Goal: Transaction & Acquisition: Book appointment/travel/reservation

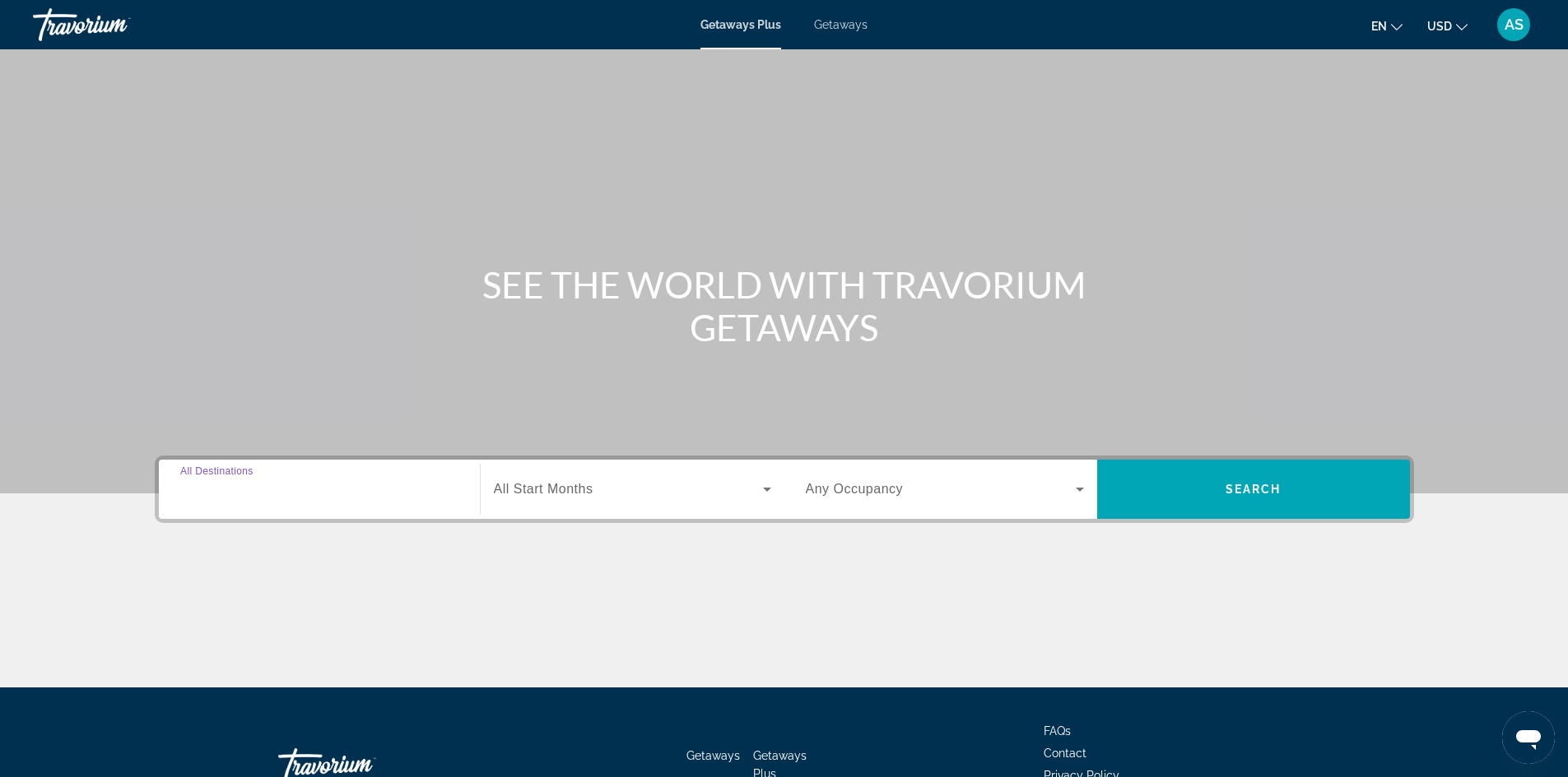
click at [411, 483] on input "Destination All Destinations" at bounding box center [320, 490] width 278 height 20
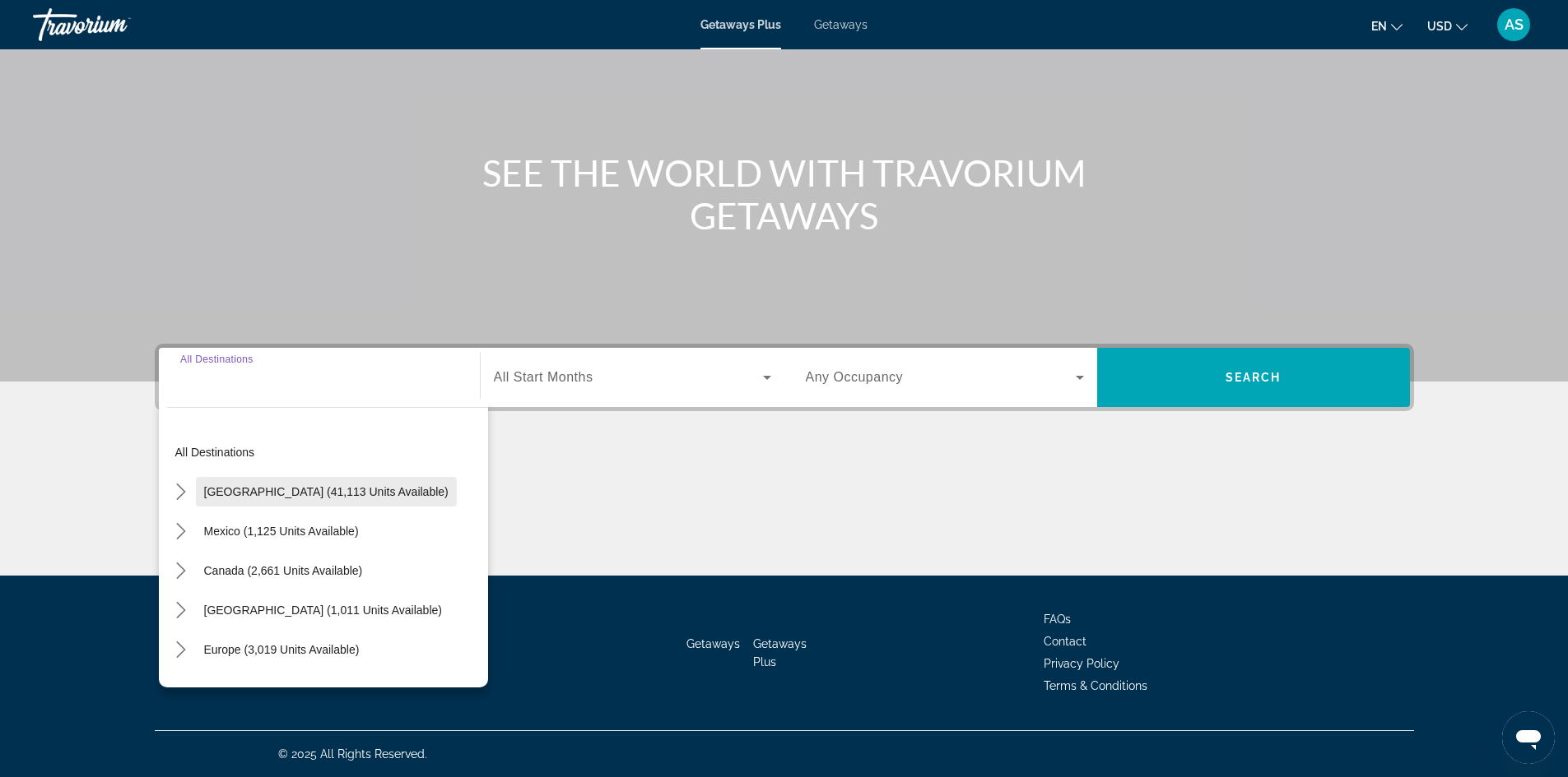
click at [301, 490] on span "[GEOGRAPHIC_DATA] (41,113 units available)" at bounding box center [326, 492] width 244 height 13
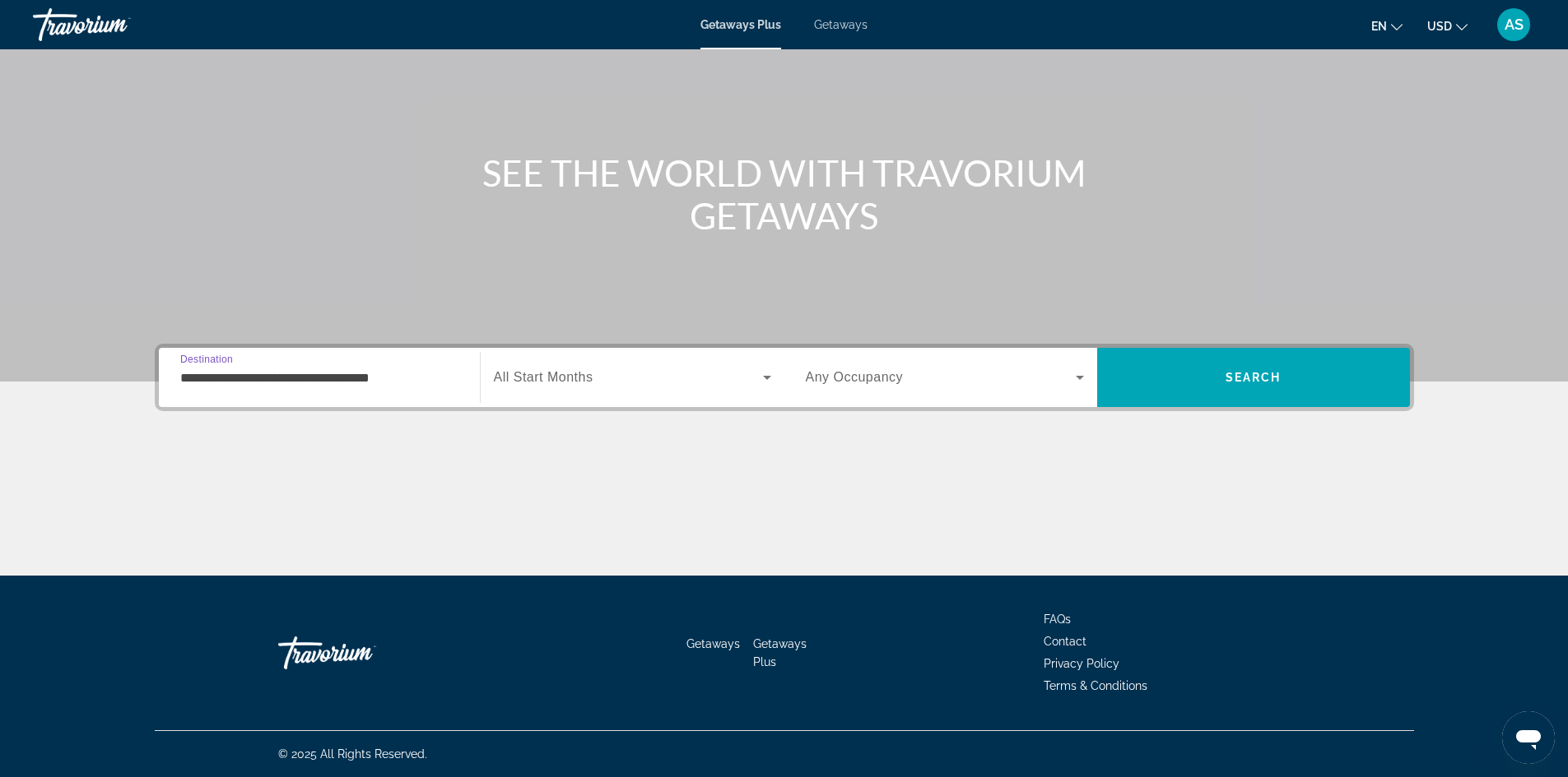
click at [272, 361] on div "**********" at bounding box center [320, 378] width 278 height 47
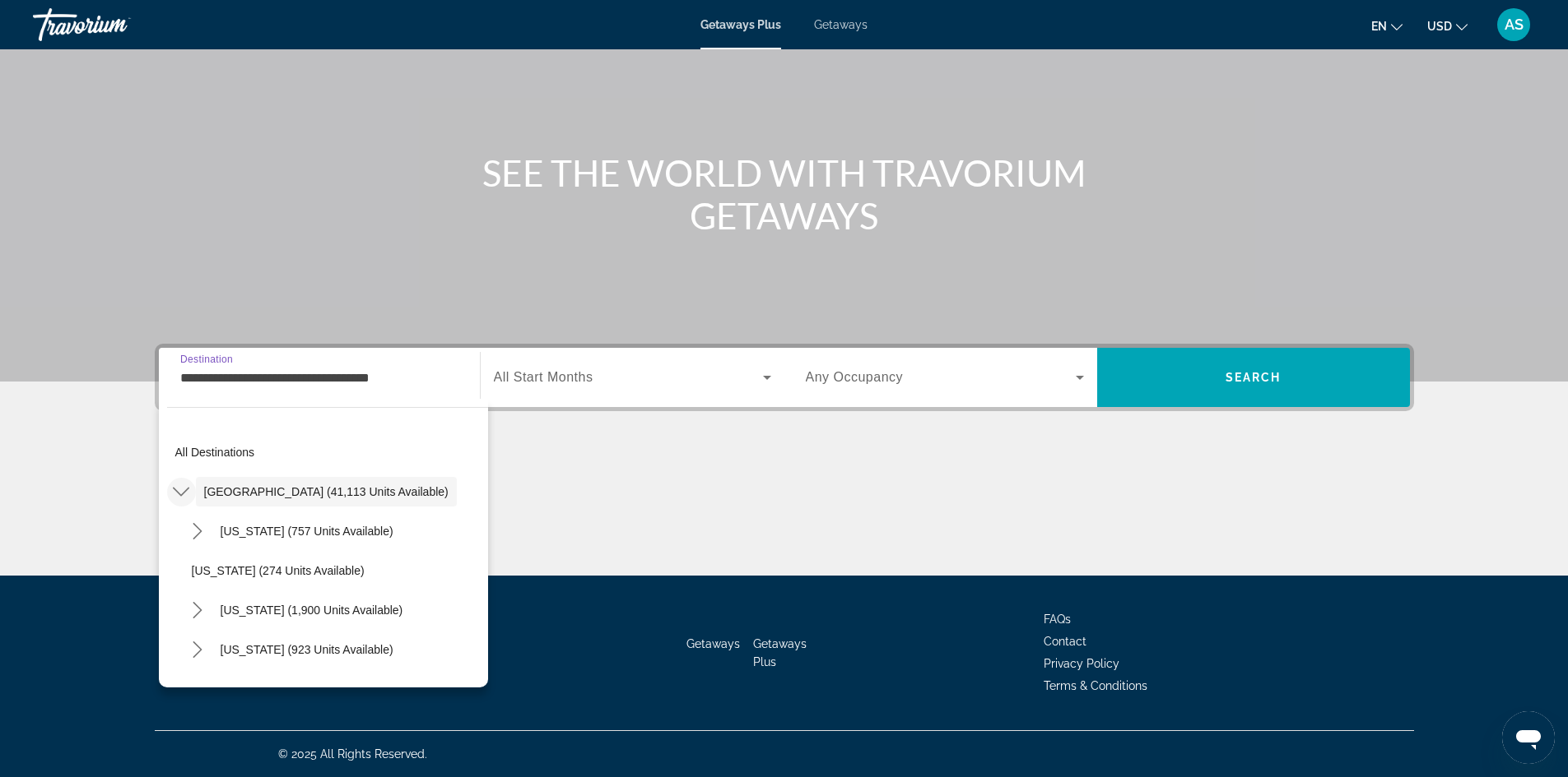
click at [189, 495] on mat-icon "Toggle United States (41,113 units available) submenu" at bounding box center [181, 492] width 29 height 29
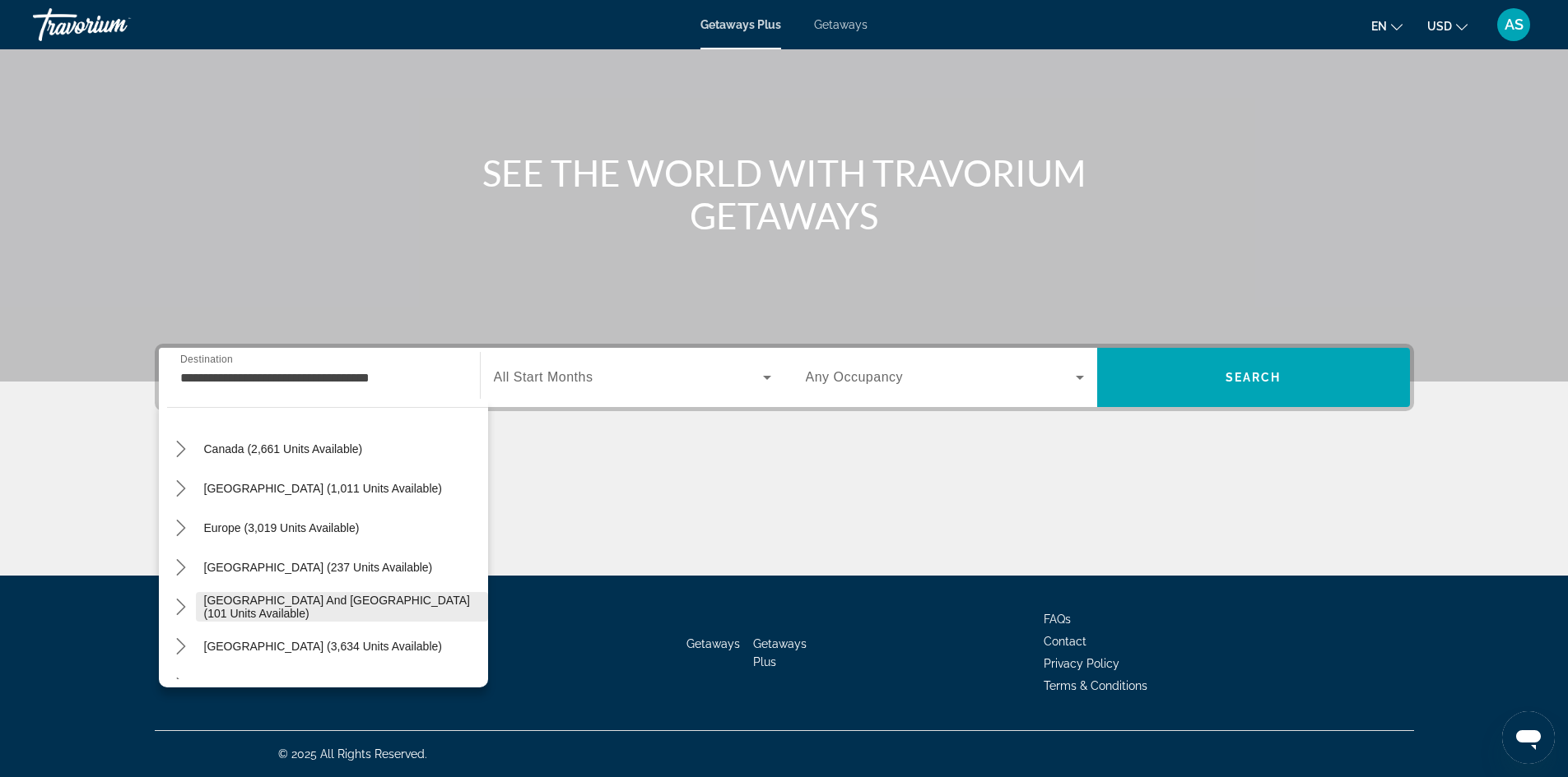
scroll to position [164, 0]
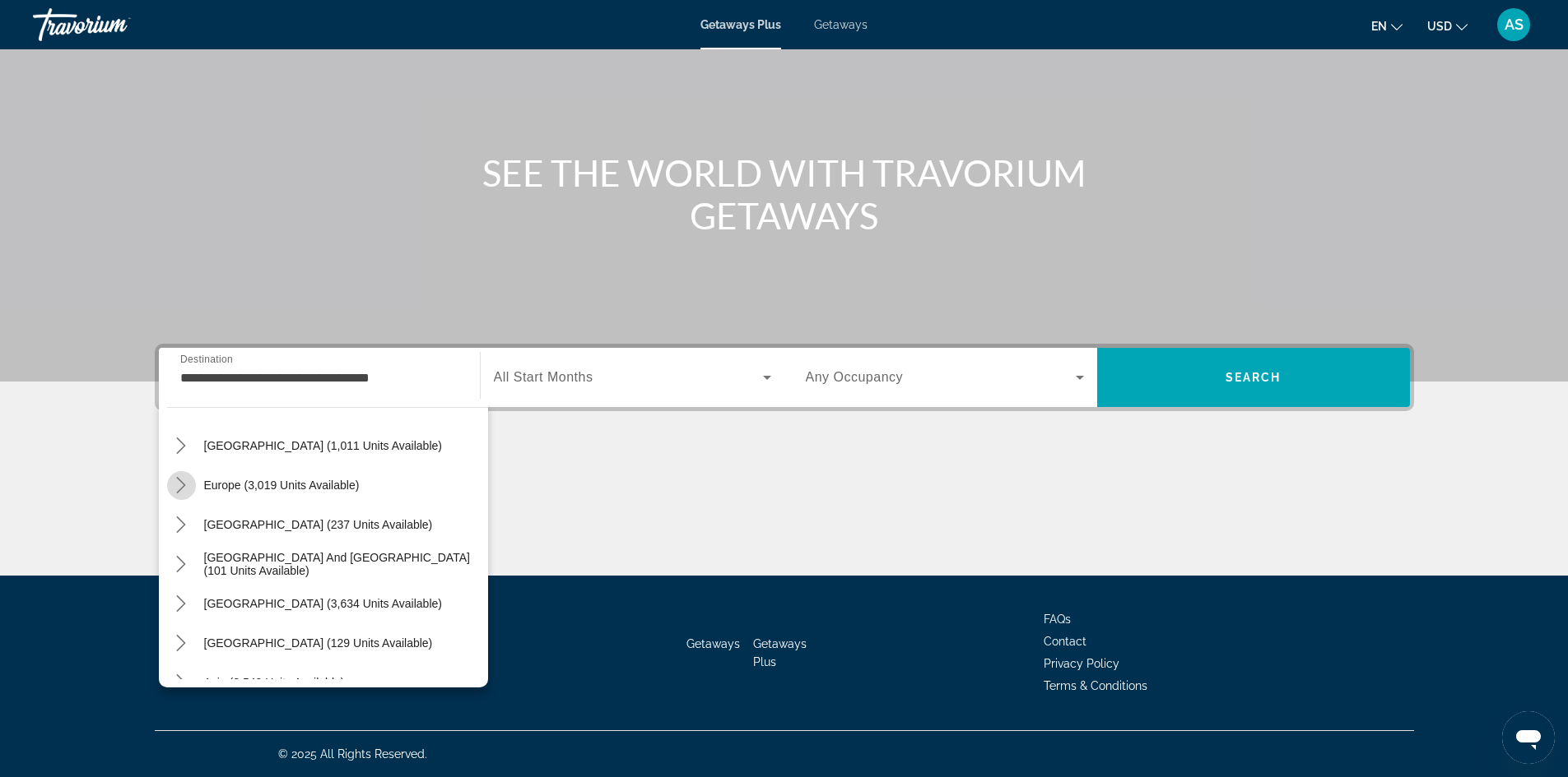
click at [184, 483] on icon "Toggle Europe (3,019 units available) submenu" at bounding box center [180, 485] width 17 height 17
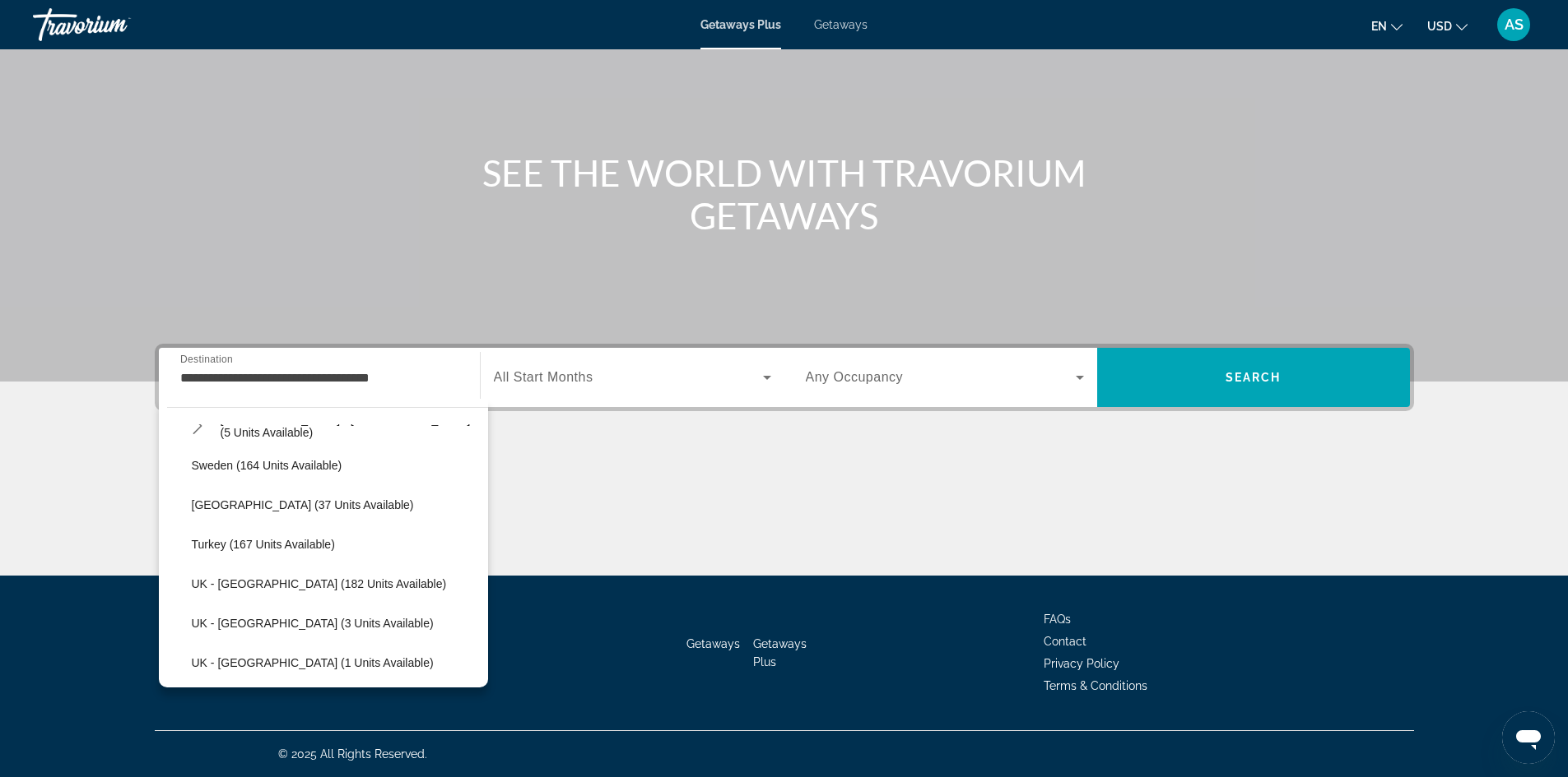
scroll to position [864, 0]
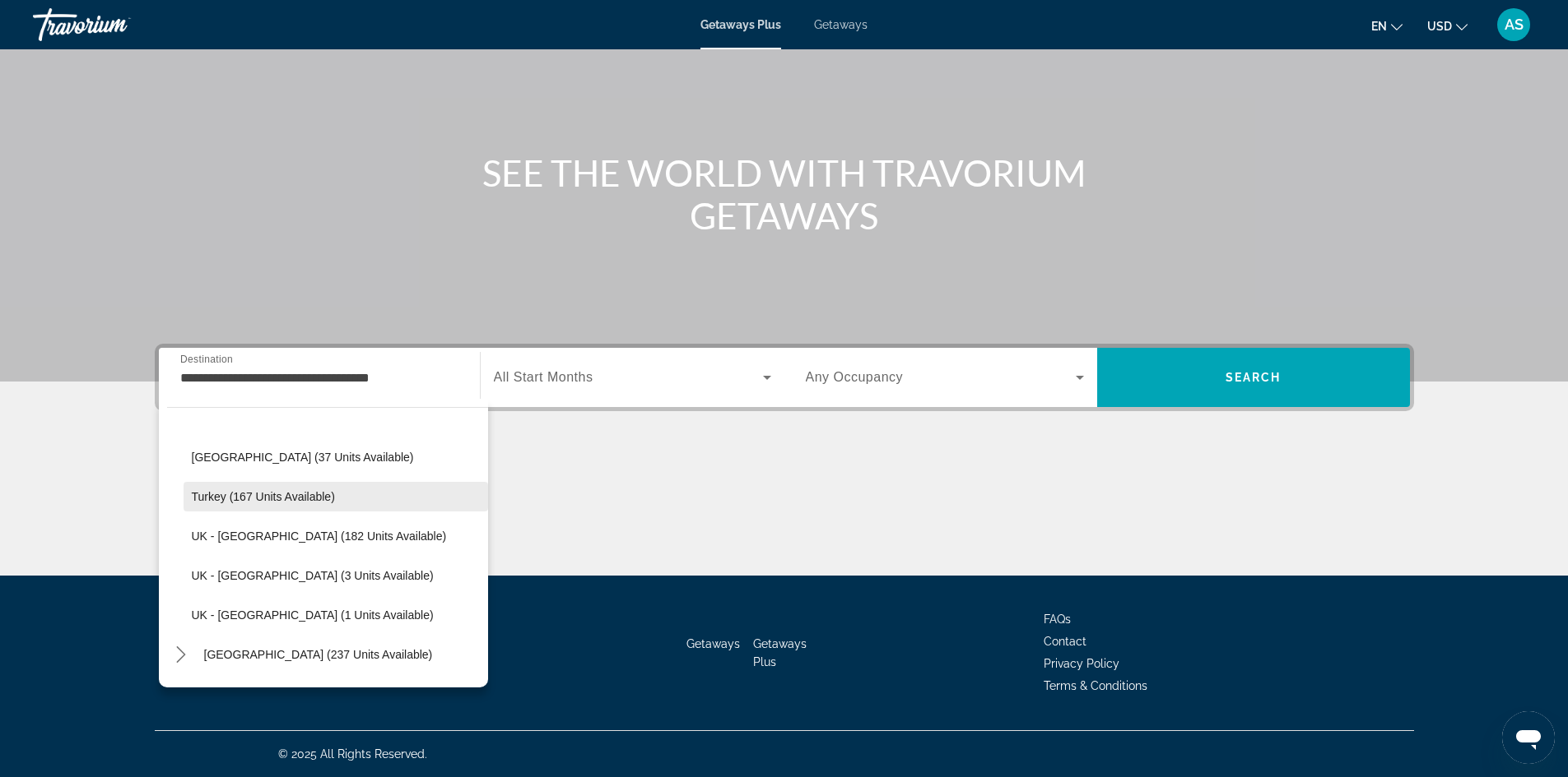
click at [246, 500] on span "Turkey (167 units available)" at bounding box center [264, 496] width 144 height 13
type input "**********"
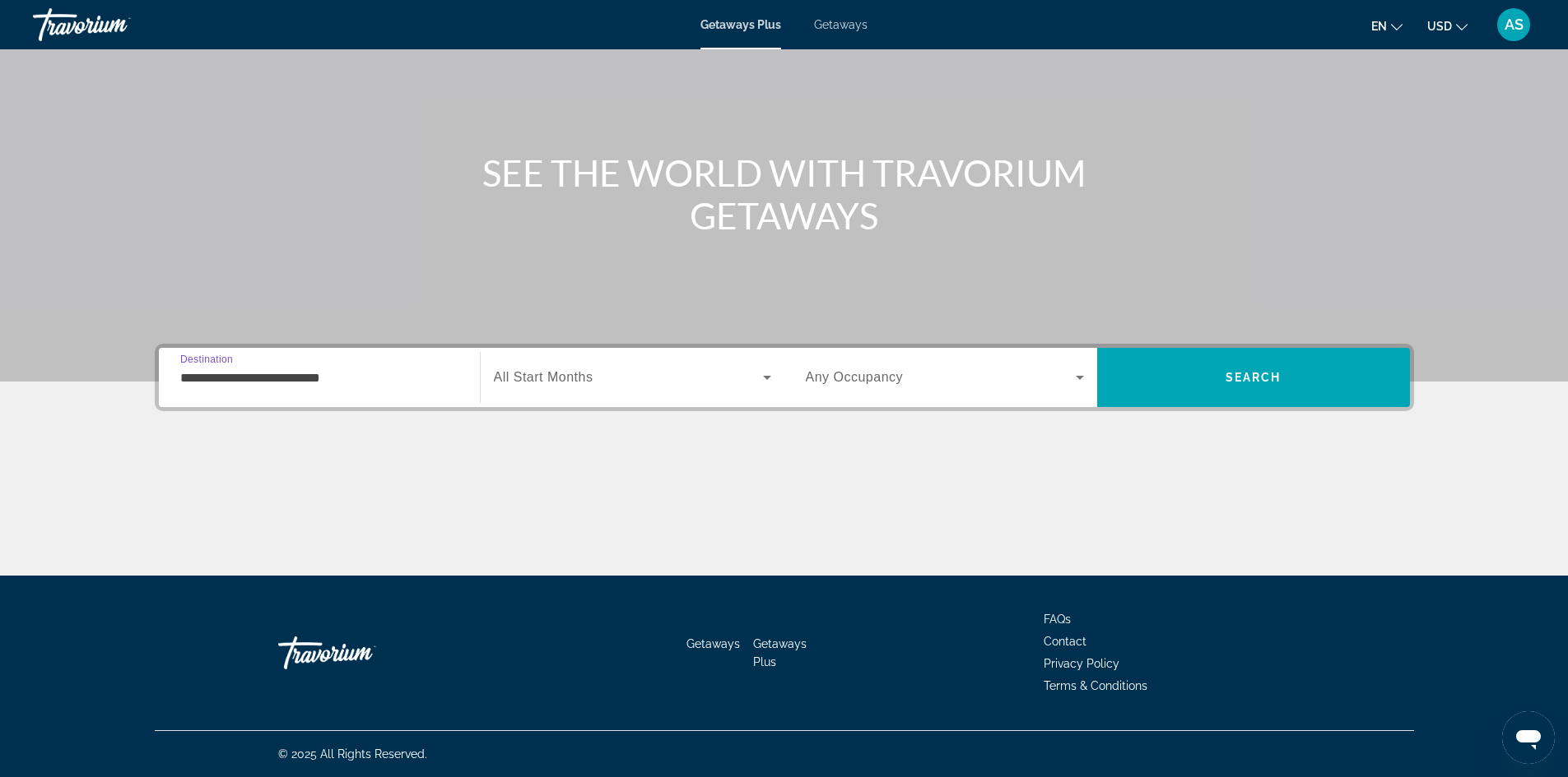
click at [715, 366] on div "Search widget" at bounding box center [632, 377] width 278 height 46
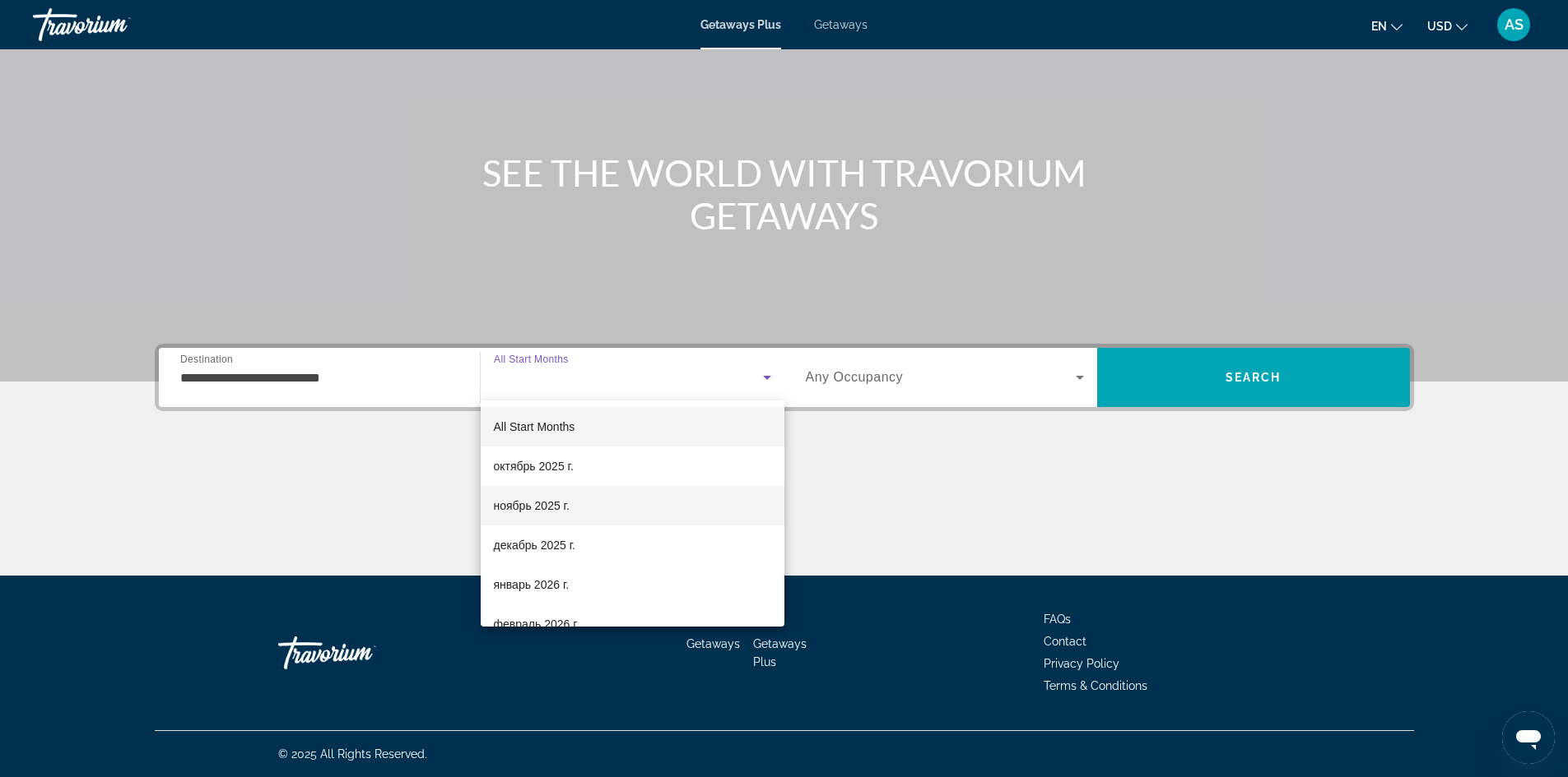
click at [546, 497] on span "ноябрь 2025 г." at bounding box center [531, 506] width 75 height 20
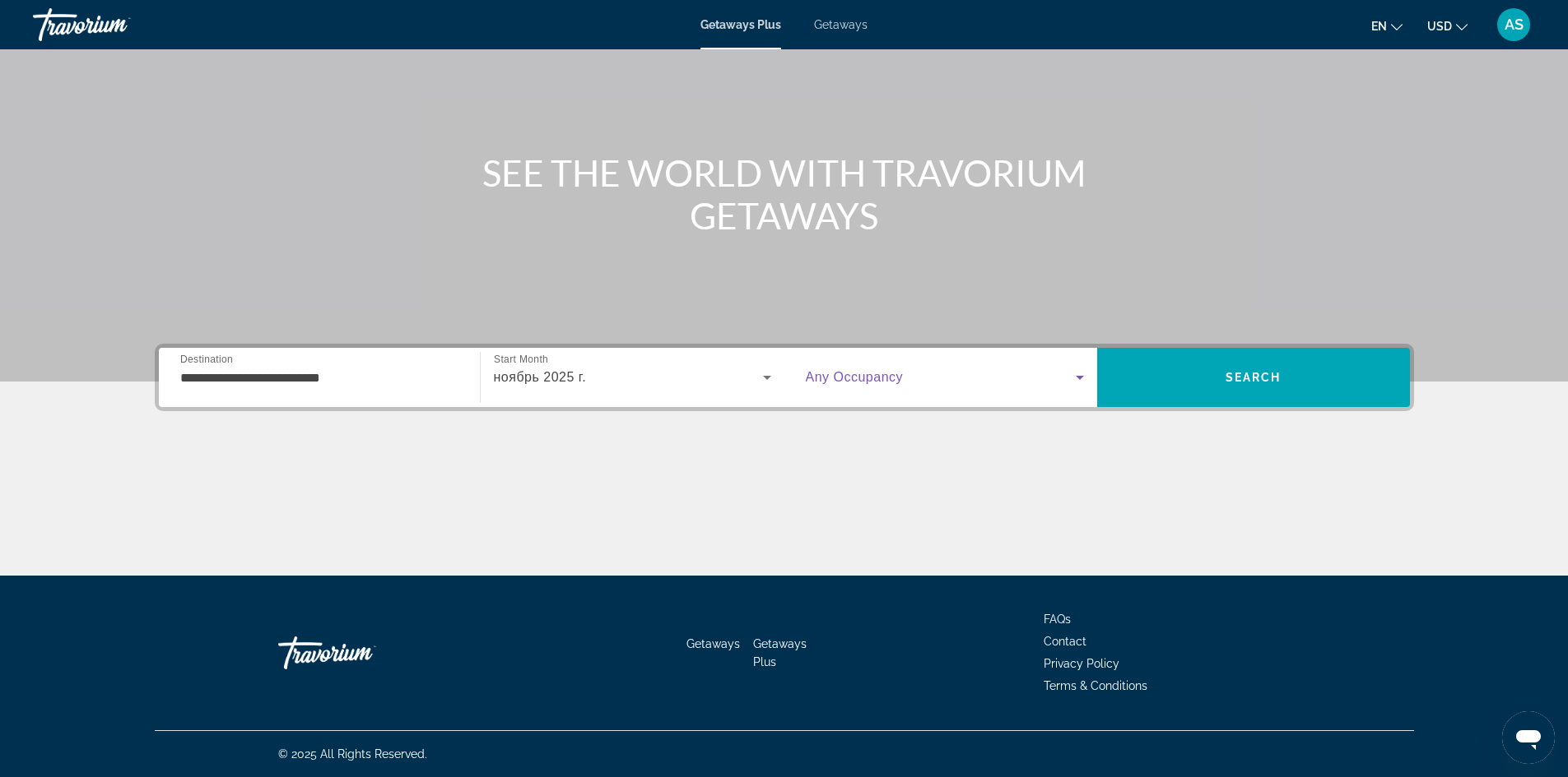
click at [1003, 370] on span "Search widget" at bounding box center [940, 377] width 270 height 20
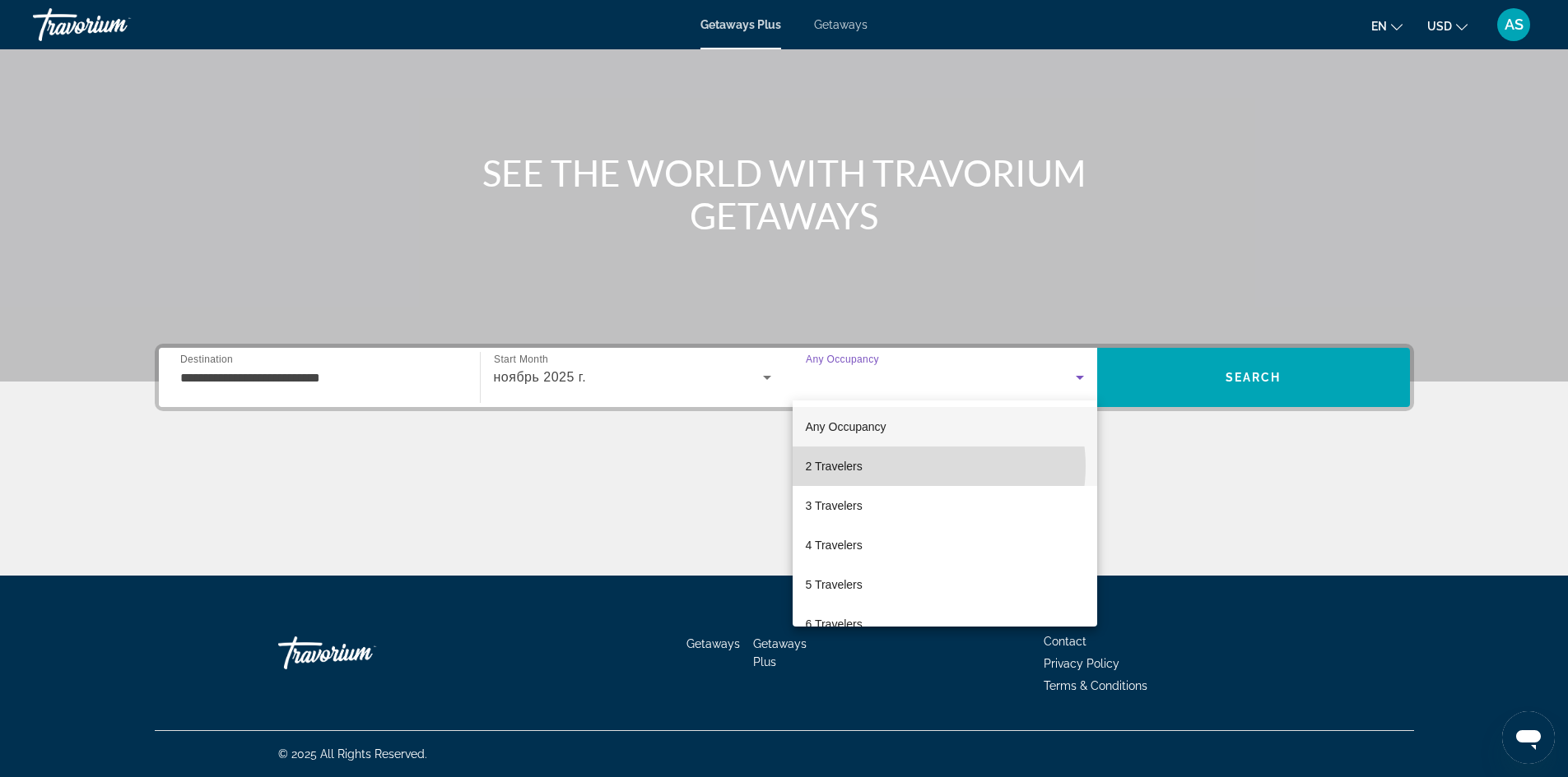
click at [921, 466] on mat-option "2 Travelers" at bounding box center [945, 466] width 305 height 39
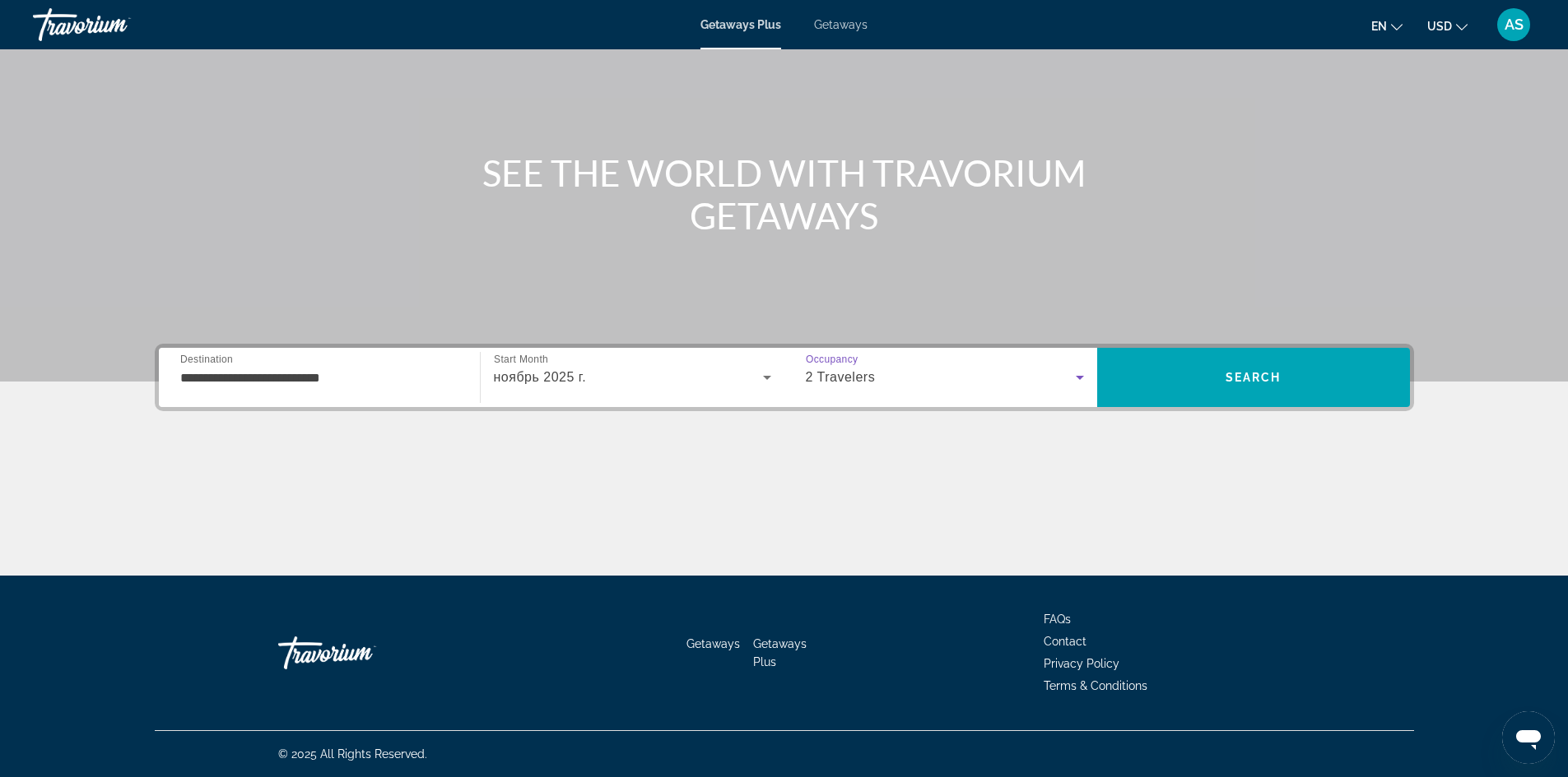
click at [331, 354] on div "**********" at bounding box center [320, 378] width 278 height 47
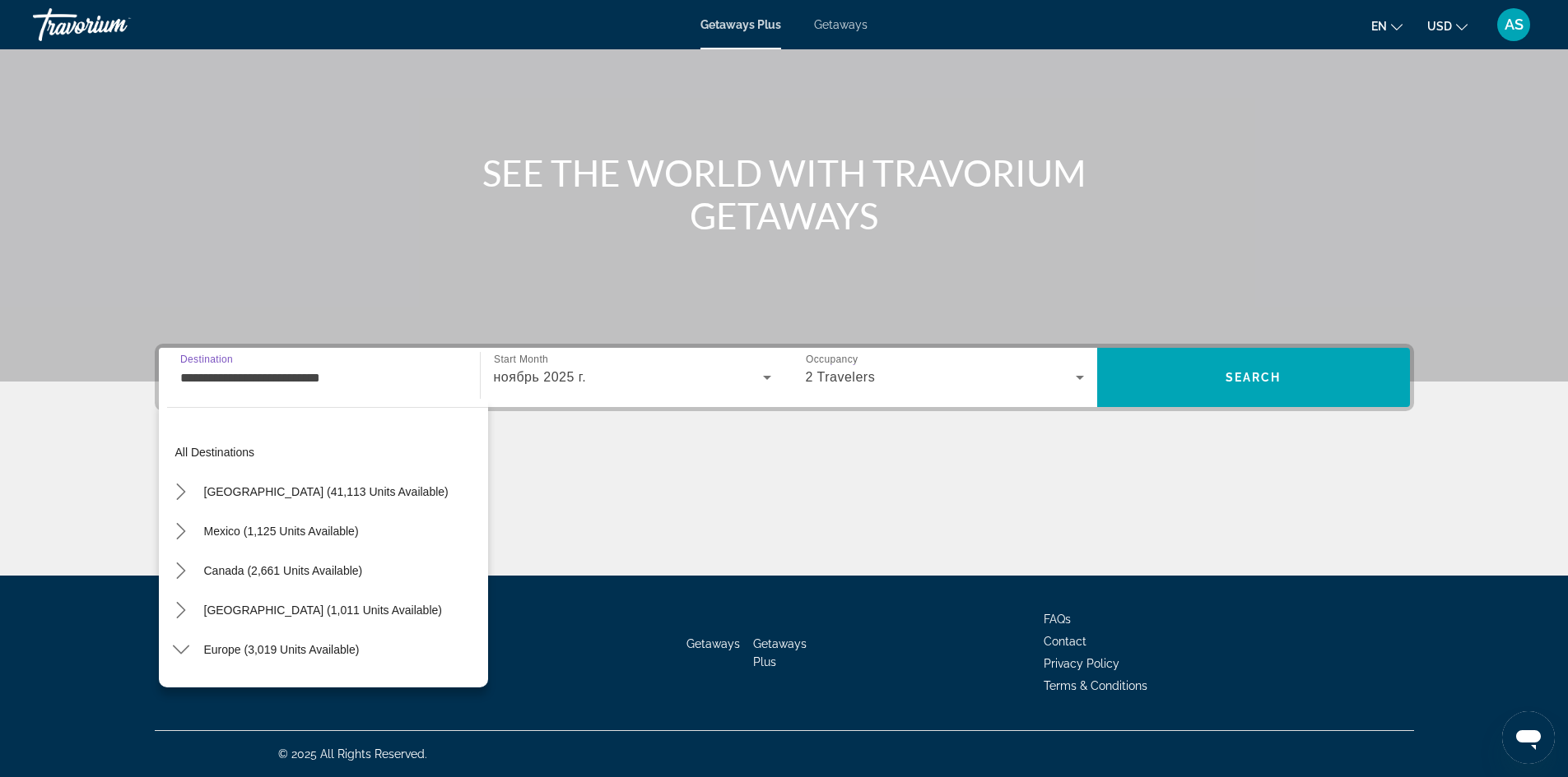
scroll to position [808, 0]
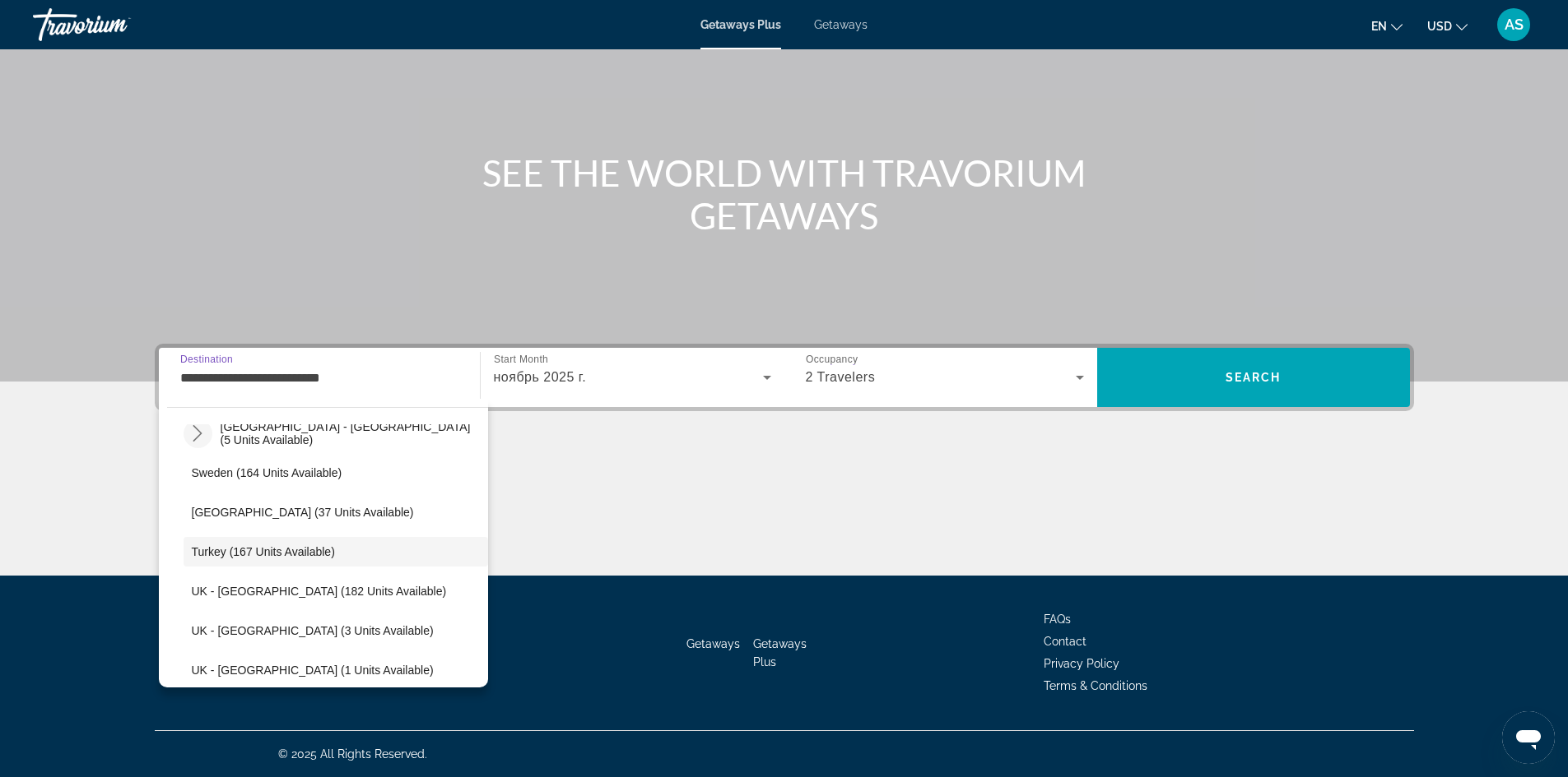
click at [186, 434] on mat-icon "Toggle Spain - Canary Islands (5 units available) submenu" at bounding box center [198, 433] width 29 height 29
click at [285, 373] on input "**********" at bounding box center [320, 378] width 278 height 20
drag, startPoint x: 356, startPoint y: 370, endPoint x: 199, endPoint y: 388, distance: 158.0
click at [200, 388] on div "**********" at bounding box center [320, 378] width 278 height 47
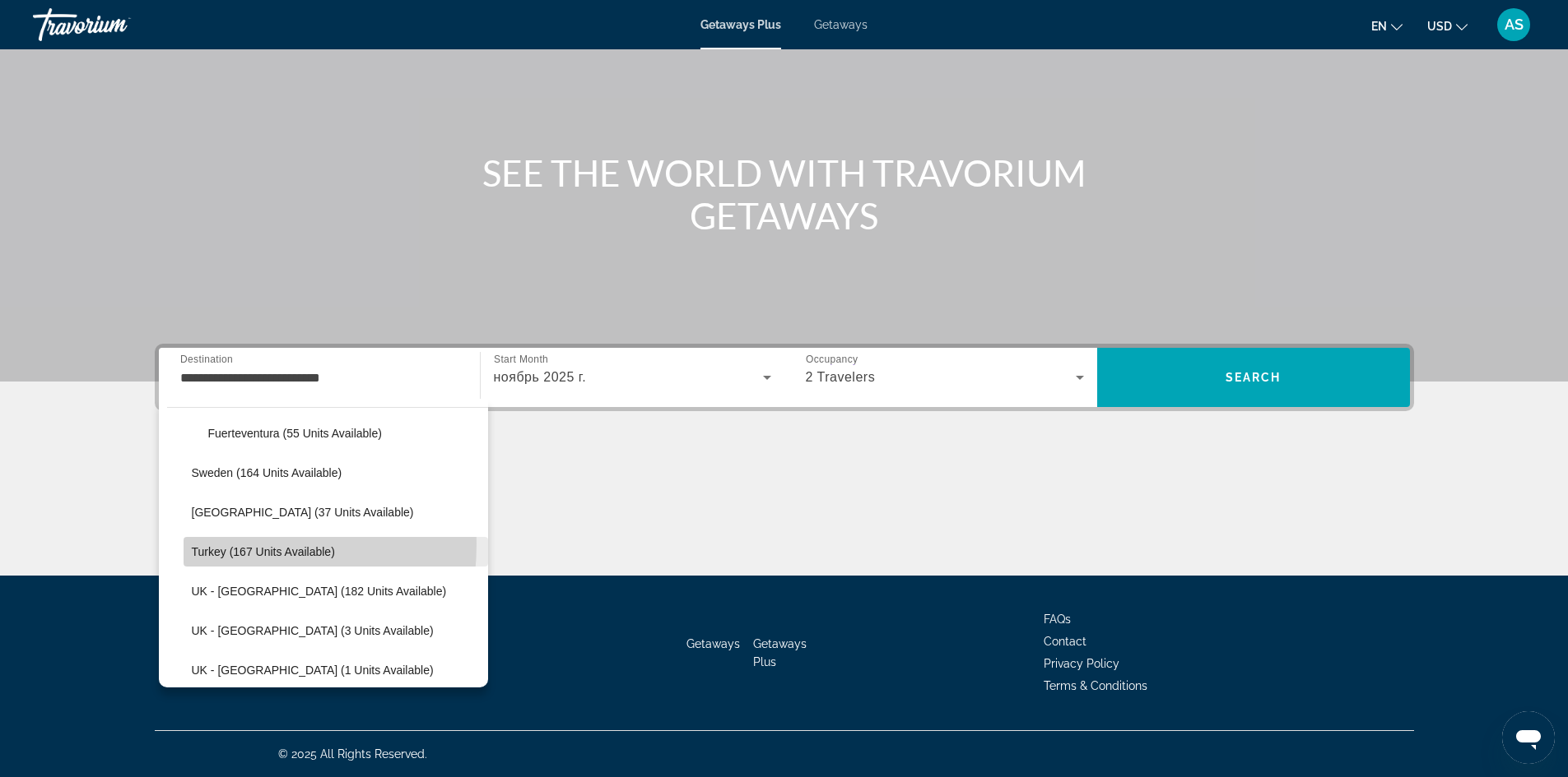
click at [199, 543] on span "Select destination: Turkey (167 units available)" at bounding box center [336, 551] width 305 height 39
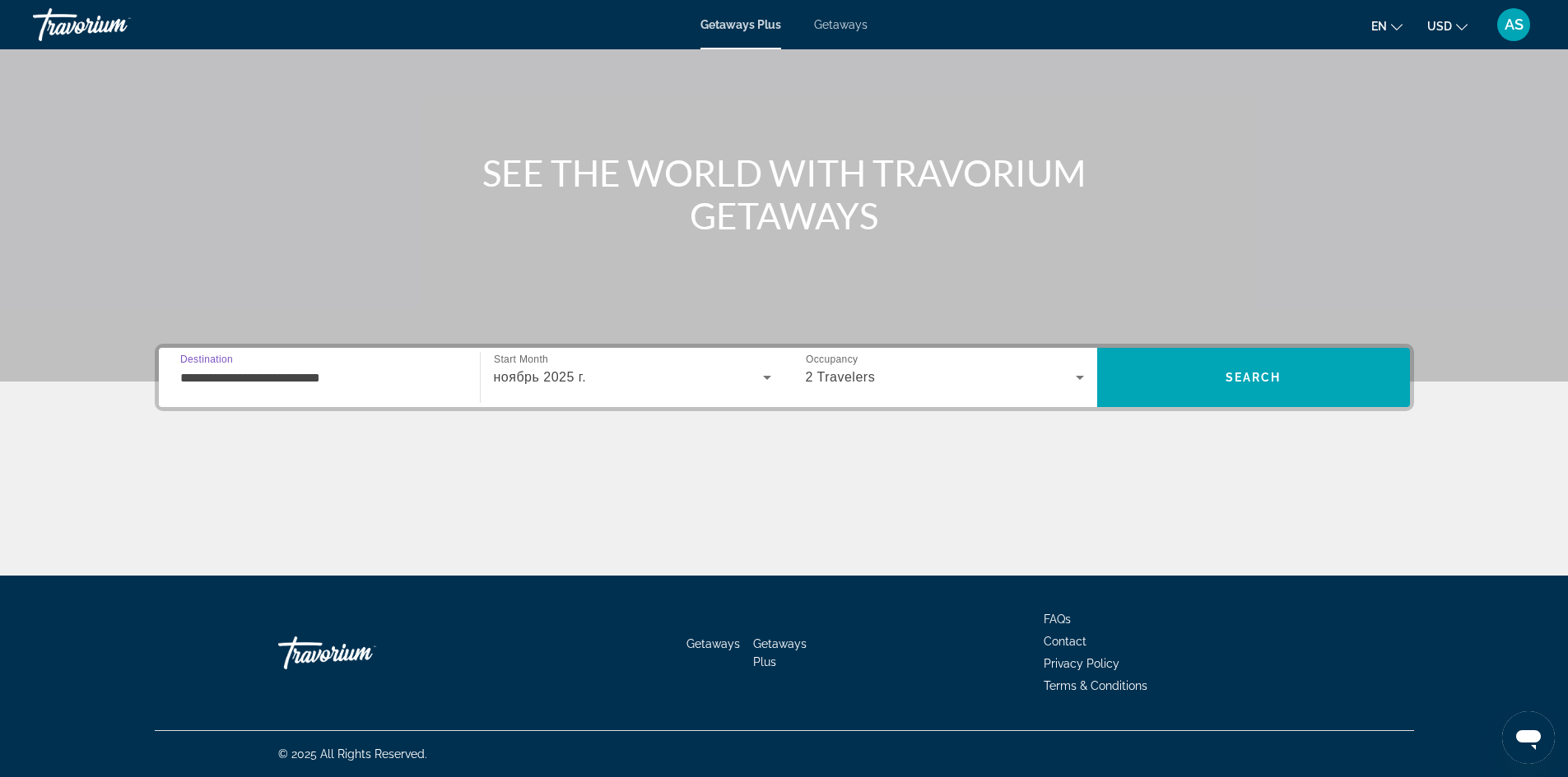
click at [383, 378] on input "**********" at bounding box center [320, 378] width 278 height 20
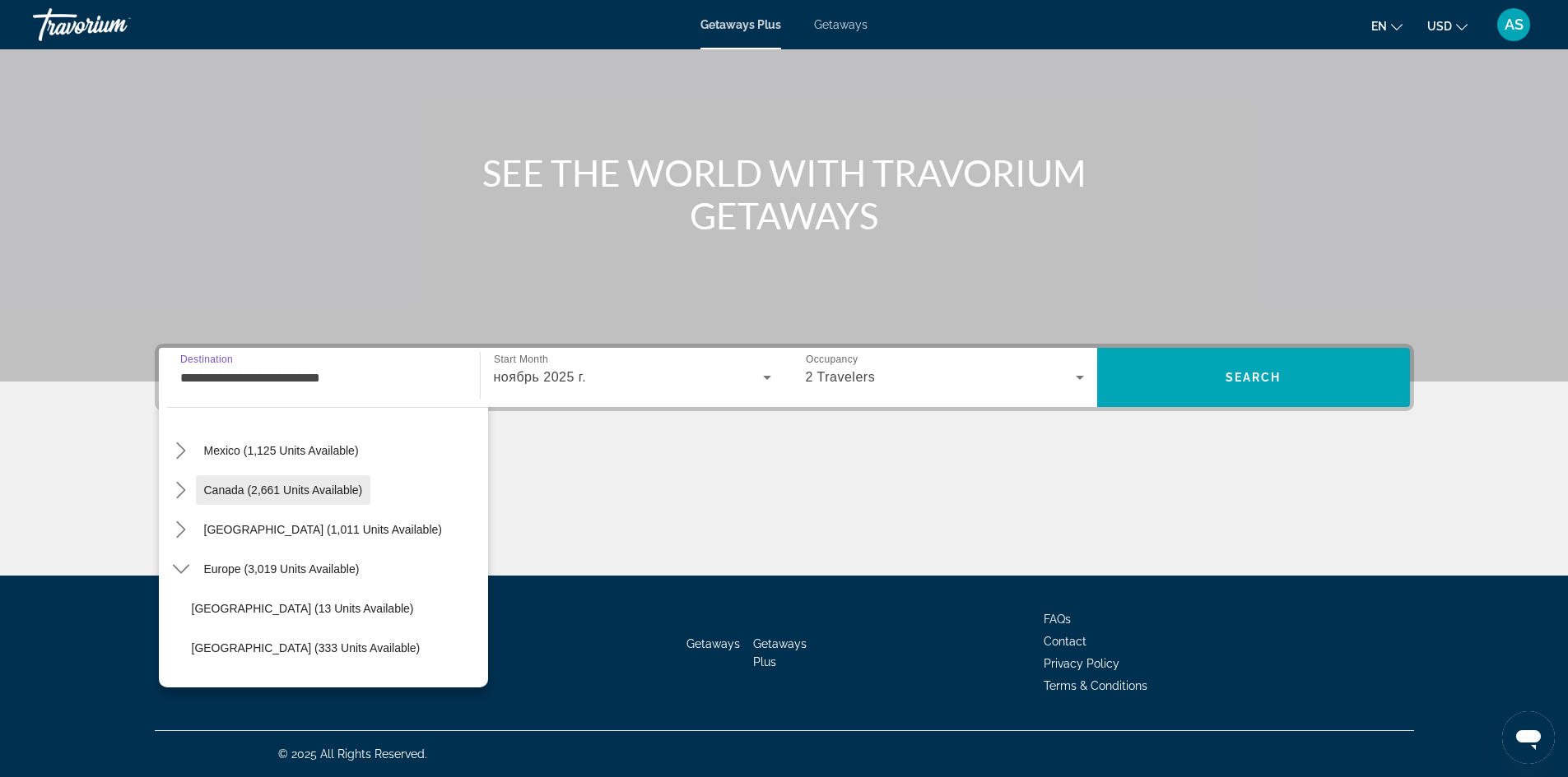
scroll to position [82, 0]
click at [181, 559] on icon "Toggle Europe (3,019 units available) submenu" at bounding box center [180, 567] width 17 height 17
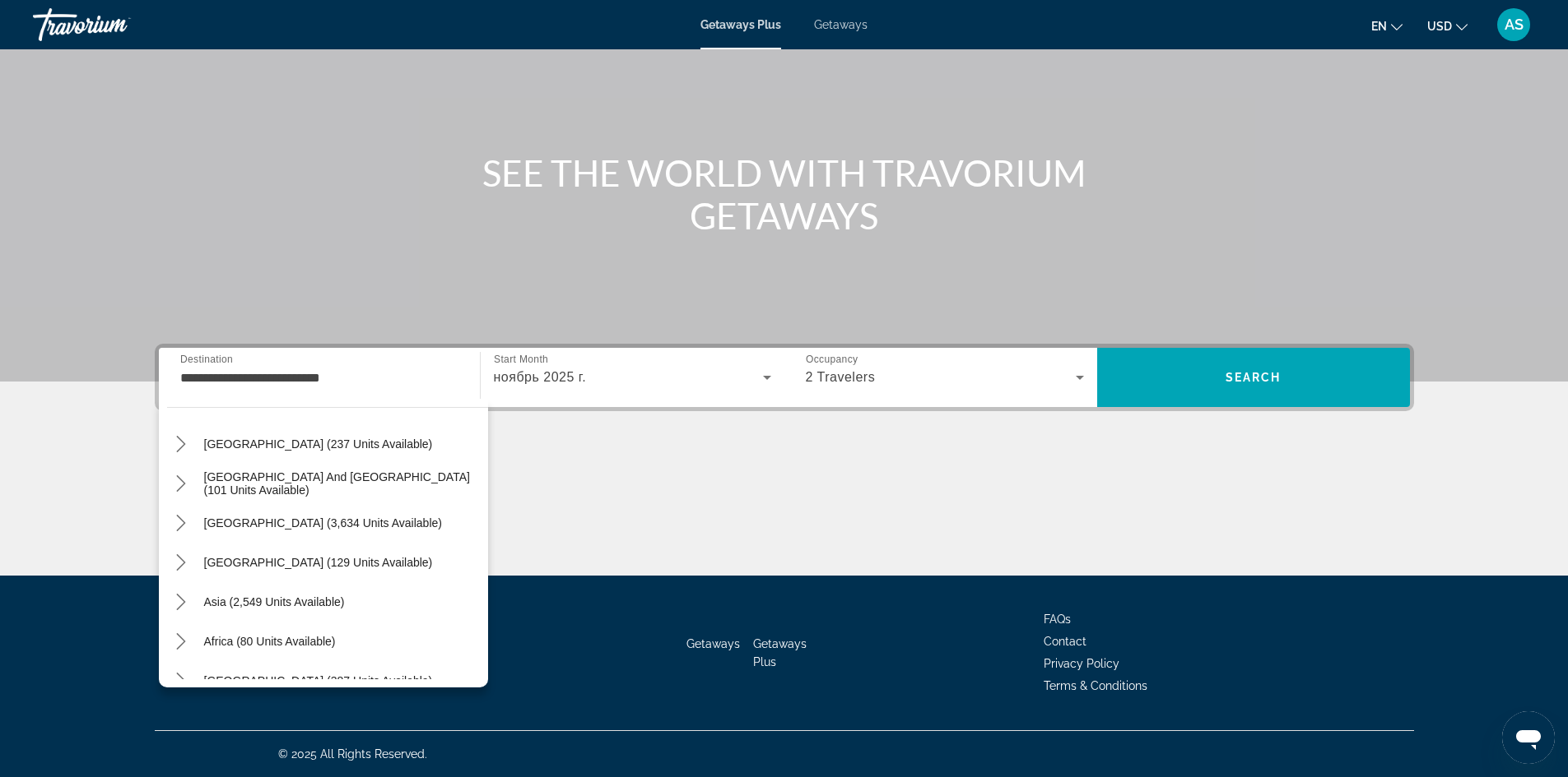
scroll to position [247, 0]
click at [183, 605] on icon "Toggle Asia (2,549 units available) submenu" at bounding box center [180, 600] width 17 height 17
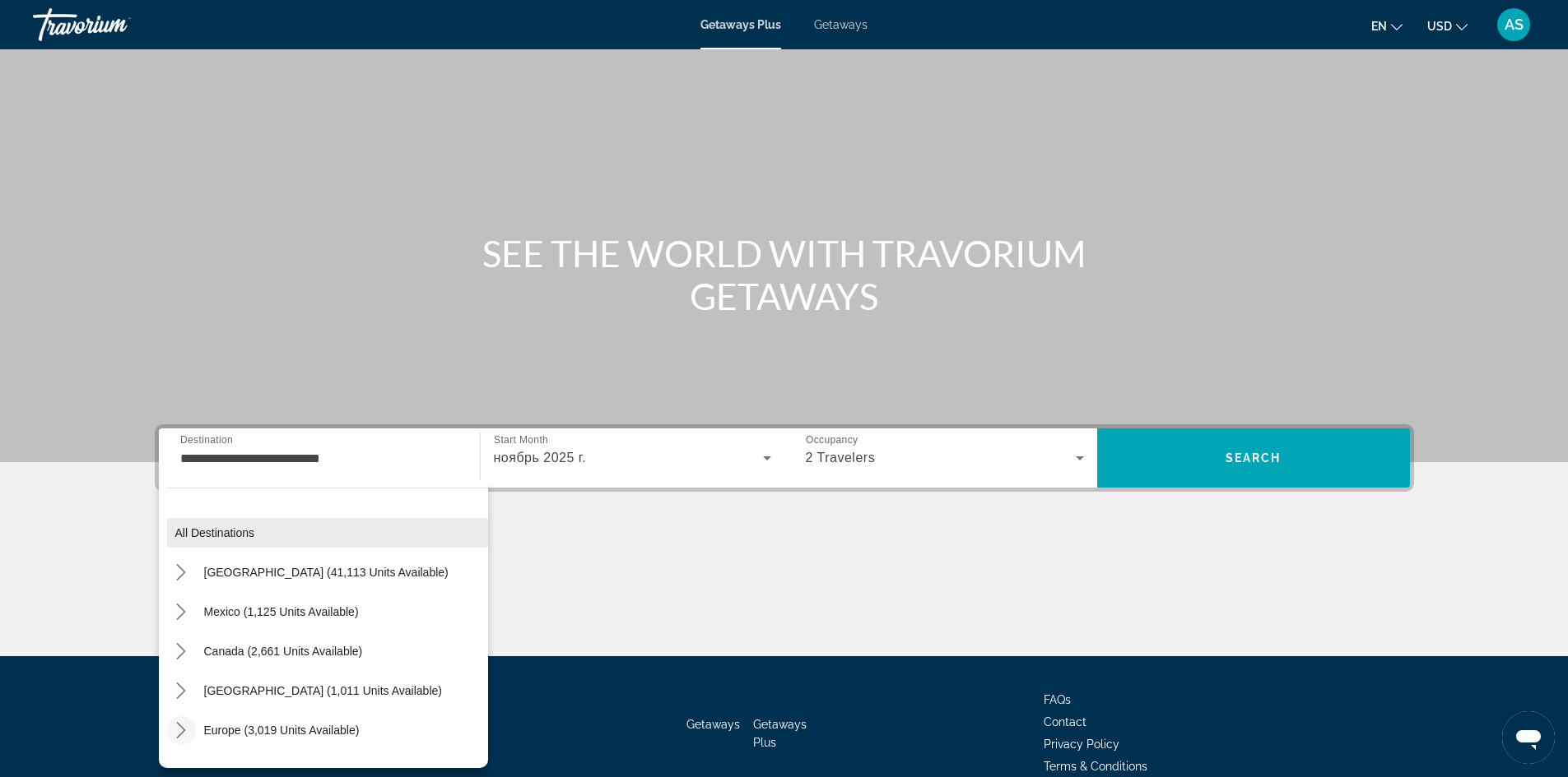
scroll to position [30, 0]
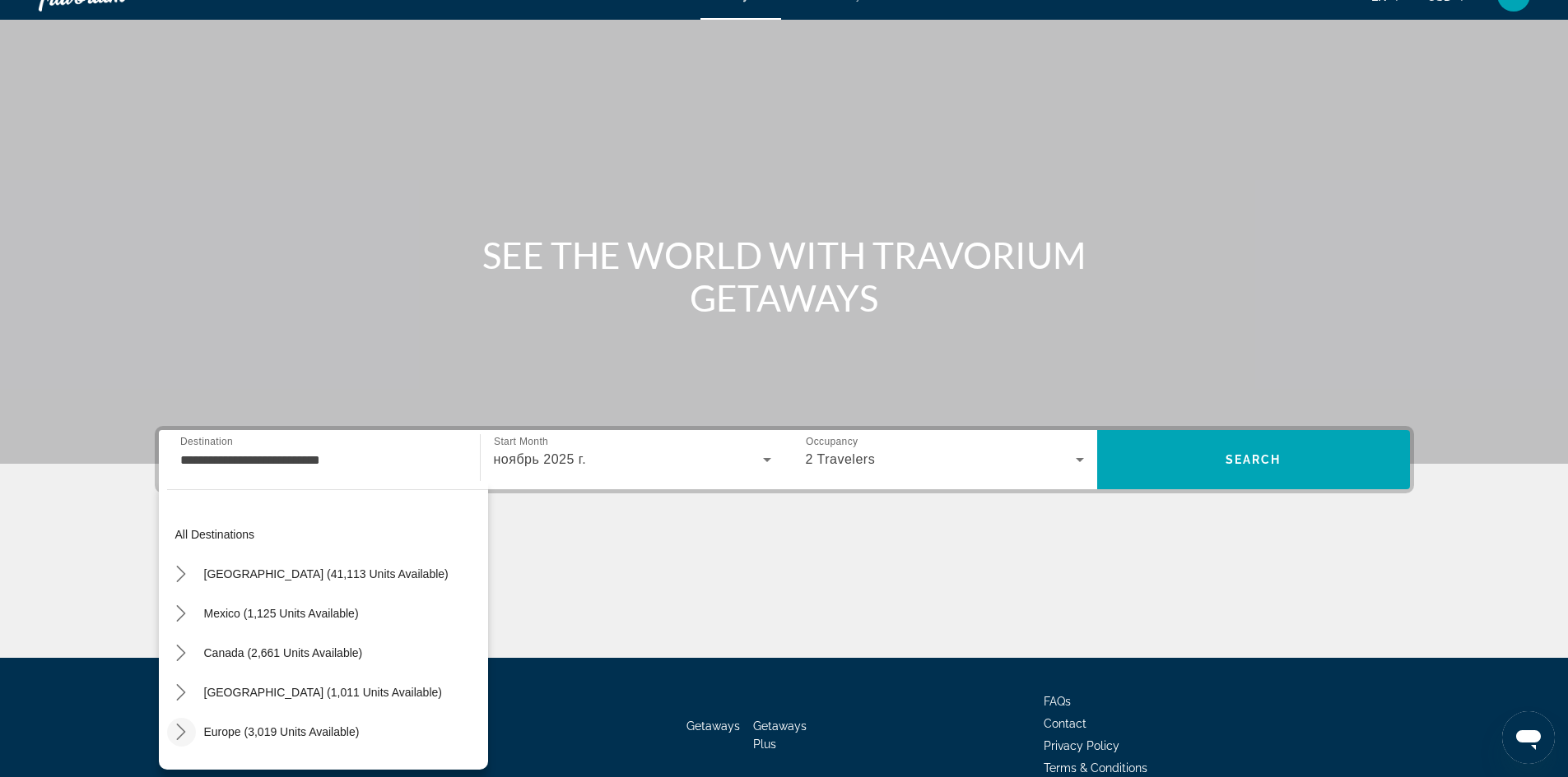
click at [863, 581] on div "Main content" at bounding box center [784, 596] width 1259 height 123
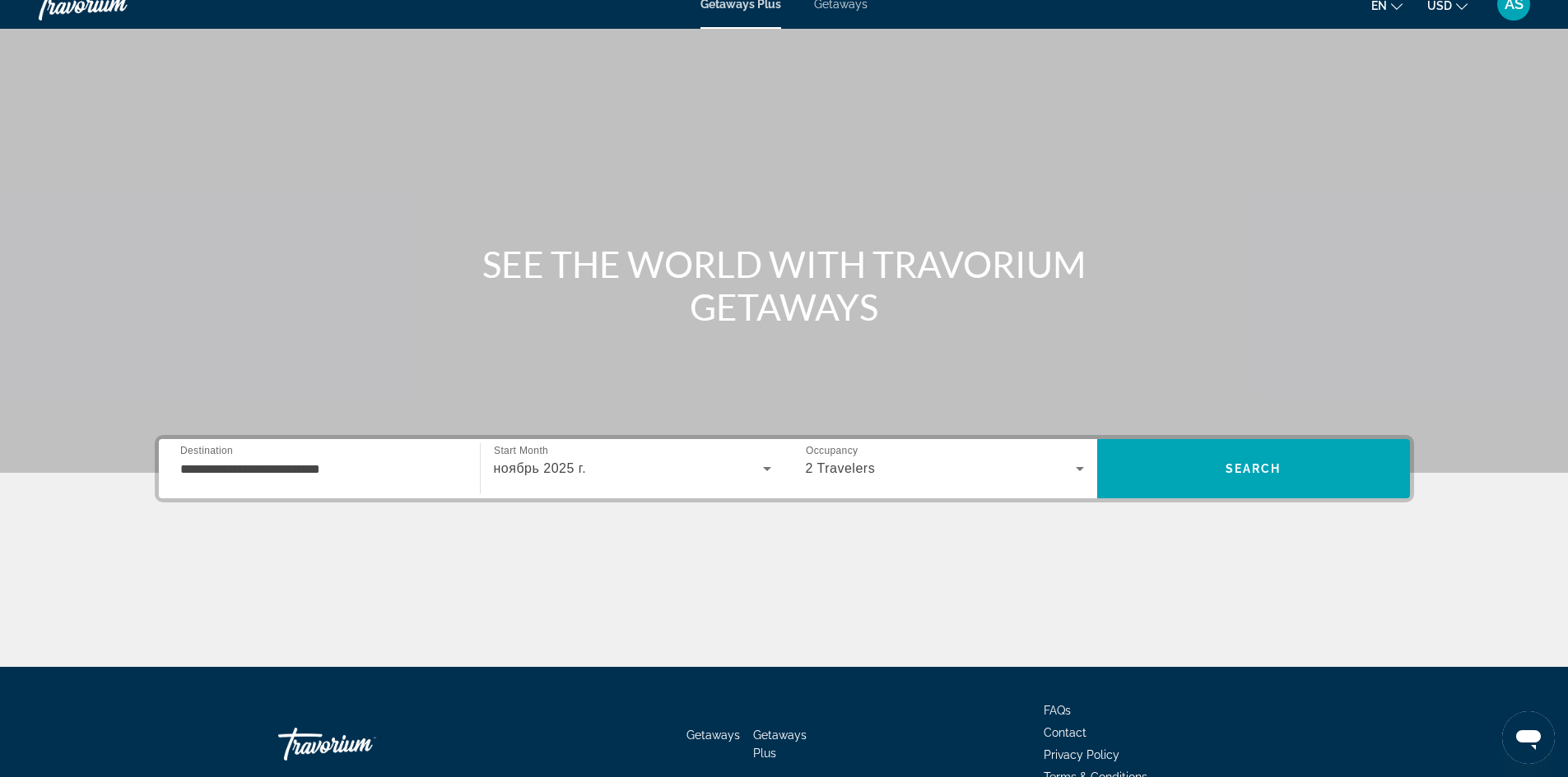
scroll to position [0, 0]
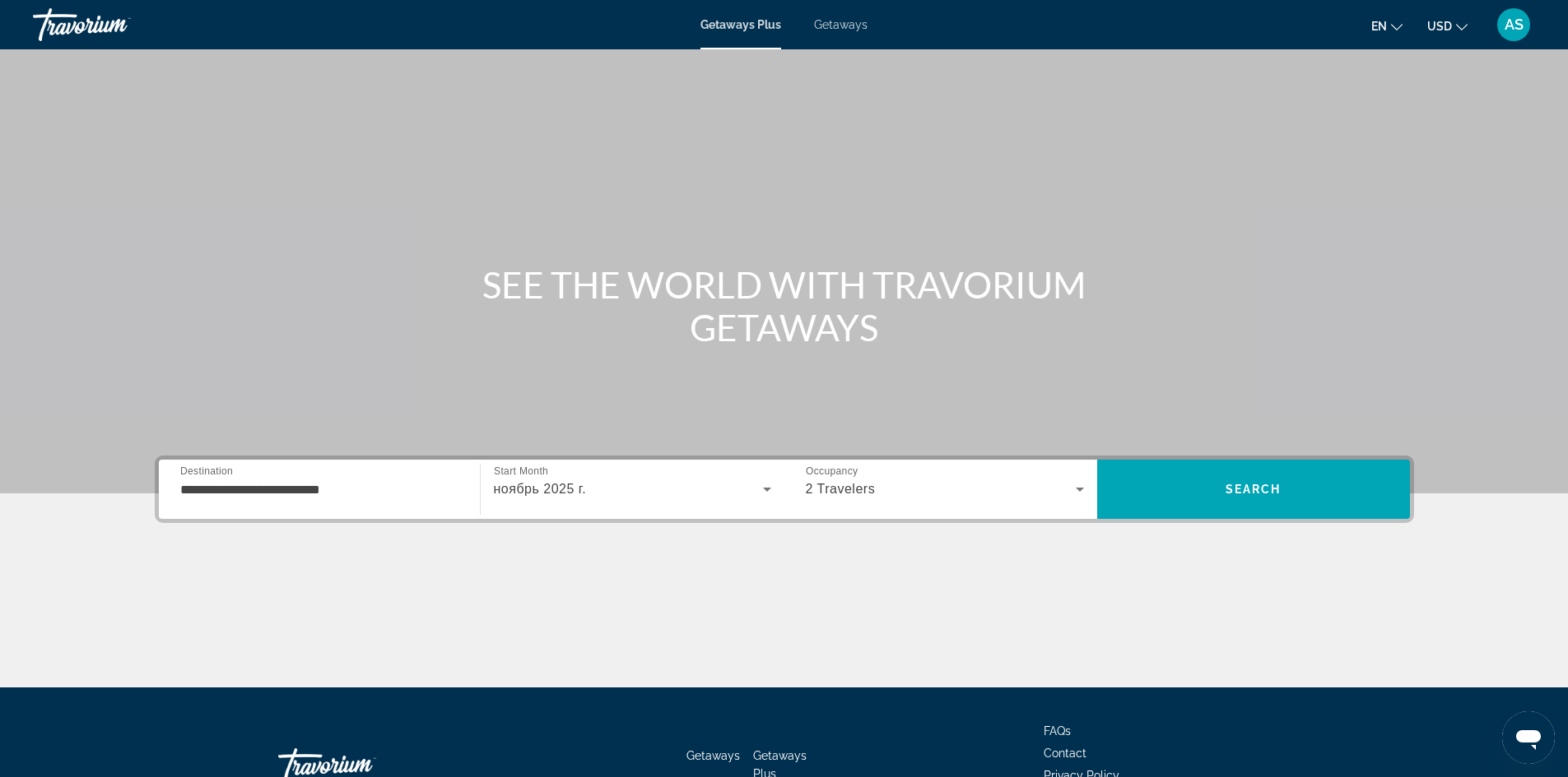
click at [852, 30] on span "Getaways" at bounding box center [840, 24] width 53 height 13
click at [293, 494] on input "Destination All Destinations" at bounding box center [320, 490] width 278 height 20
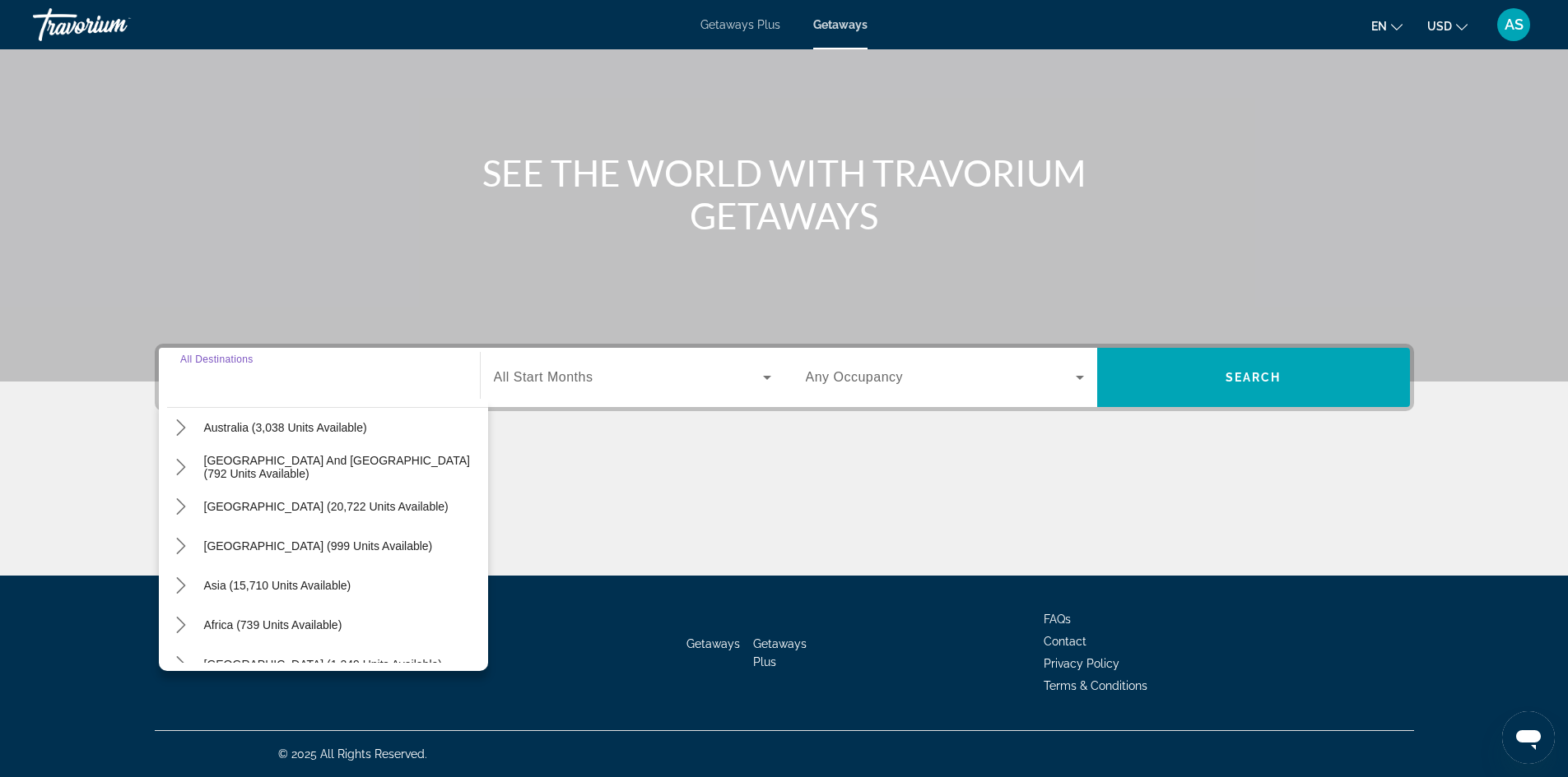
scroll to position [247, 0]
click at [179, 592] on icon "Toggle Asia (15,710 units available) submenu" at bounding box center [180, 584] width 17 height 17
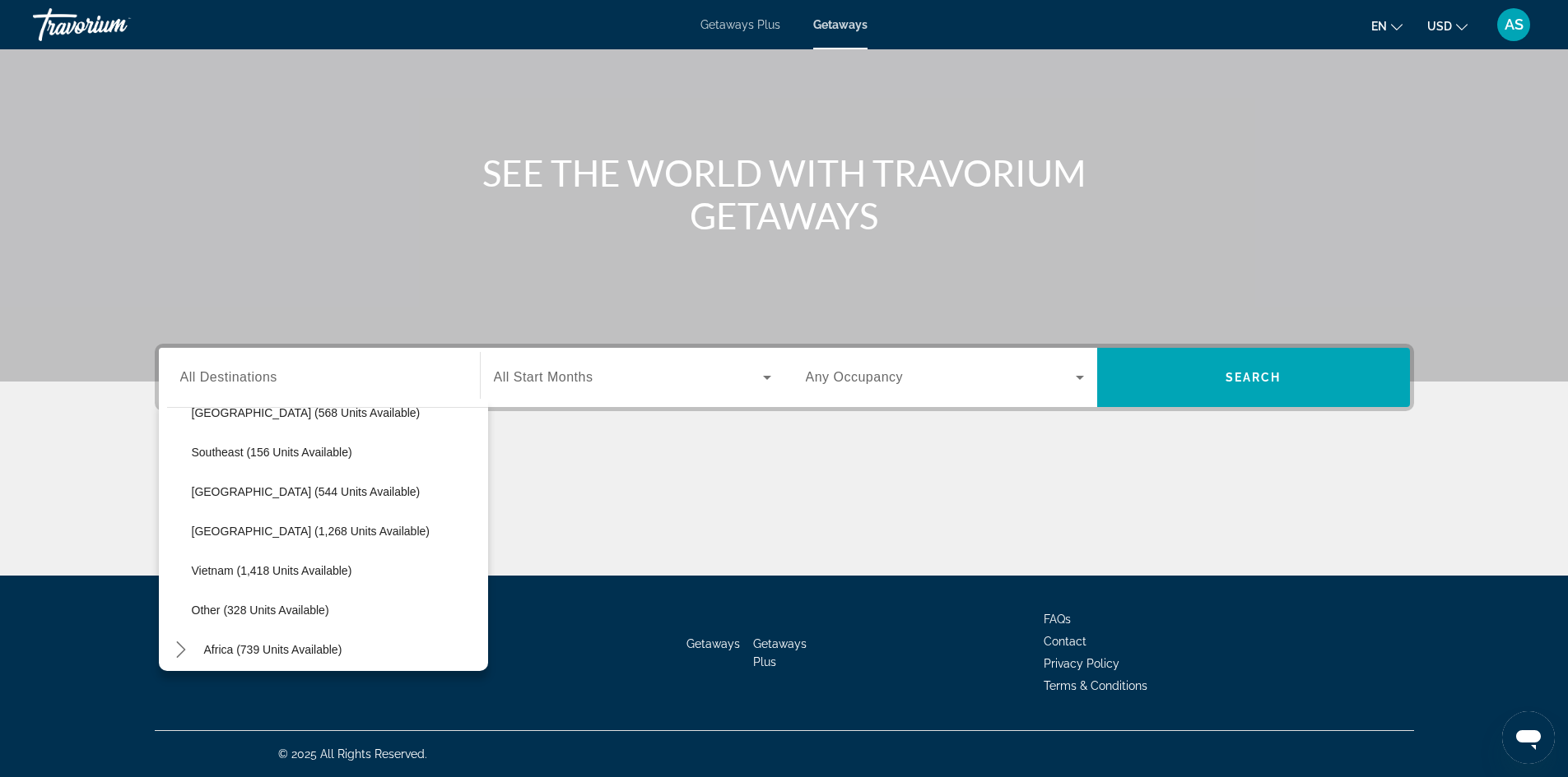
scroll to position [815, 0]
click at [249, 608] on span "Other (328 units available)" at bounding box center [260, 608] width 137 height 13
type input "**********"
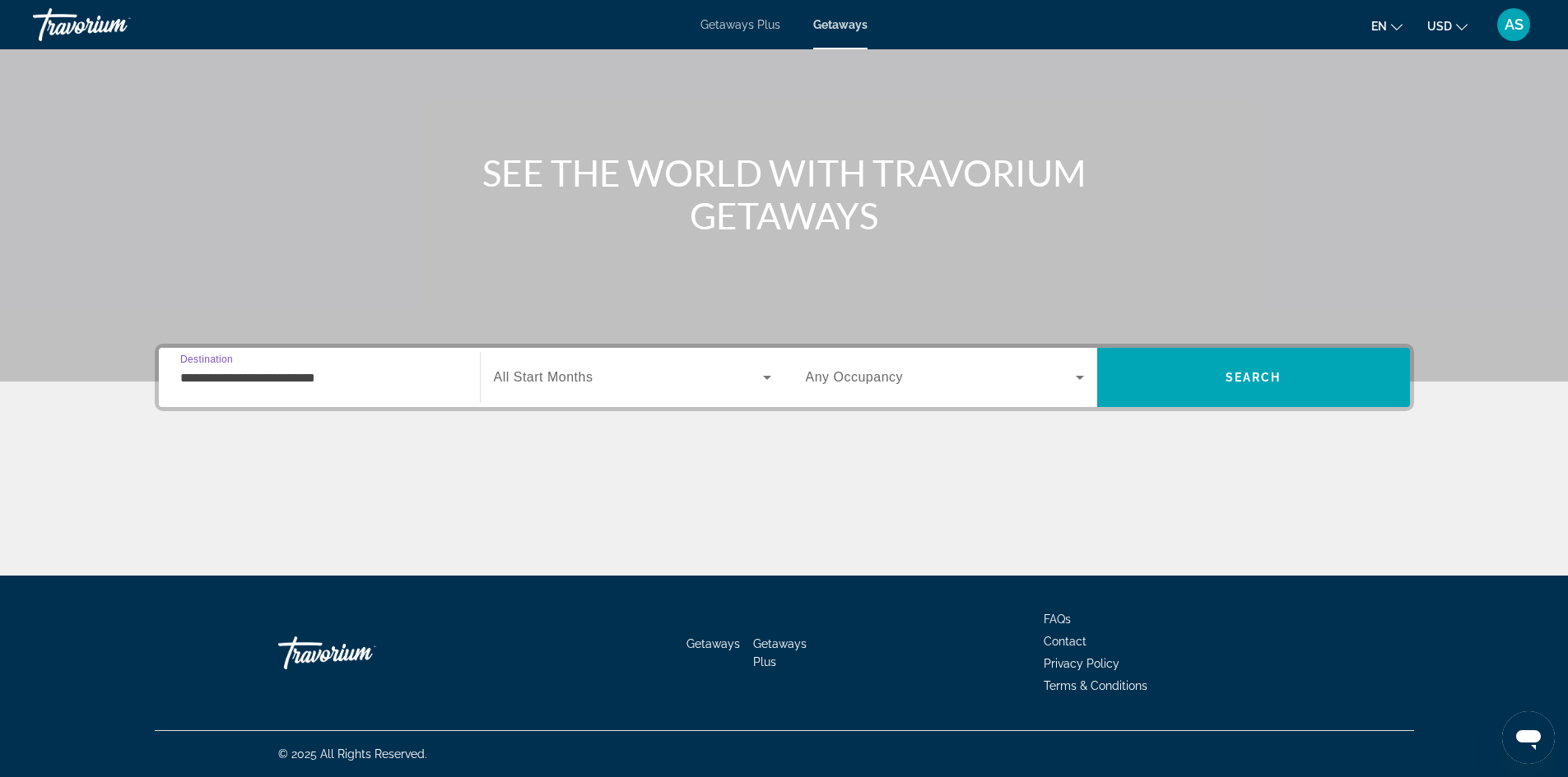
click at [353, 381] on input "**********" at bounding box center [320, 378] width 278 height 20
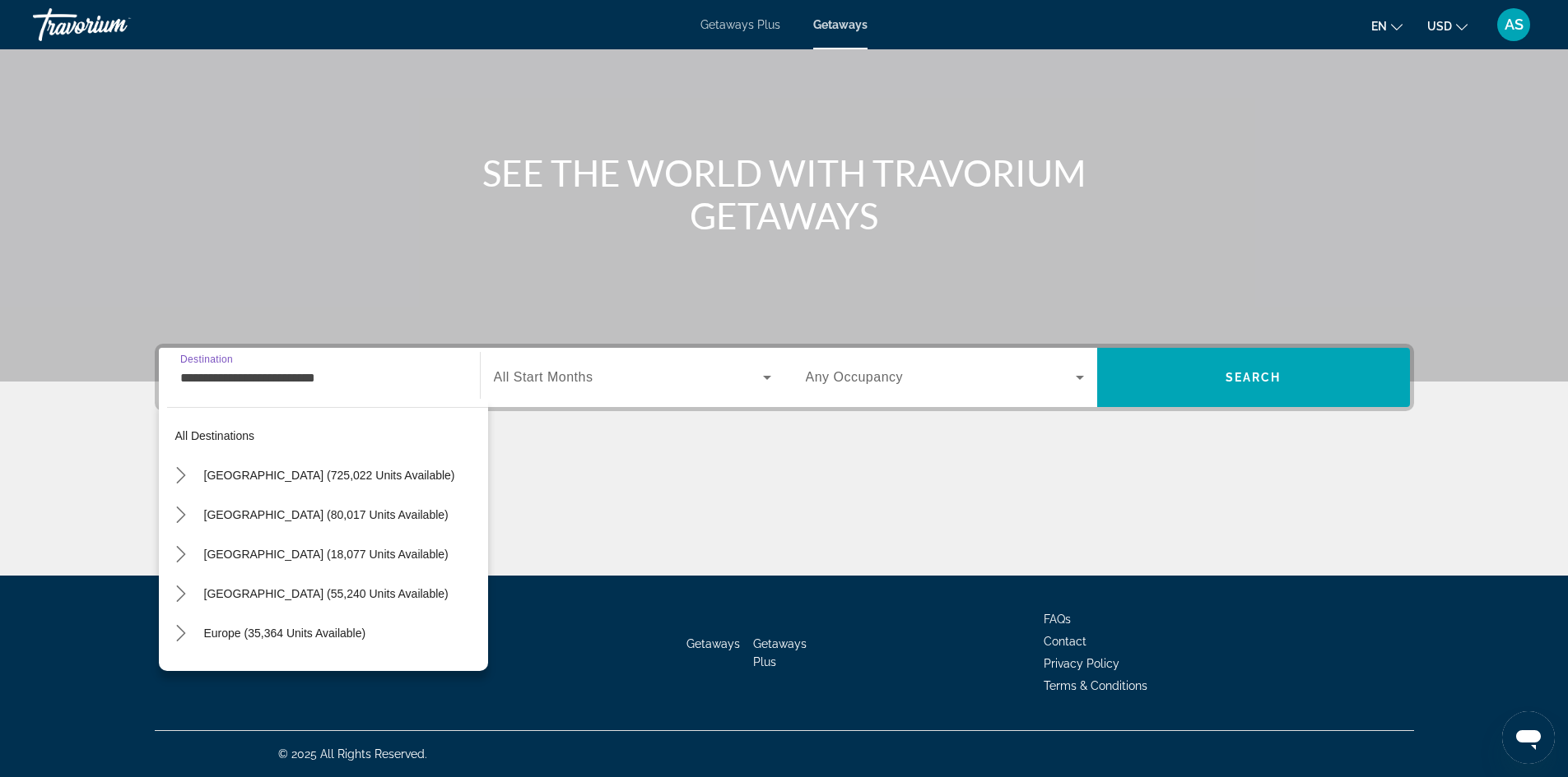
scroll to position [858, 0]
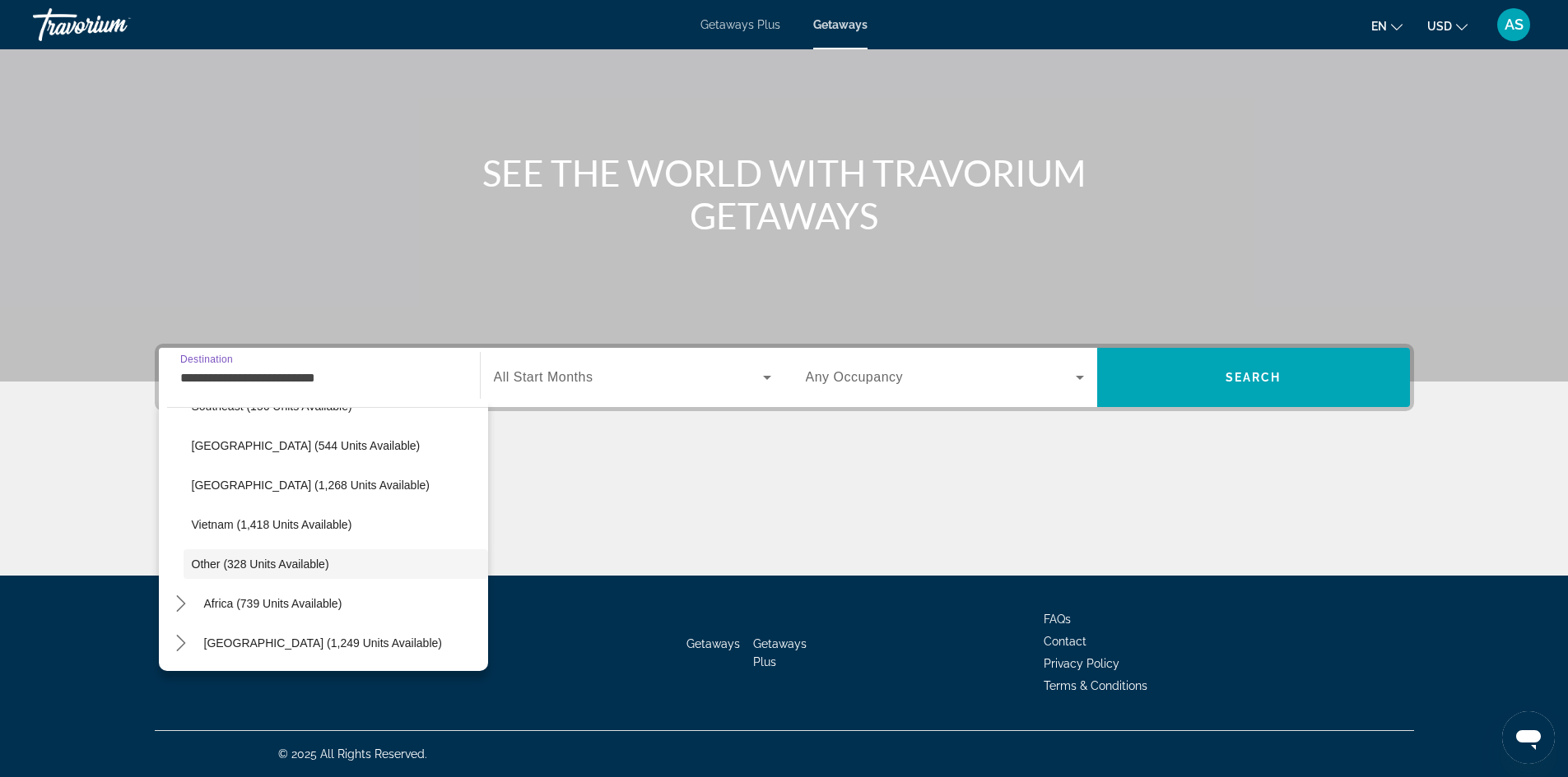
click at [657, 385] on span "Search widget" at bounding box center [628, 377] width 269 height 20
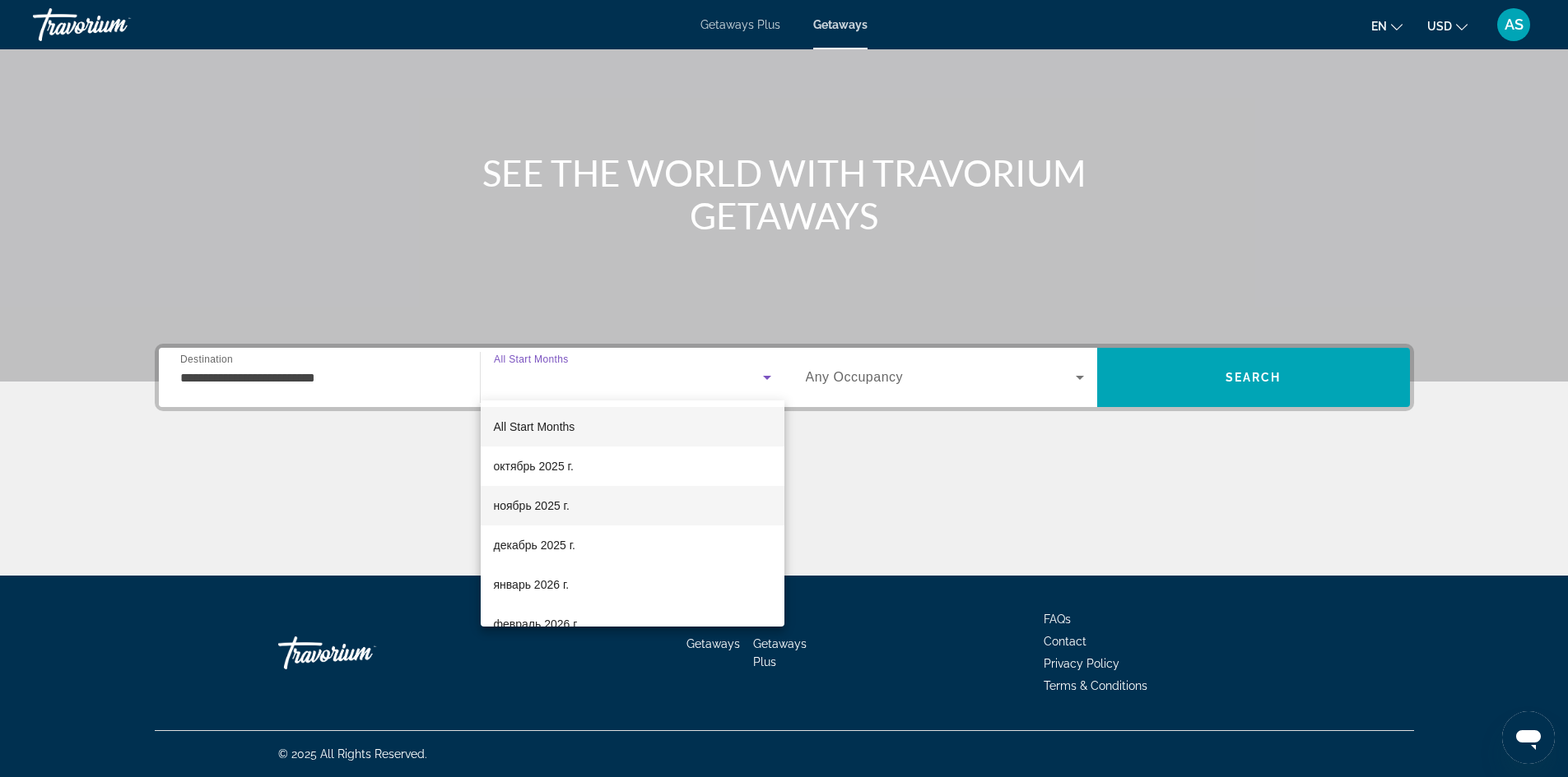
click at [580, 488] on mat-option "ноябрь 2025 г." at bounding box center [632, 505] width 304 height 39
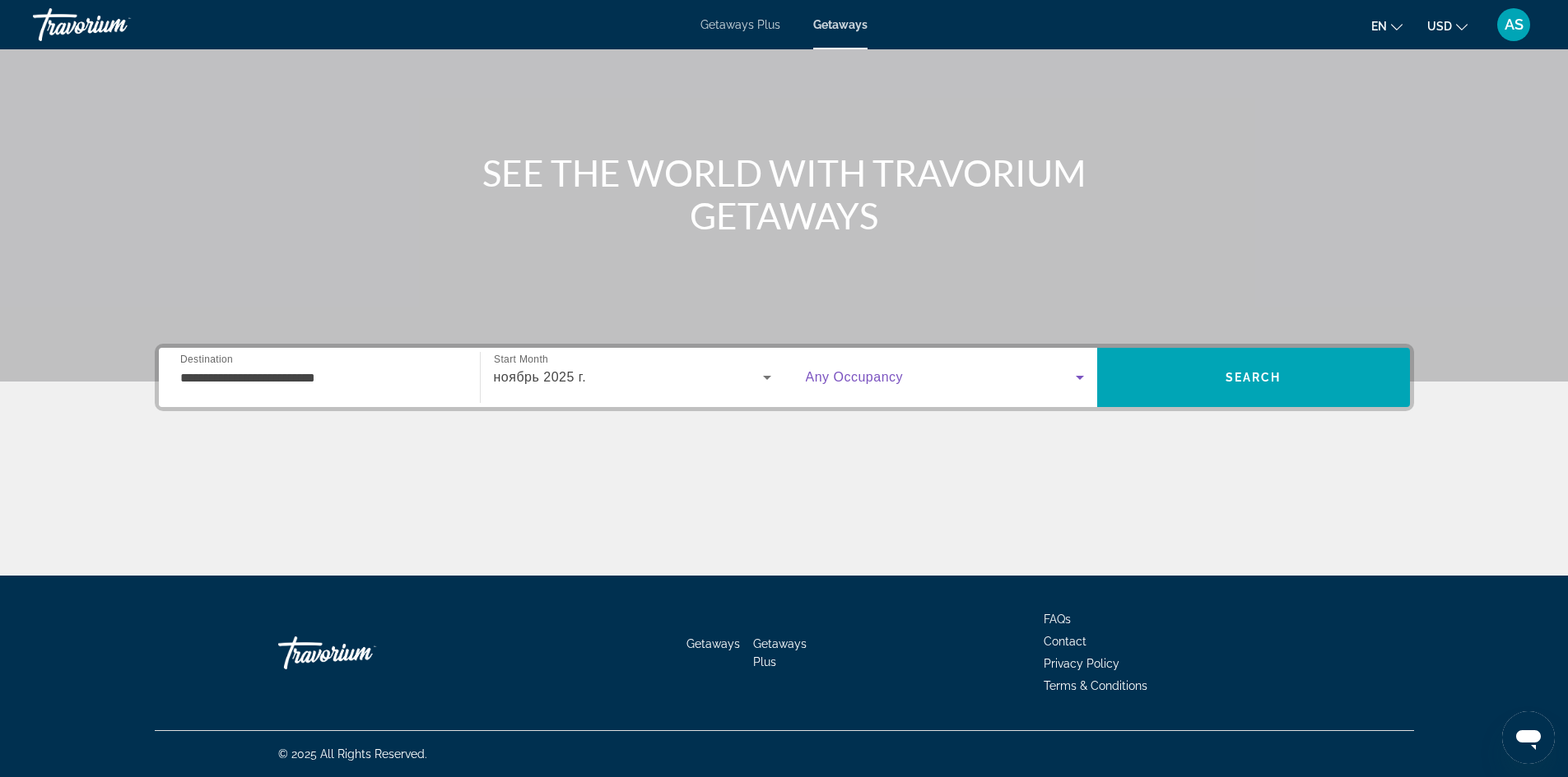
click at [968, 379] on span "Search widget" at bounding box center [940, 377] width 270 height 20
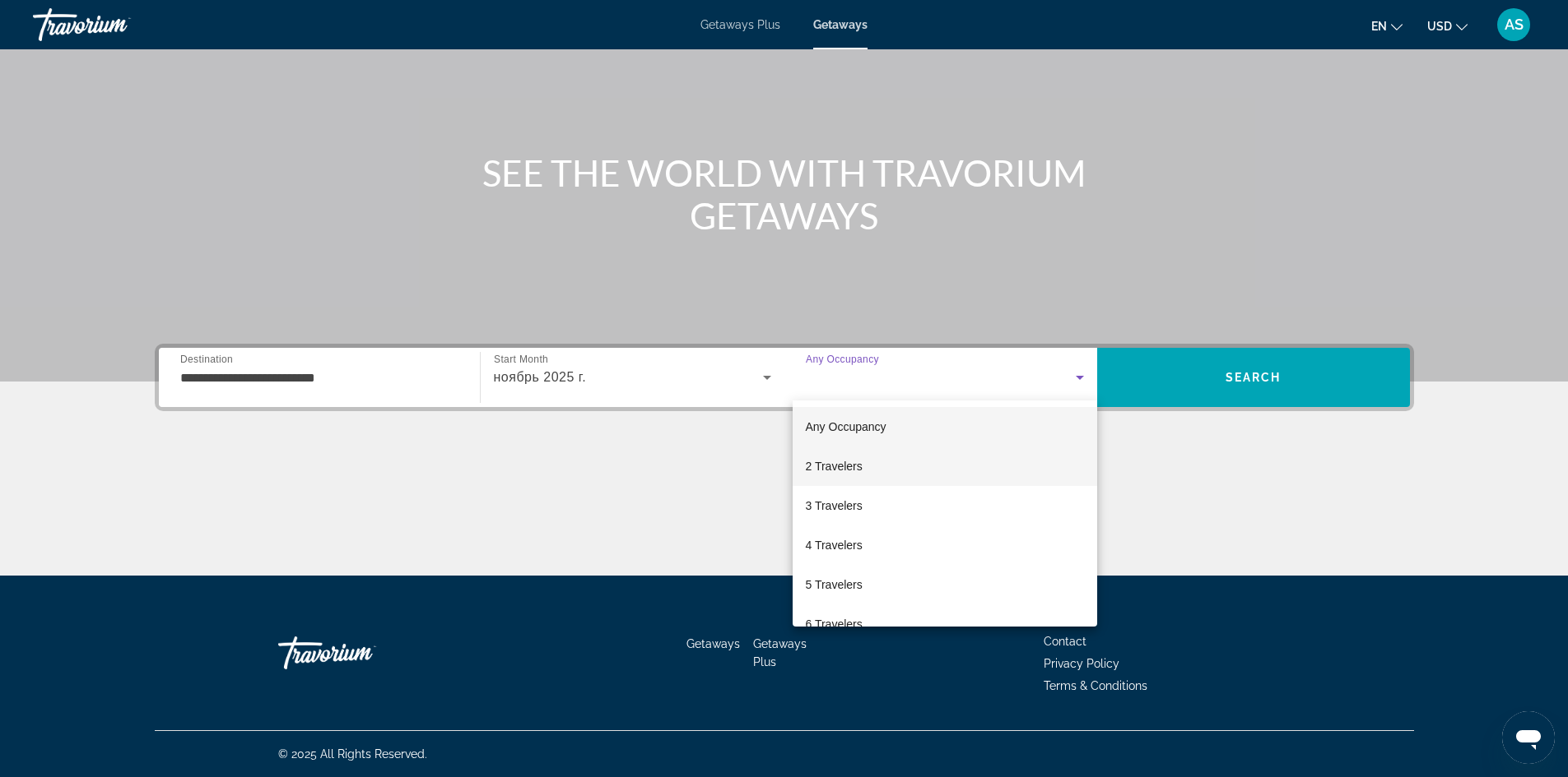
click at [858, 468] on span "2 Travelers" at bounding box center [833, 466] width 57 height 20
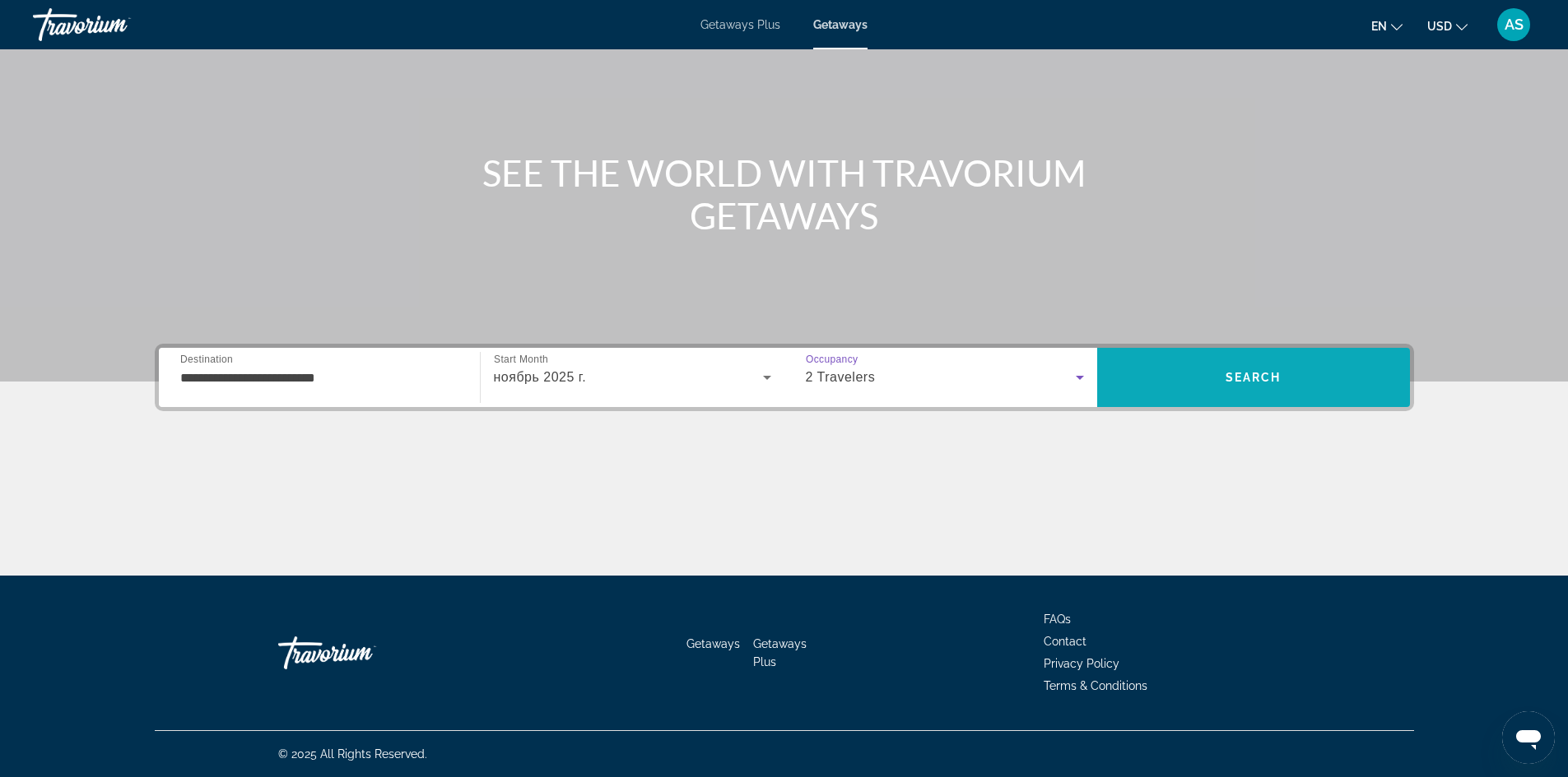
click at [1300, 392] on span "Search" at bounding box center [1253, 377] width 313 height 39
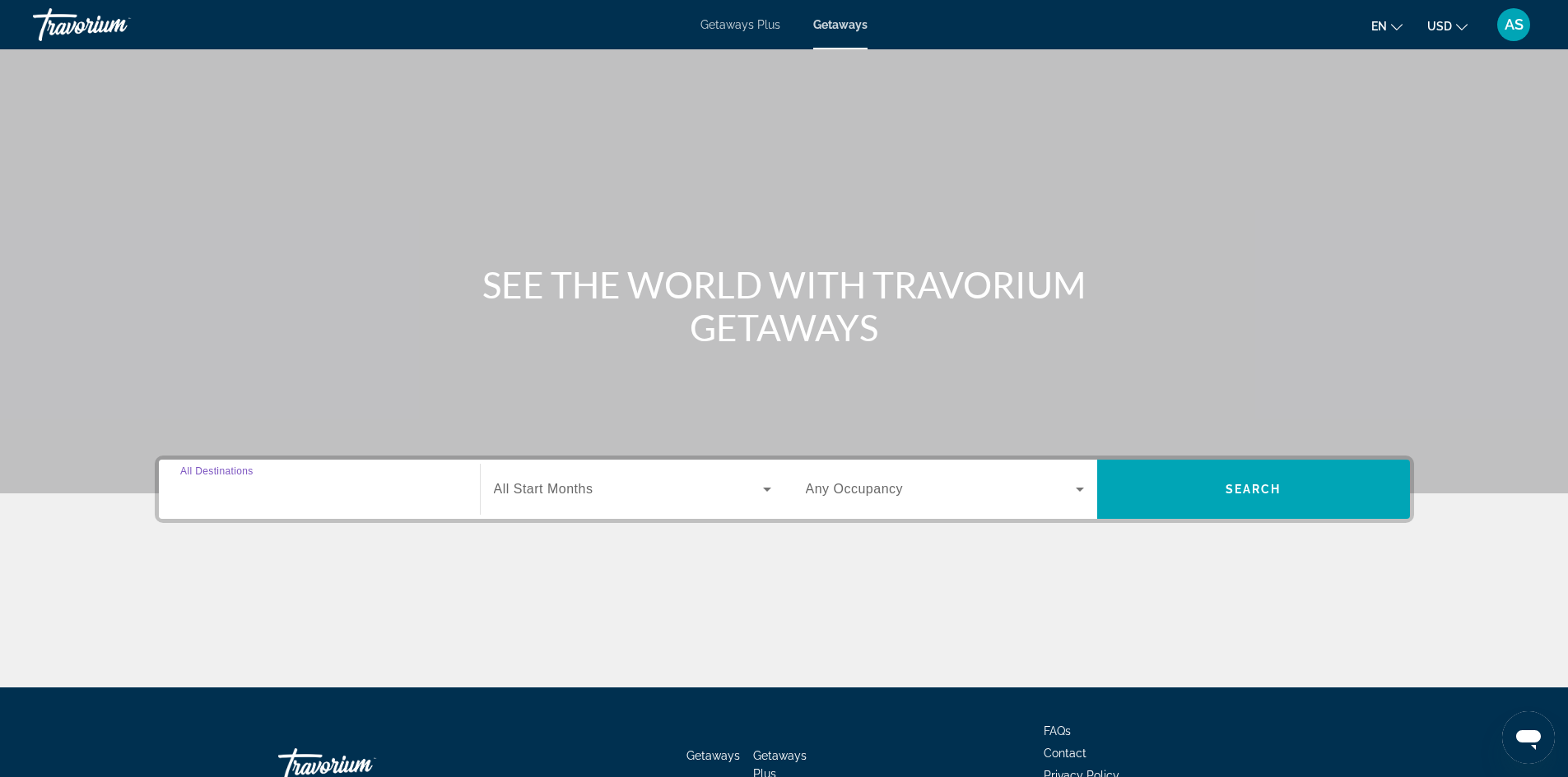
click at [366, 485] on input "Destination All Destinations" at bounding box center [320, 490] width 278 height 20
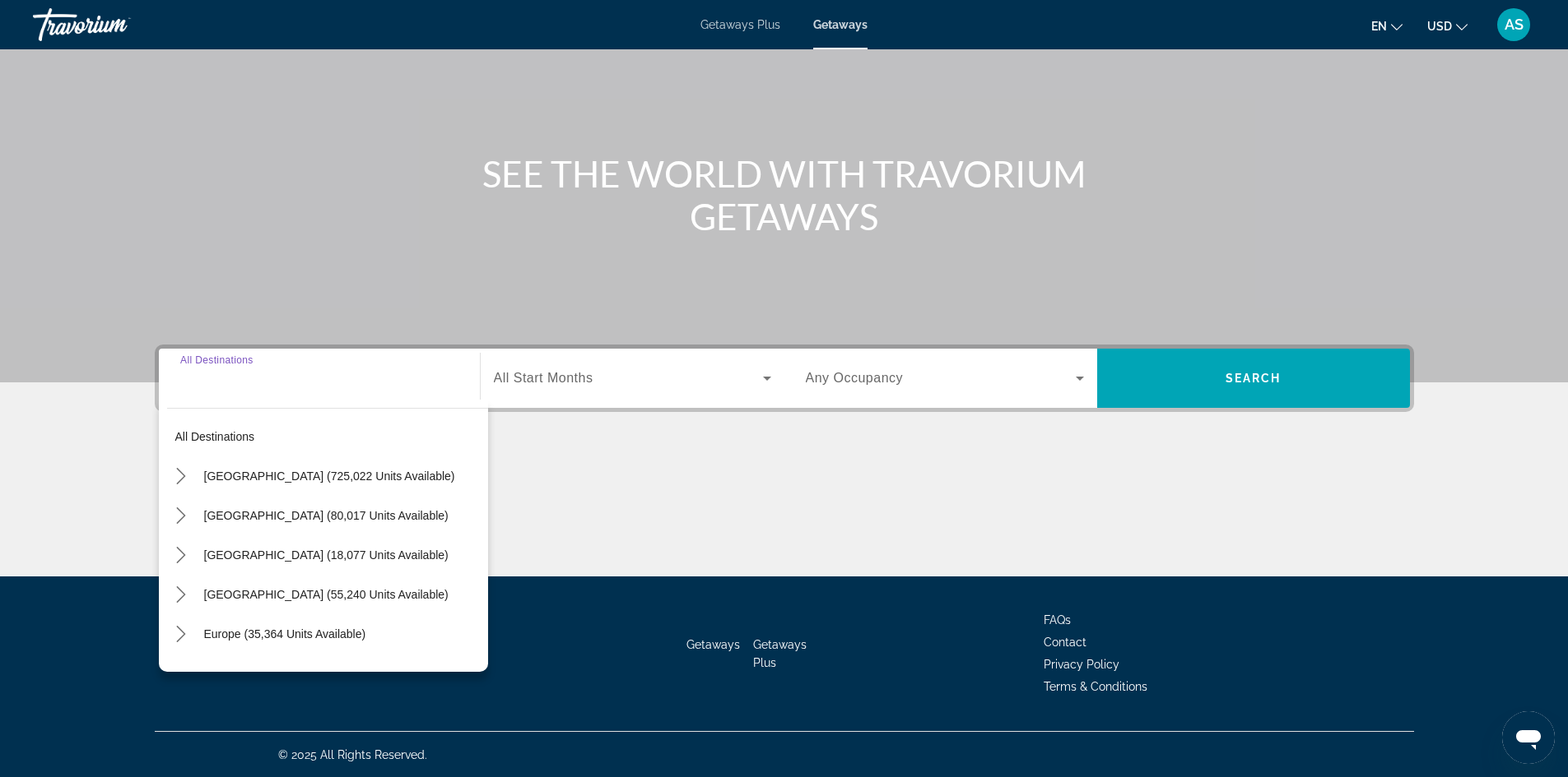
scroll to position [112, 0]
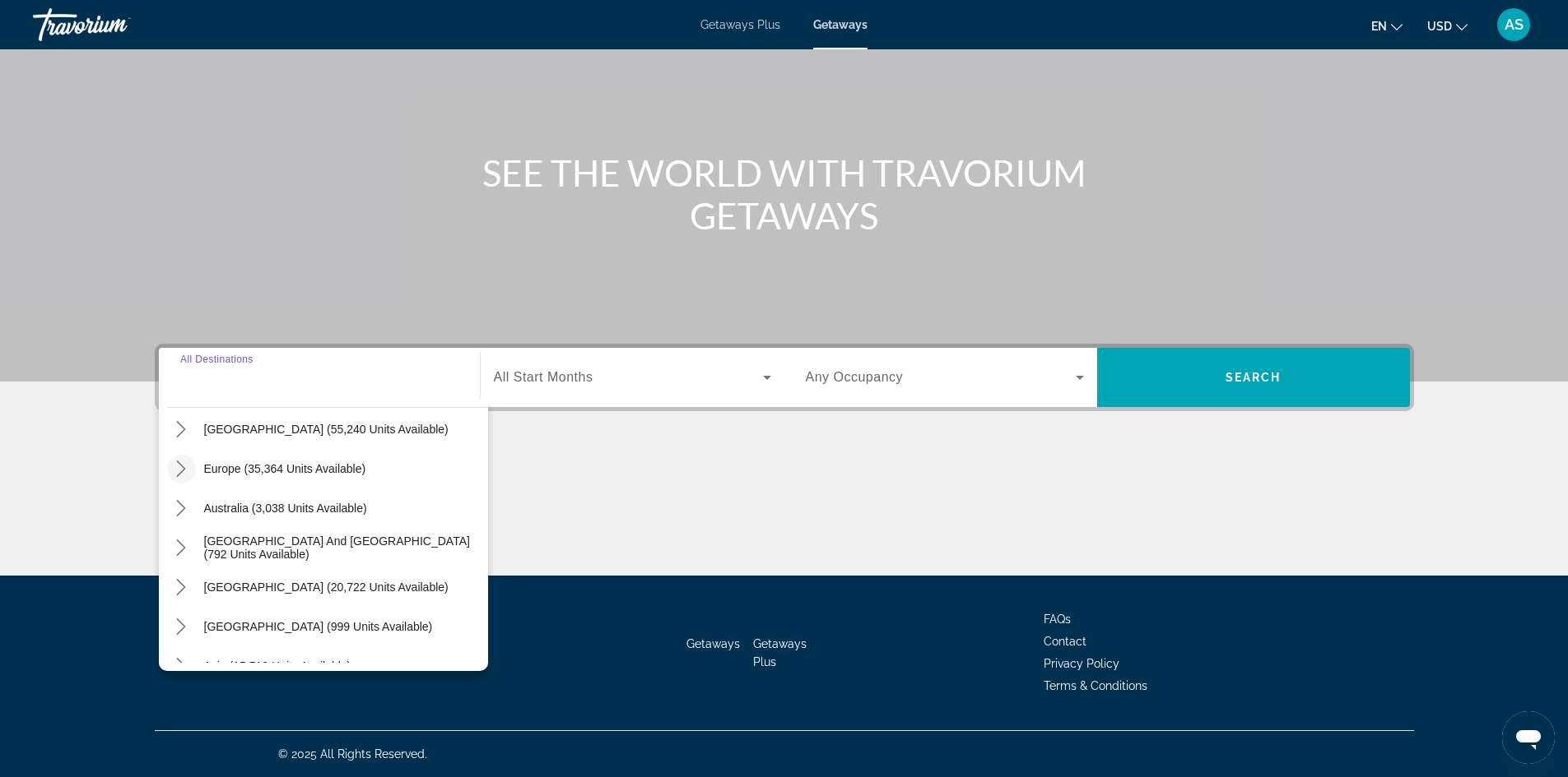
click at [189, 470] on mat-icon "Toggle Europe (35,364 units available) submenu" at bounding box center [181, 469] width 29 height 29
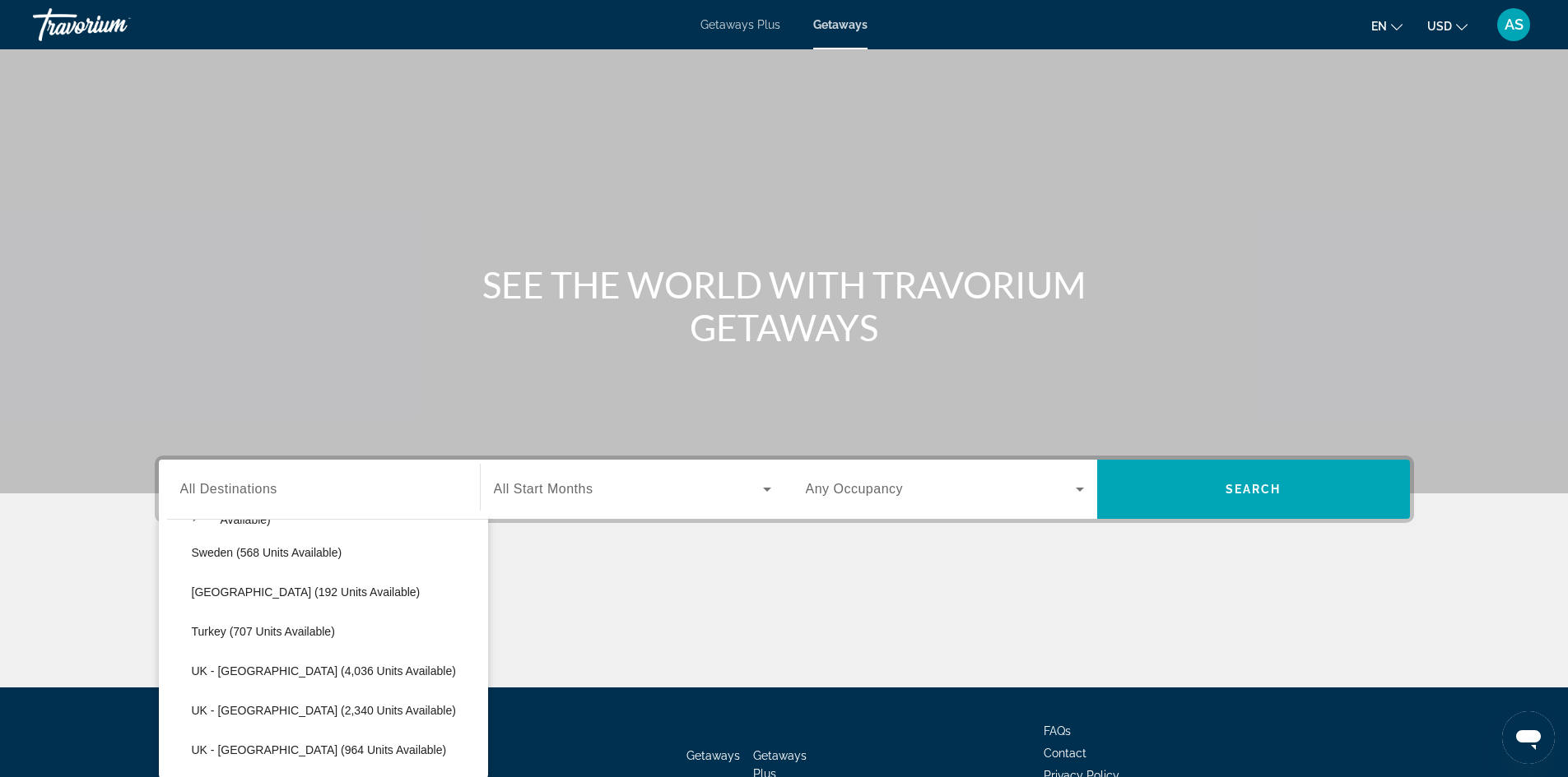
scroll to position [987, 0]
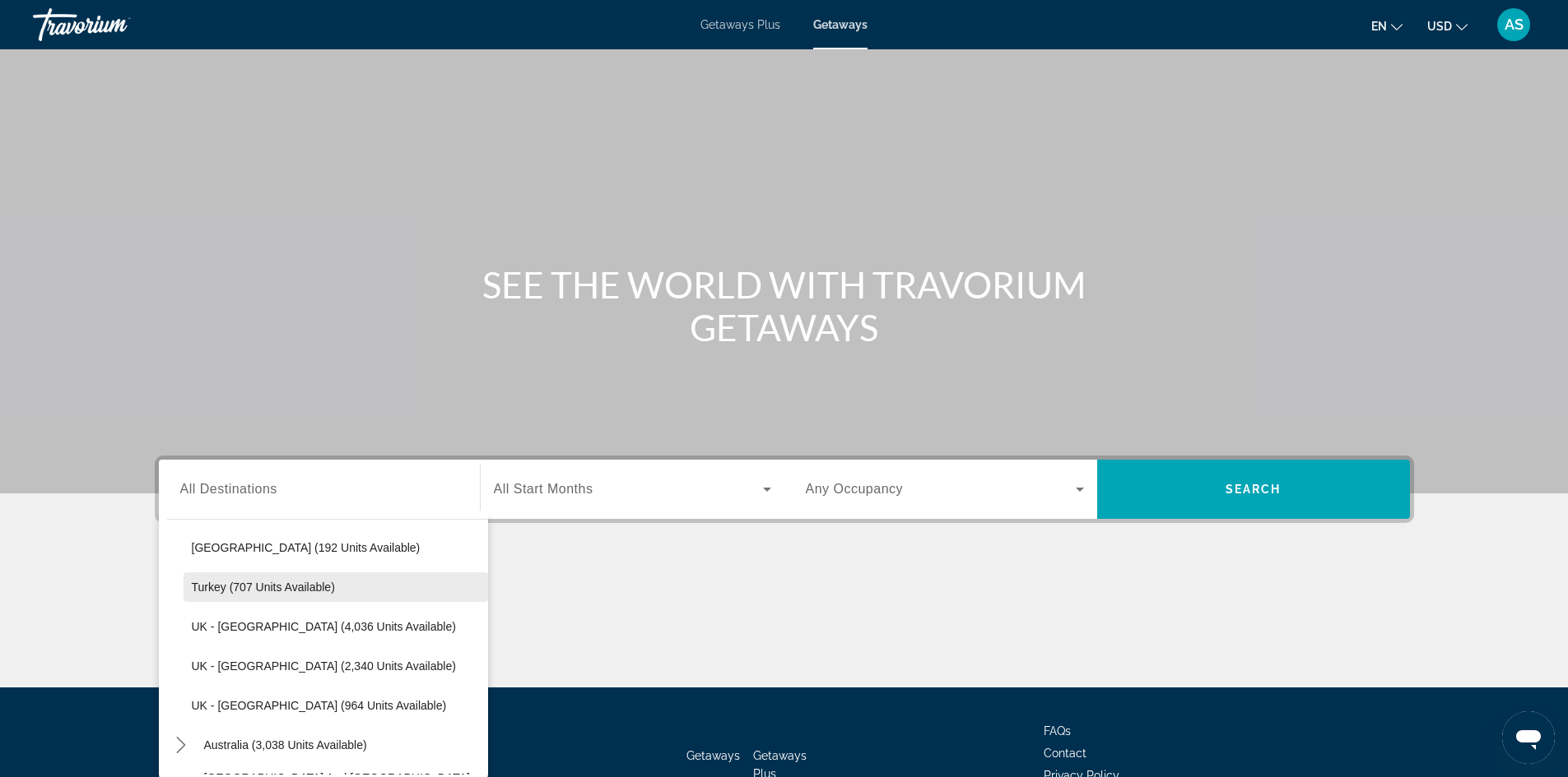
click at [231, 570] on span "Select destination: Turkey (707 units available)" at bounding box center [336, 587] width 305 height 39
type input "**********"
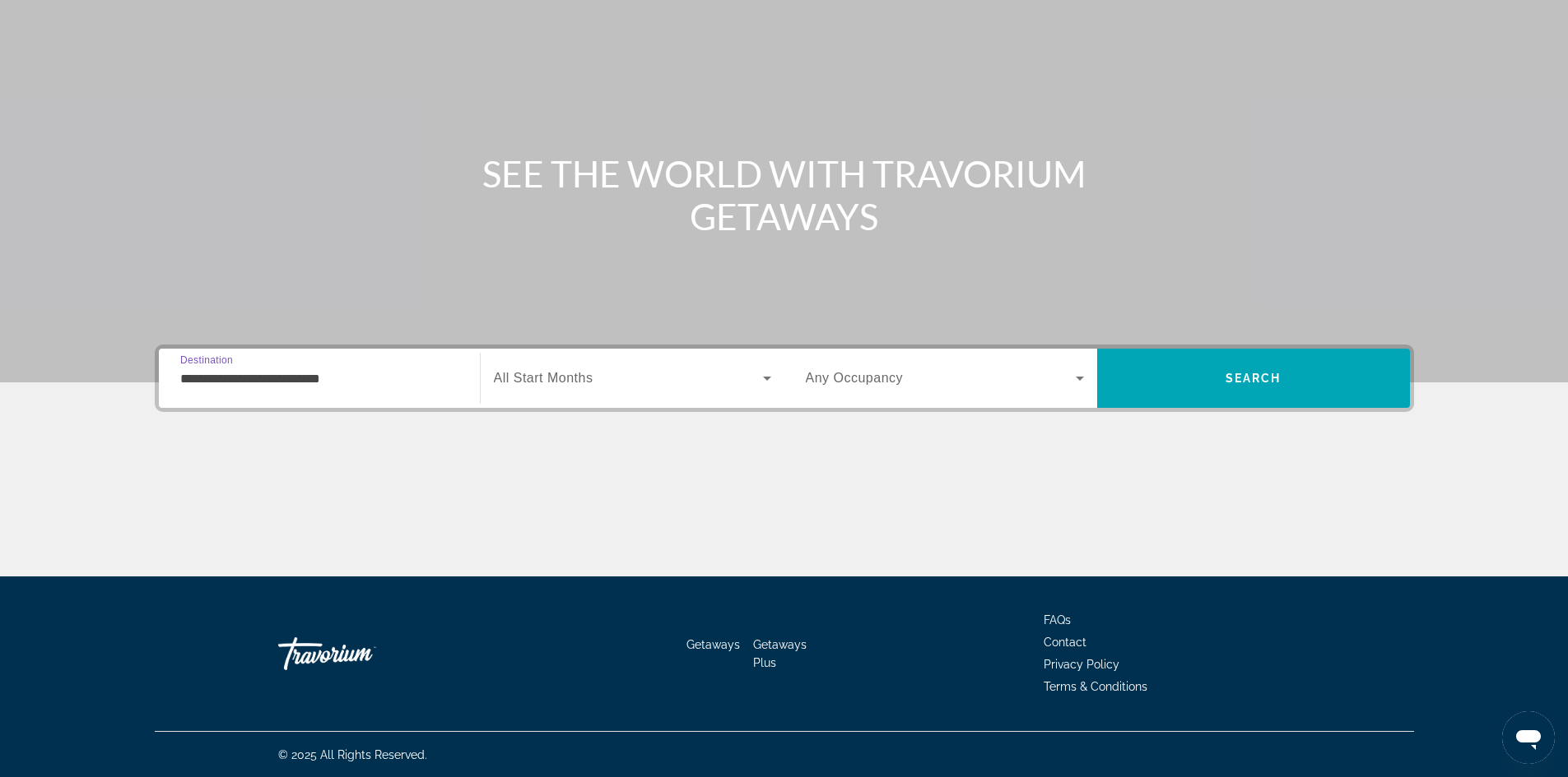
scroll to position [112, 0]
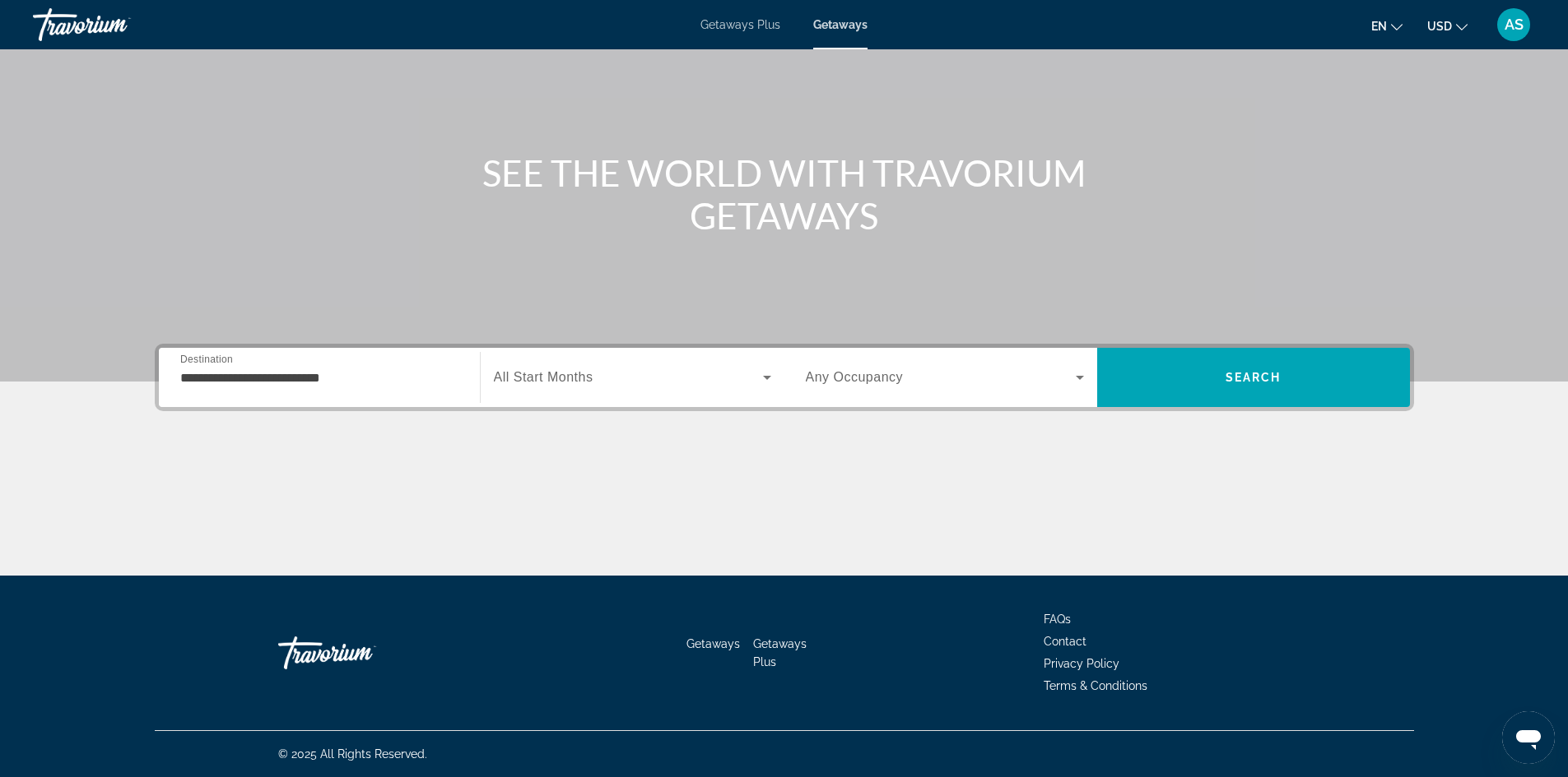
click at [573, 375] on span "All Start Months" at bounding box center [544, 377] width 100 height 14
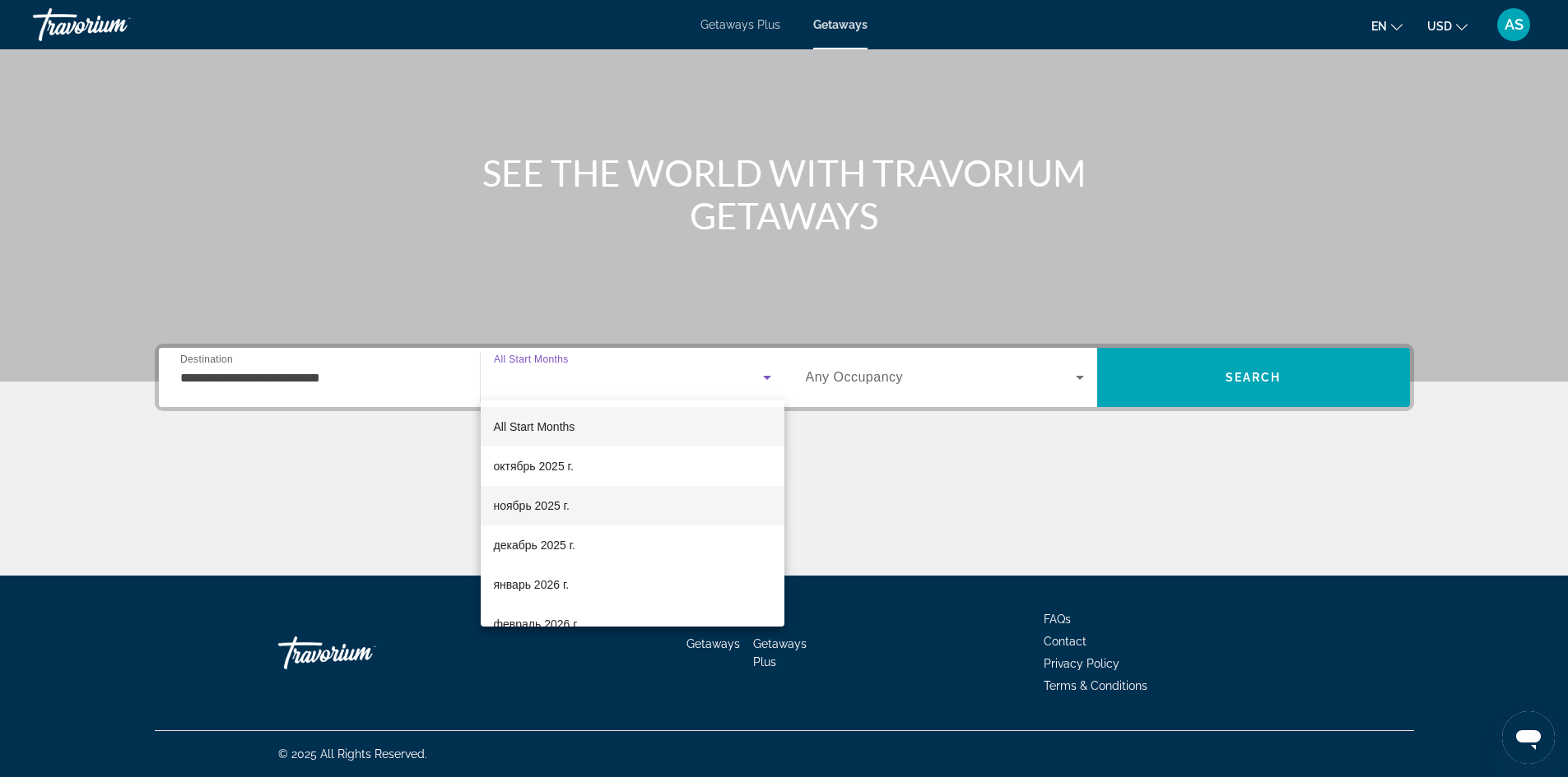
click at [527, 499] on span "ноябрь 2025 г." at bounding box center [531, 506] width 75 height 20
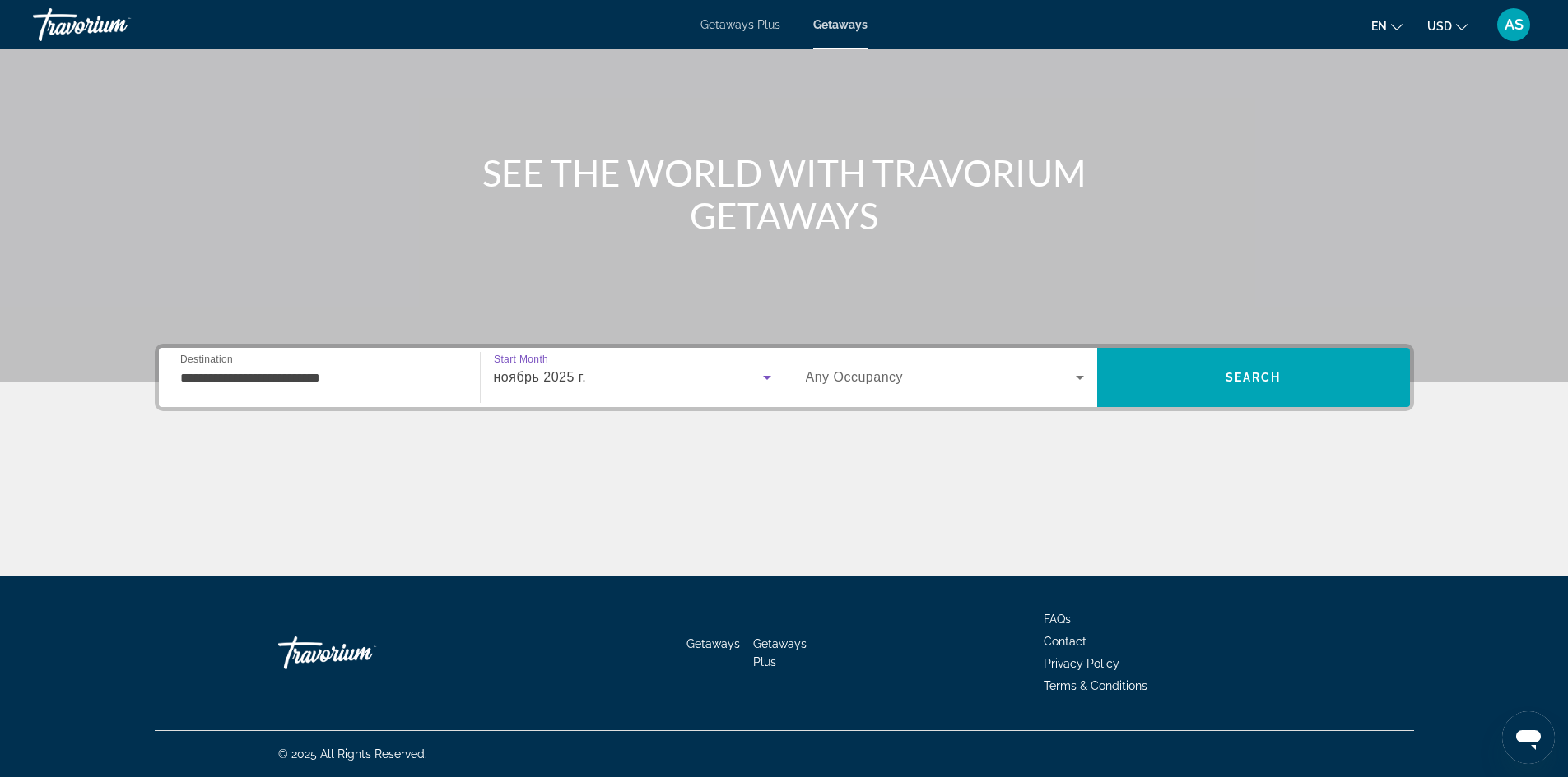
click at [993, 369] on span "Search widget" at bounding box center [940, 377] width 270 height 20
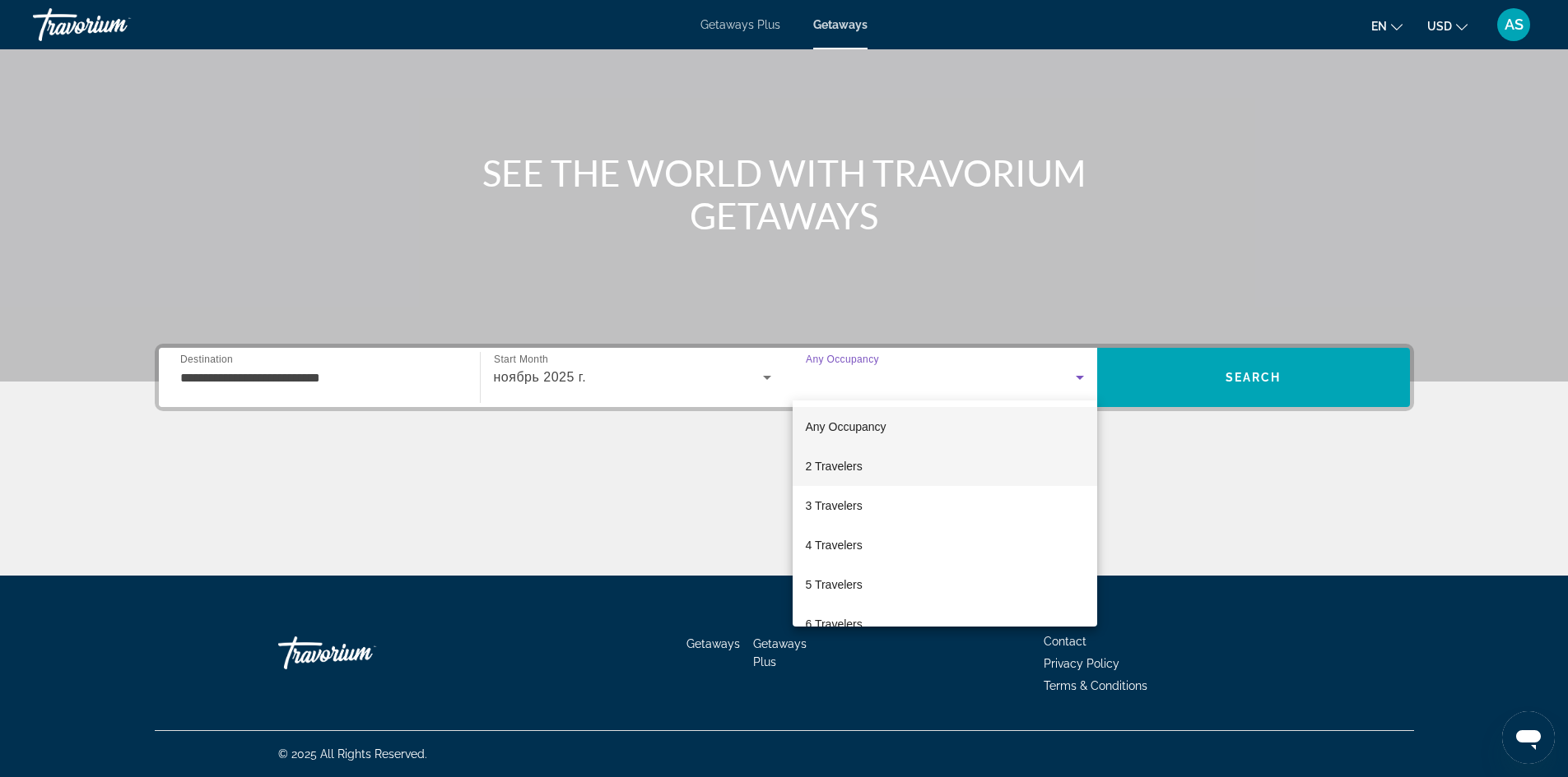
click at [933, 456] on mat-option "2 Travelers" at bounding box center [945, 466] width 305 height 39
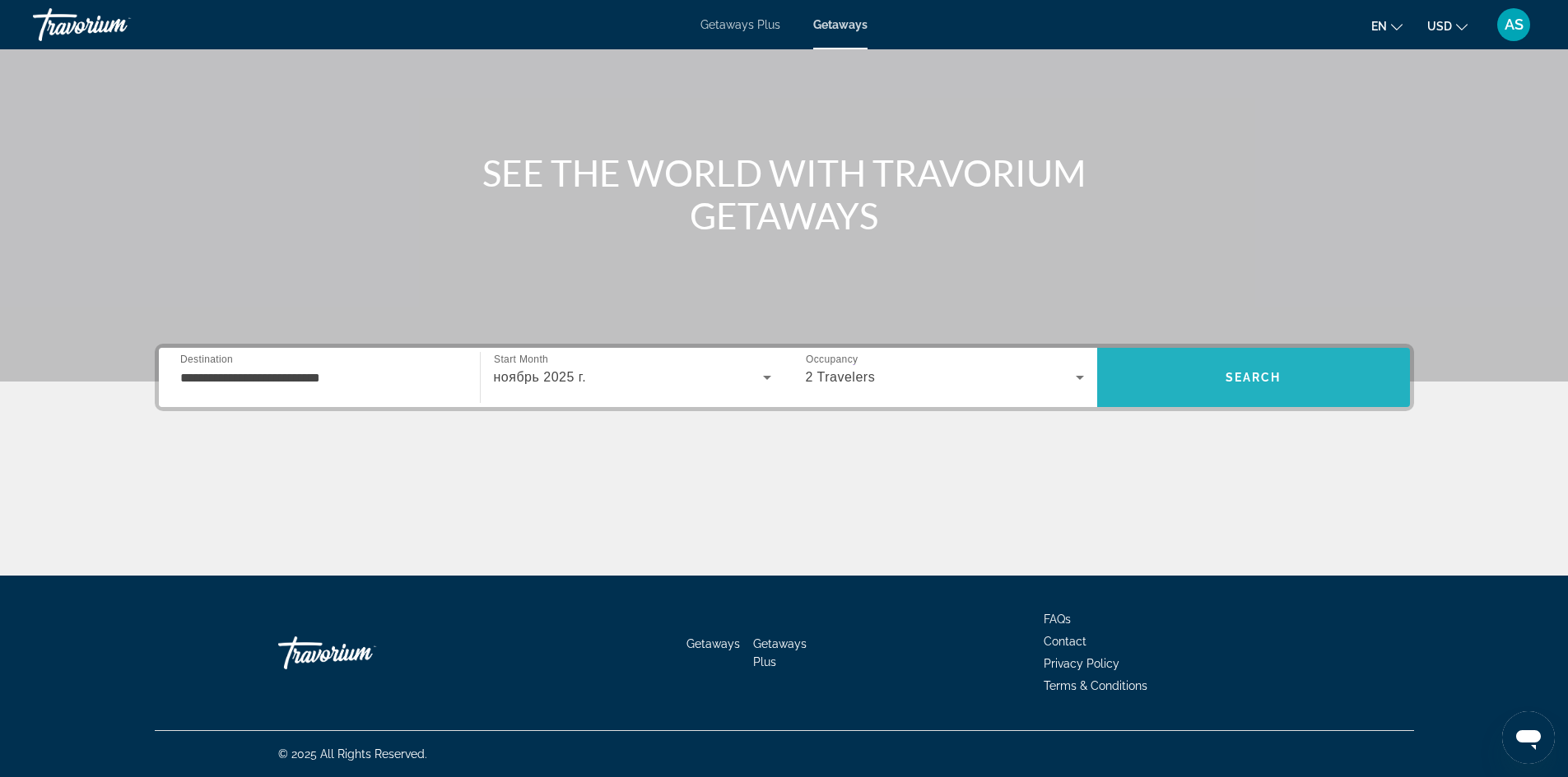
click at [1226, 389] on span "Search" at bounding box center [1253, 377] width 313 height 39
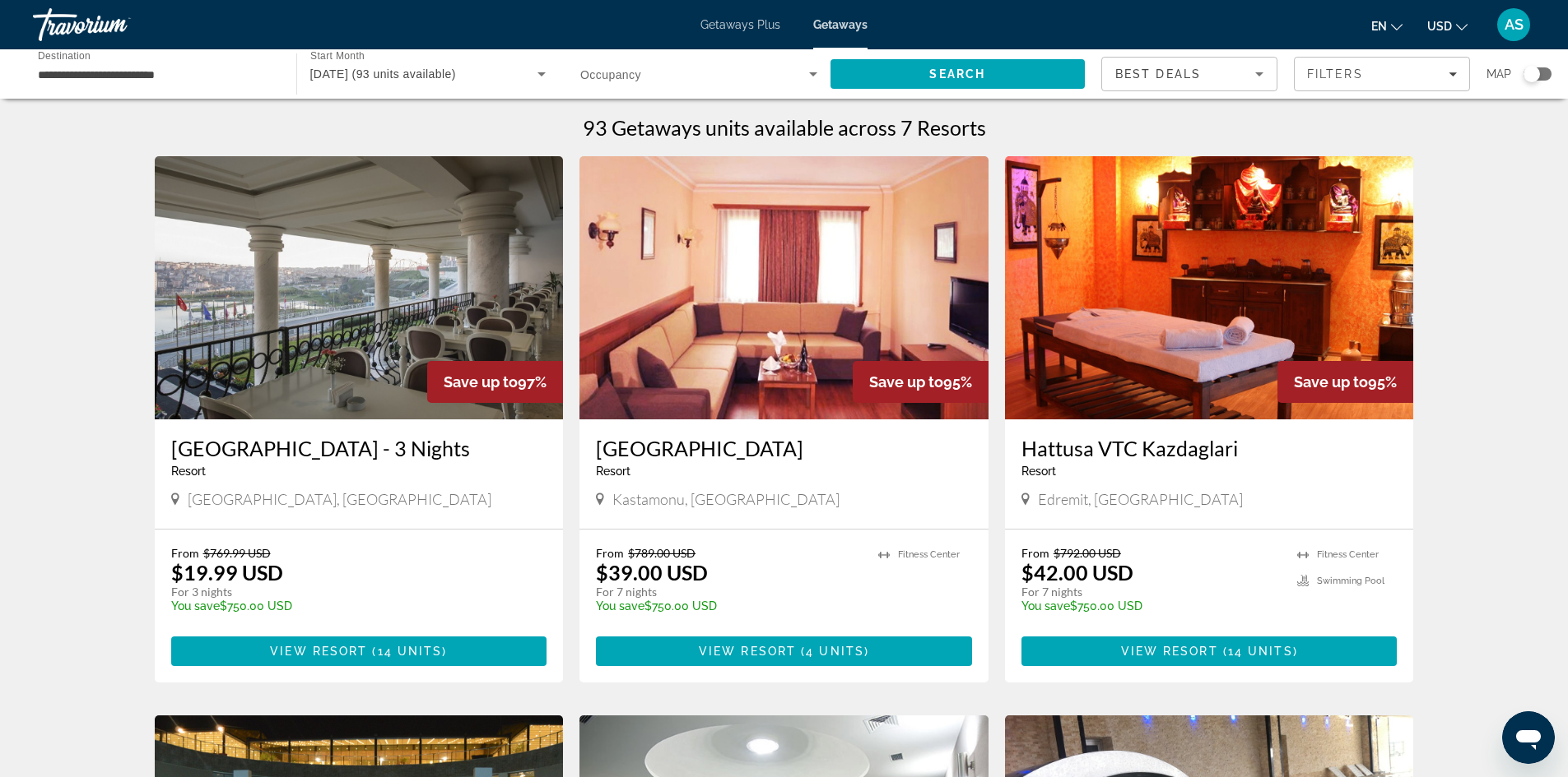
click at [390, 323] on img "Main content" at bounding box center [359, 288] width 409 height 263
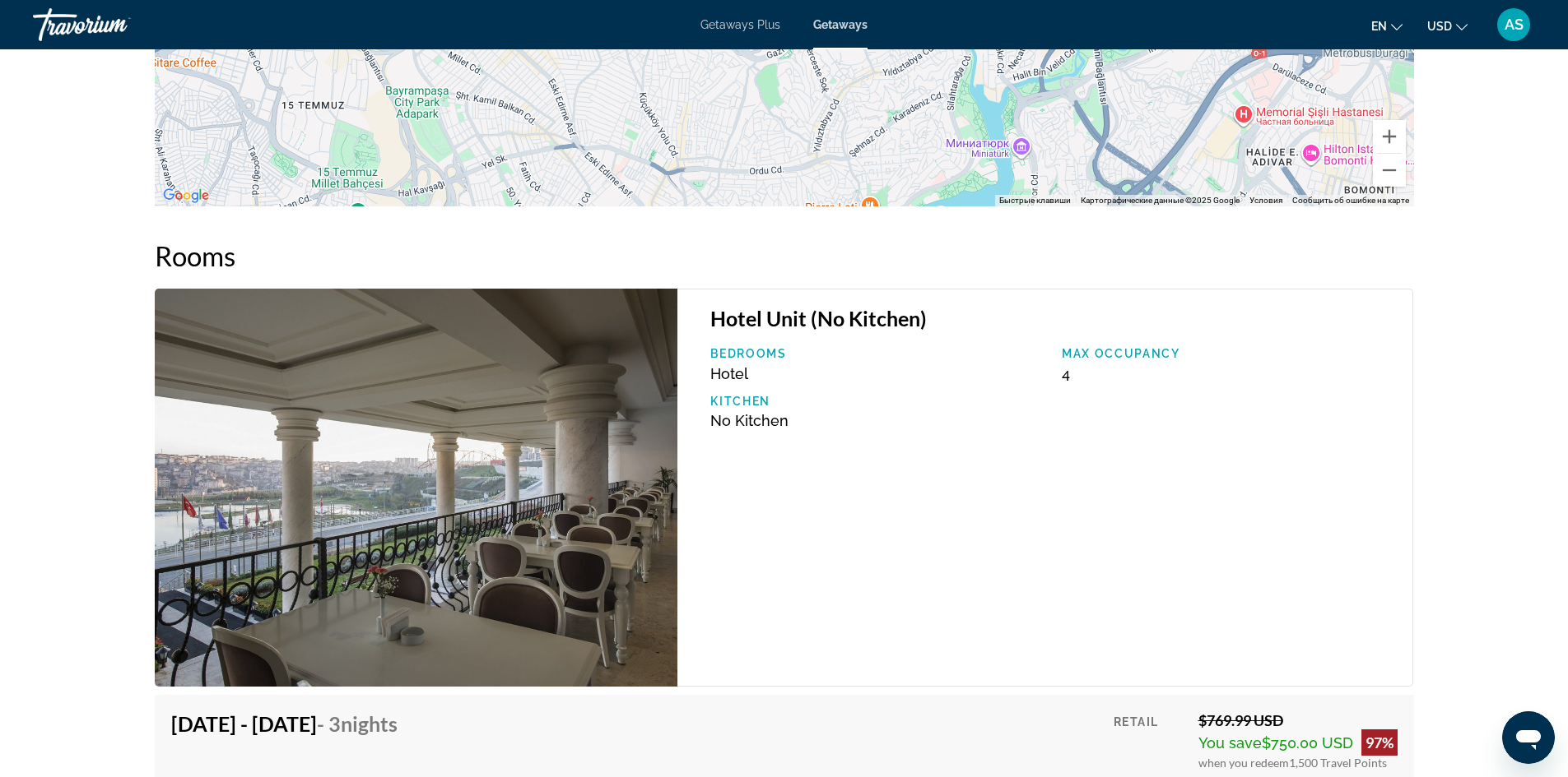
scroll to position [2184, 0]
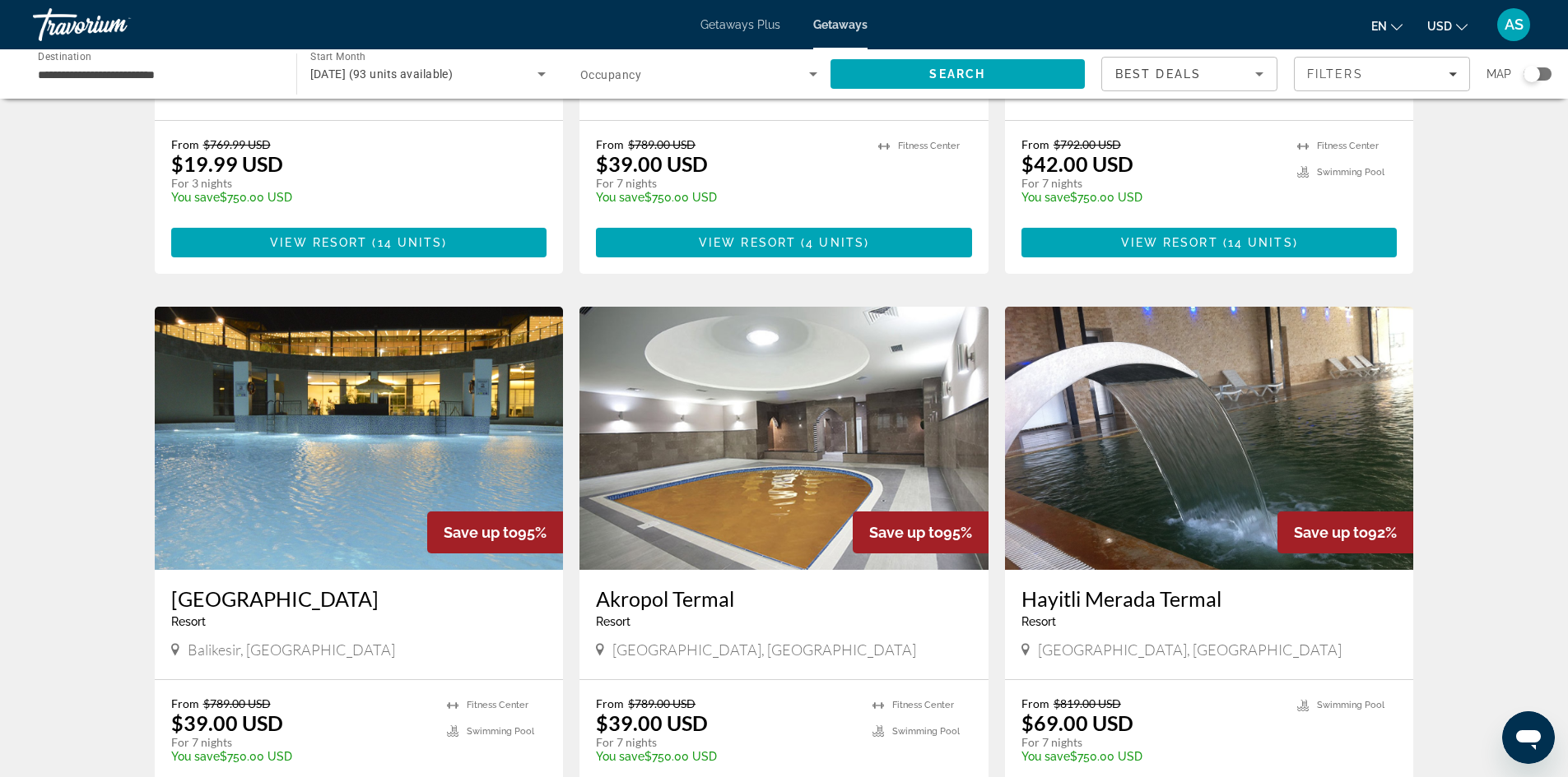
scroll to position [411, 0]
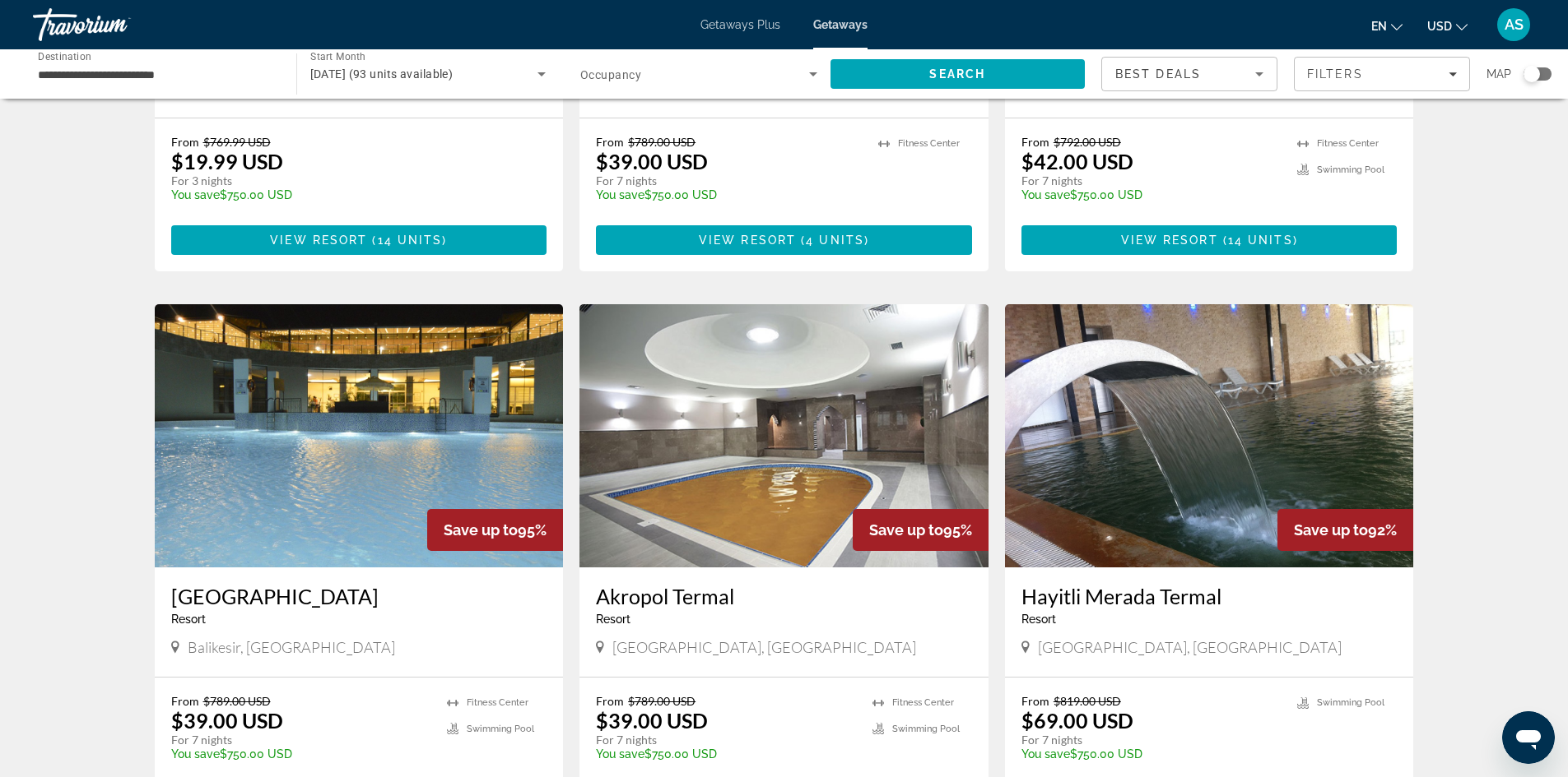
click at [798, 431] on img "Main content" at bounding box center [784, 436] width 409 height 263
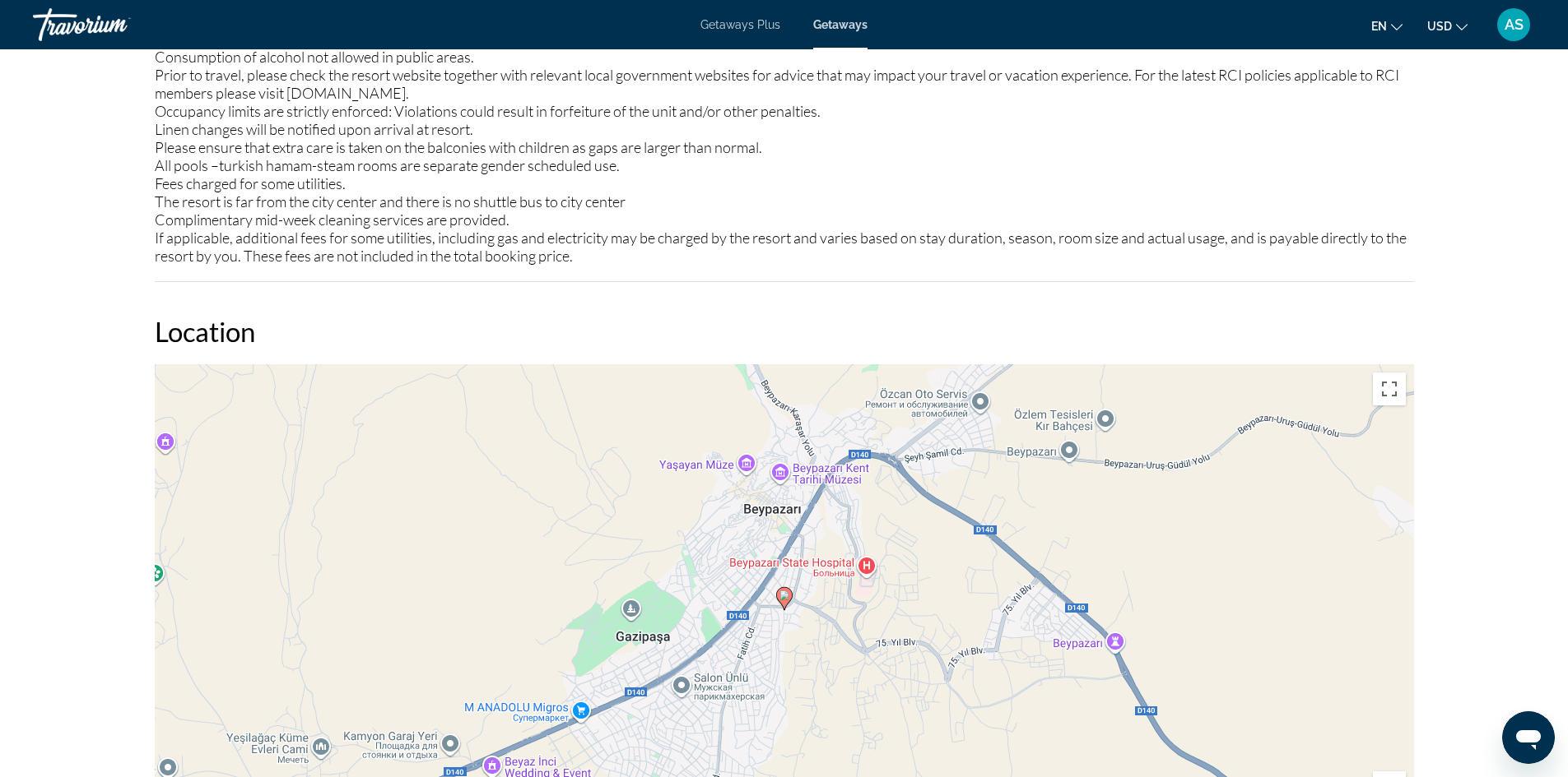
scroll to position [1563, 0]
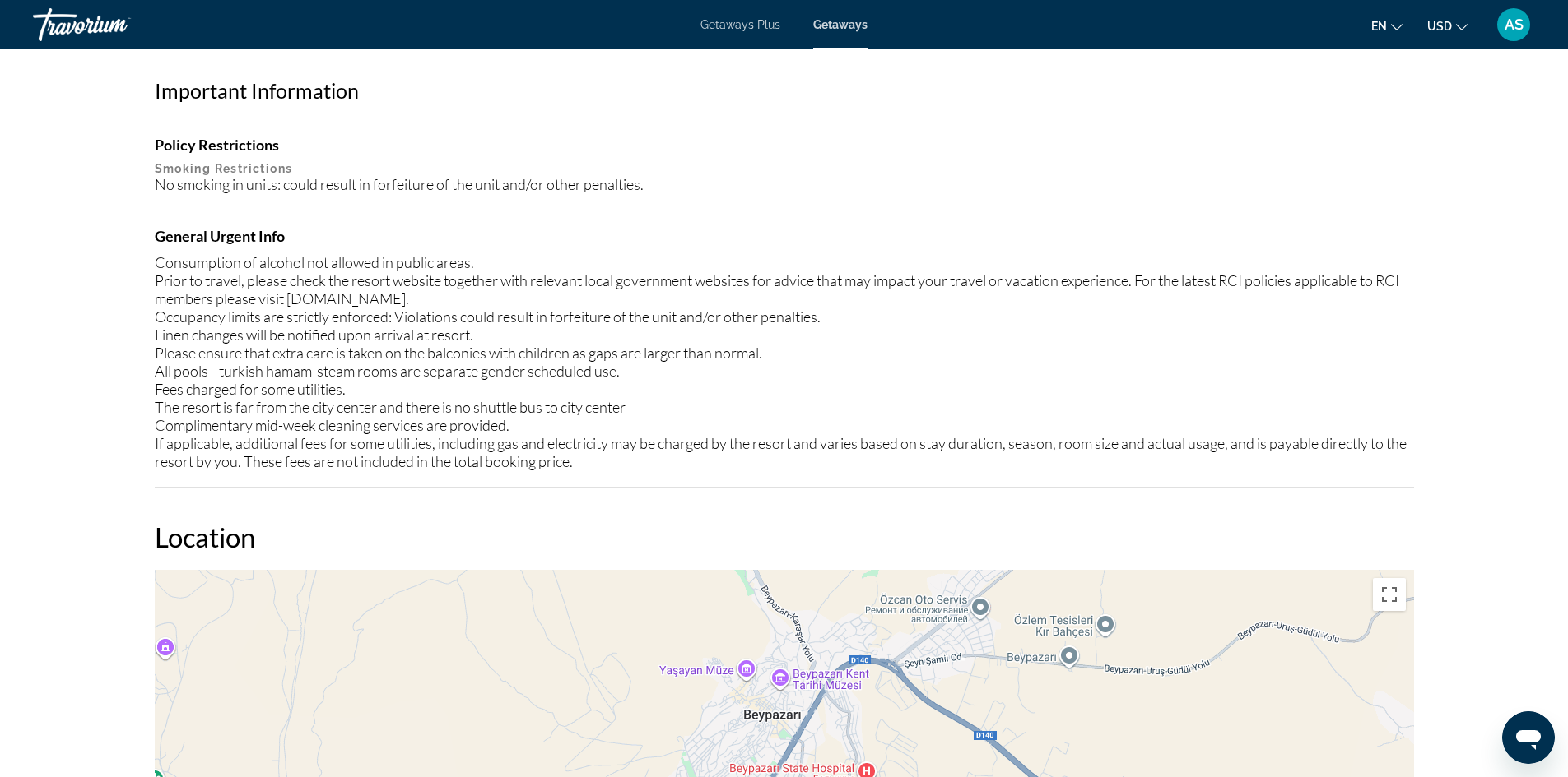
click at [739, 24] on span "Getaways Plus" at bounding box center [740, 24] width 80 height 13
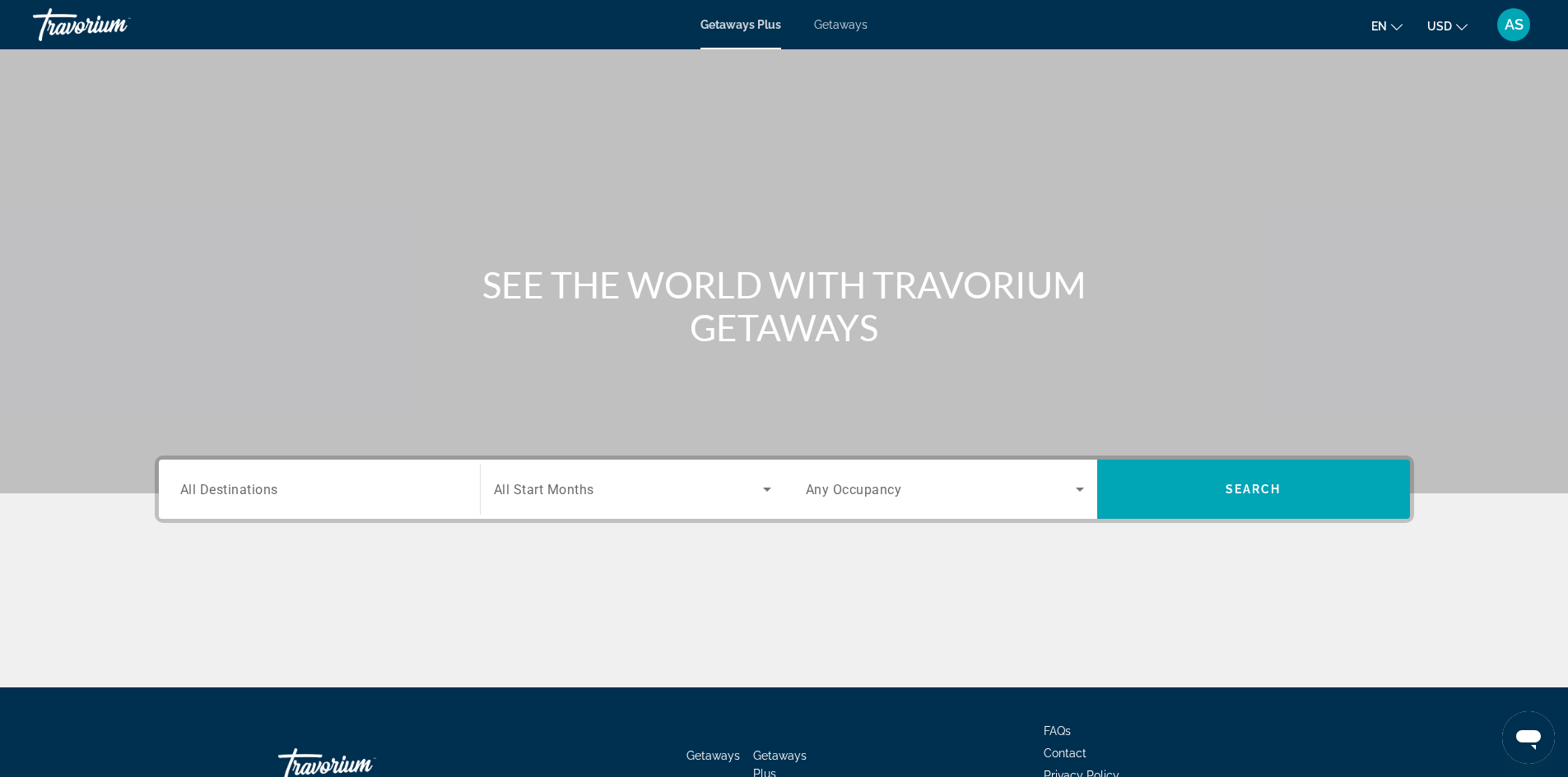
click at [317, 518] on div "Destination All Destinations" at bounding box center [320, 489] width 305 height 60
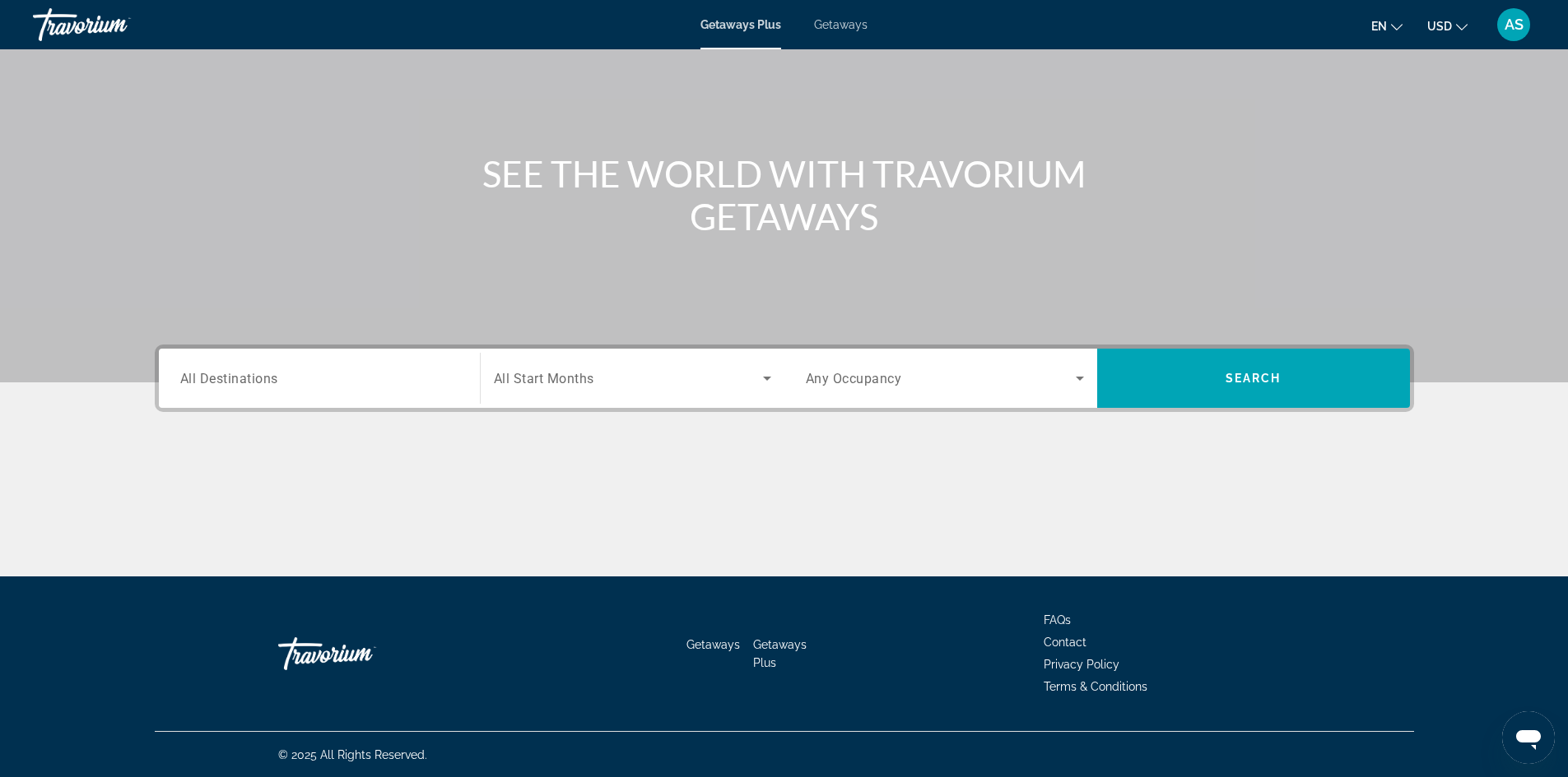
scroll to position [112, 0]
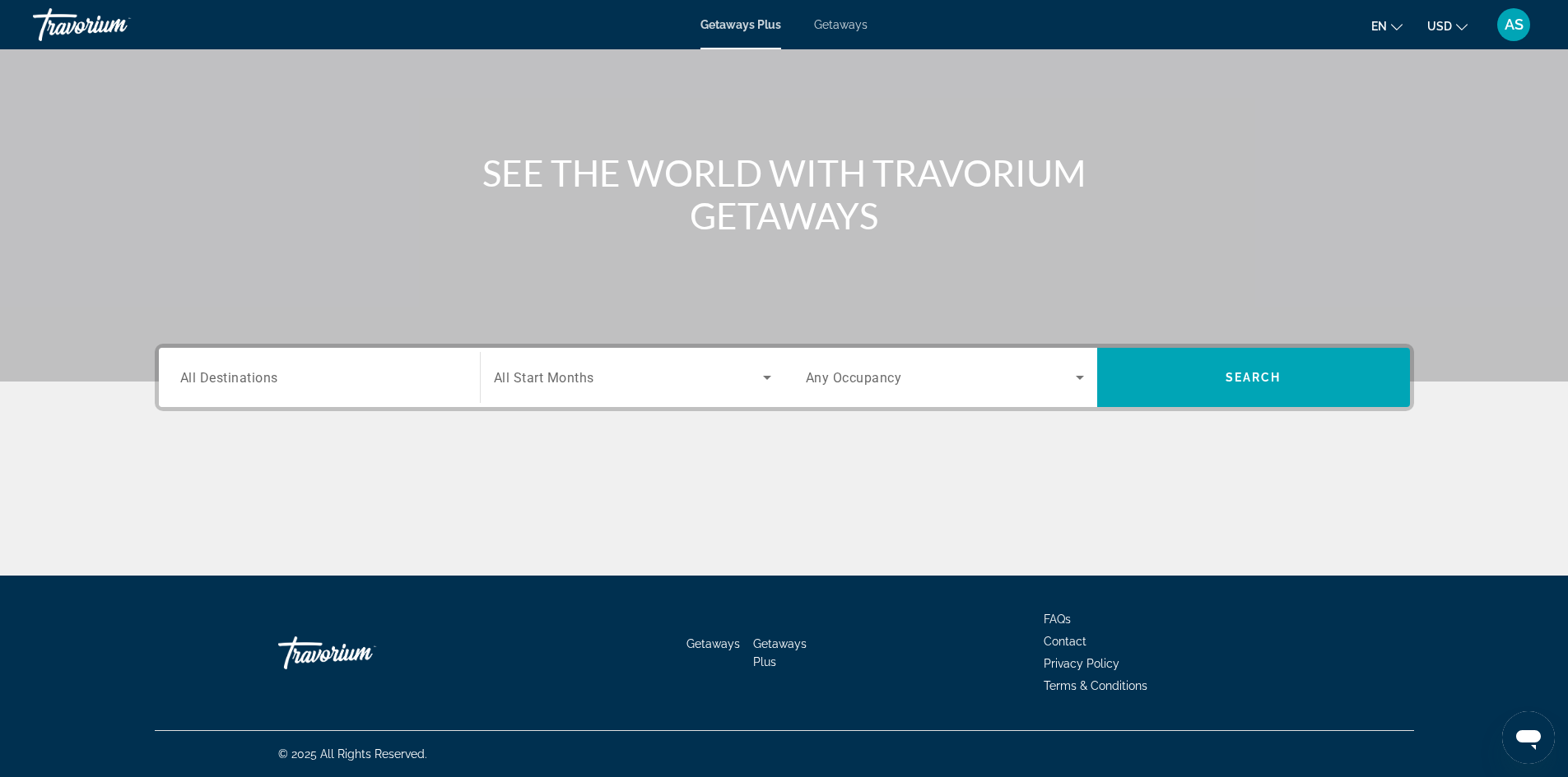
click at [321, 388] on div "Search widget" at bounding box center [320, 378] width 278 height 47
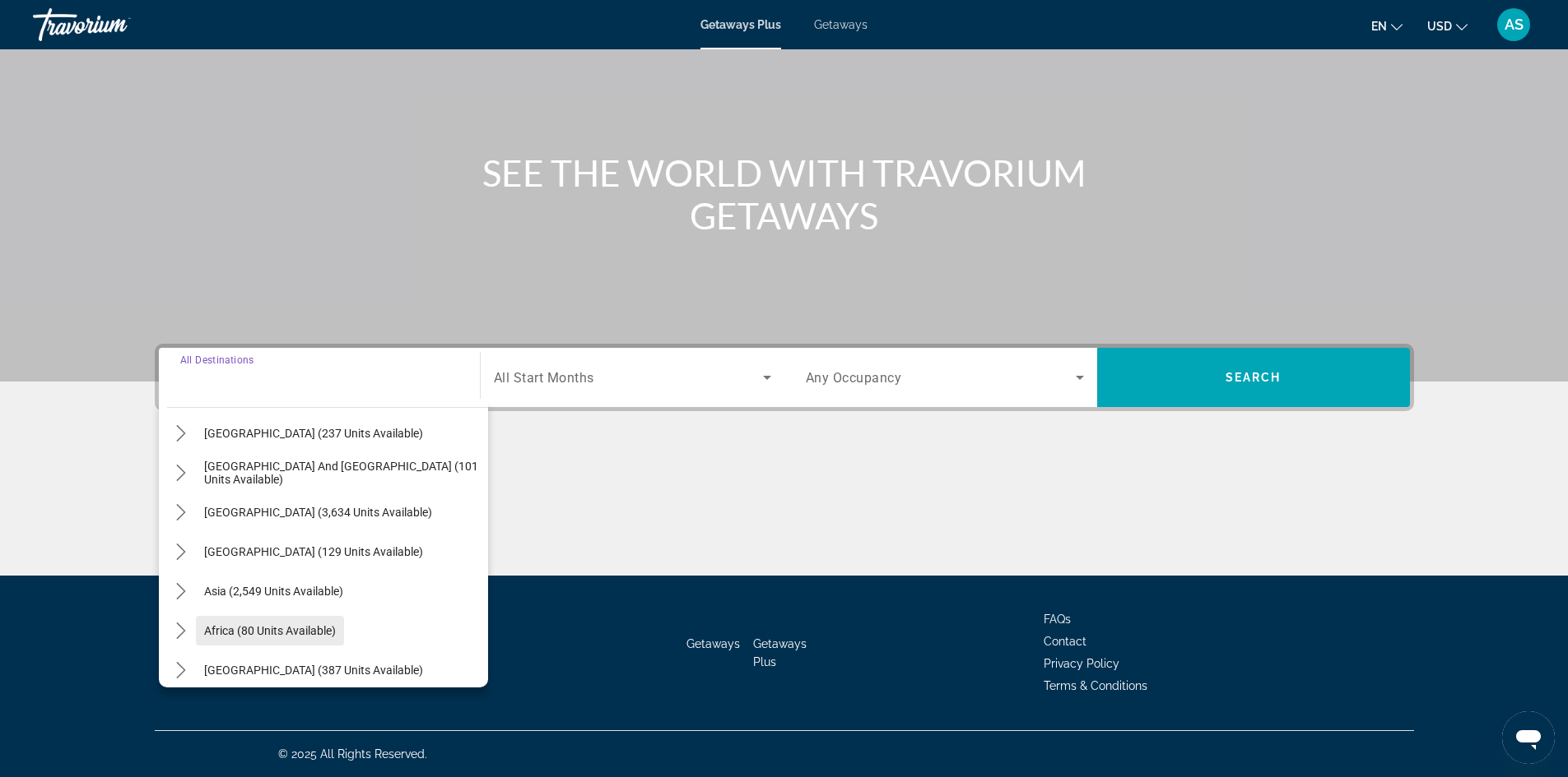
scroll to position [267, 0]
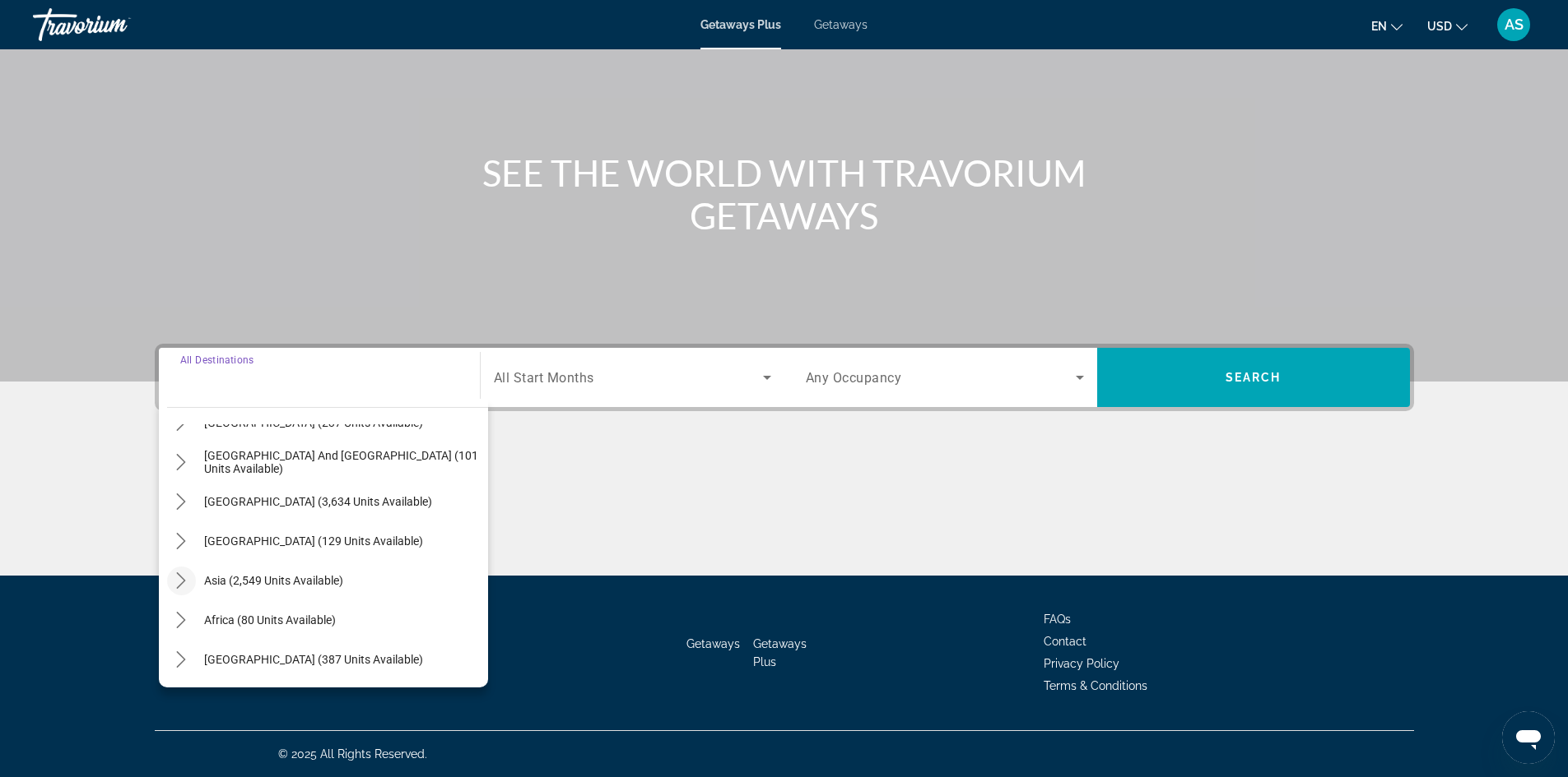
click at [184, 584] on icon "Toggle Asia (2,549 units available) submenu" at bounding box center [180, 580] width 17 height 17
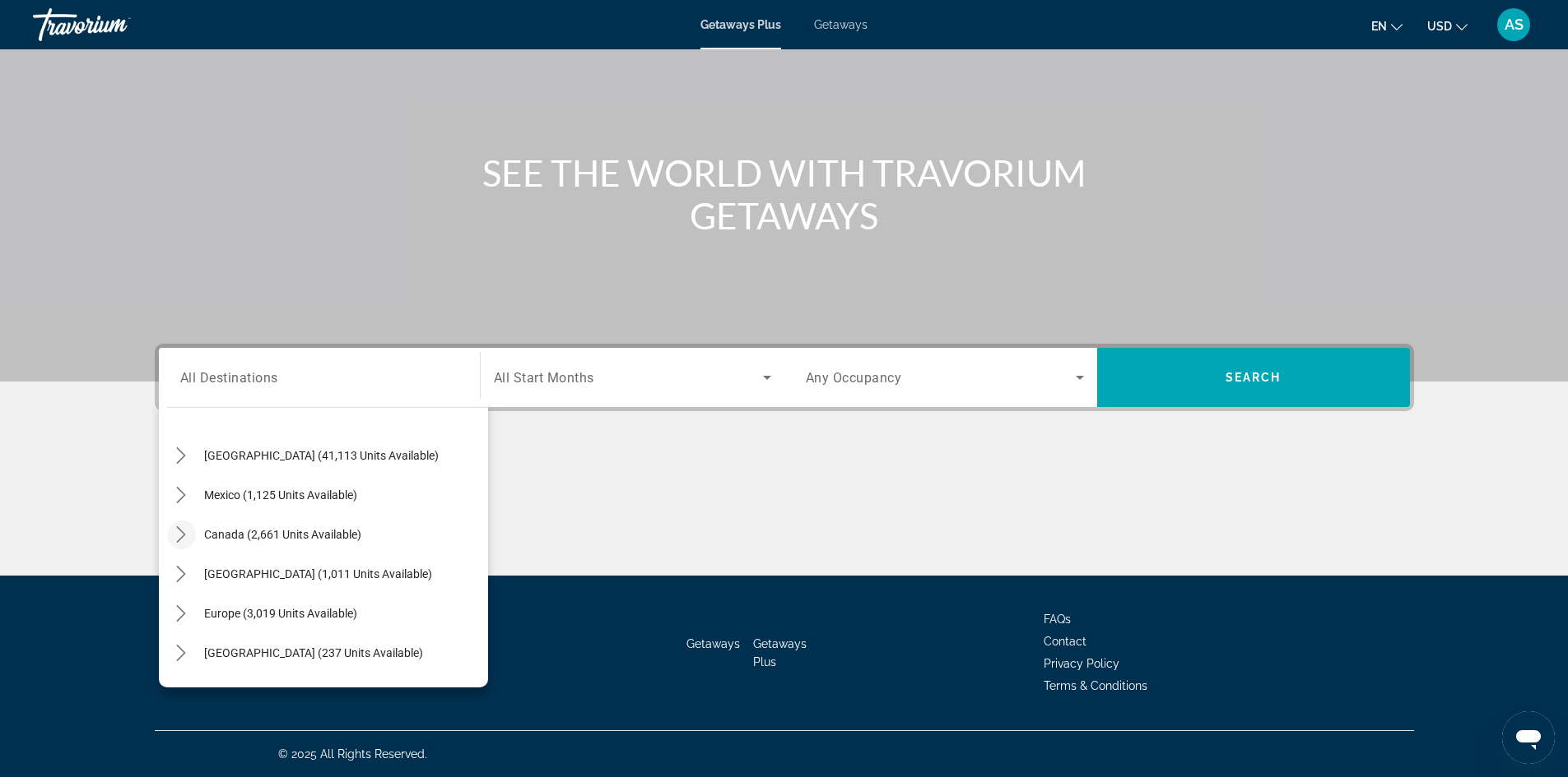
scroll to position [164, 0]
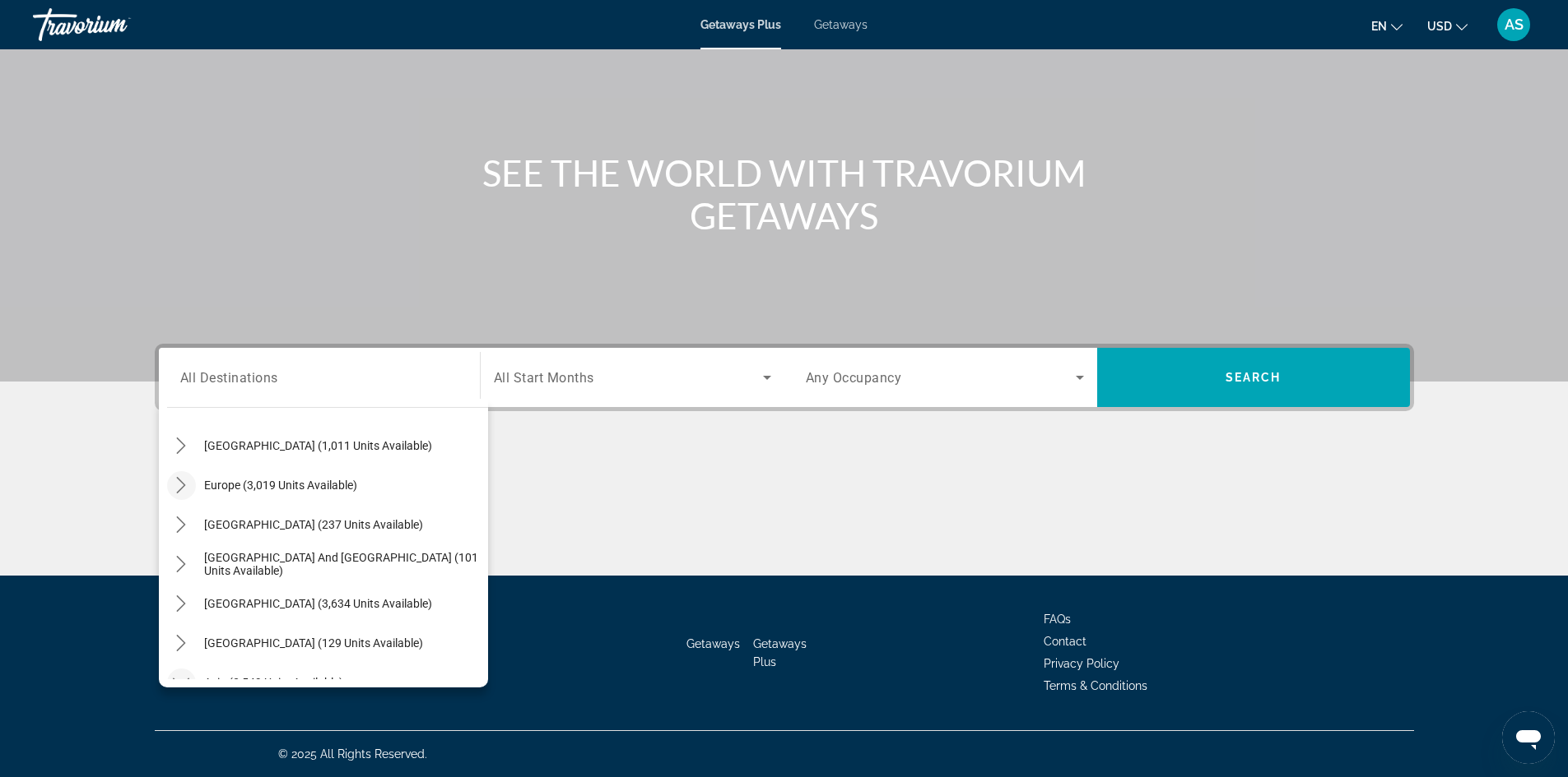
click at [179, 483] on icon "Toggle Europe (3,019 units available) submenu" at bounding box center [180, 485] width 17 height 17
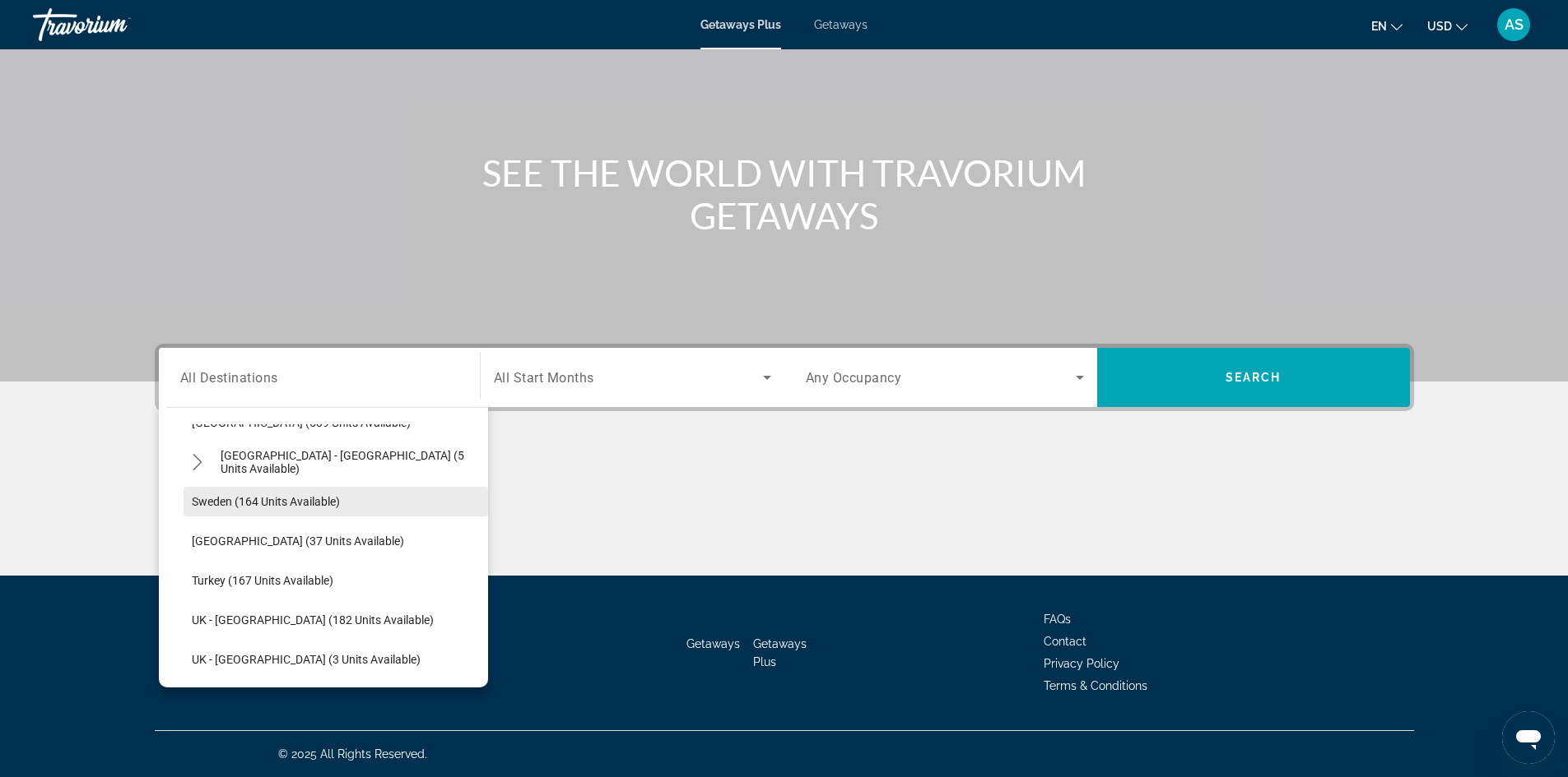
scroll to position [781, 0]
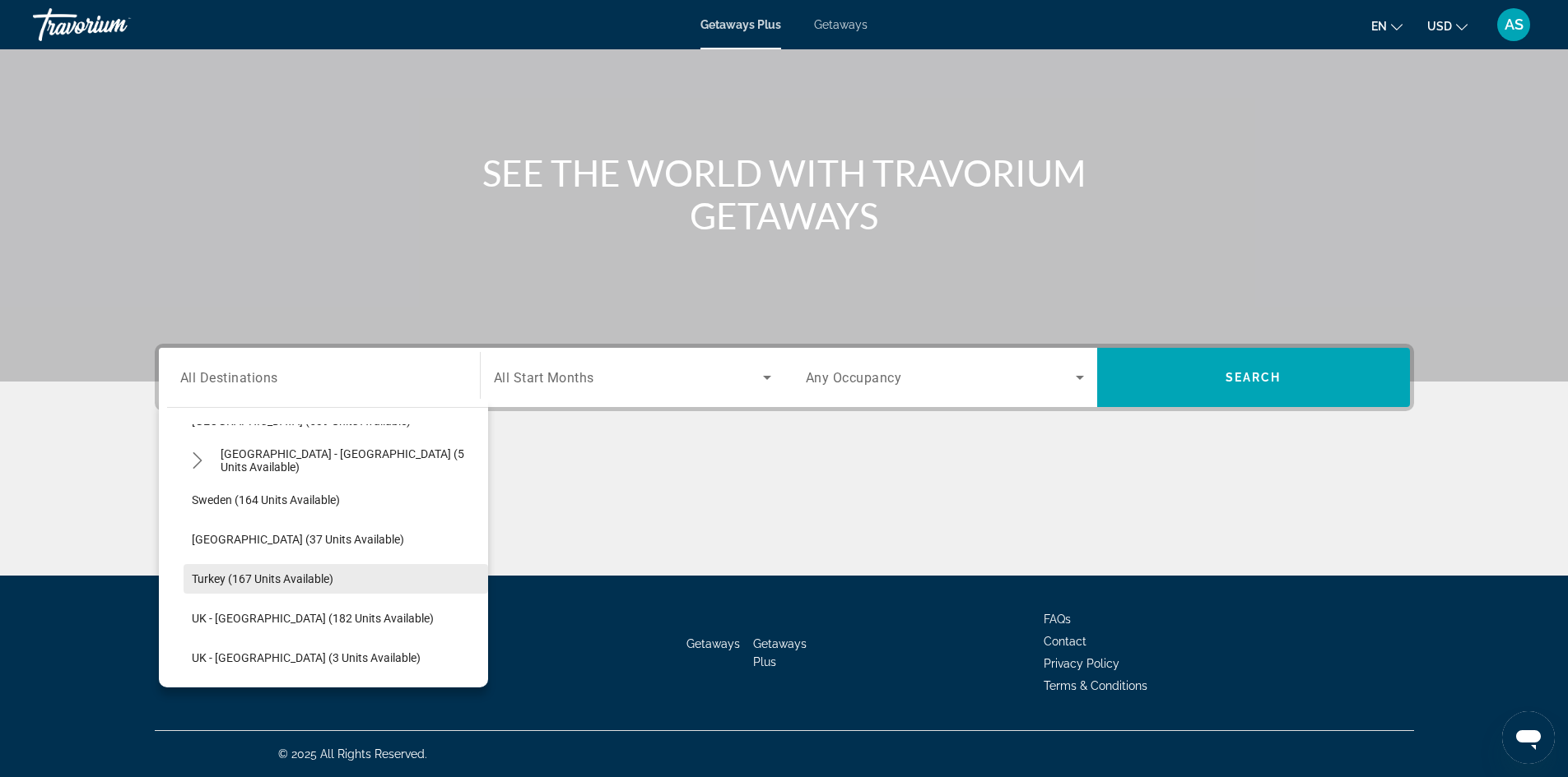
click at [238, 578] on span "Turkey (167 units available)" at bounding box center [263, 578] width 142 height 13
type input "**********"
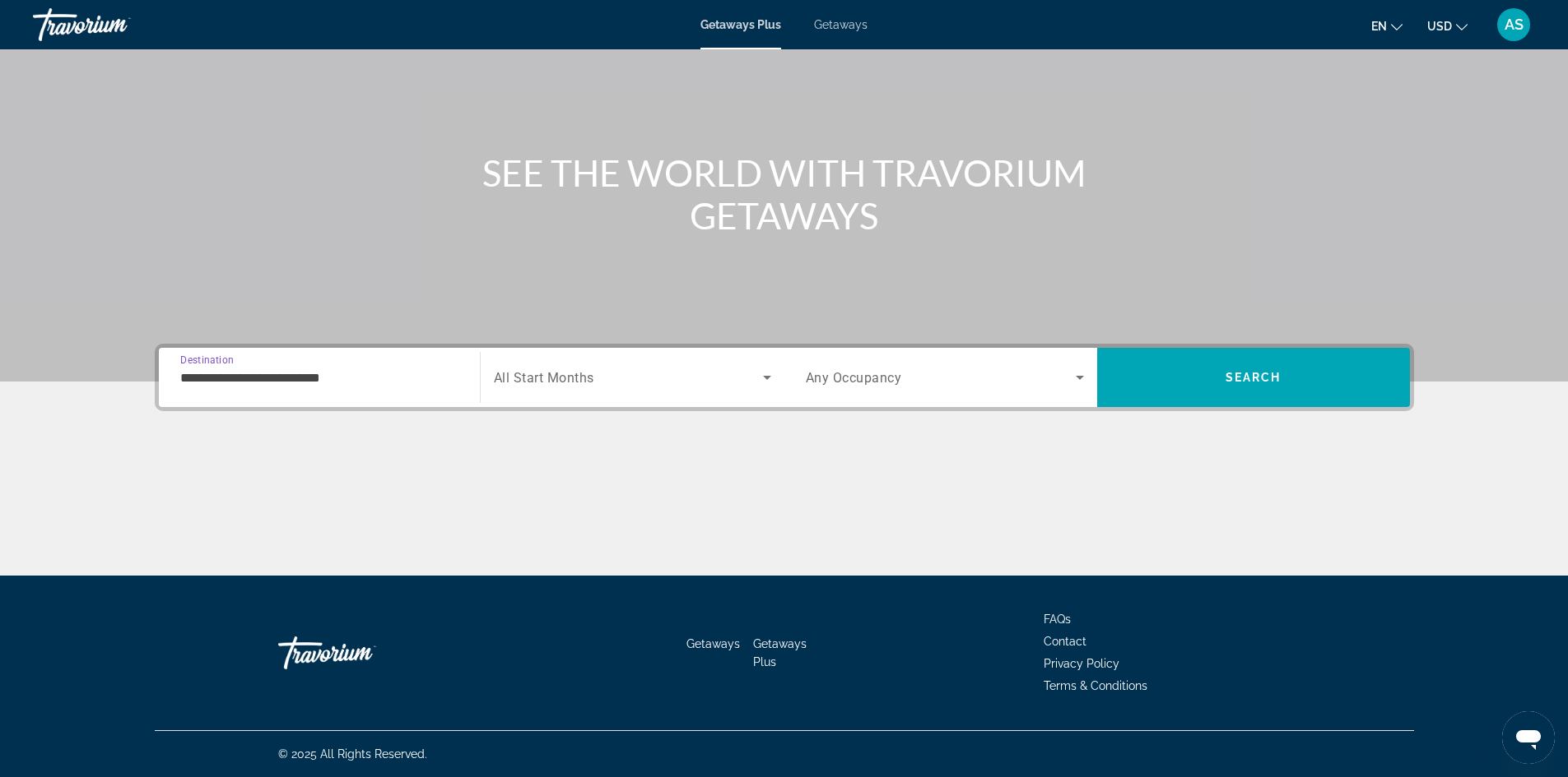
click at [676, 390] on div "Search widget" at bounding box center [632, 377] width 278 height 46
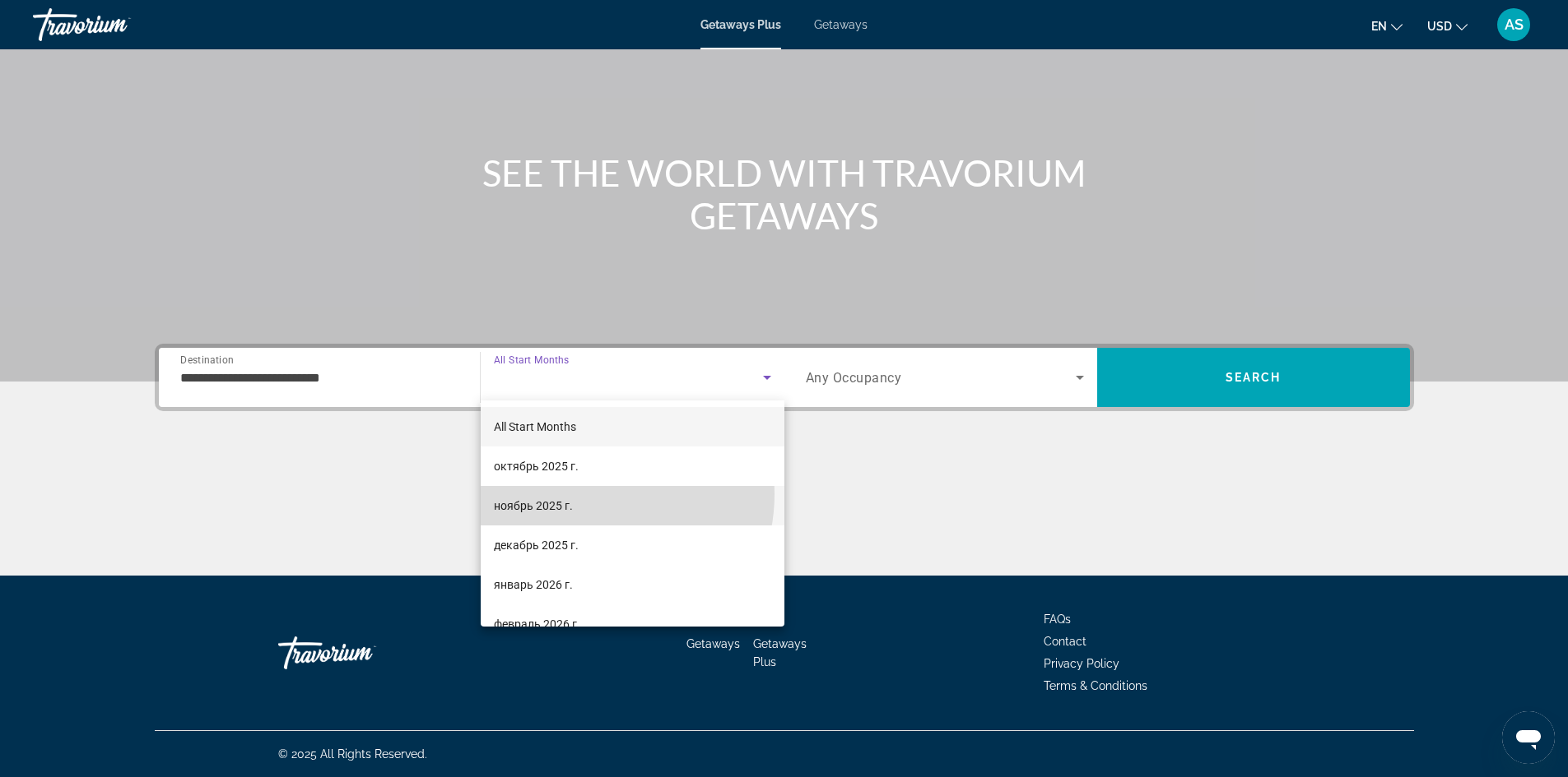
click at [592, 494] on mat-option "ноябрь 2025 г." at bounding box center [632, 505] width 304 height 39
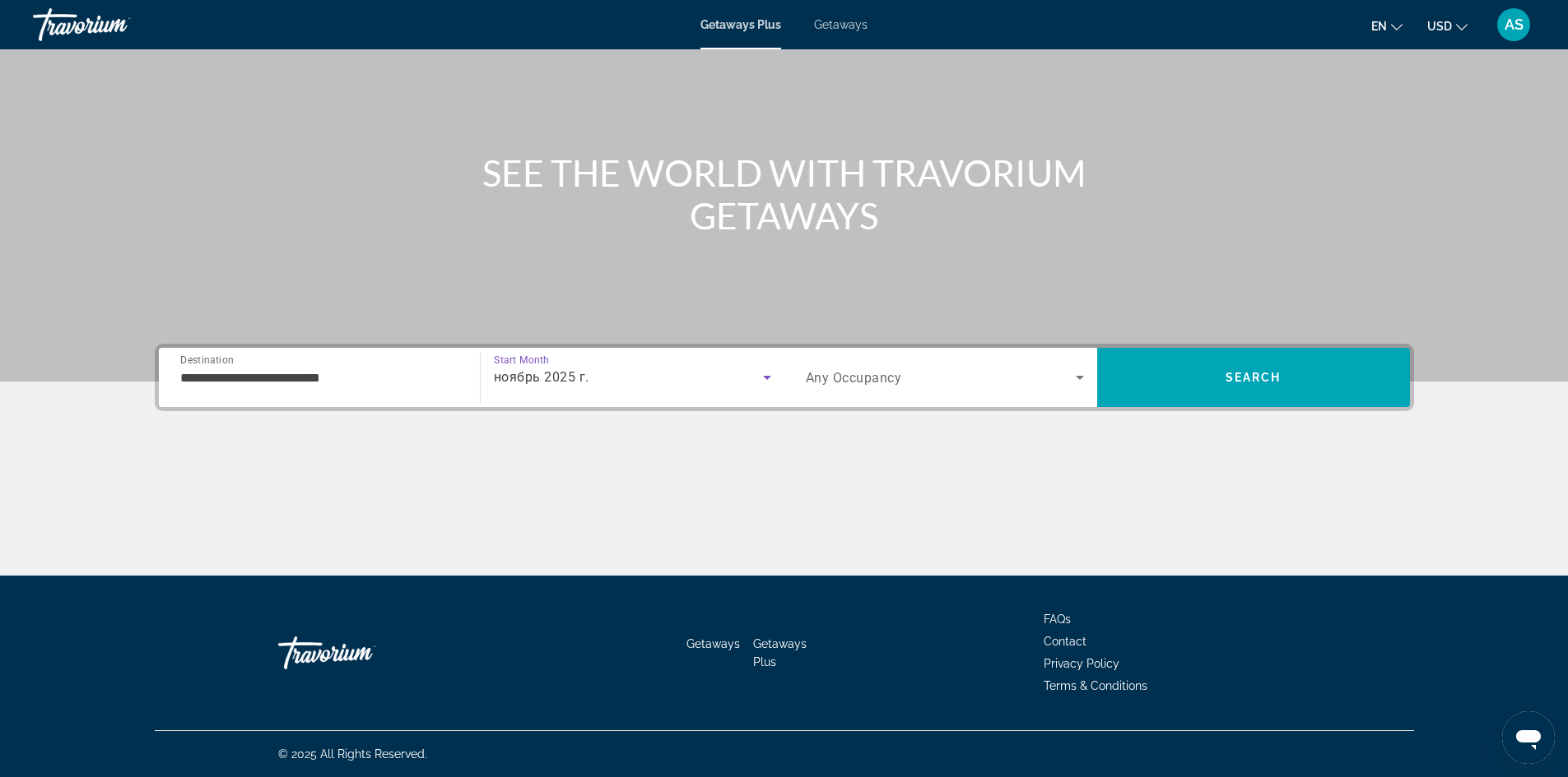
click at [952, 375] on span "Search widget" at bounding box center [940, 377] width 270 height 20
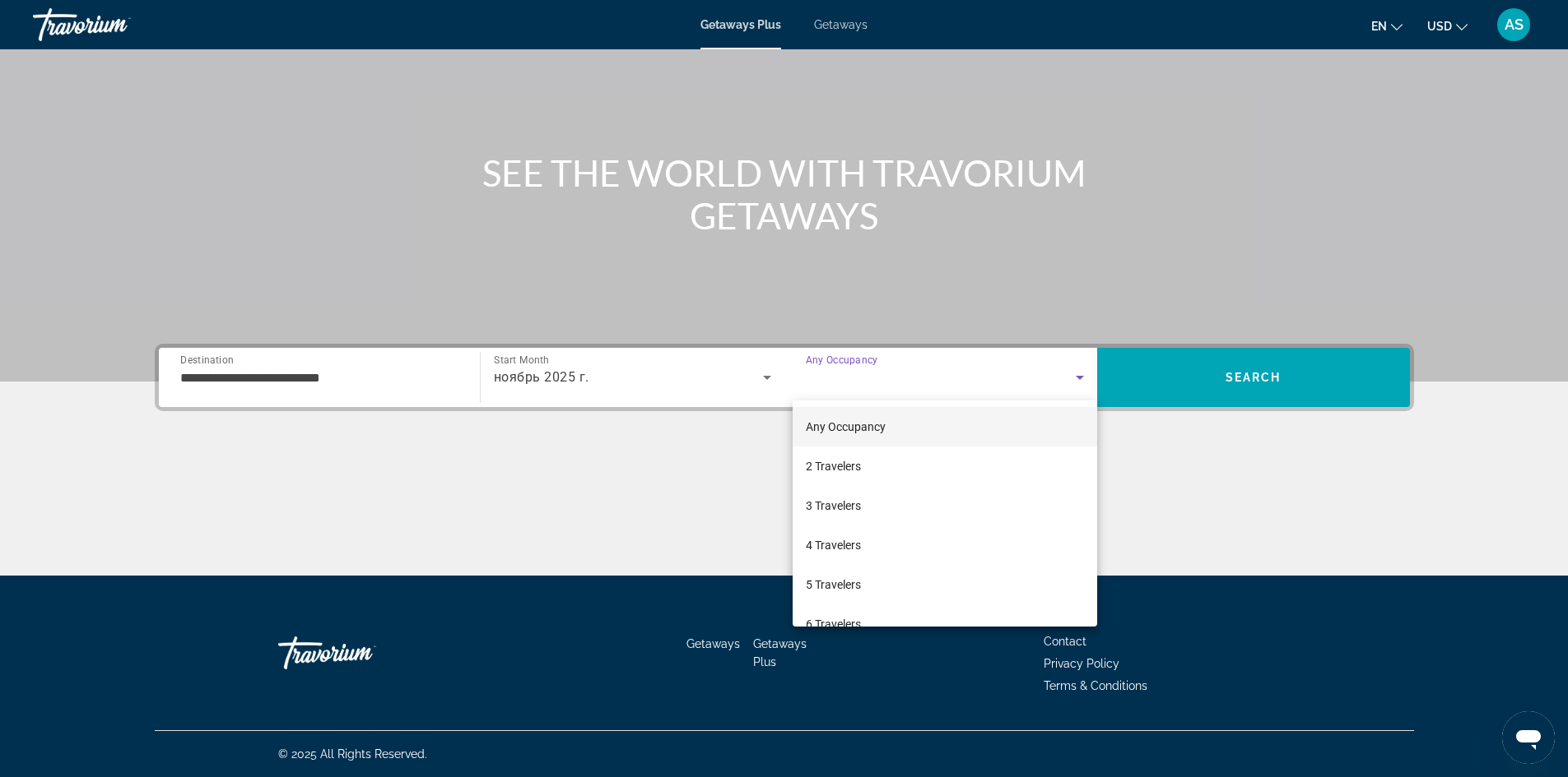
click at [950, 376] on div at bounding box center [784, 388] width 1568 height 777
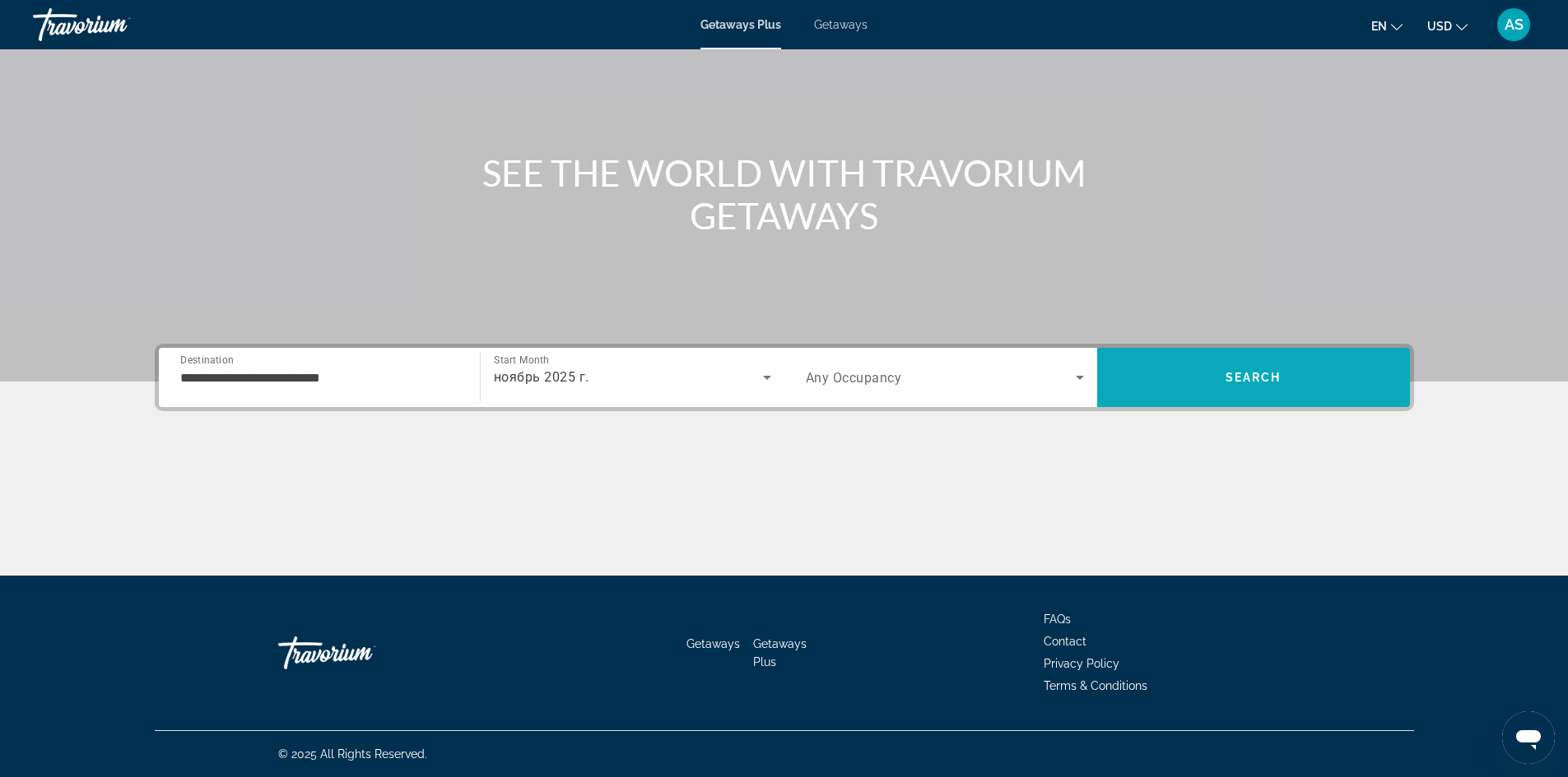
click at [1206, 378] on span "Search" at bounding box center [1253, 377] width 313 height 39
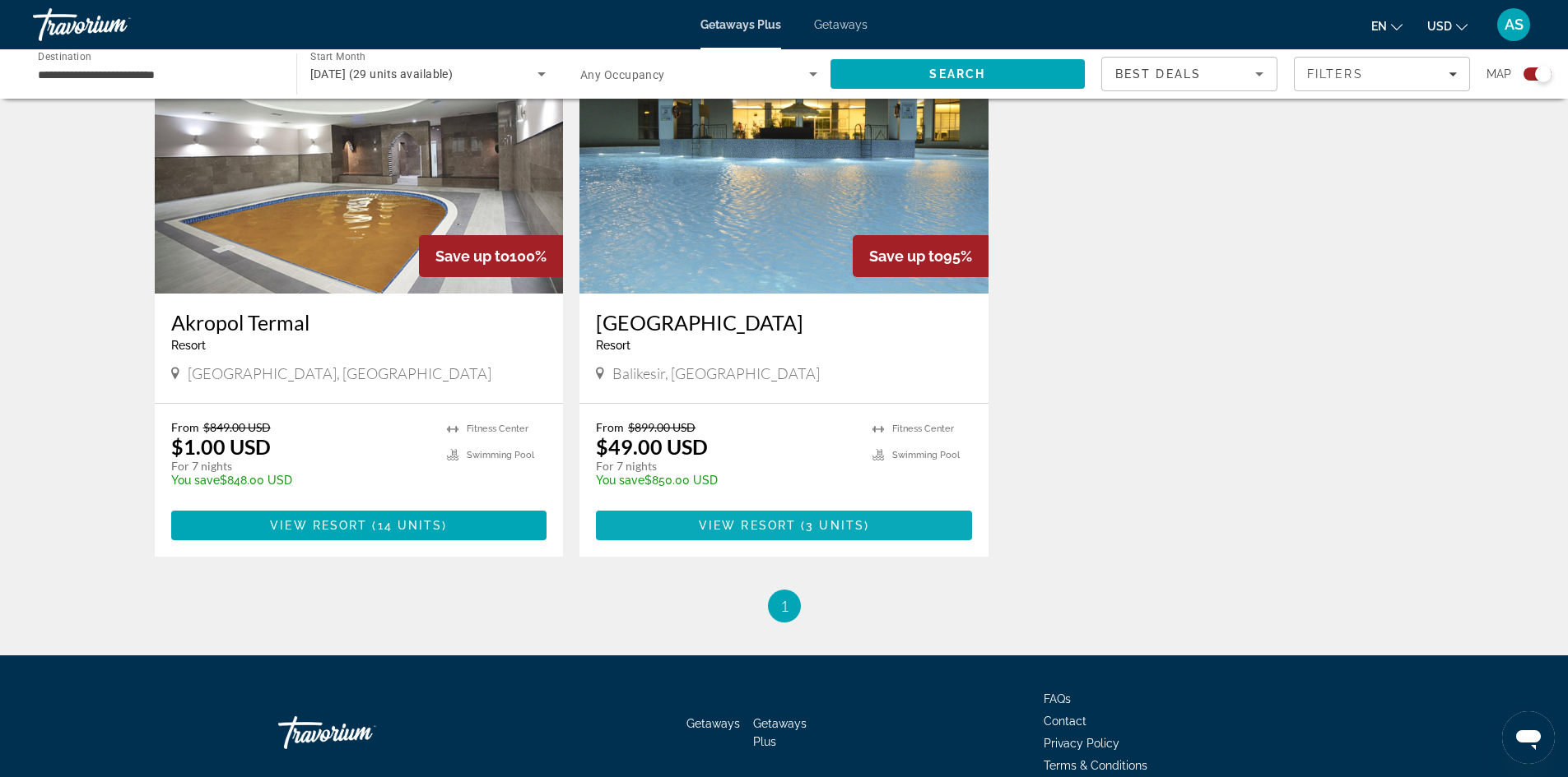
scroll to position [1193, 0]
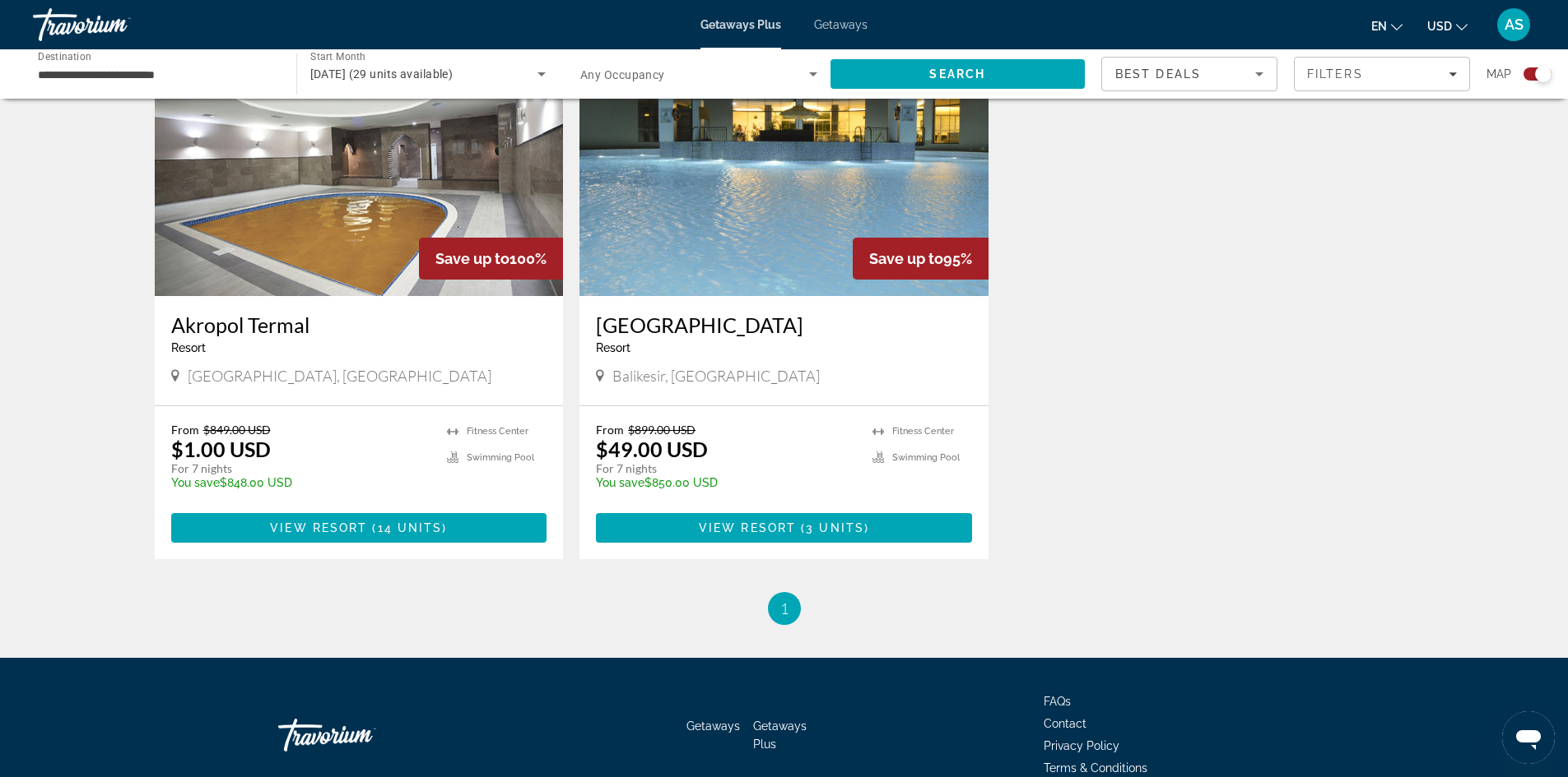
click at [746, 373] on div "Balikesir, [GEOGRAPHIC_DATA]" at bounding box center [784, 375] width 376 height 18
click at [664, 453] on p "$49.00 USD" at bounding box center [651, 449] width 112 height 24
click at [702, 328] on h3 "[GEOGRAPHIC_DATA]" at bounding box center [784, 325] width 376 height 24
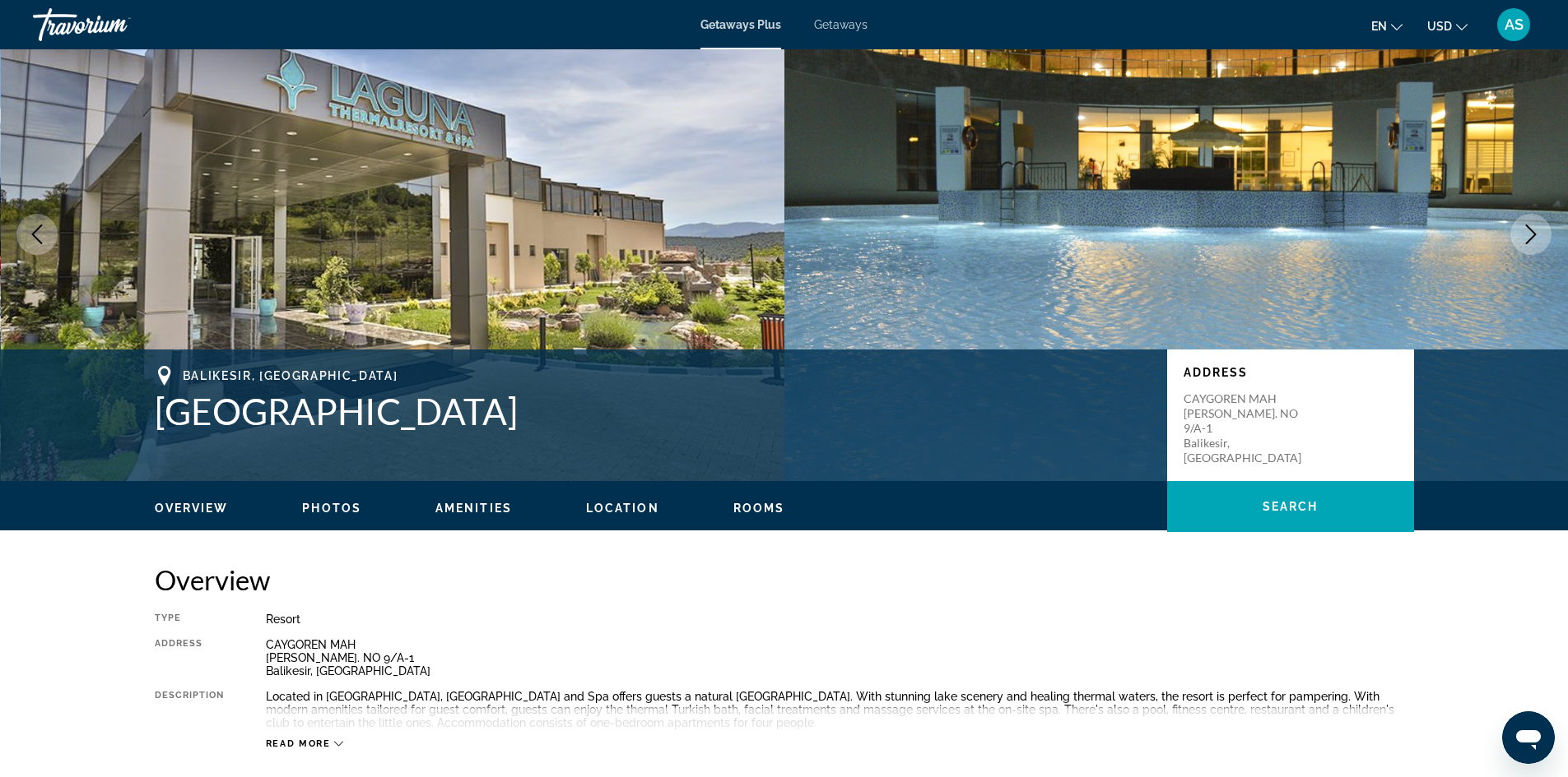
scroll to position [411, 0]
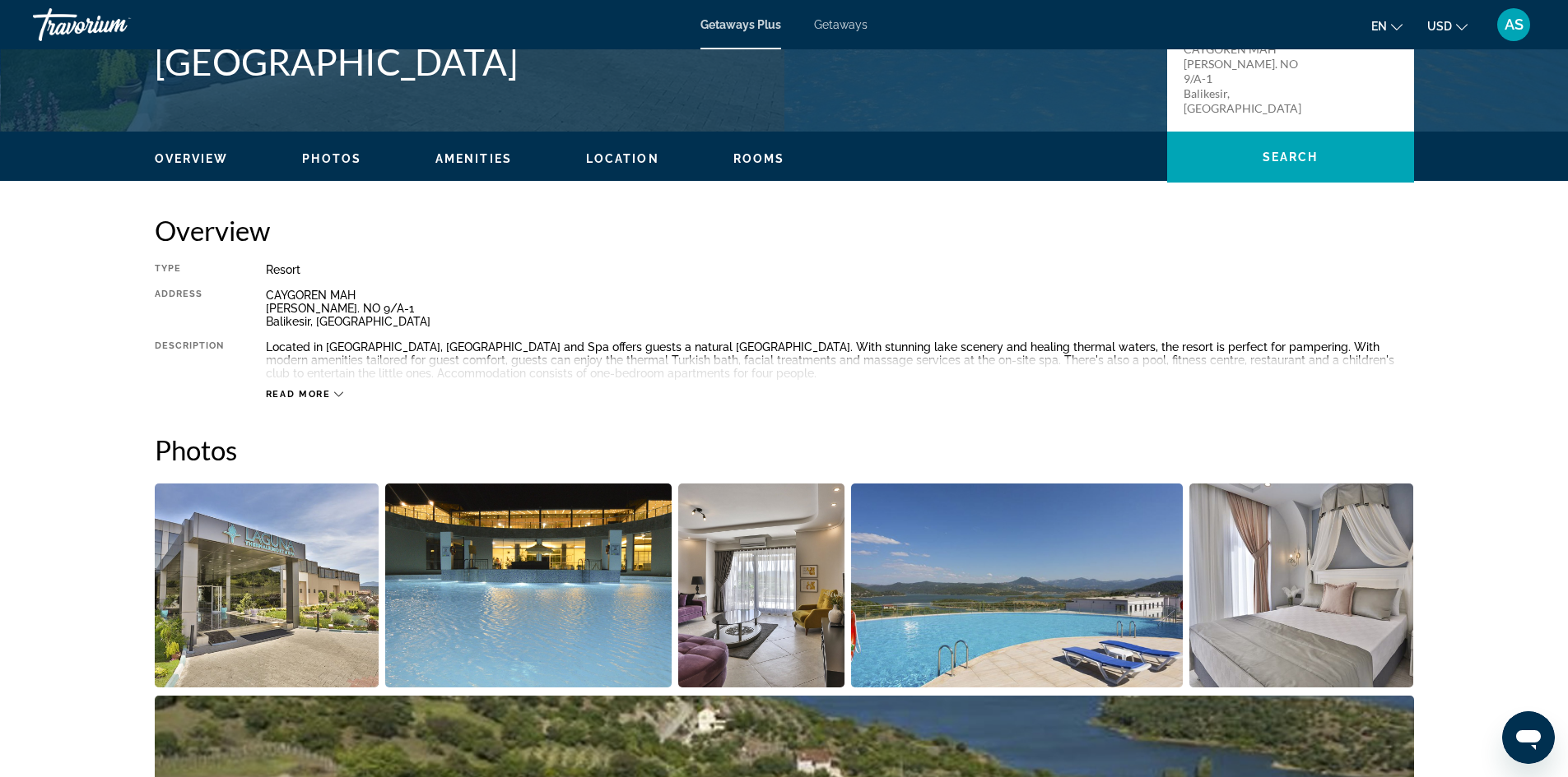
click at [253, 385] on div "Type Resort All-Inclusive No All-Inclusive Address CAYGOREN MAH DEDEOLDU SOK. N…" at bounding box center [784, 332] width 1259 height 137
click at [280, 396] on span "Read more" at bounding box center [299, 395] width 65 height 10
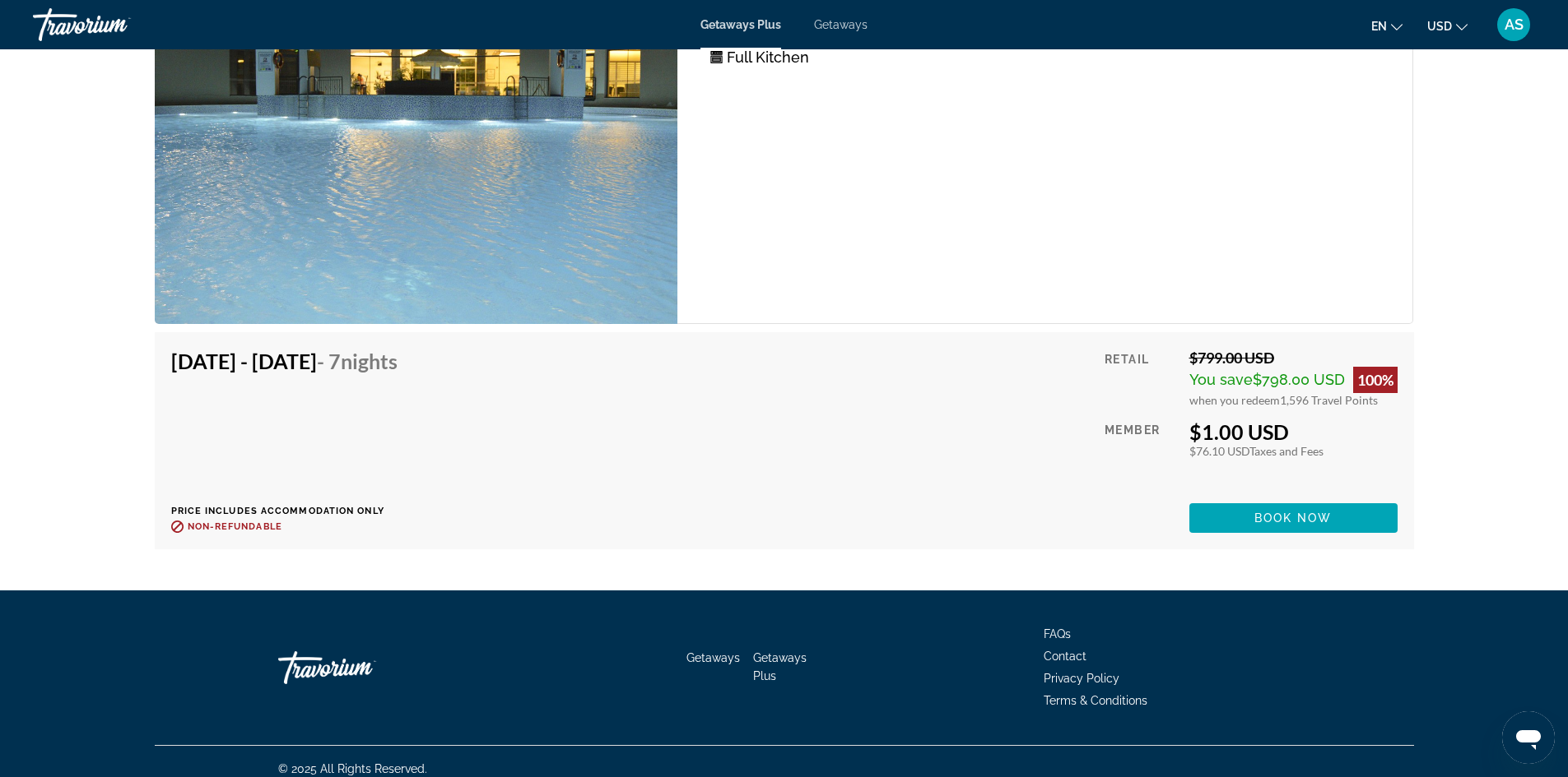
scroll to position [3758, 0]
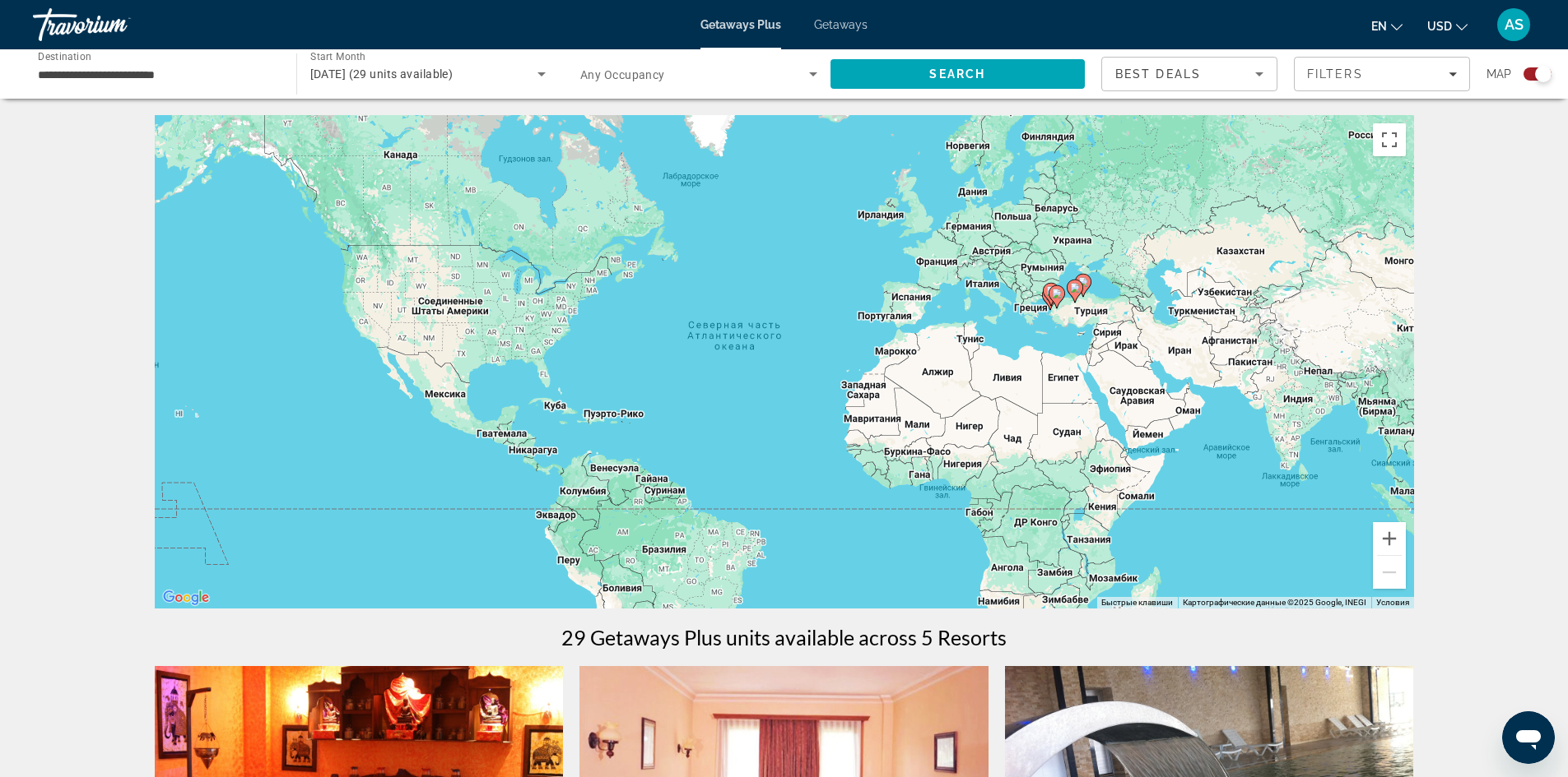
click at [454, 77] on span "[DATE] (29 units available)" at bounding box center [382, 74] width 144 height 13
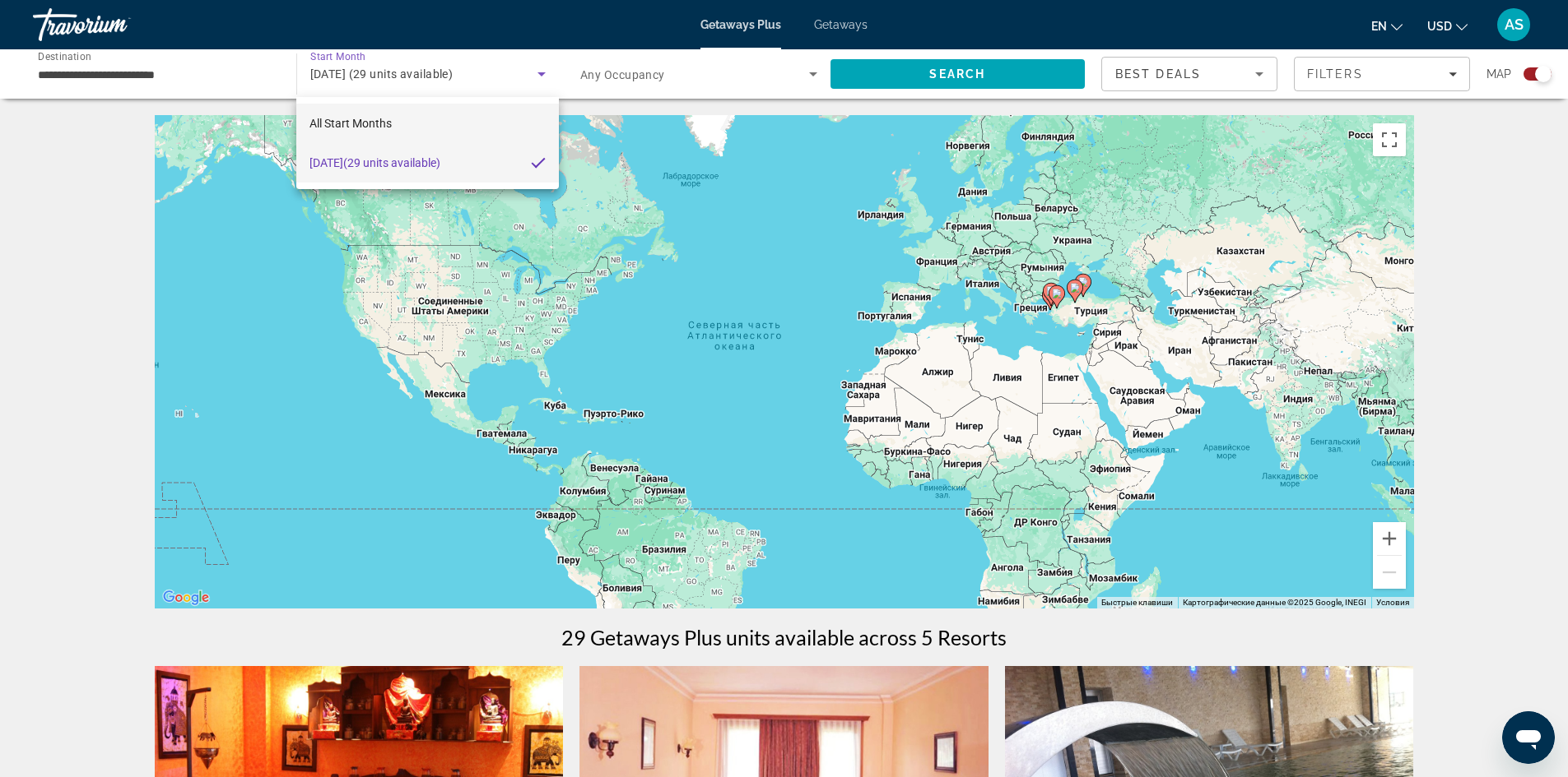
click at [432, 122] on mat-option "All Start Months" at bounding box center [426, 122] width 262 height 39
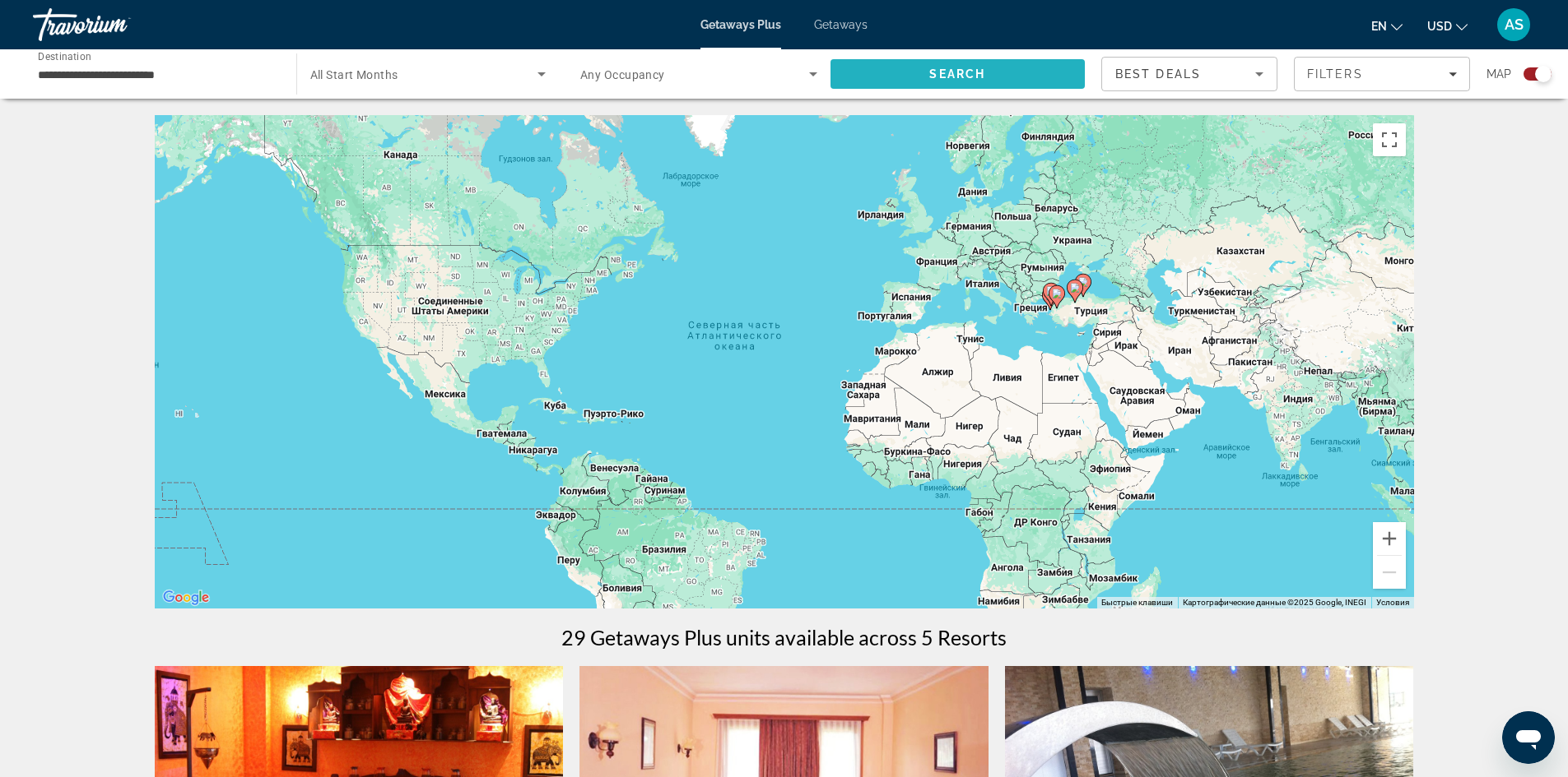
click at [1007, 74] on span "Search" at bounding box center [957, 74] width 255 height 39
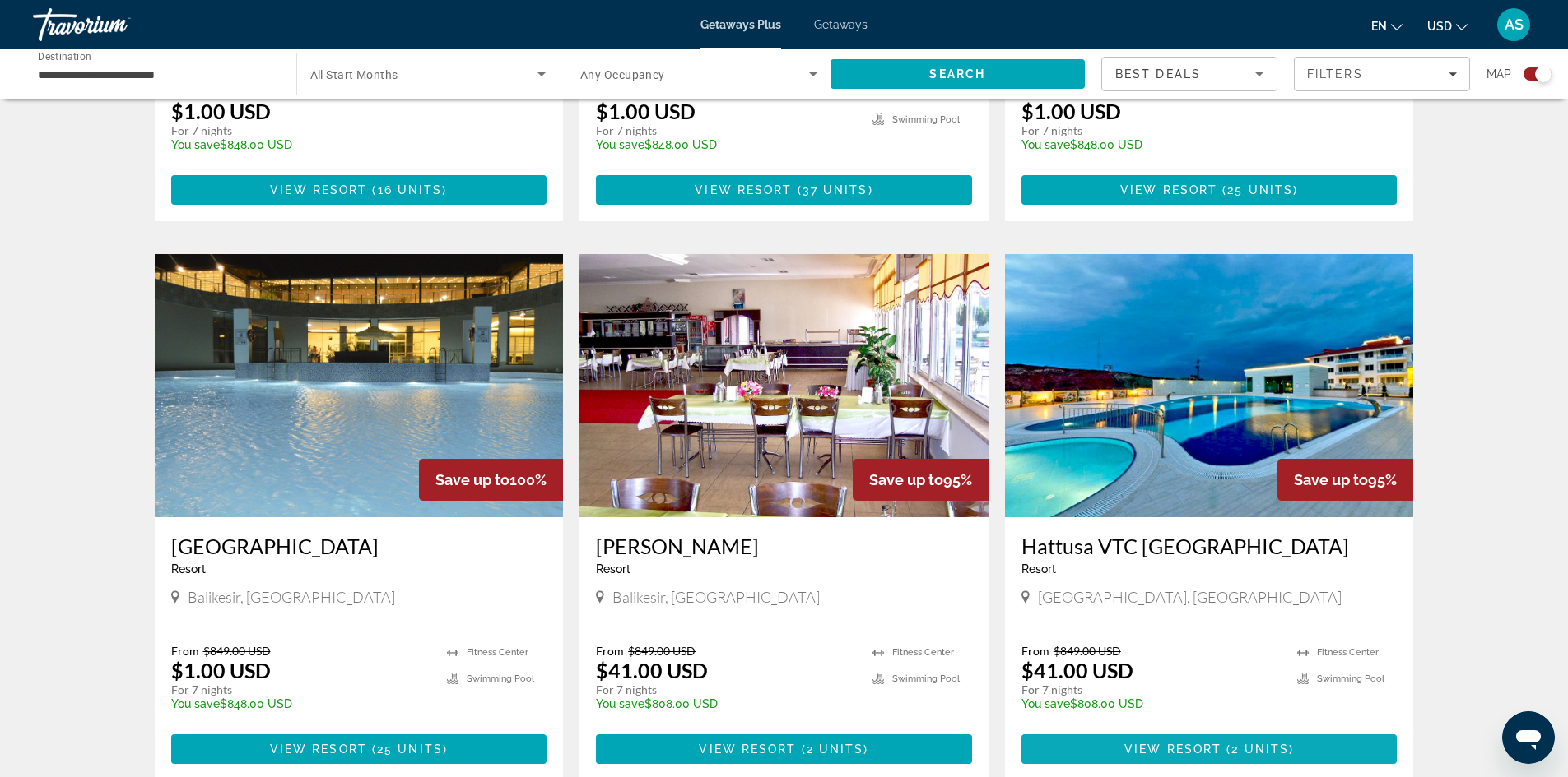
scroll to position [1563, 0]
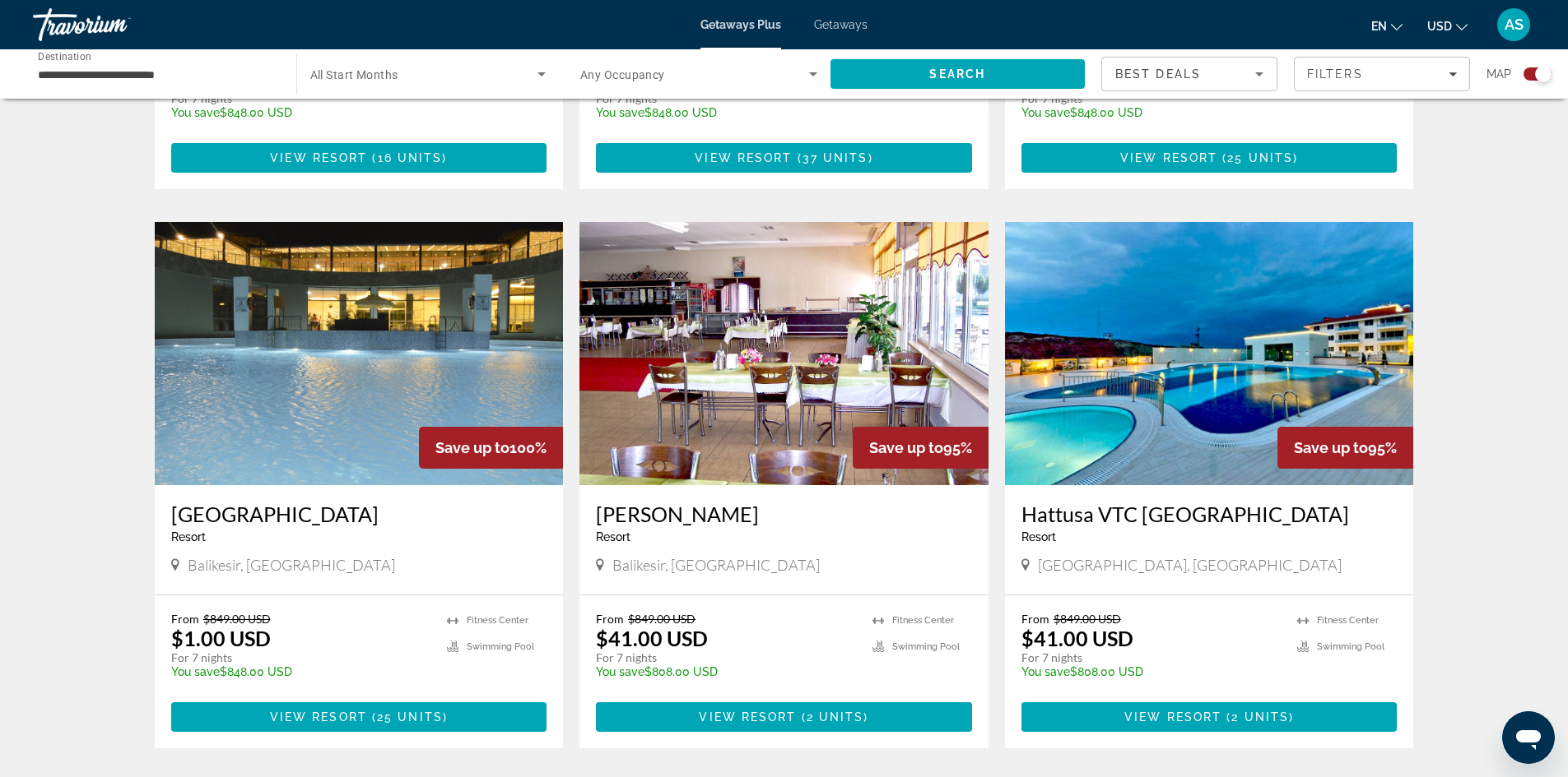
click at [1116, 488] on div "Hattusa VTC [GEOGRAPHIC_DATA] - This is an adults only resort [GEOGRAPHIC_DATA]…" at bounding box center [1209, 540] width 409 height 109
click at [1225, 721] on span "Main content" at bounding box center [1224, 717] width 5 height 13
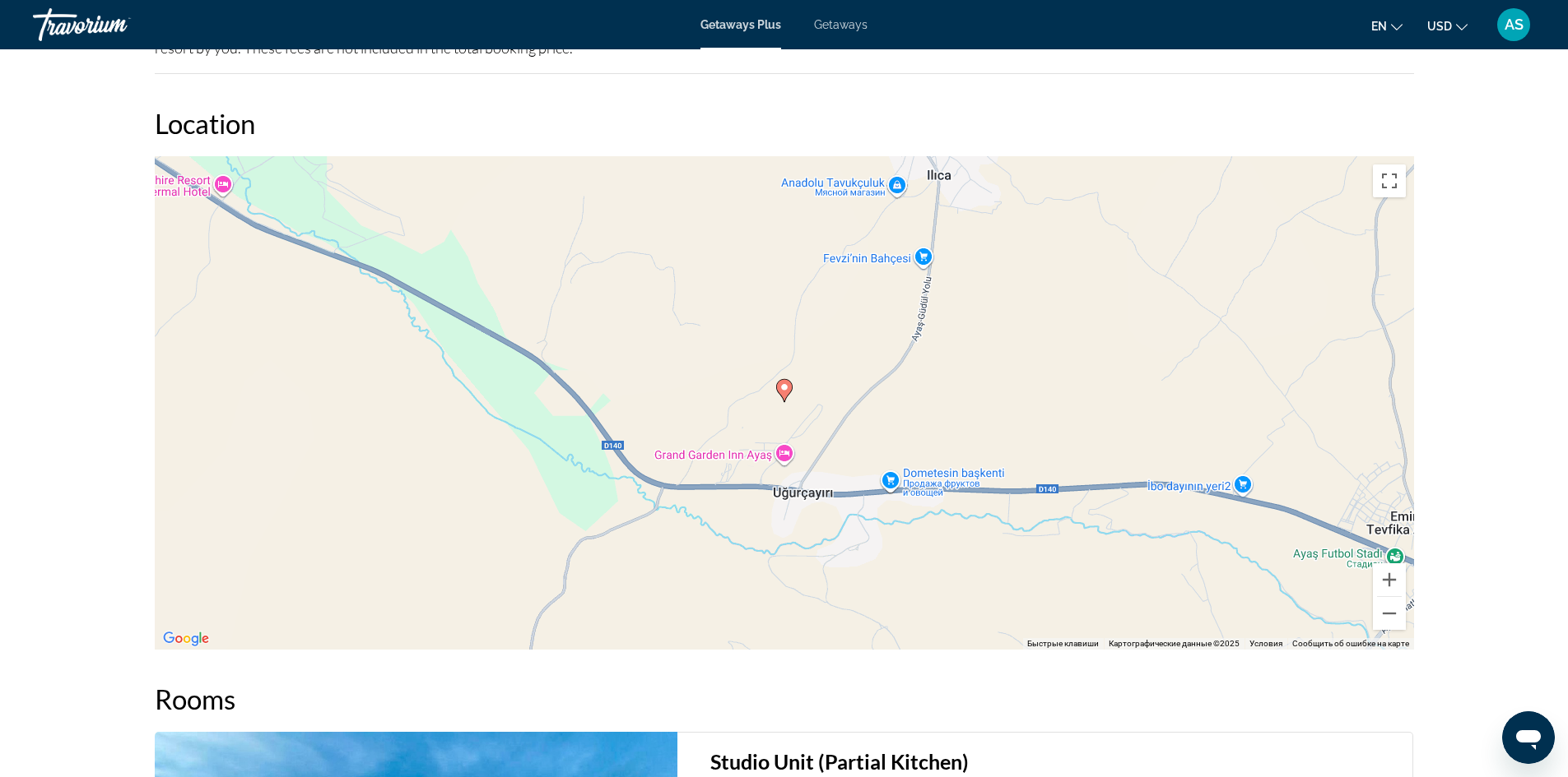
scroll to position [2195, 0]
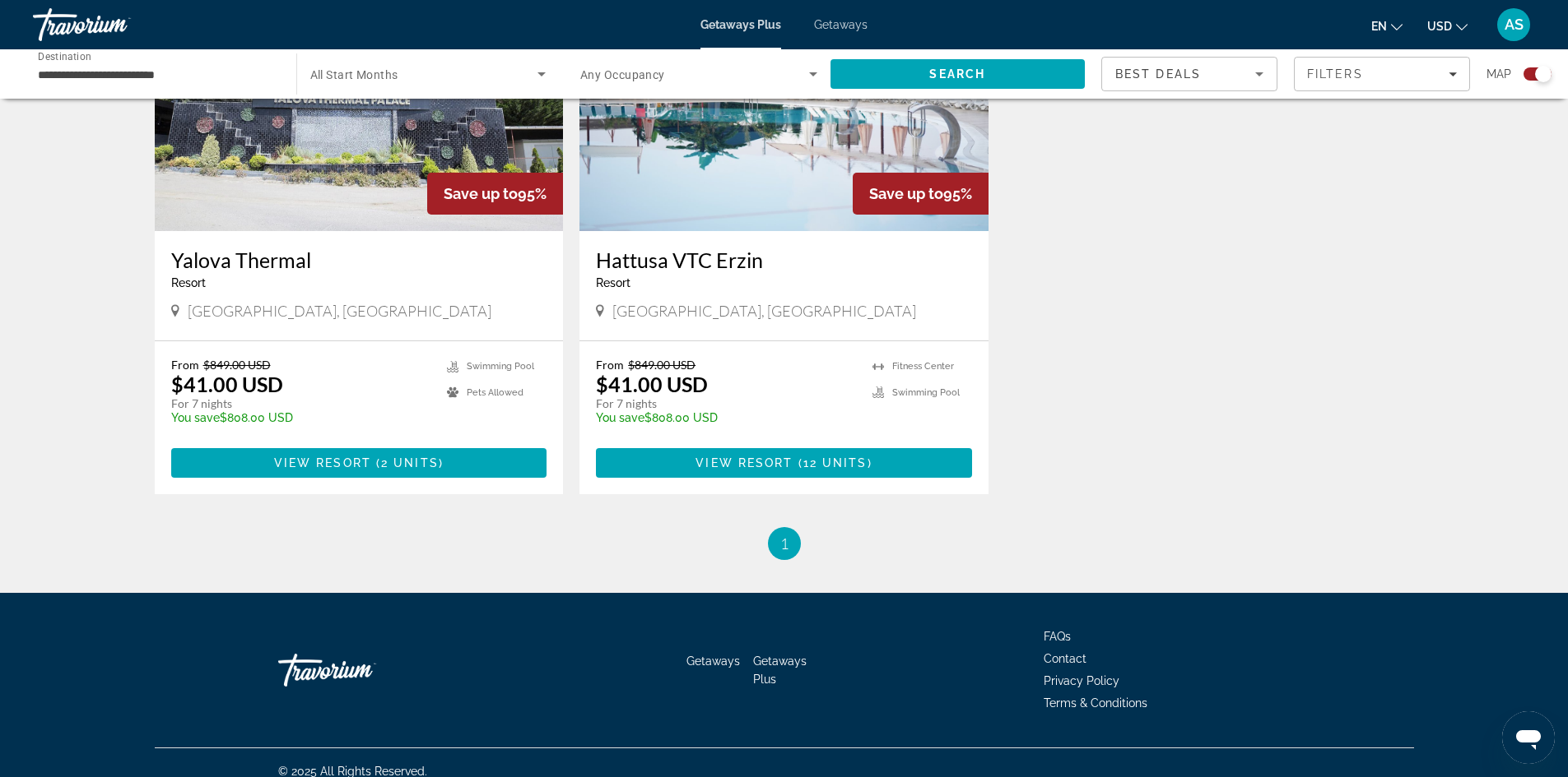
scroll to position [2393, 0]
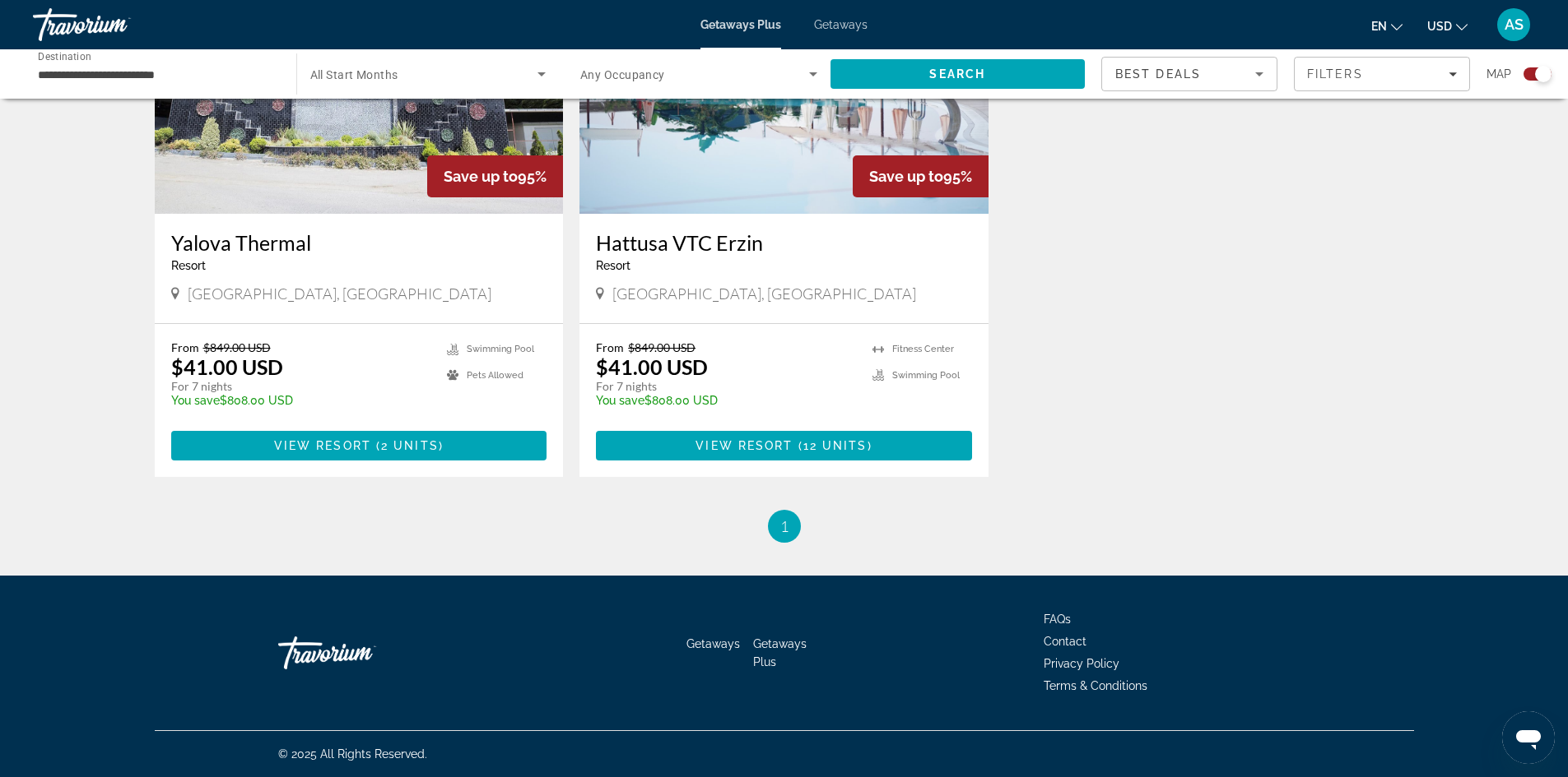
click at [788, 521] on span "1" at bounding box center [784, 526] width 8 height 18
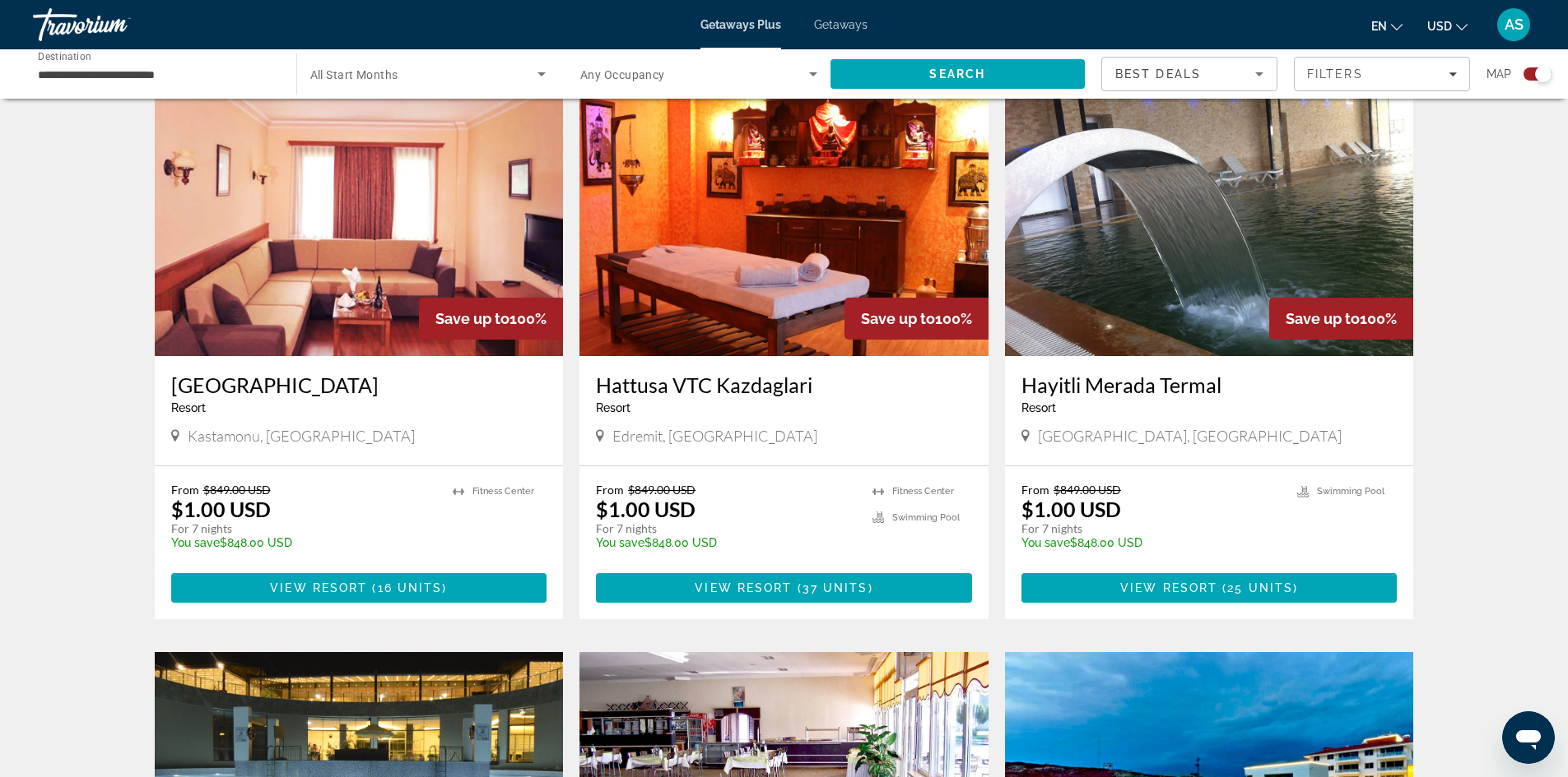
scroll to position [1077, 0]
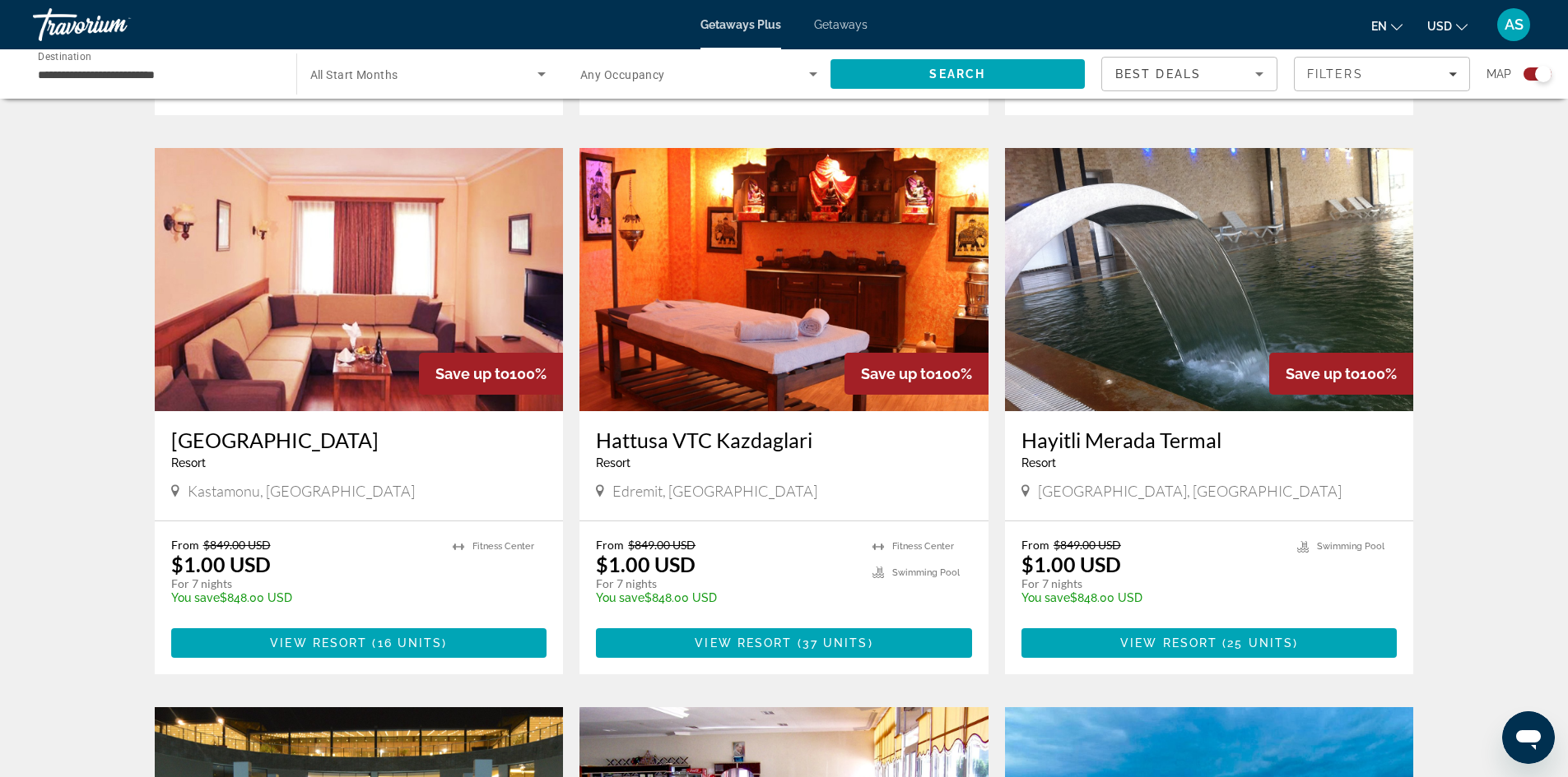
click at [264, 367] on img "Main content" at bounding box center [359, 279] width 409 height 263
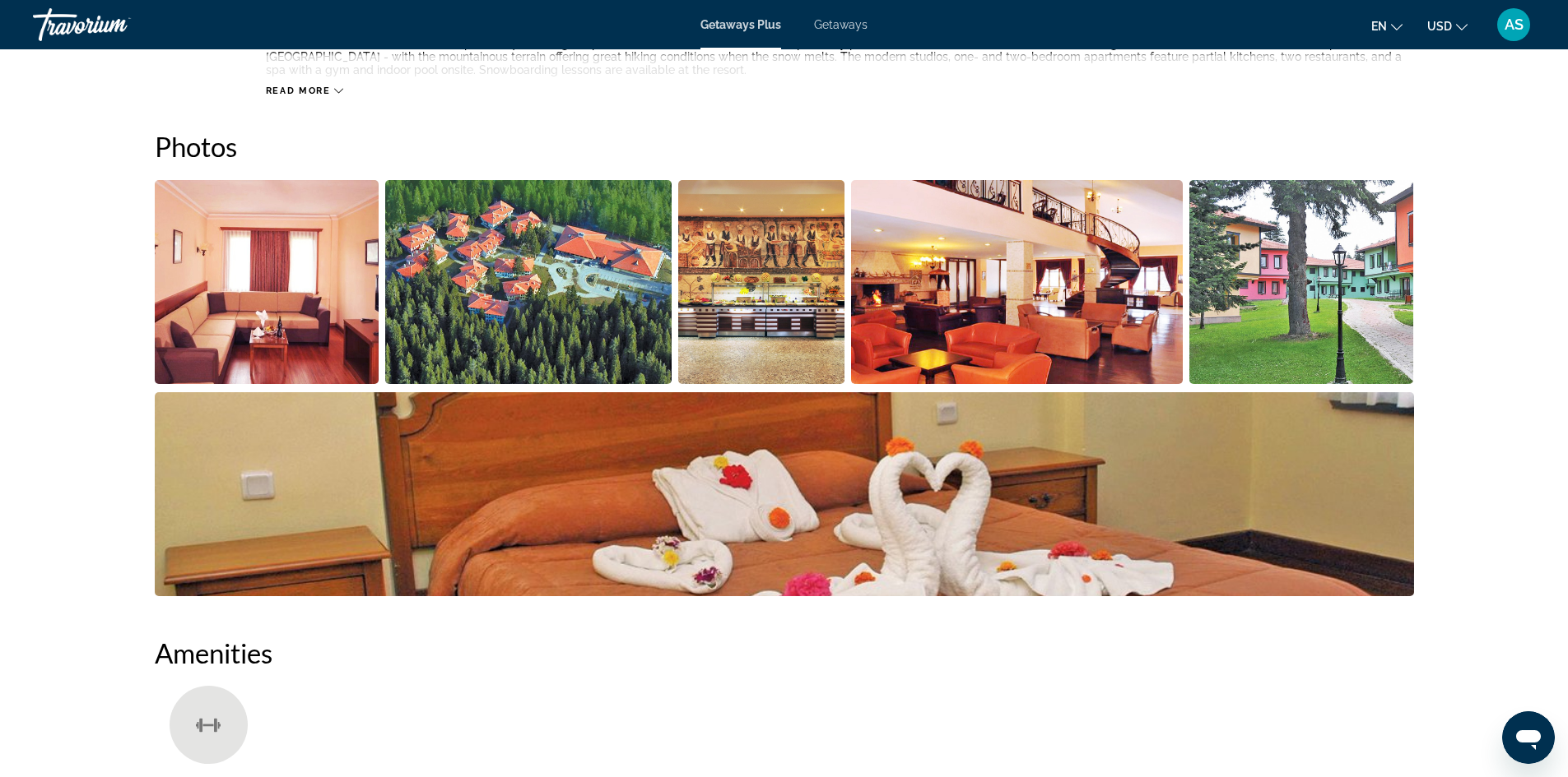
scroll to position [587, 0]
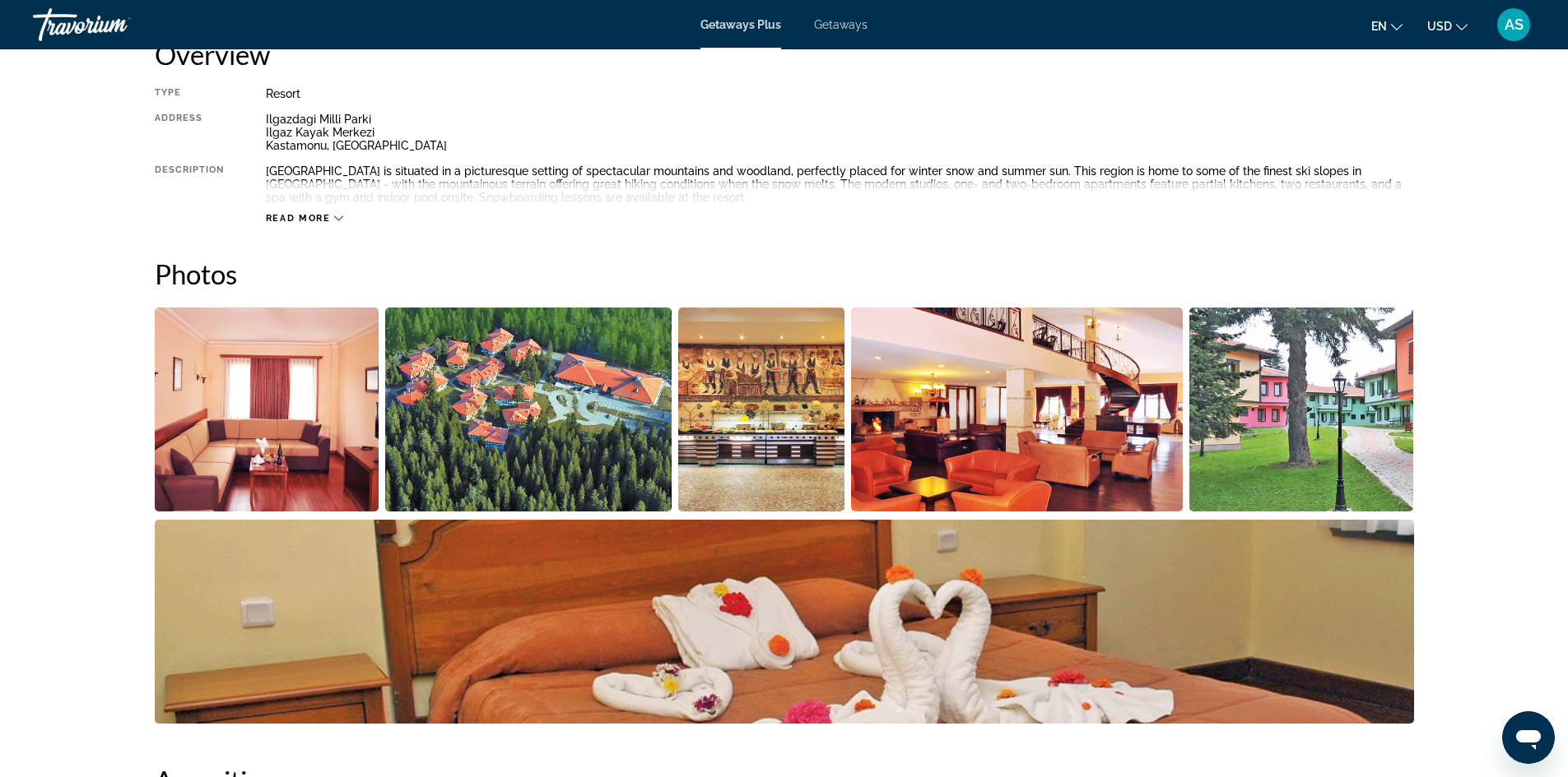
click at [765, 451] on img "Open full-screen image slider" at bounding box center [761, 410] width 167 height 204
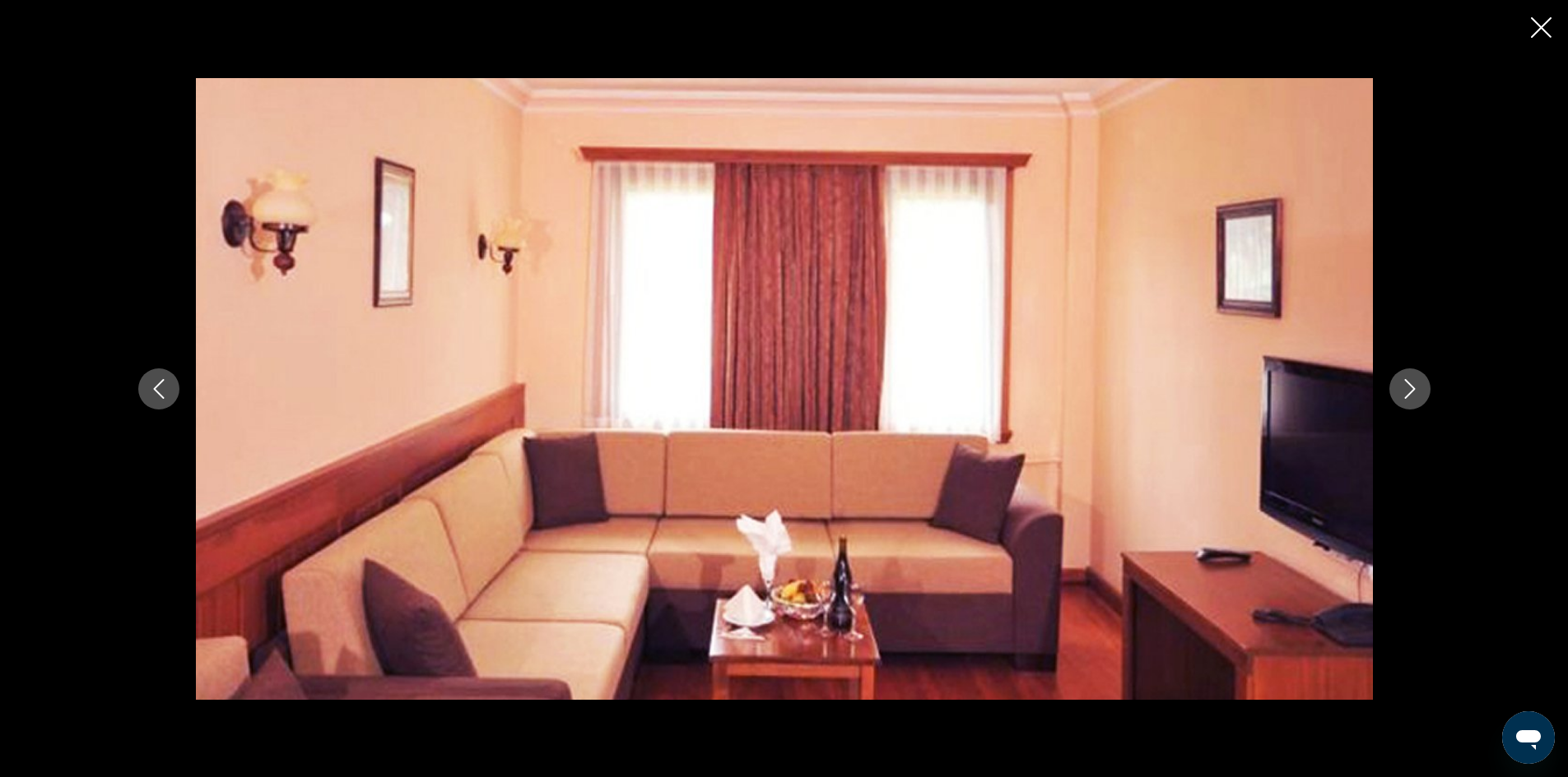
click at [1532, 23] on icon "Close slideshow" at bounding box center [1540, 27] width 20 height 20
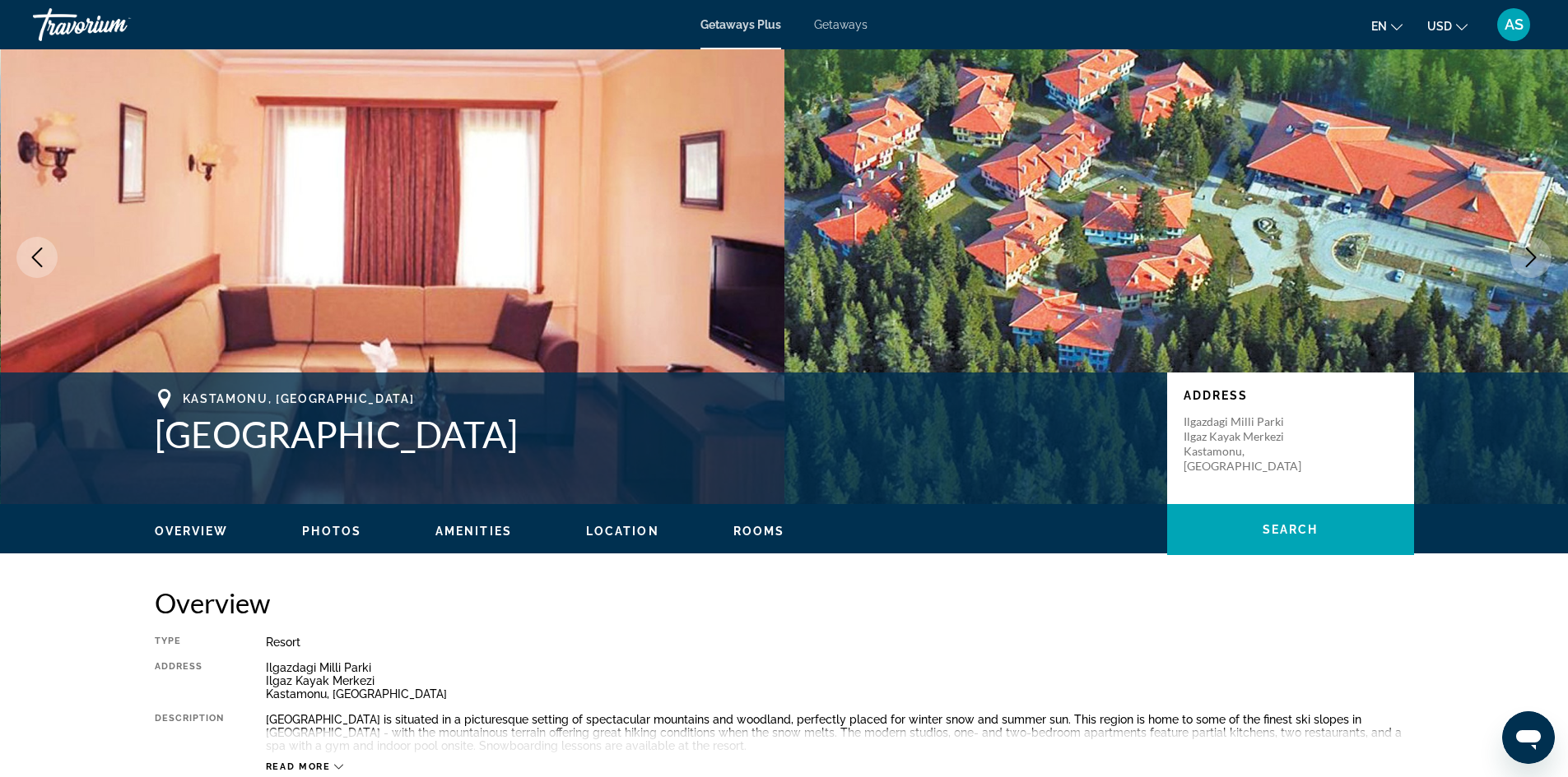
scroll to position [0, 0]
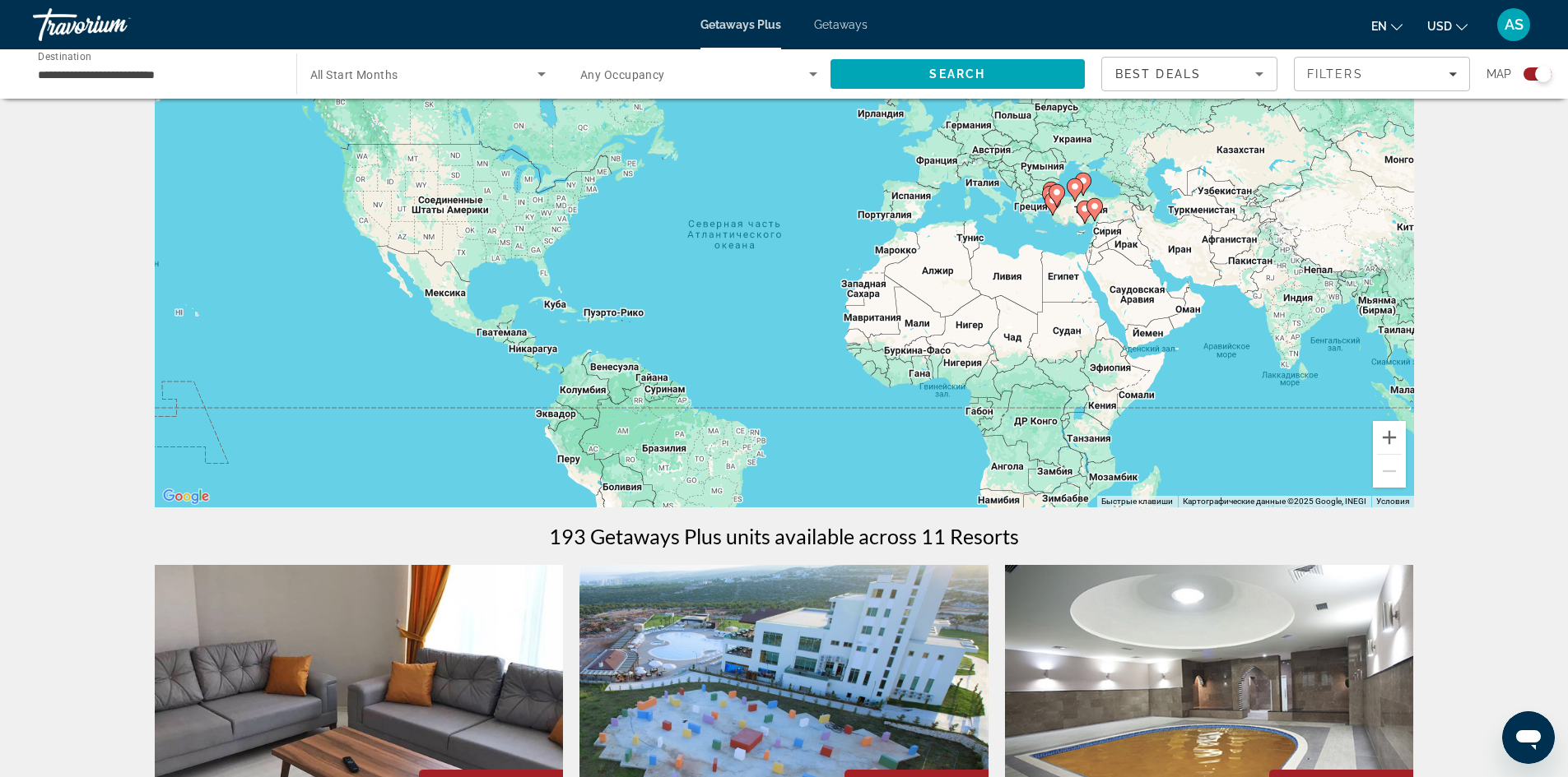
scroll to position [494, 0]
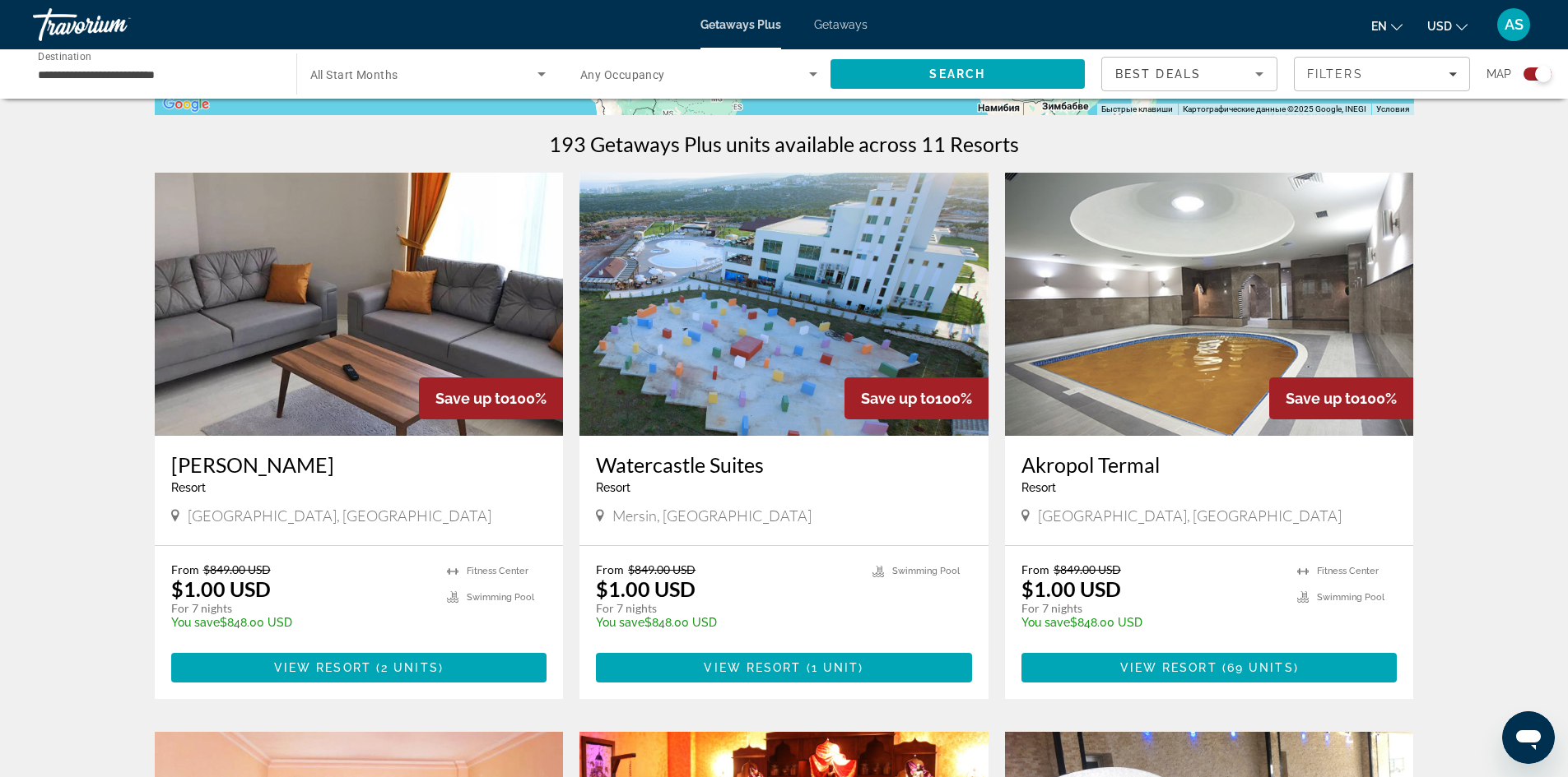
click at [320, 344] on img "Main content" at bounding box center [359, 304] width 409 height 263
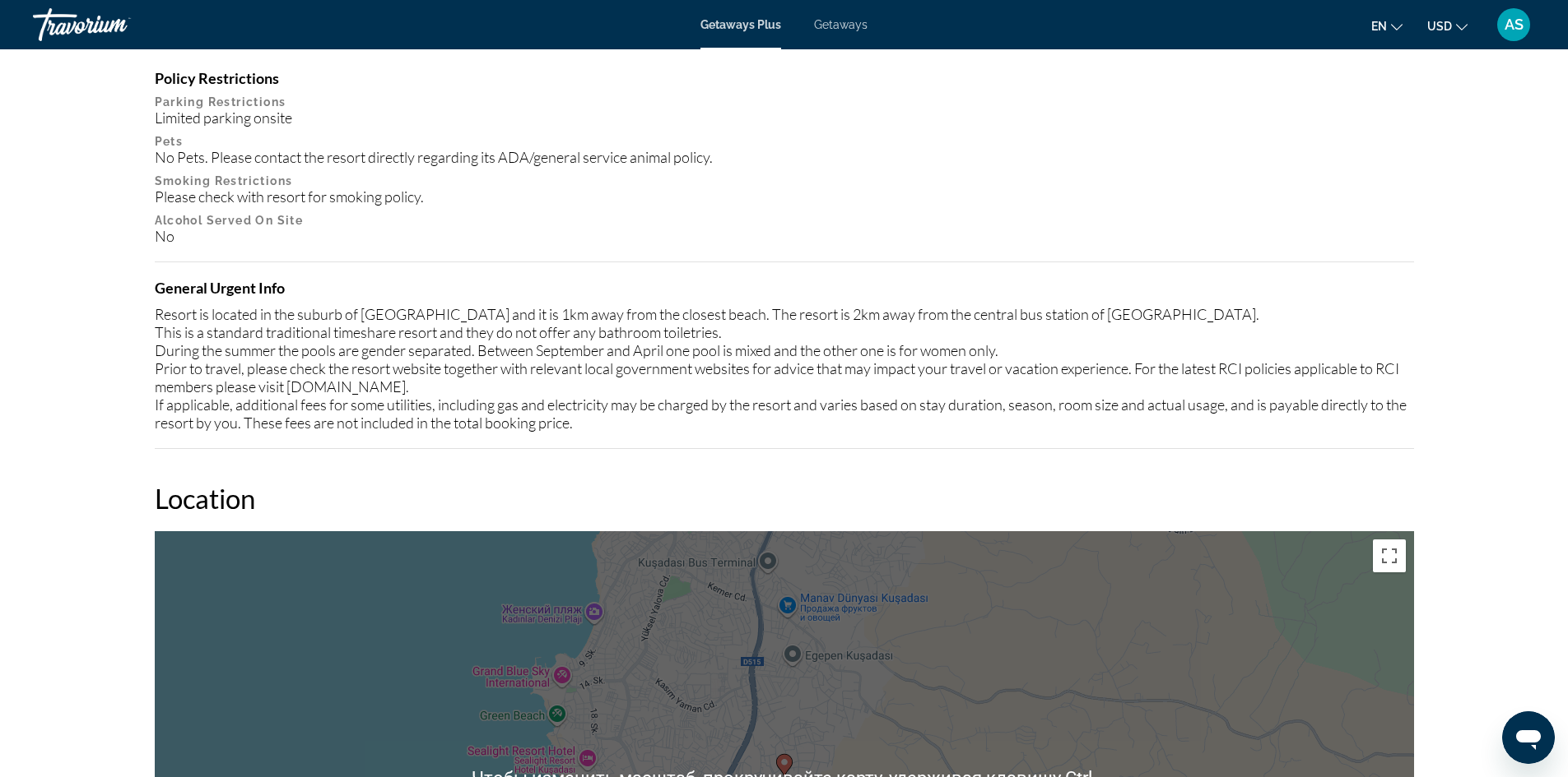
scroll to position [1723, 0]
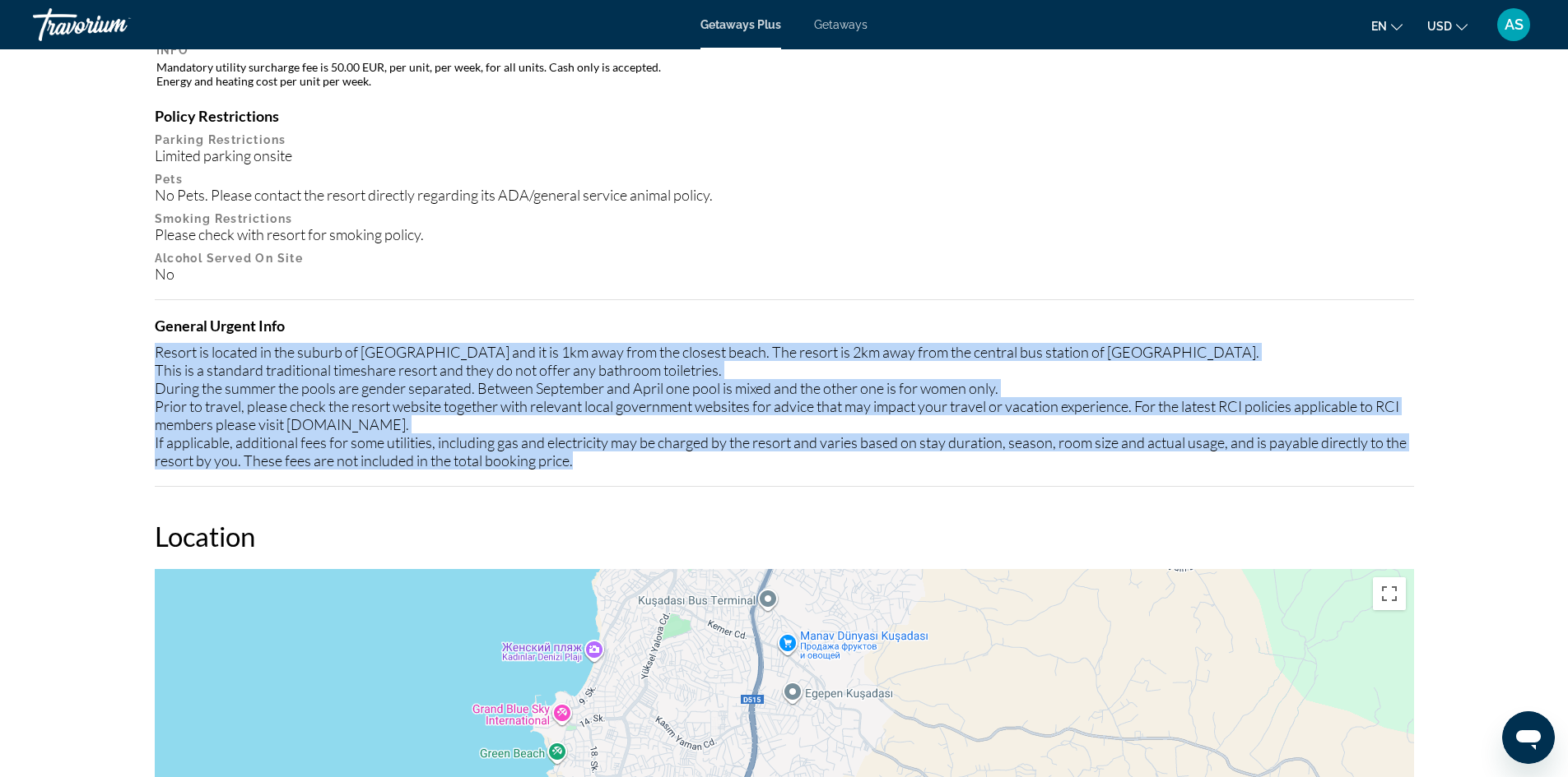
drag, startPoint x: 147, startPoint y: 343, endPoint x: 886, endPoint y: 480, distance: 751.6
click at [886, 480] on div "Overview Type Resort All-Inclusive No All-Inclusive Address DEGIRMENDERE MH.GUZ…" at bounding box center [784, 355] width 1276 height 2908
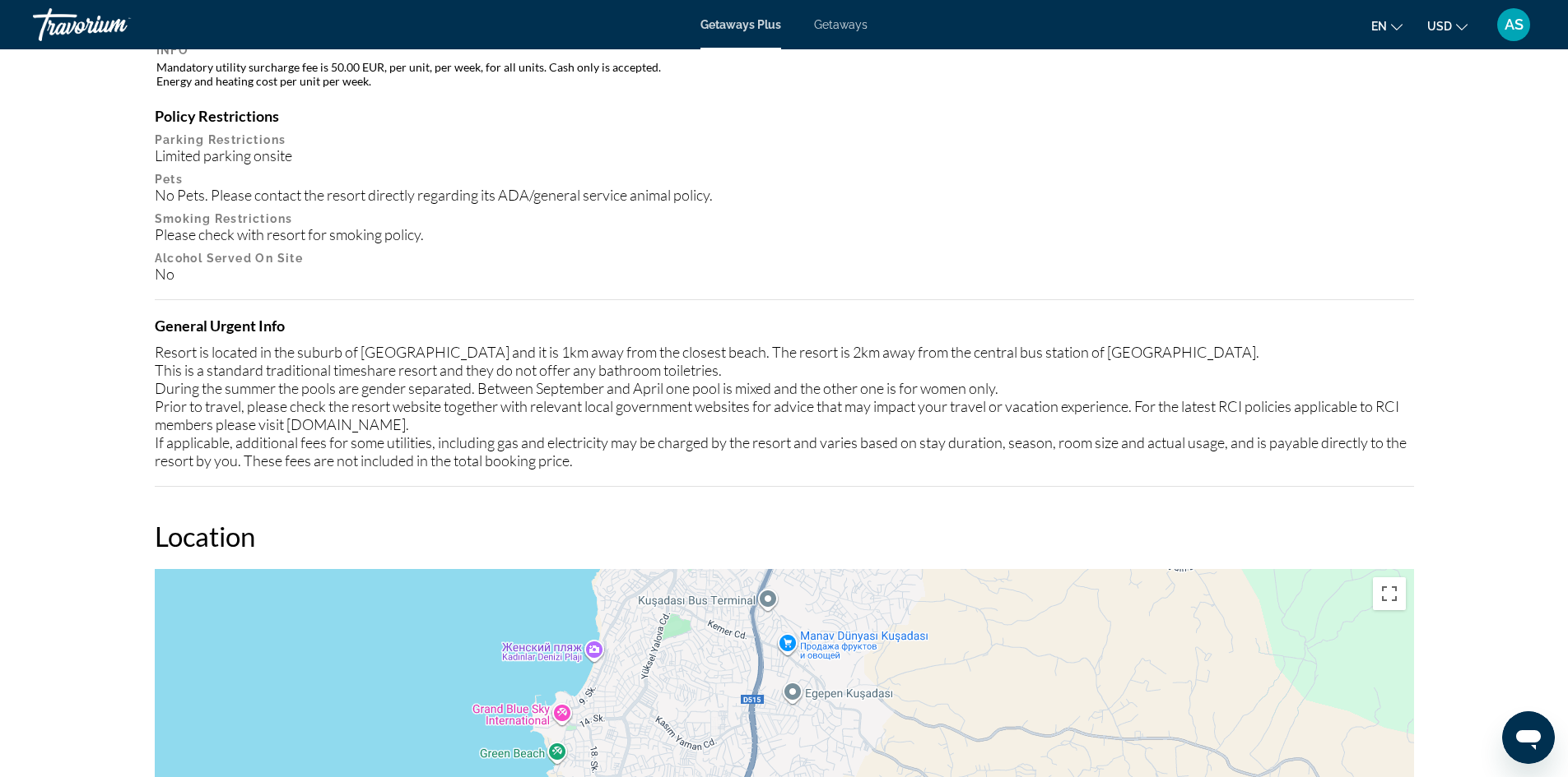
click at [931, 225] on p "Smoking Restrictions" at bounding box center [784, 218] width 1259 height 13
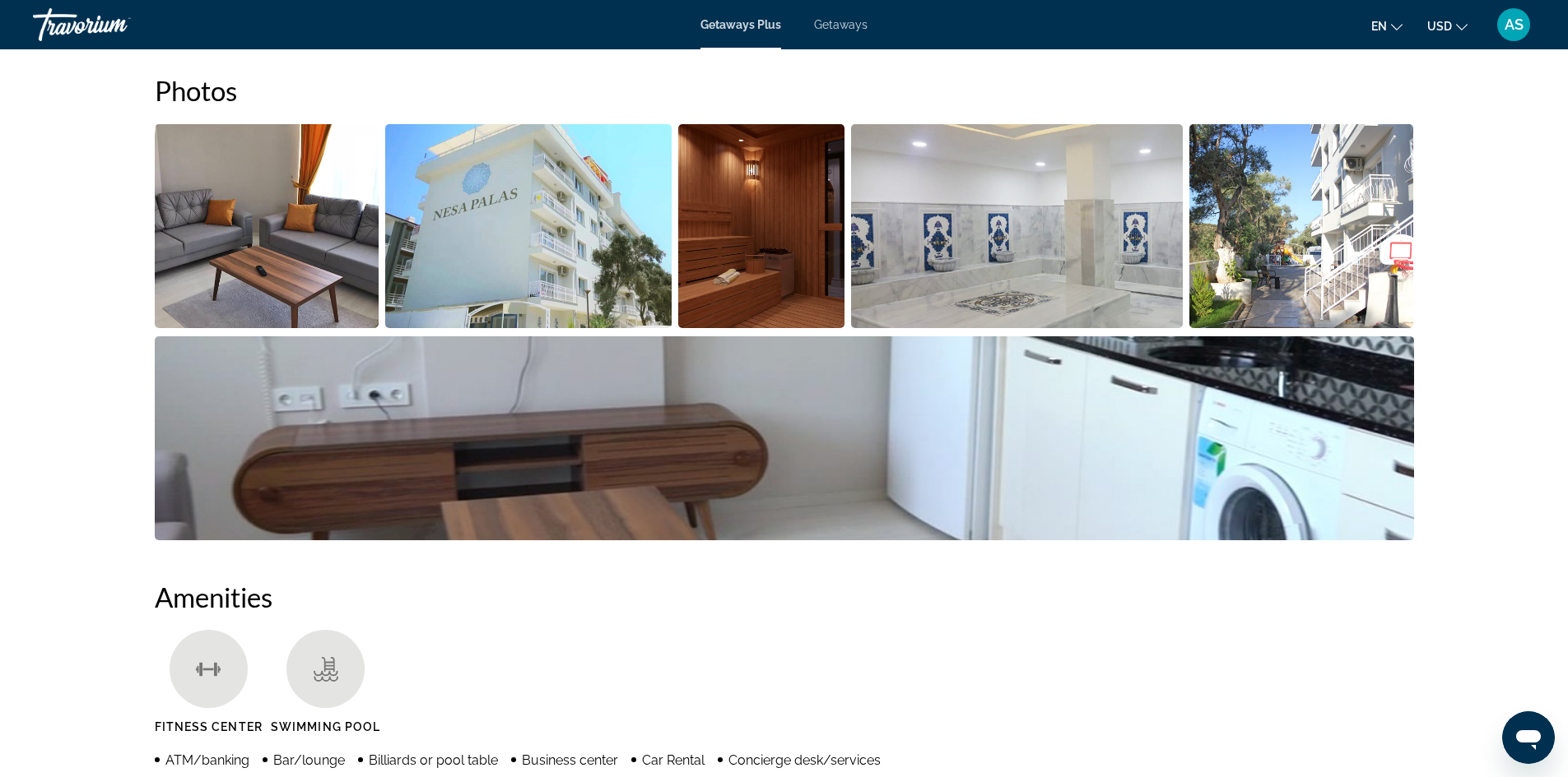
scroll to position [736, 0]
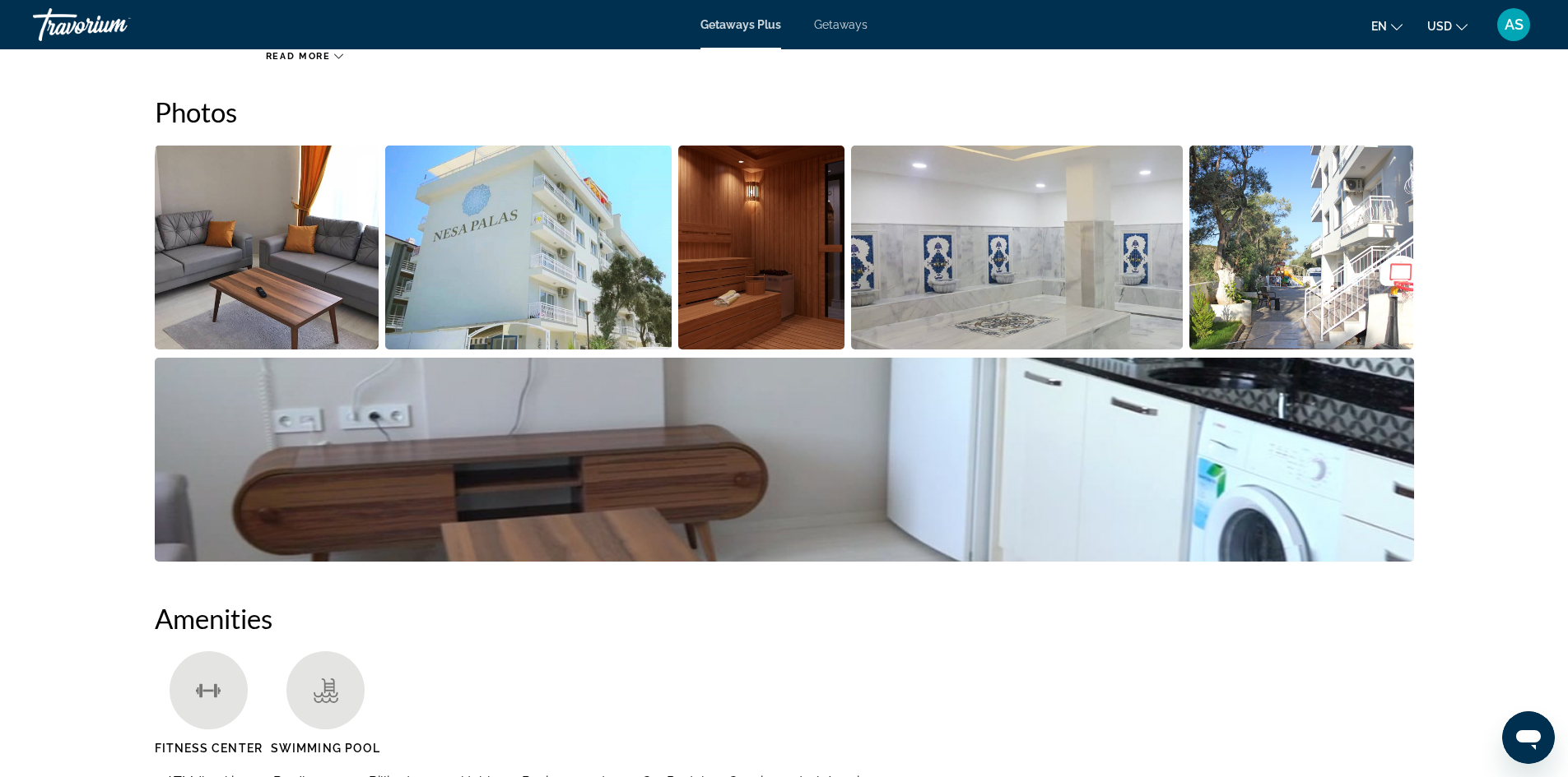
click at [308, 282] on img "Open full-screen image slider" at bounding box center [267, 247] width 225 height 204
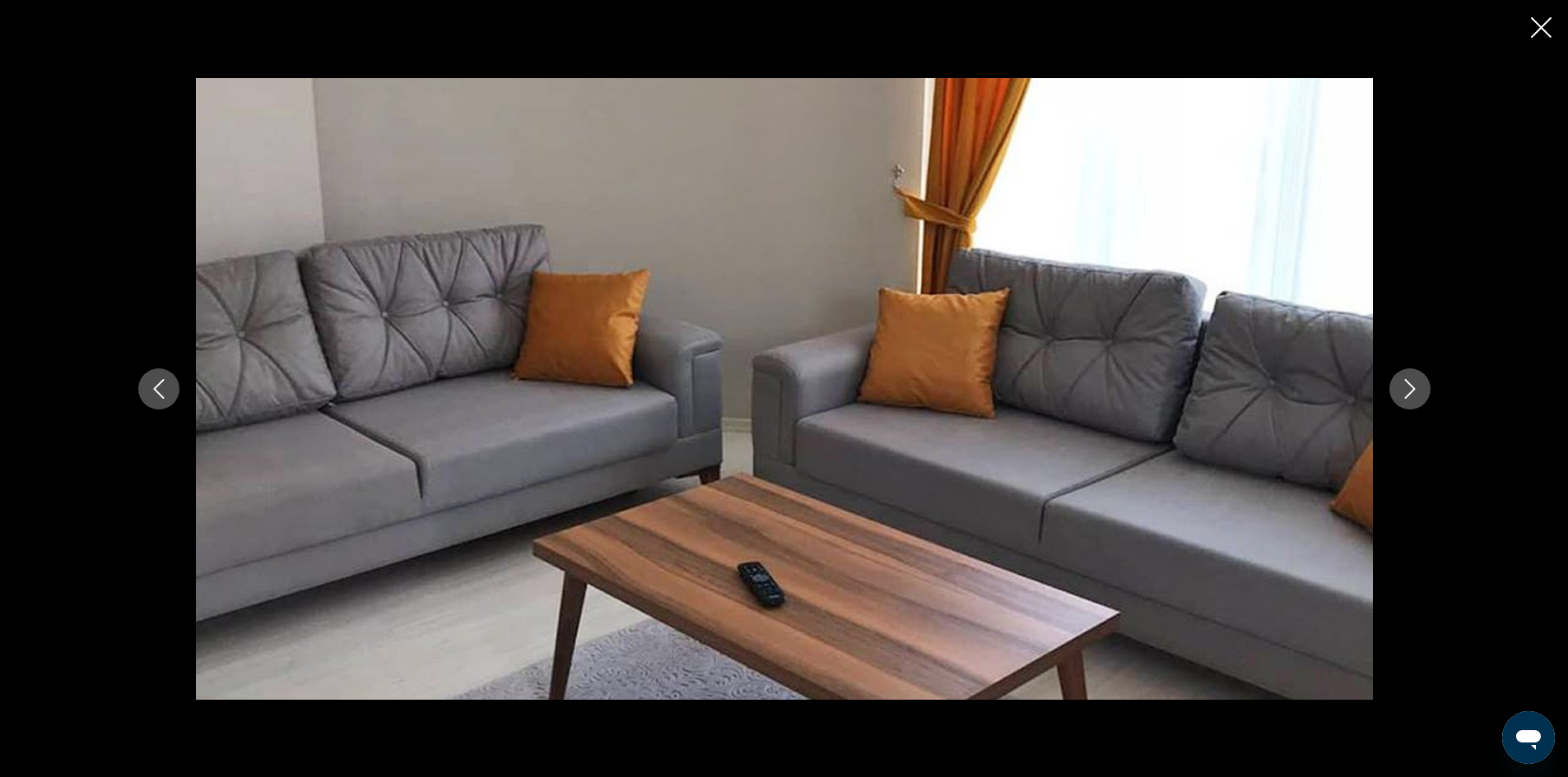
click at [1396, 402] on button "Next image" at bounding box center [1410, 388] width 41 height 41
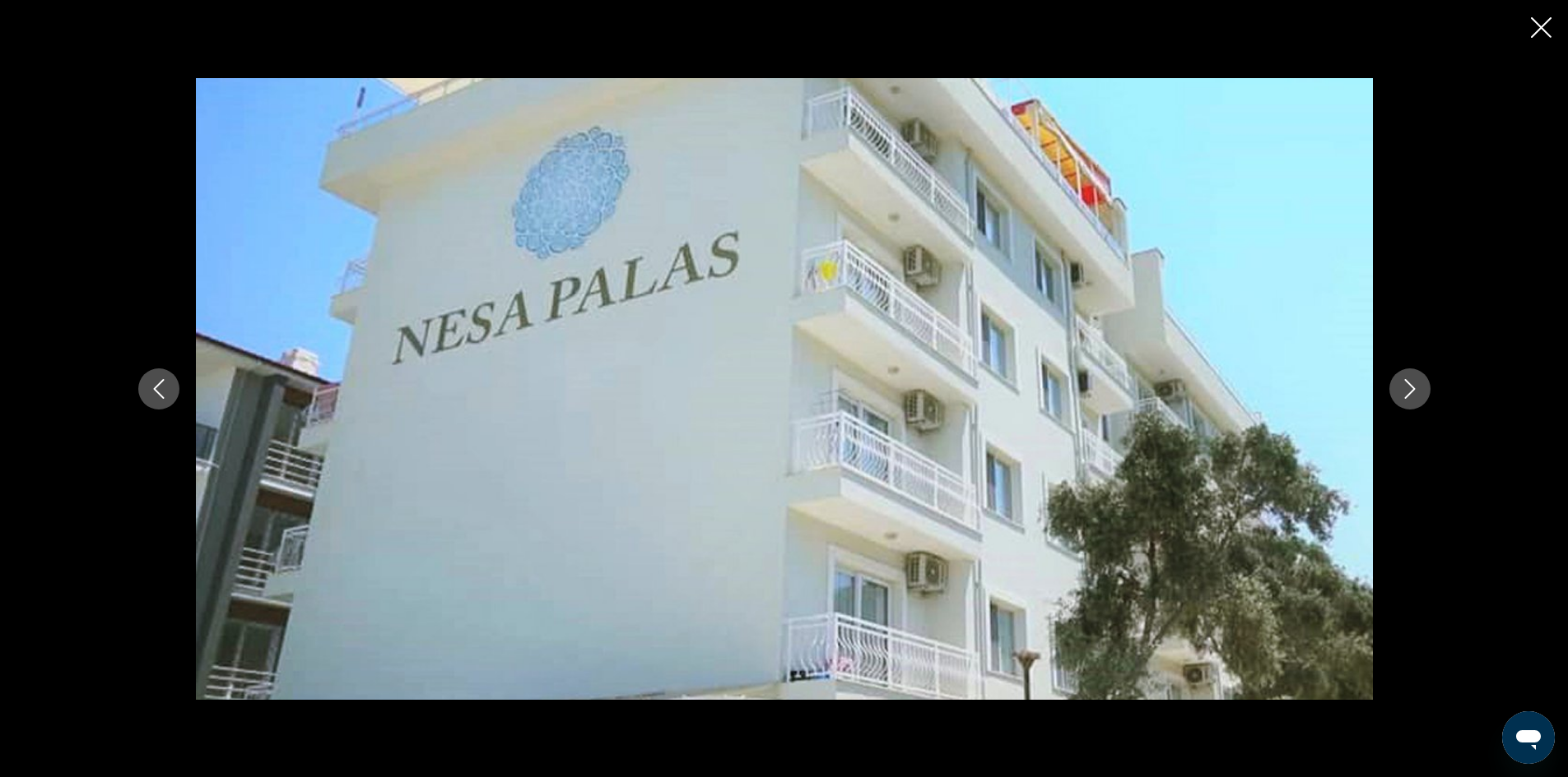
click at [1413, 392] on icon "Next image" at bounding box center [1410, 388] width 20 height 20
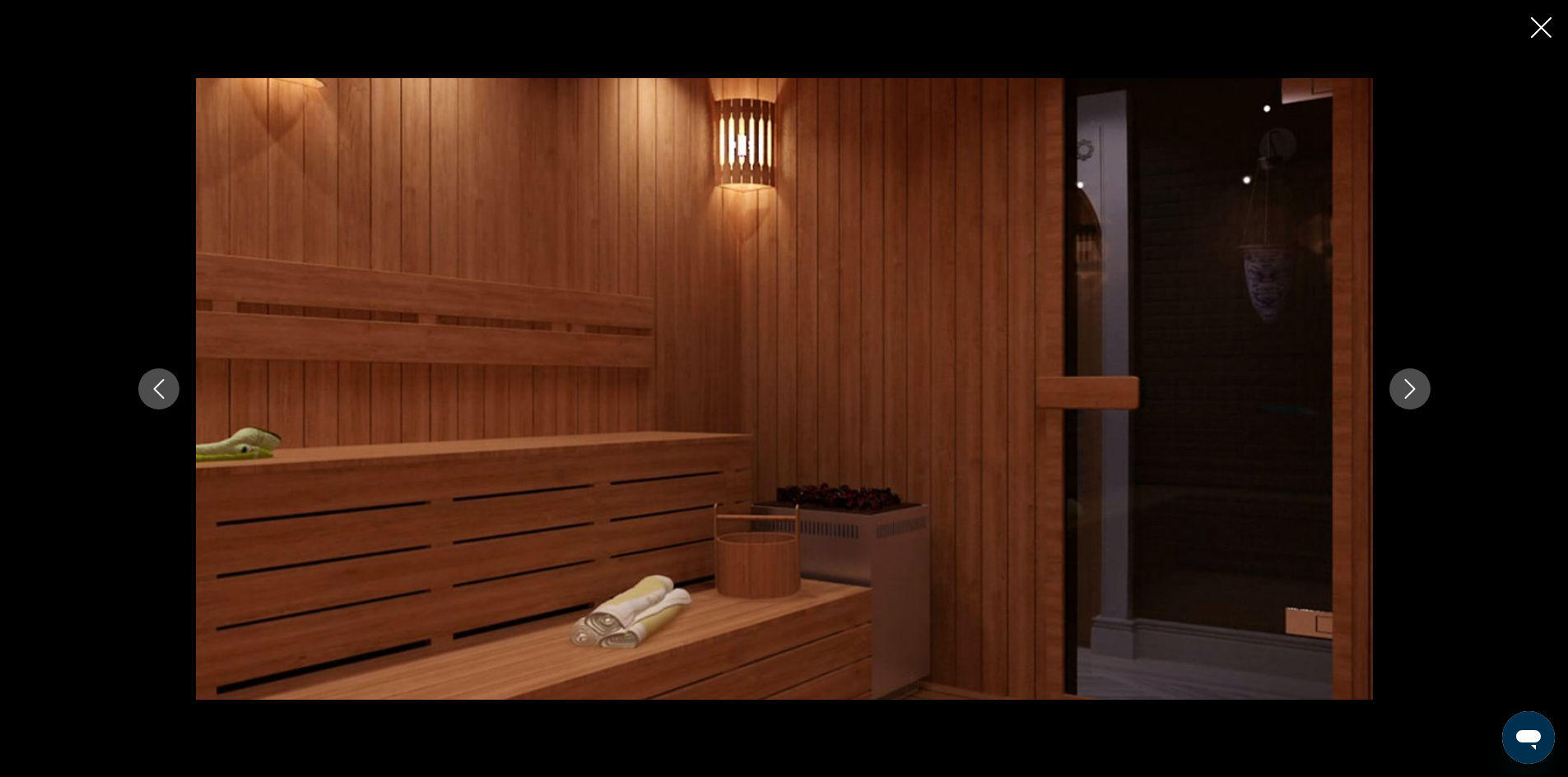
click at [1412, 394] on icon "Next image" at bounding box center [1410, 388] width 20 height 20
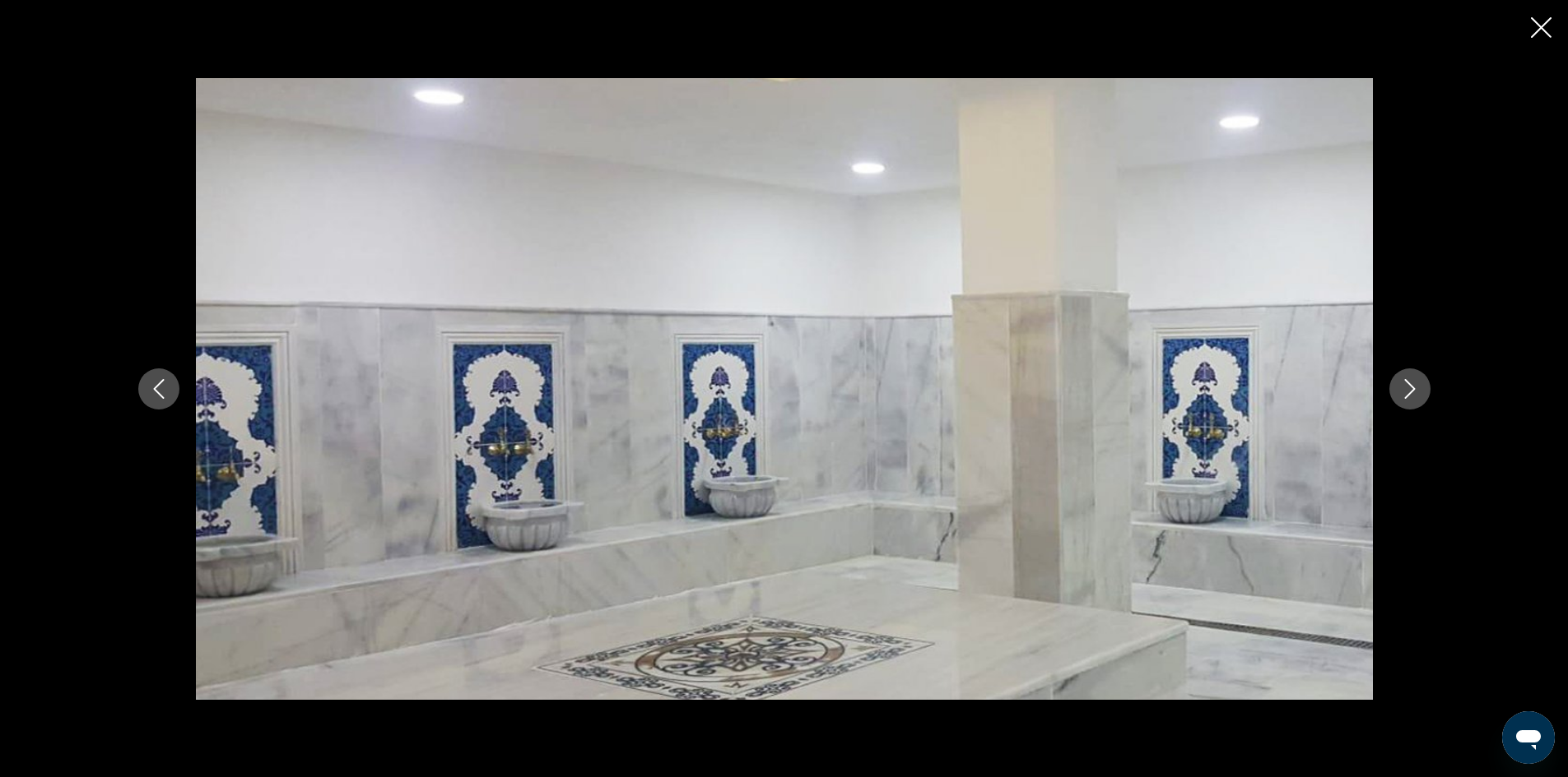
click at [1417, 393] on icon "Next image" at bounding box center [1410, 388] width 20 height 20
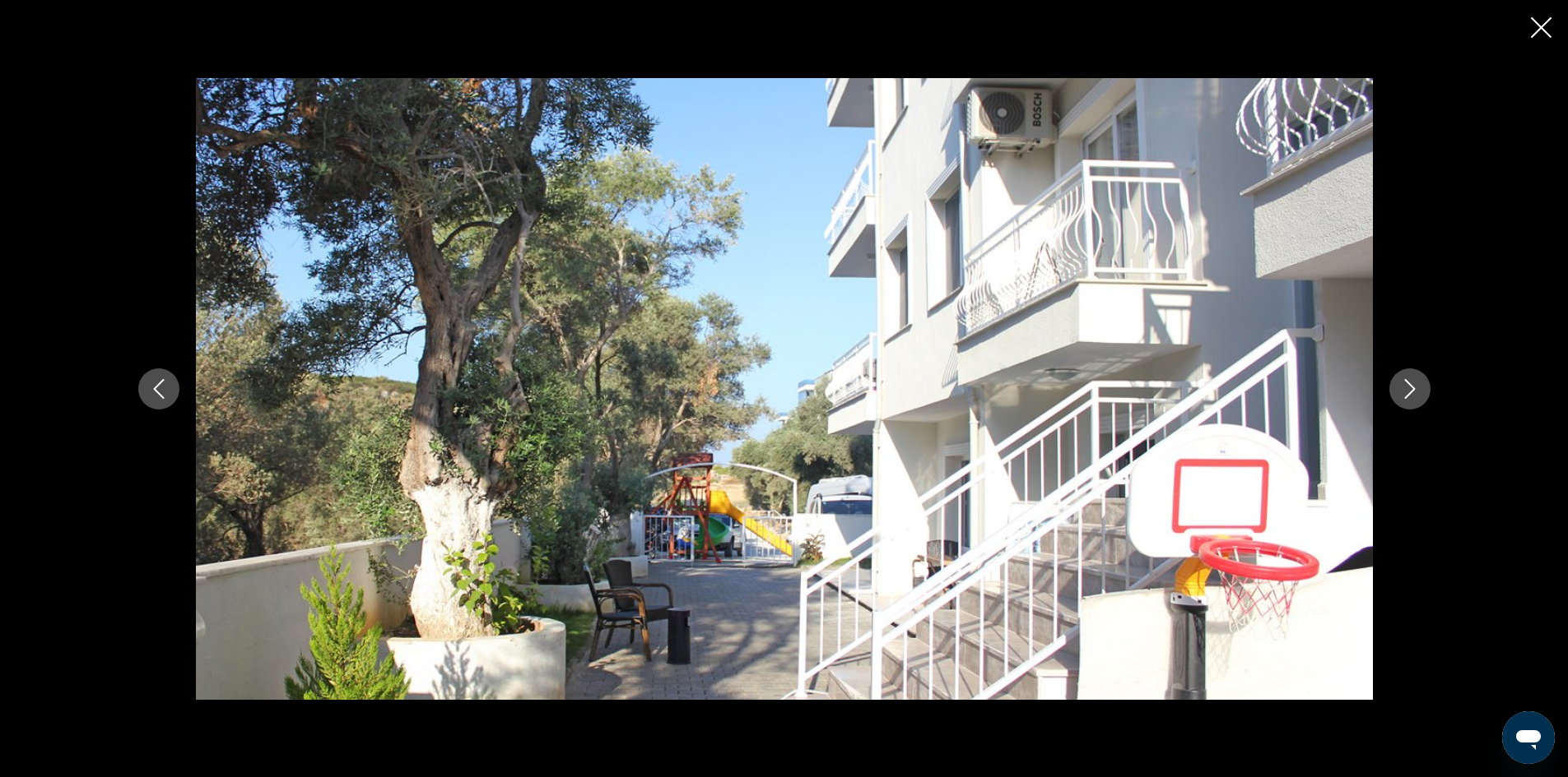
click at [1435, 393] on div "prev next" at bounding box center [784, 388] width 1325 height 622
click at [1417, 394] on icon "Next image" at bounding box center [1410, 388] width 20 height 20
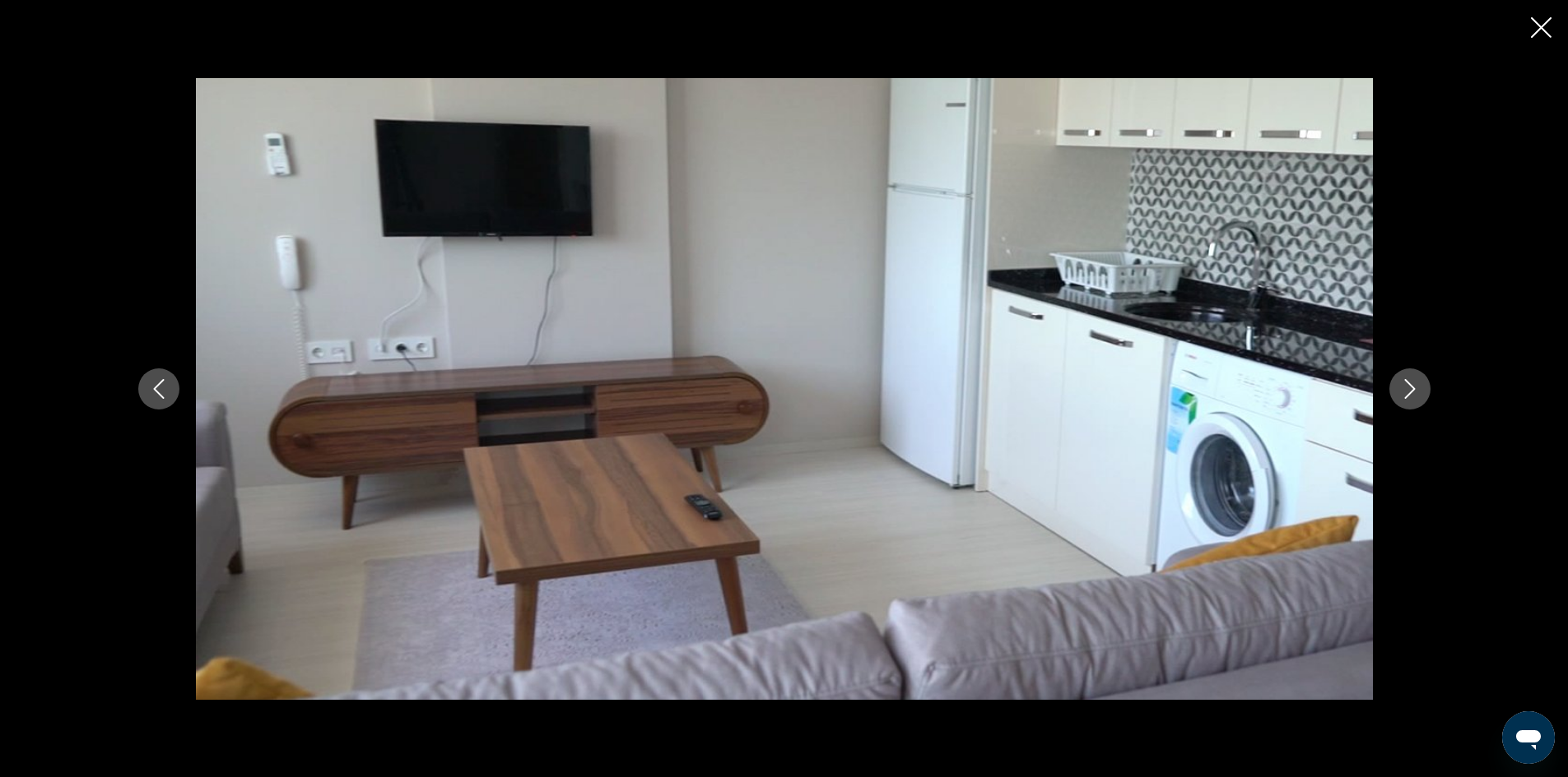
click at [1416, 394] on icon "Next image" at bounding box center [1410, 388] width 20 height 20
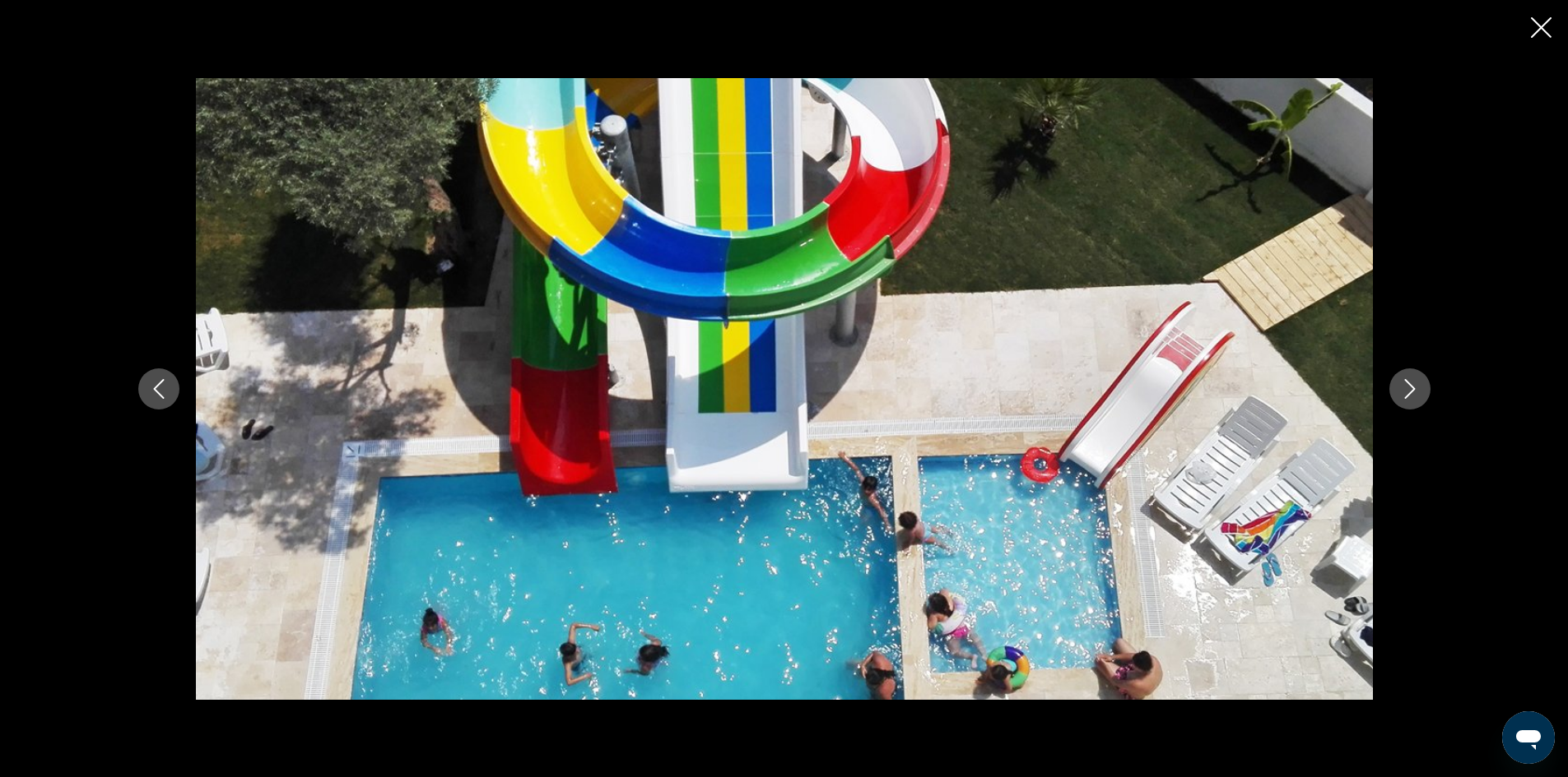
click at [1416, 394] on icon "Next image" at bounding box center [1410, 388] width 20 height 20
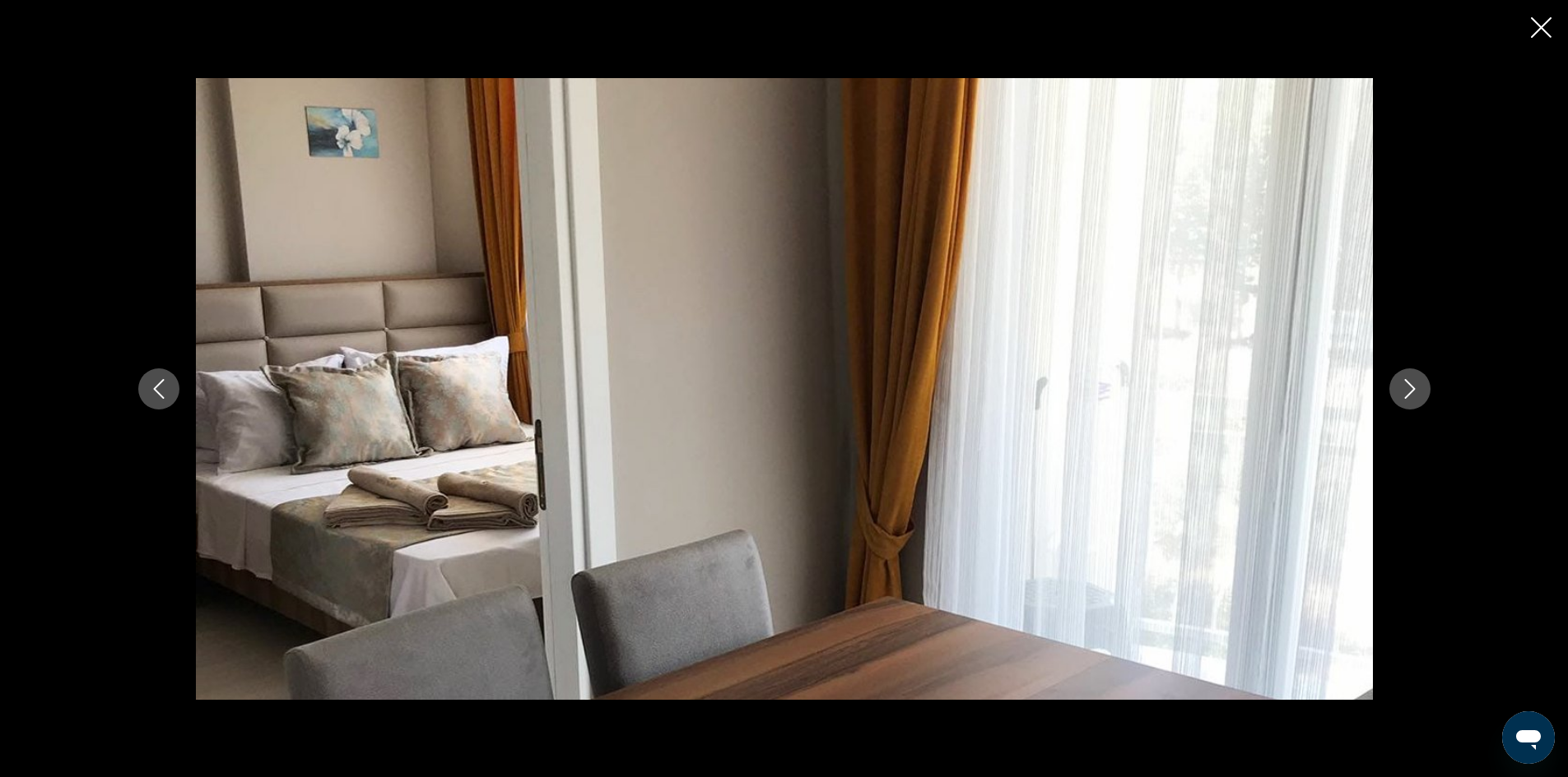
click at [1416, 394] on icon "Next image" at bounding box center [1410, 388] width 20 height 20
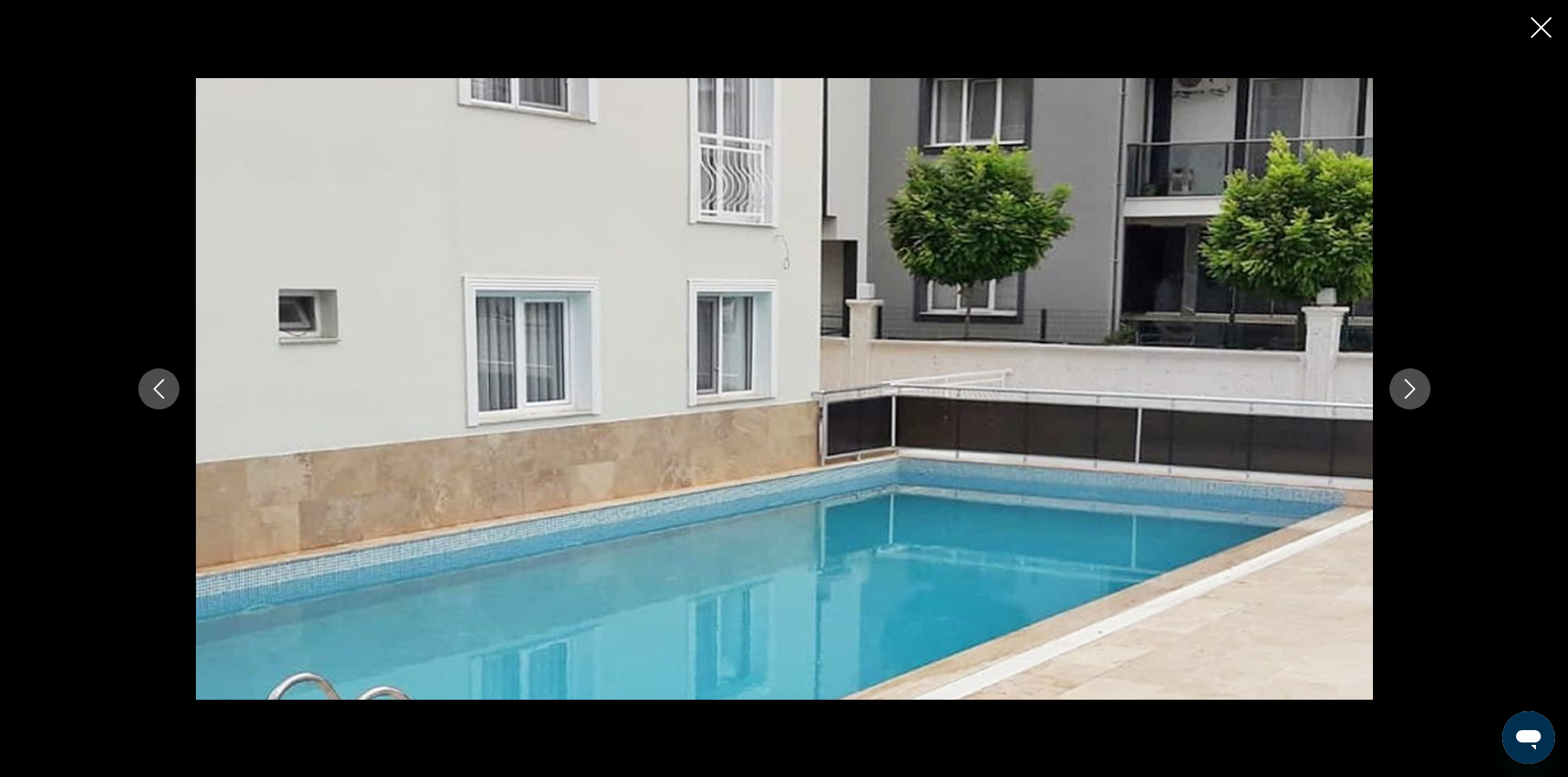
click at [1416, 394] on icon "Next image" at bounding box center [1410, 388] width 20 height 20
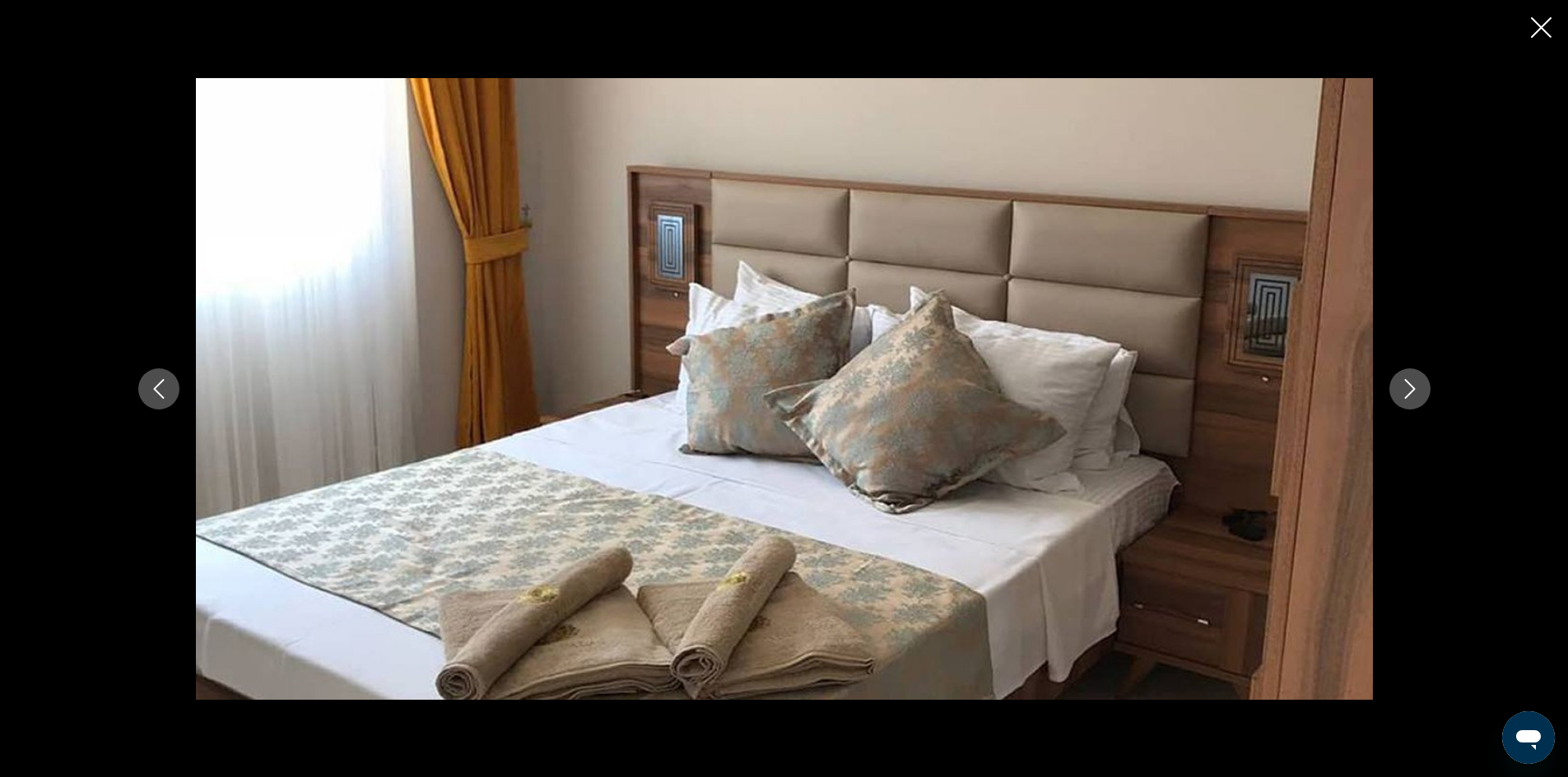
click at [1416, 394] on icon "Next image" at bounding box center [1410, 388] width 20 height 20
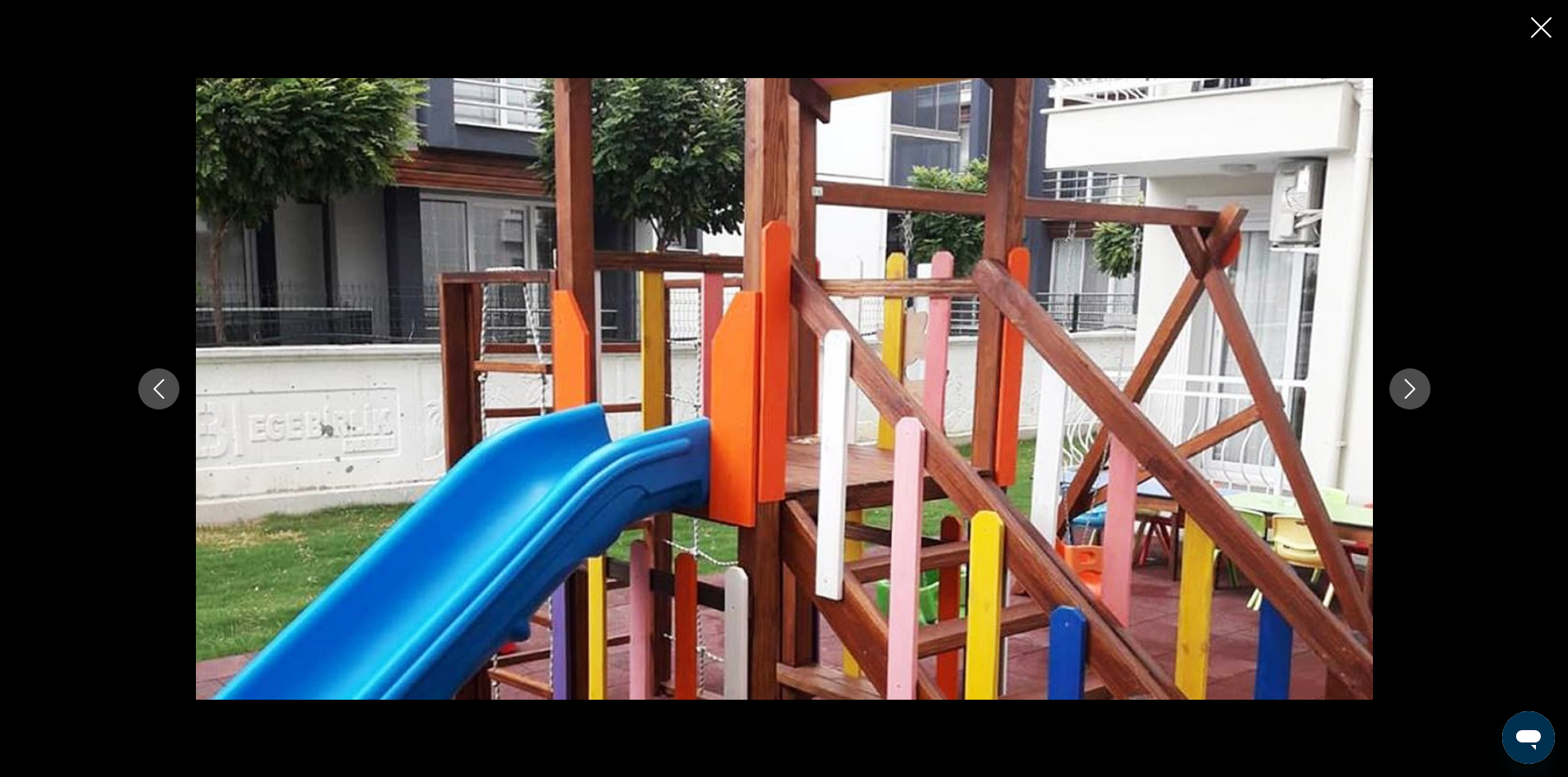
click at [1416, 394] on icon "Next image" at bounding box center [1410, 388] width 20 height 20
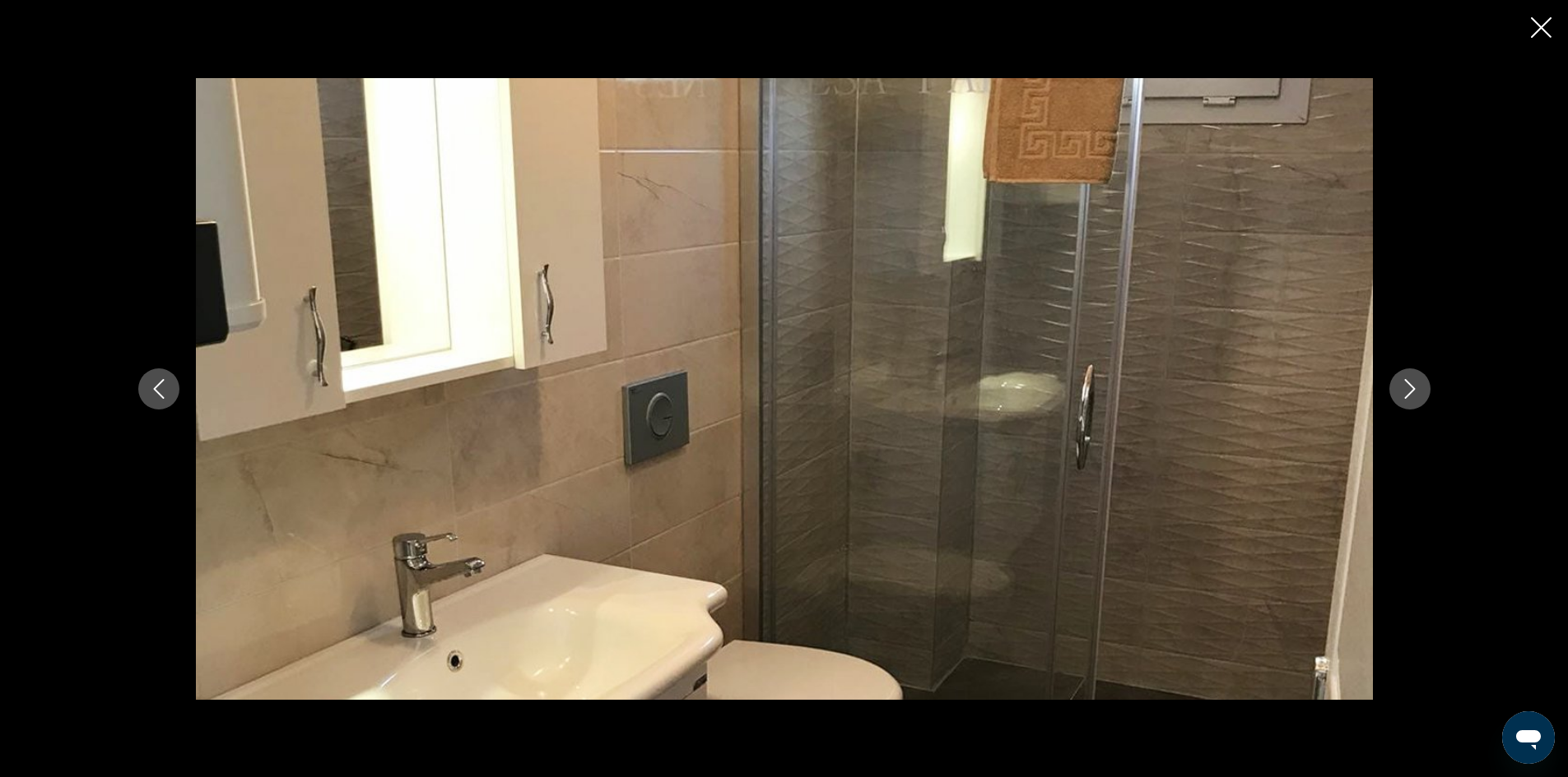
click at [1416, 394] on icon "Next image" at bounding box center [1410, 388] width 20 height 20
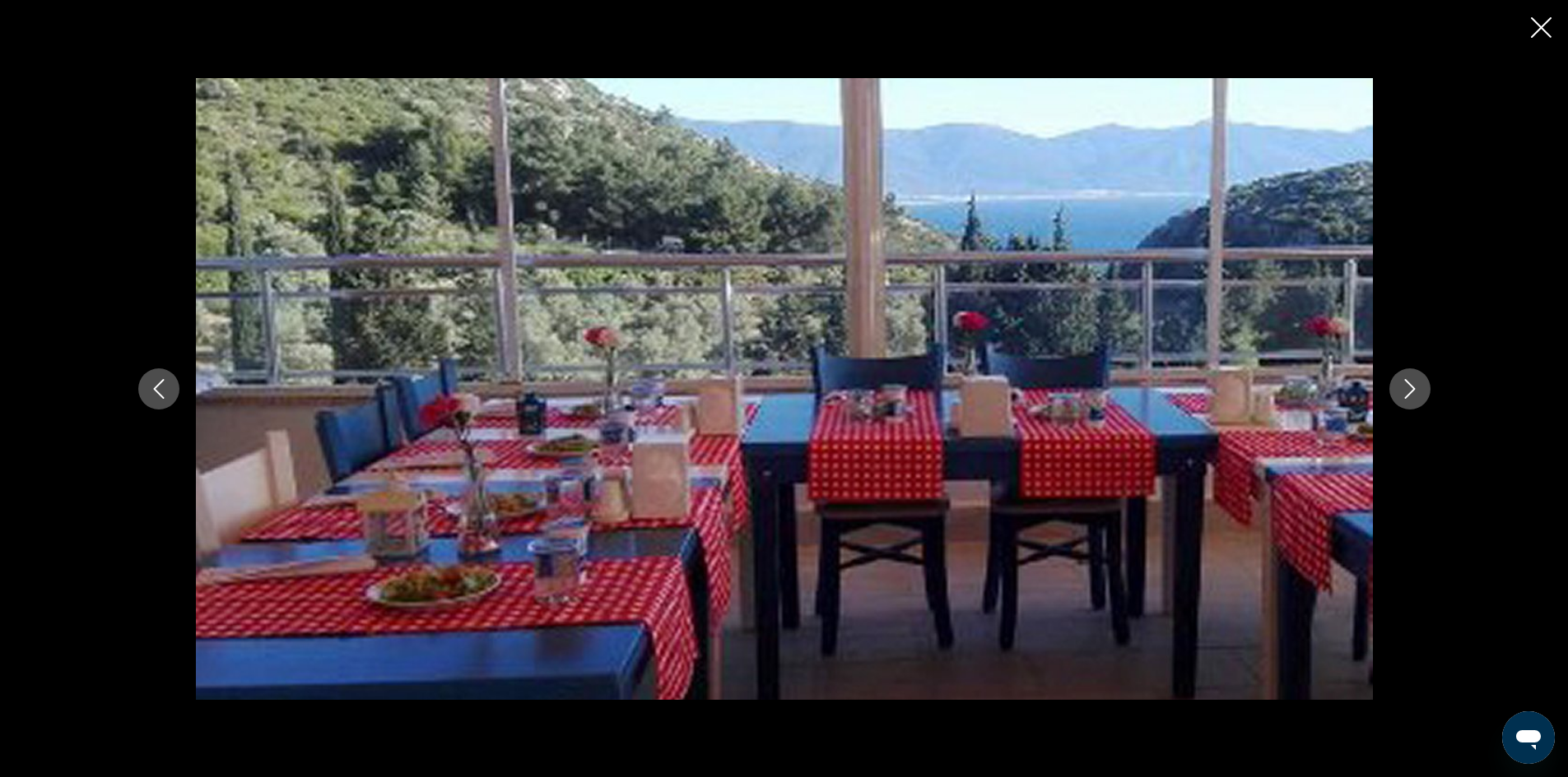
click at [1416, 394] on icon "Next image" at bounding box center [1410, 388] width 20 height 20
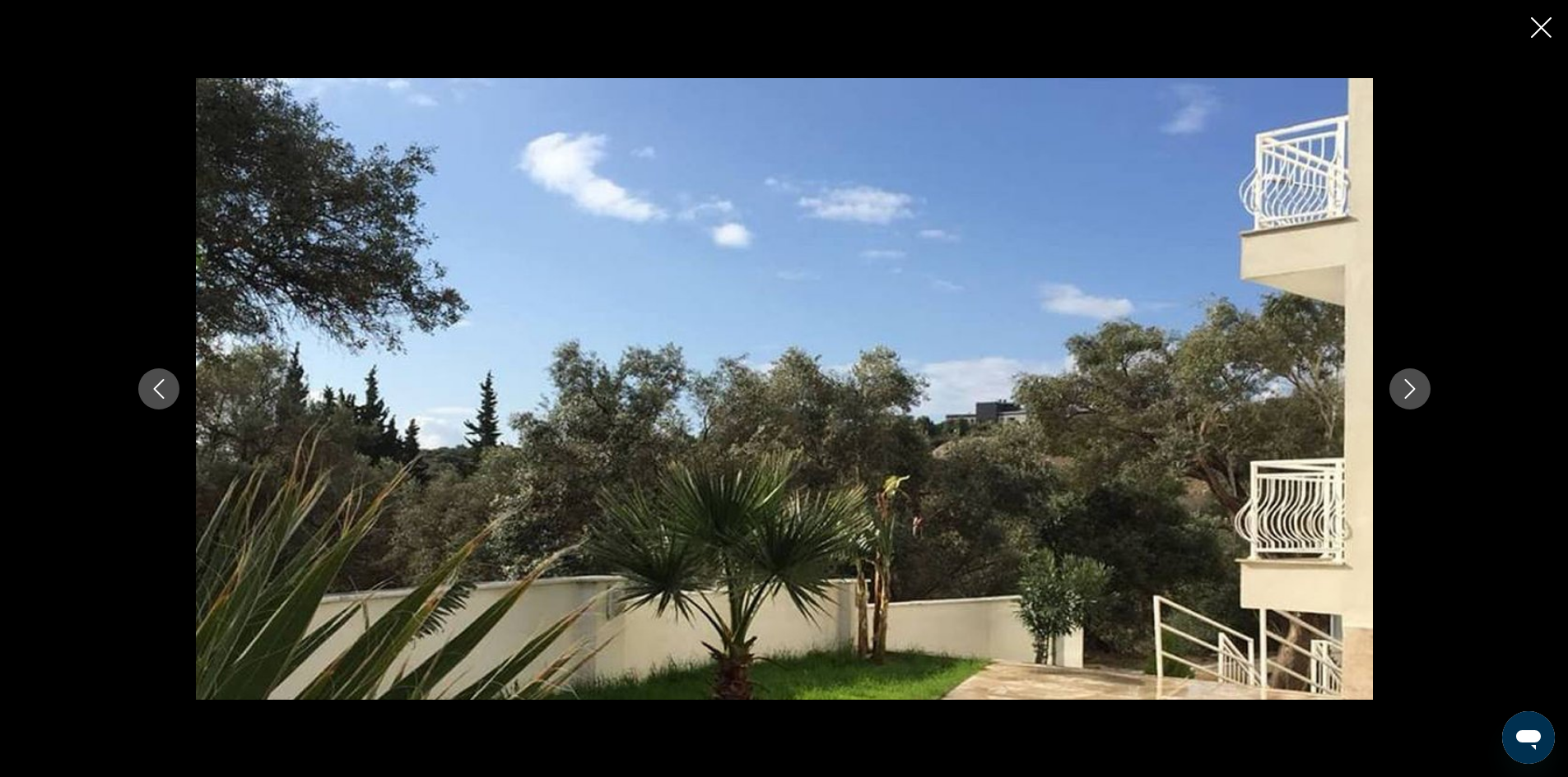
click at [1416, 394] on icon "Next image" at bounding box center [1410, 388] width 20 height 20
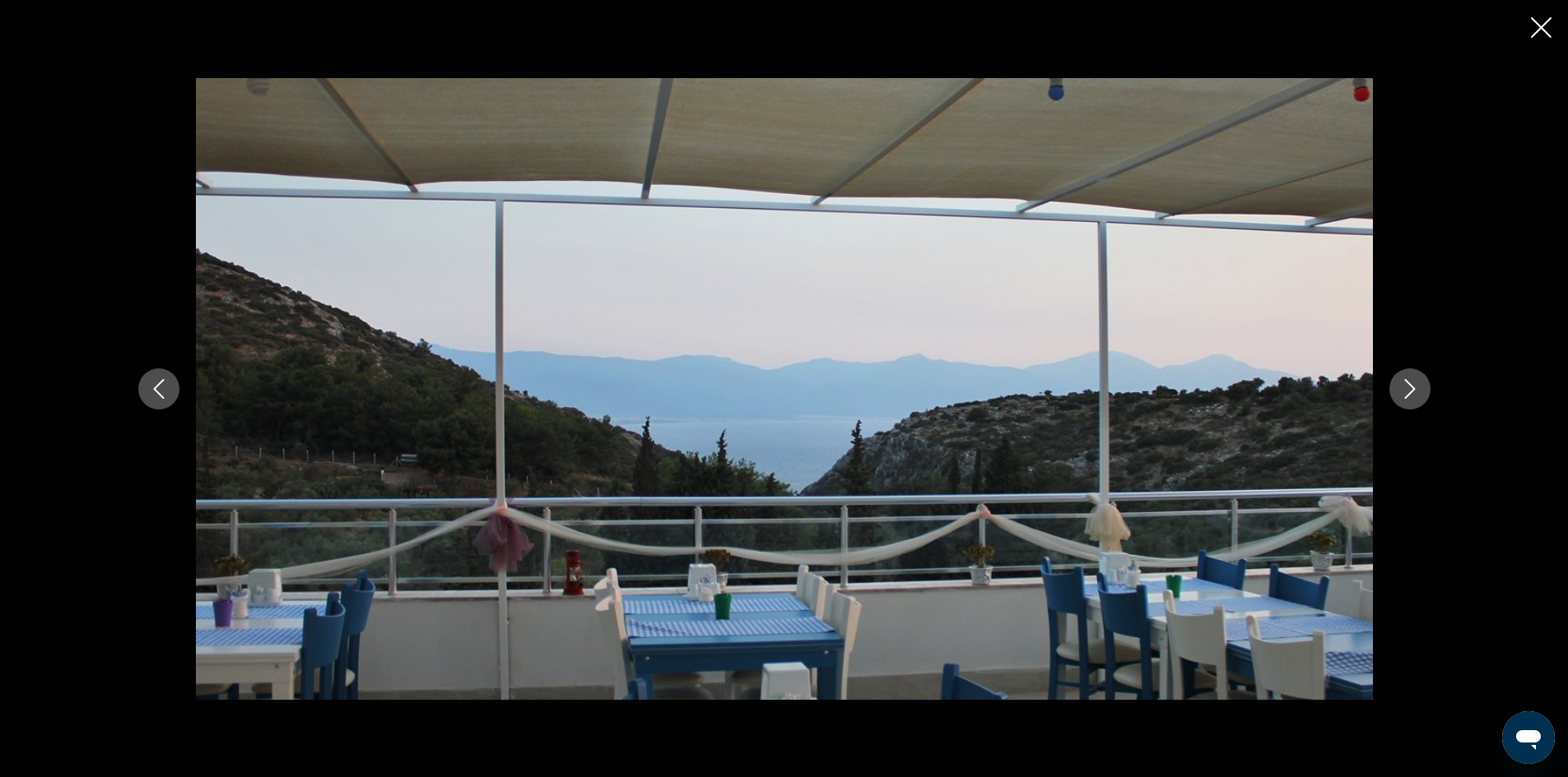
click at [1416, 394] on icon "Next image" at bounding box center [1410, 388] width 20 height 20
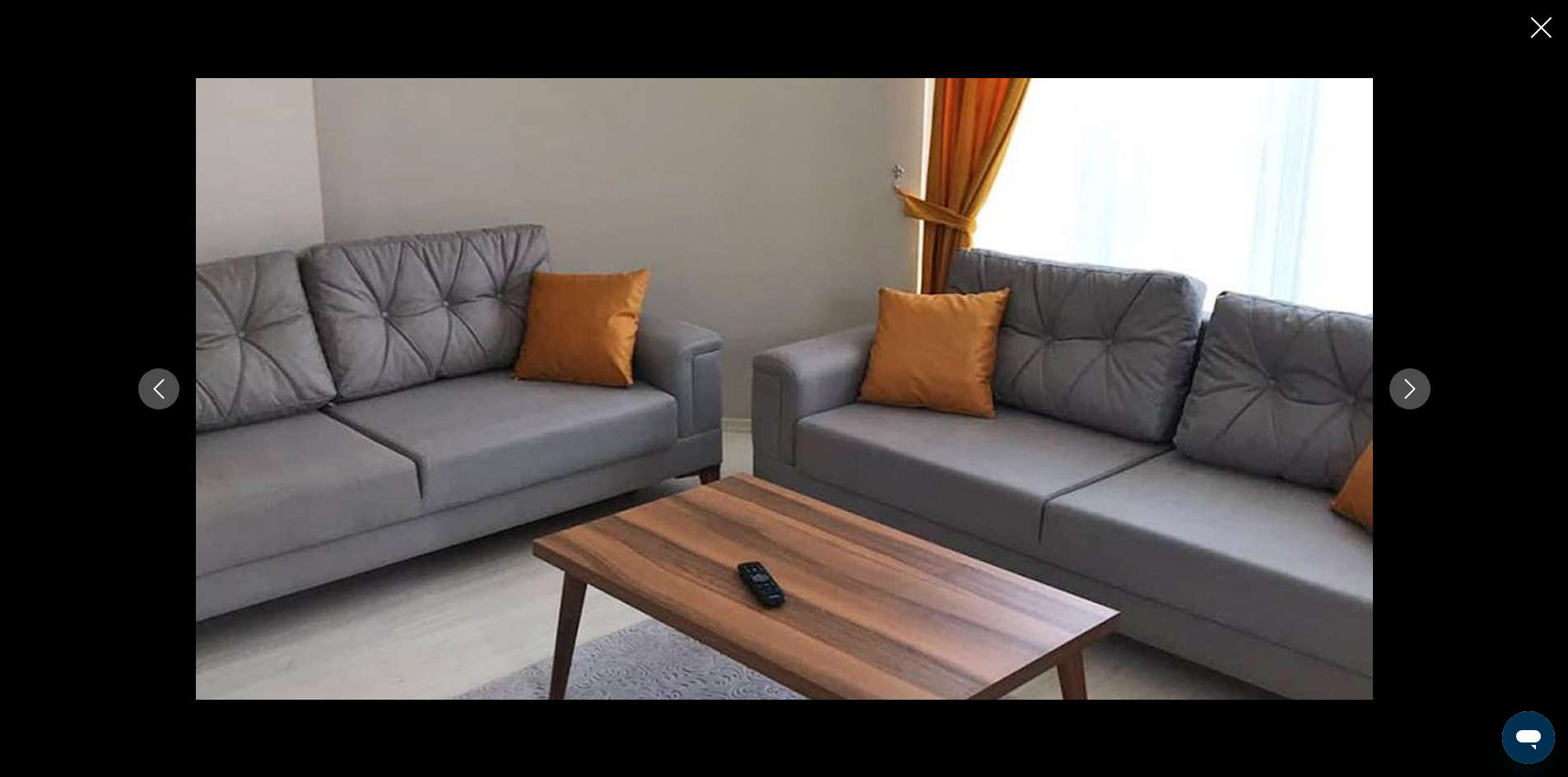
click at [1416, 394] on icon "Next image" at bounding box center [1410, 388] width 20 height 20
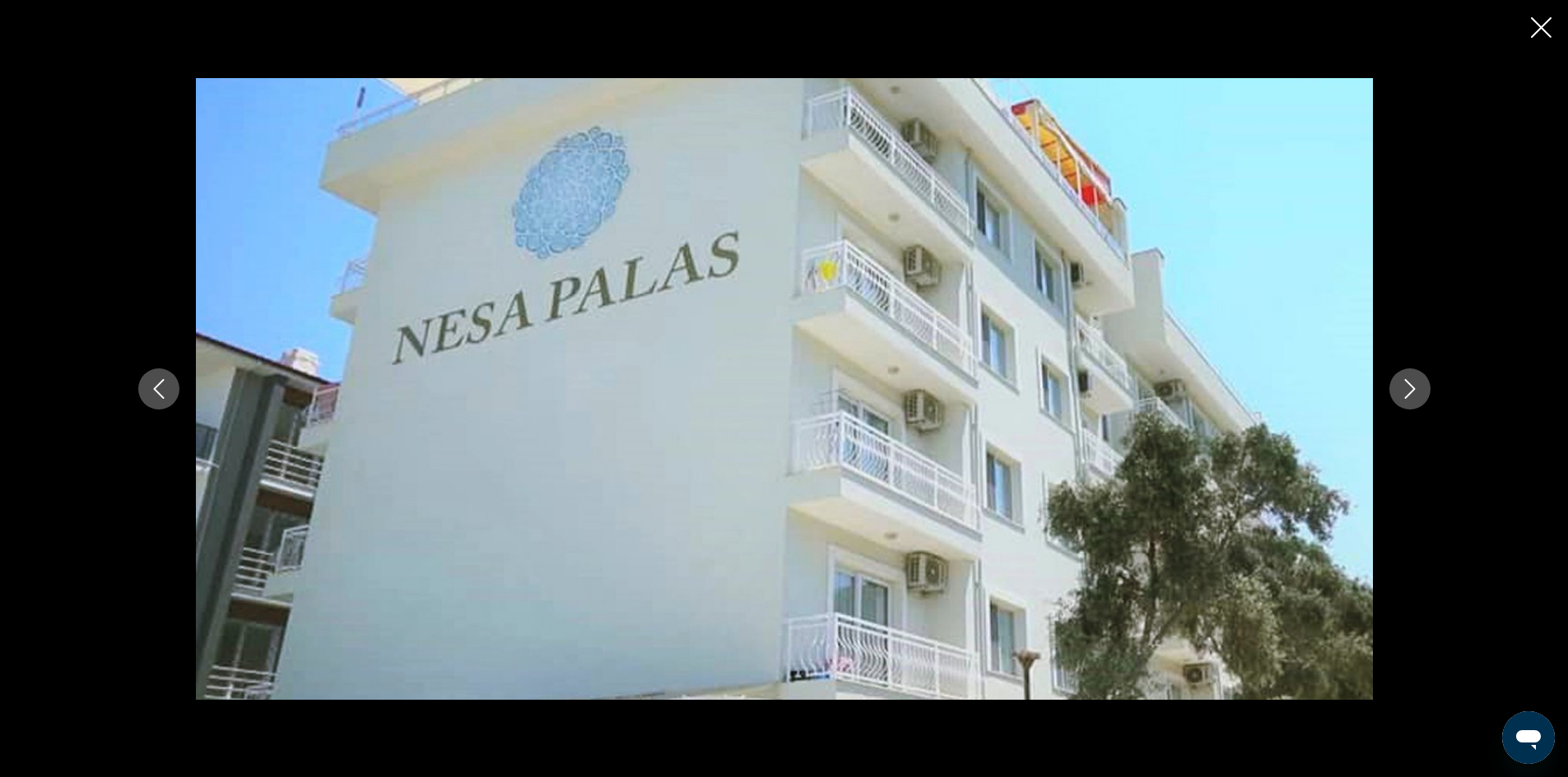
click at [1533, 20] on icon "Close slideshow" at bounding box center [1540, 27] width 20 height 20
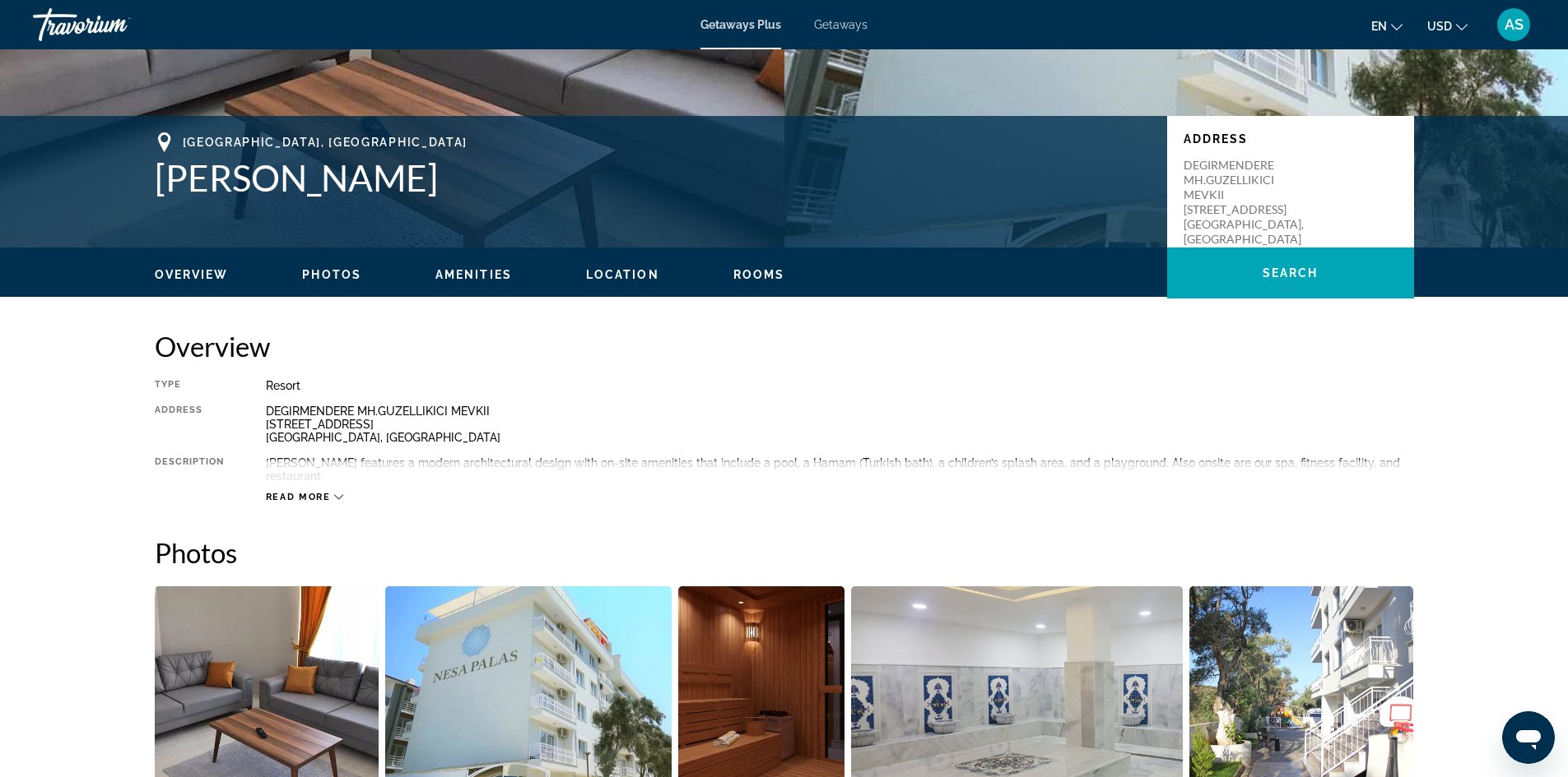
scroll to position [242, 0]
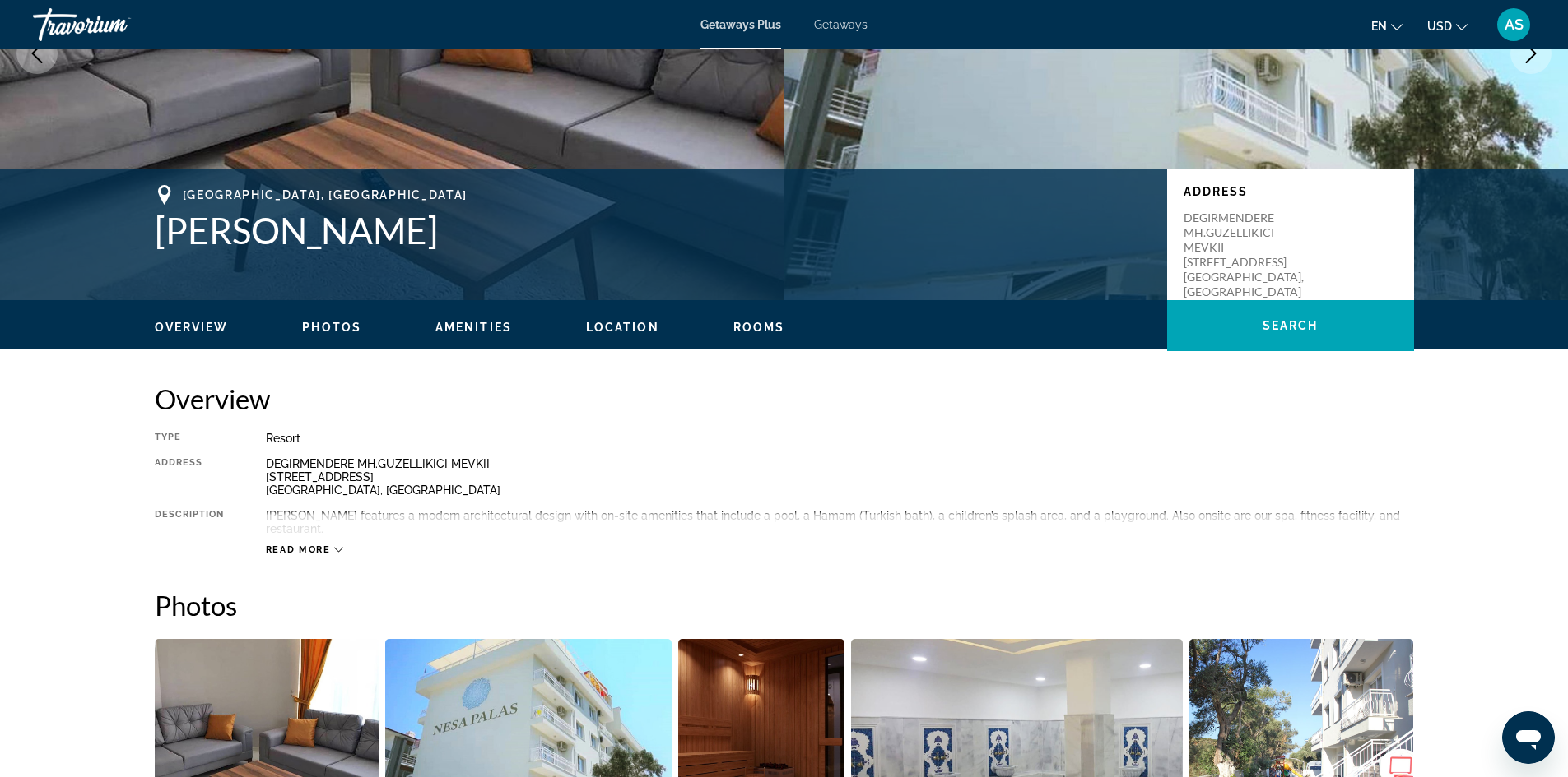
click at [304, 544] on span "Read more" at bounding box center [299, 550] width 65 height 10
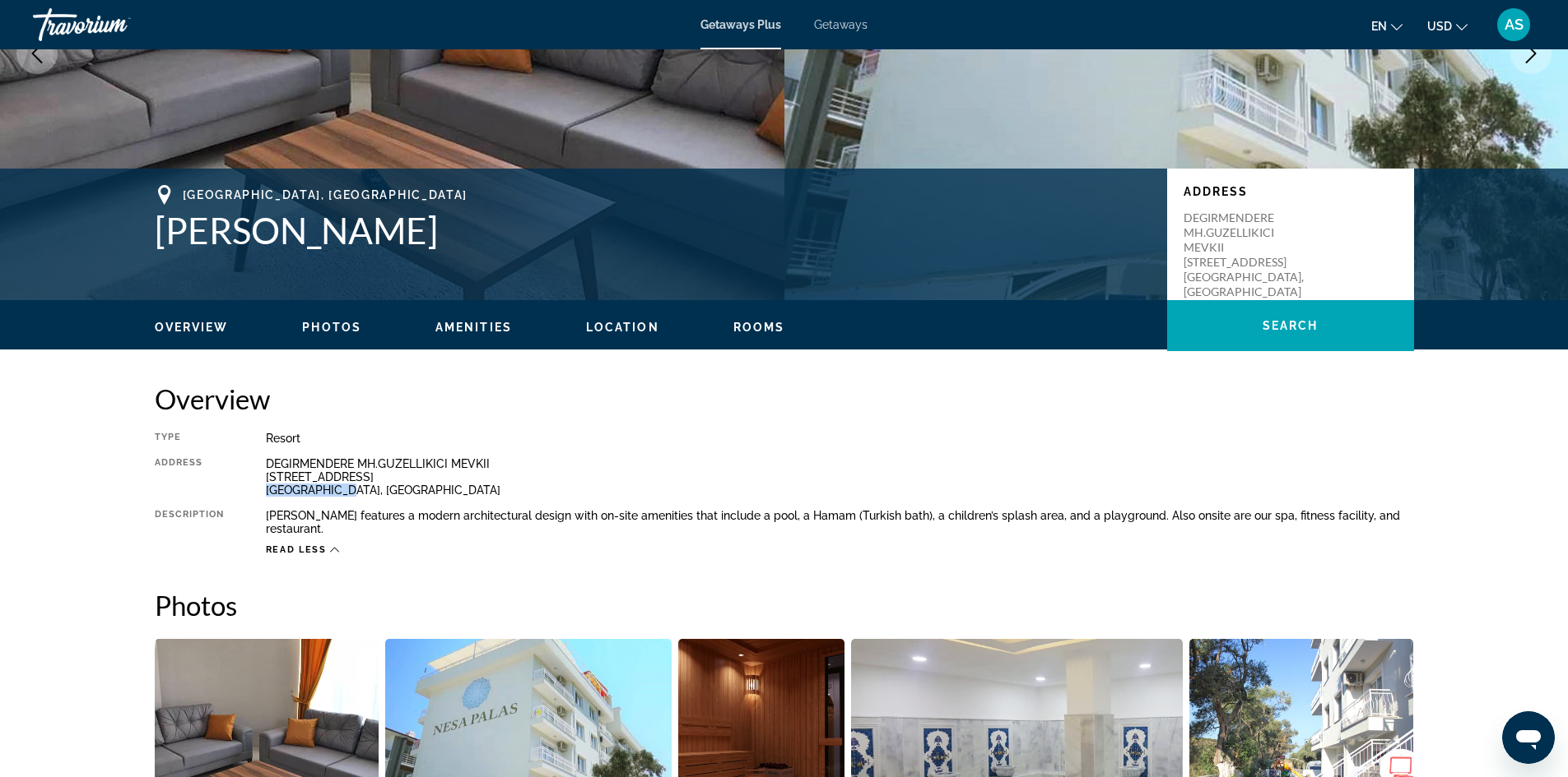
drag, startPoint x: 342, startPoint y: 492, endPoint x: 262, endPoint y: 494, distance: 80.0
click at [262, 494] on div "Type Resort All-Inclusive No All-Inclusive Address DEGIRMENDERE MH.GUZELLIKICI …" at bounding box center [784, 494] width 1259 height 124
copy div "[GEOGRAPHIC_DATA], [GEOGRAPHIC_DATA]"
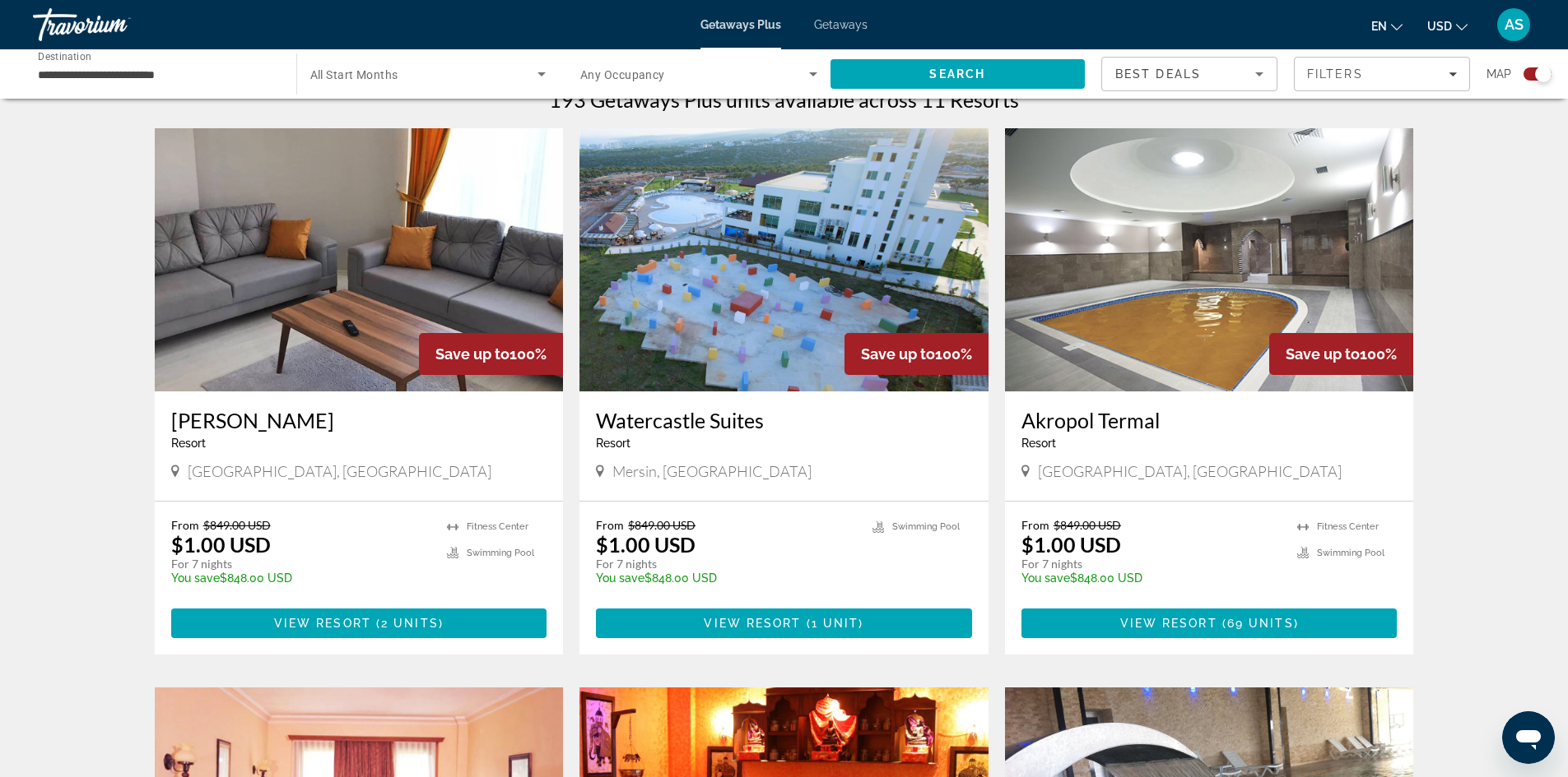
scroll to position [494, 0]
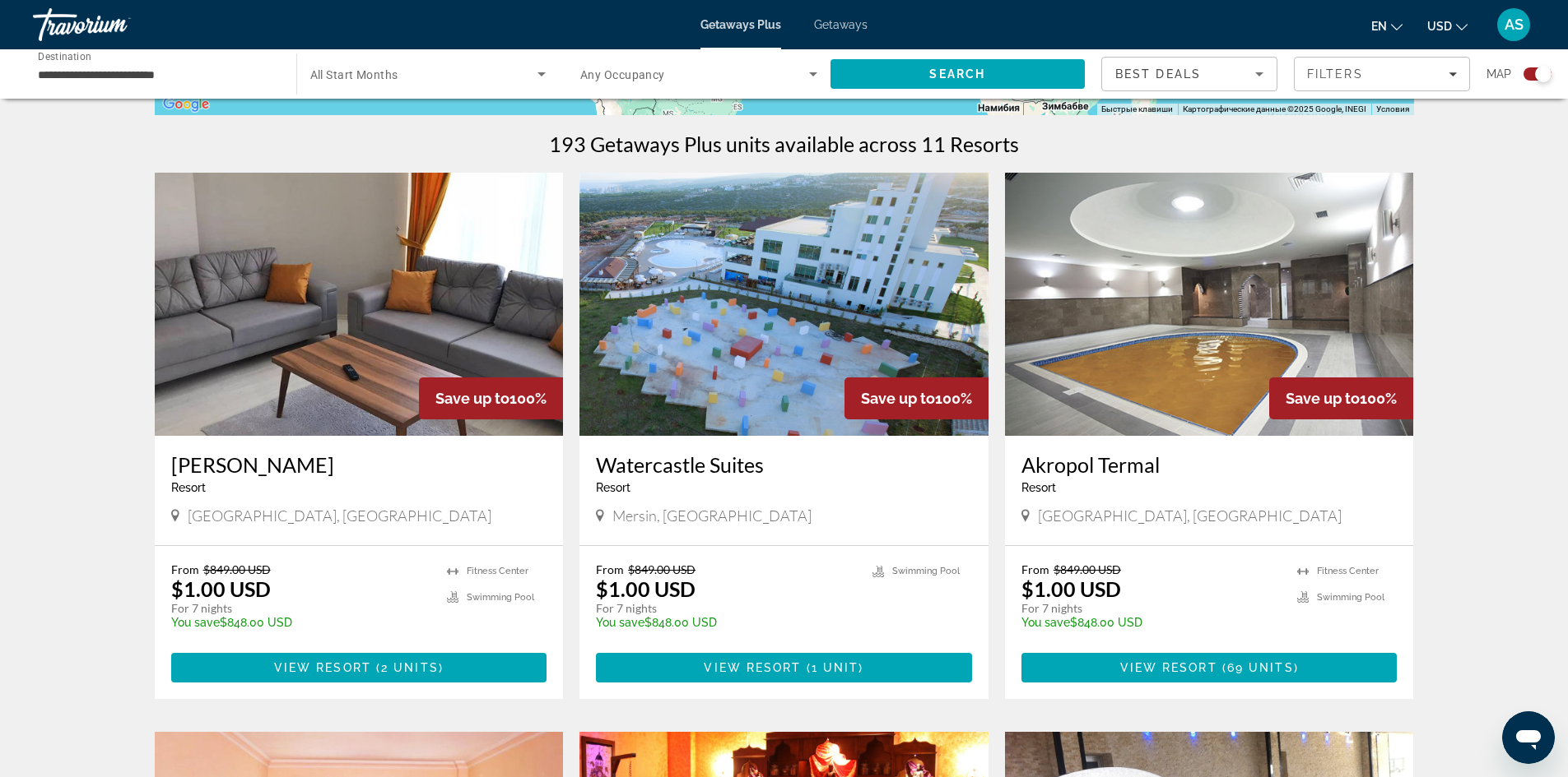
click at [686, 304] on img "Main content" at bounding box center [784, 304] width 409 height 263
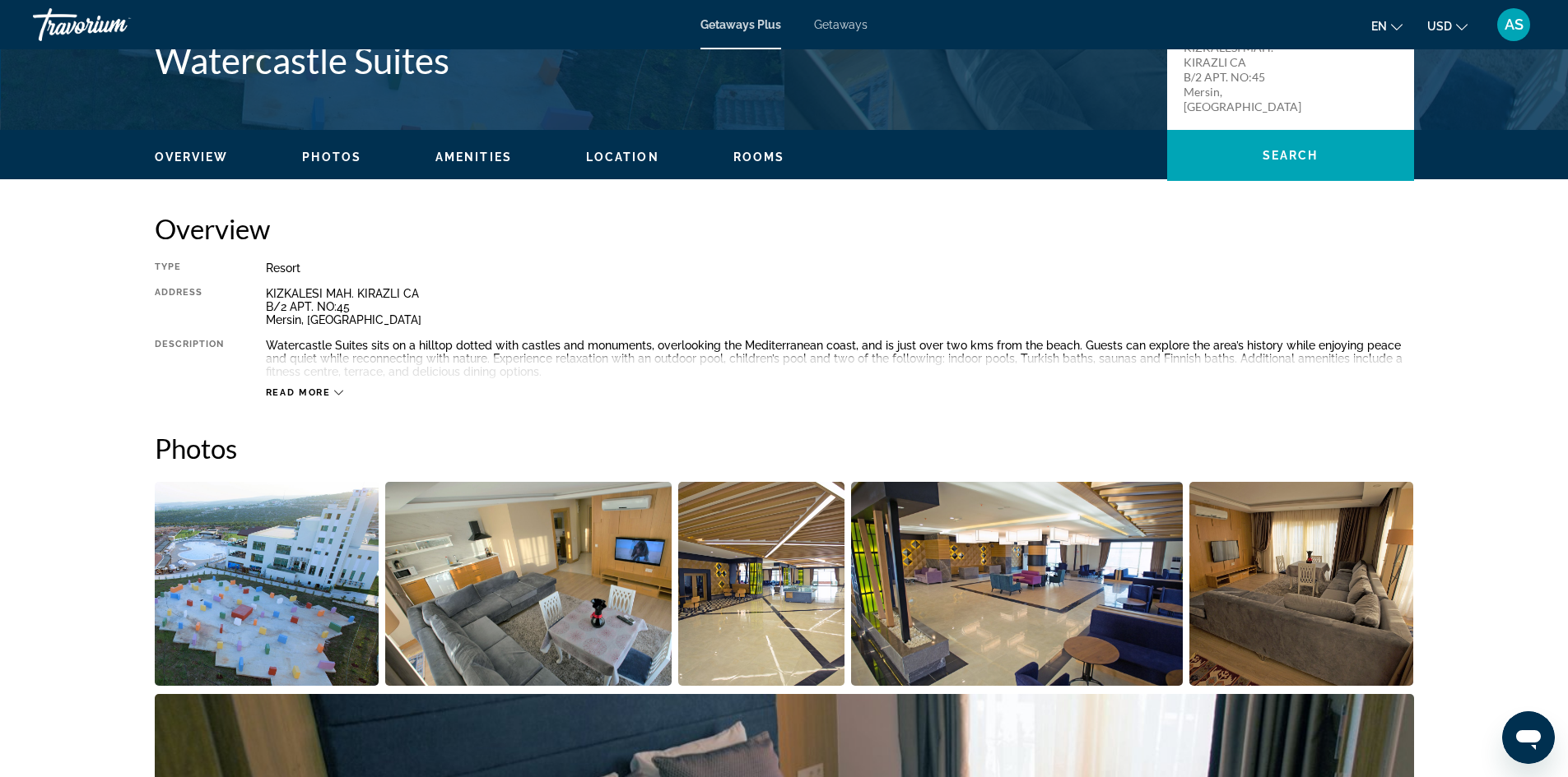
scroll to position [494, 0]
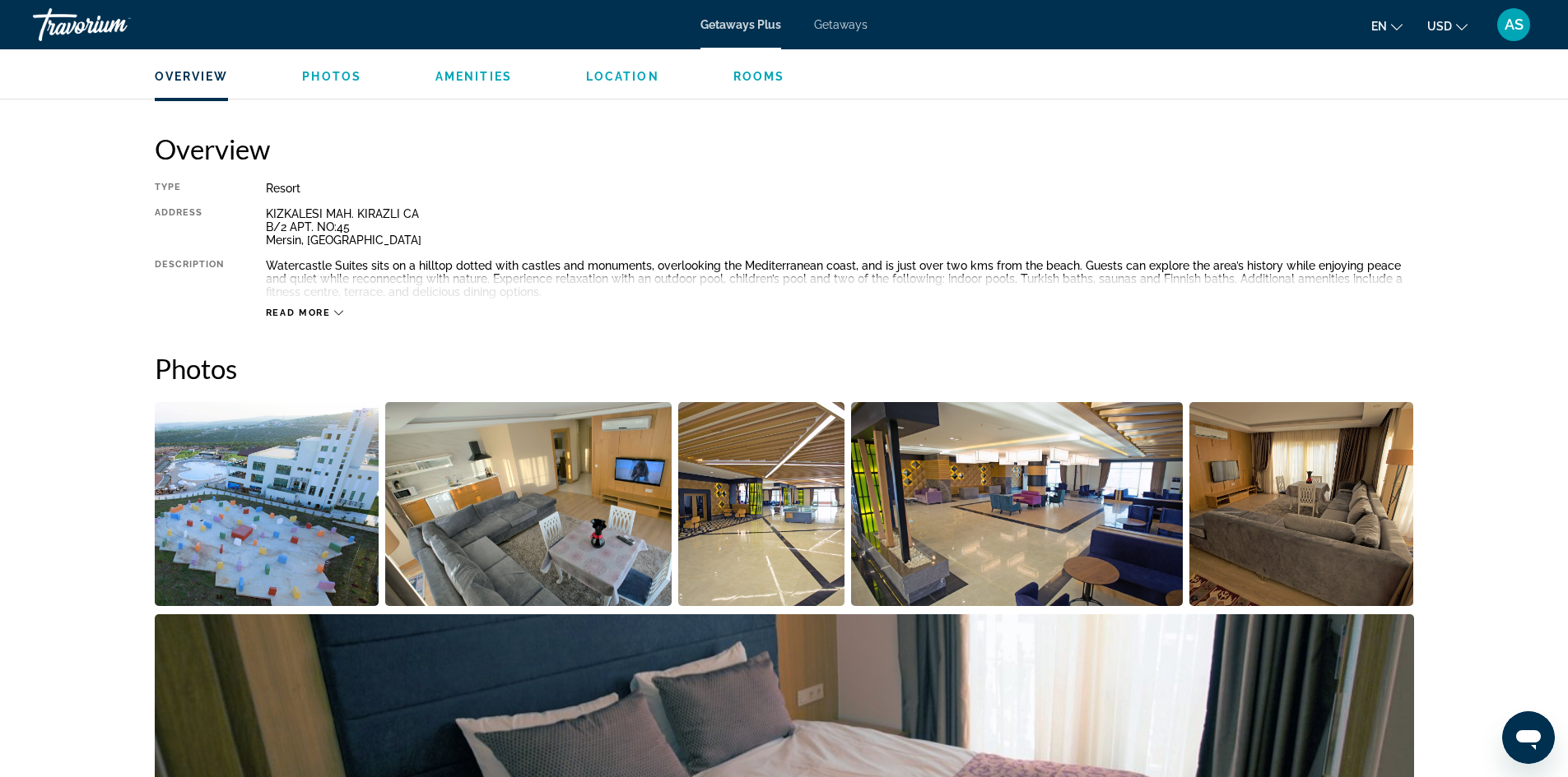
click at [340, 307] on button "Read more" at bounding box center [305, 313] width 78 height 12
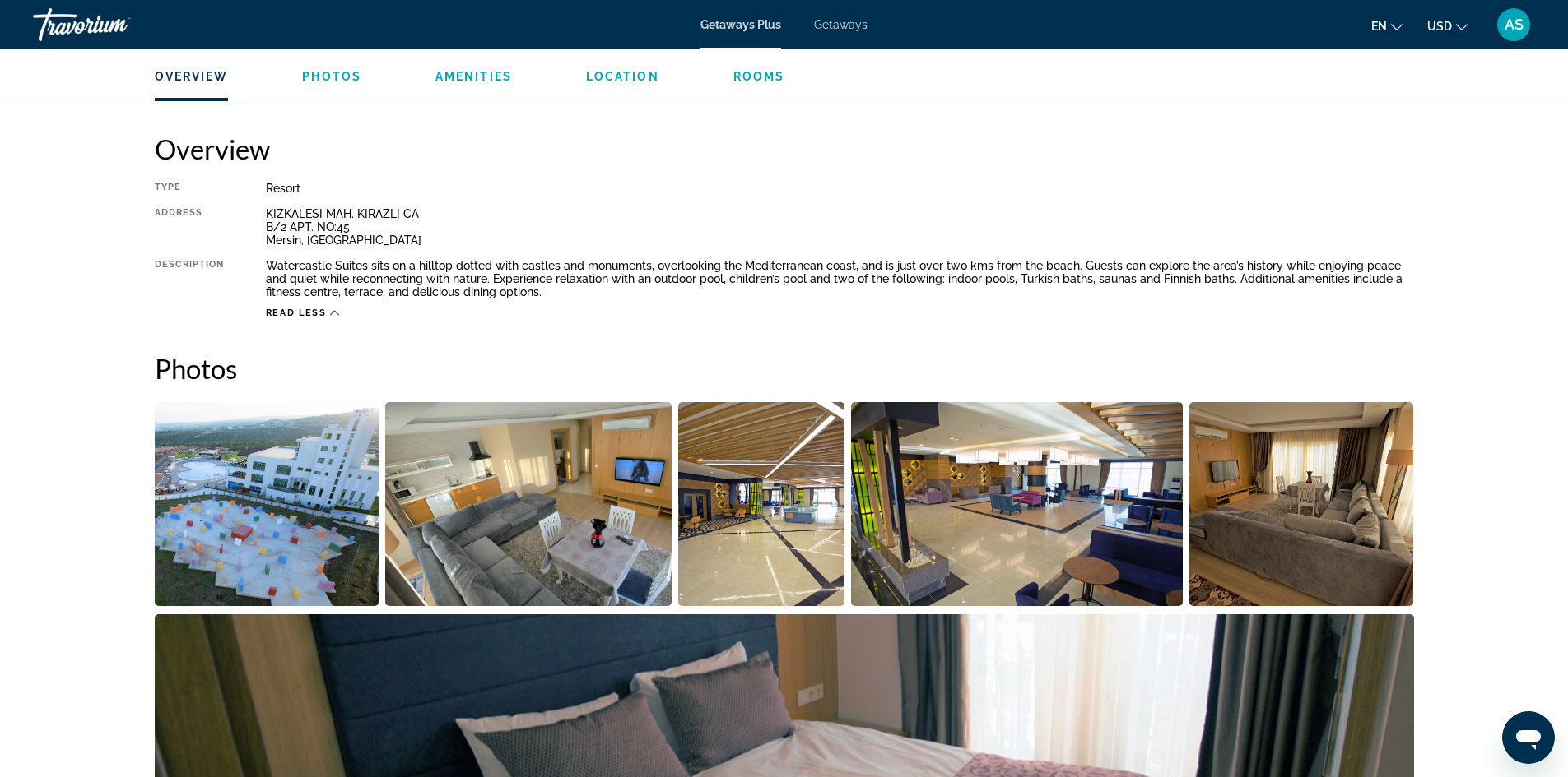
click at [324, 312] on span "Read less" at bounding box center [297, 313] width 61 height 10
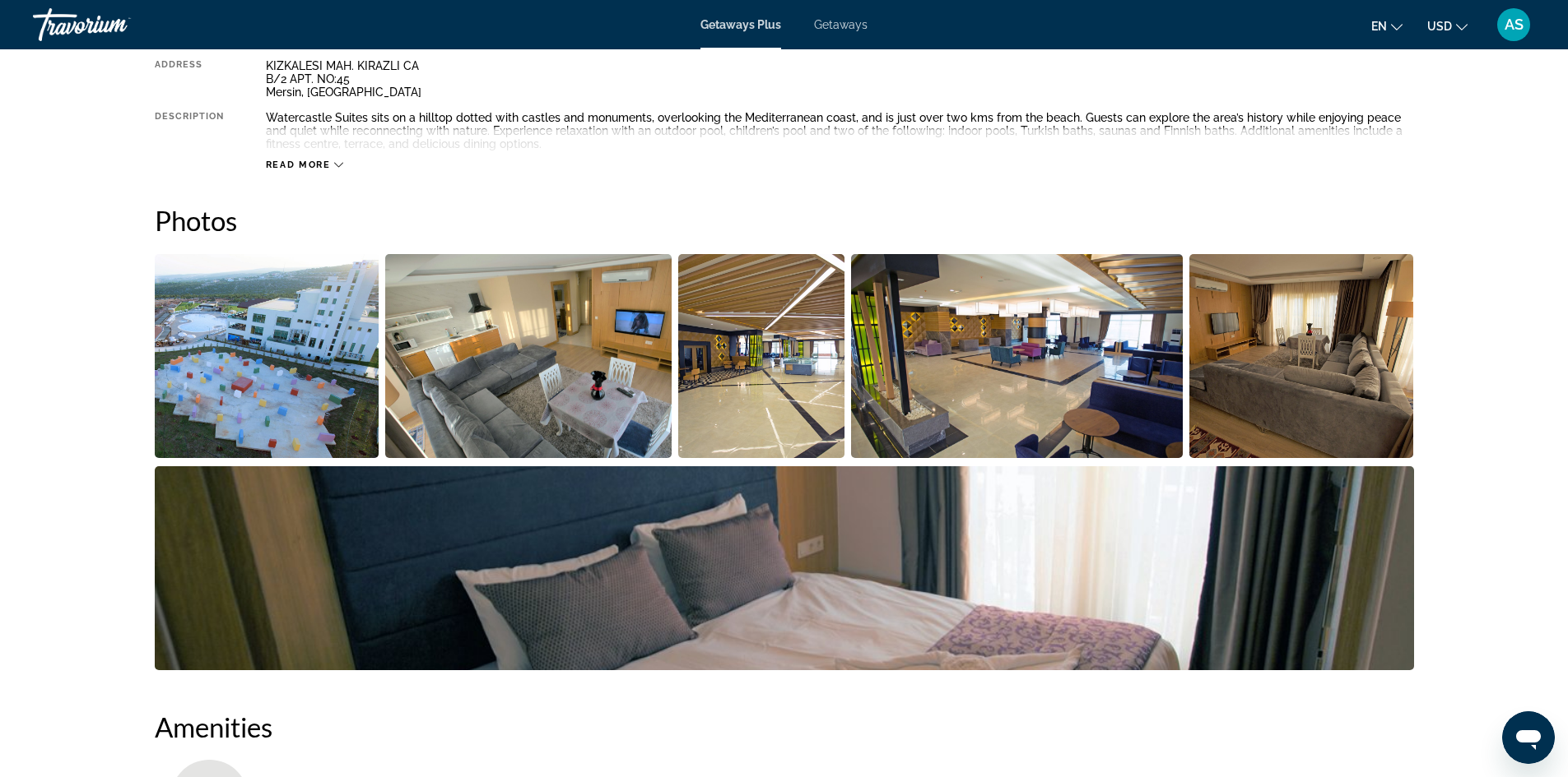
scroll to position [629, 0]
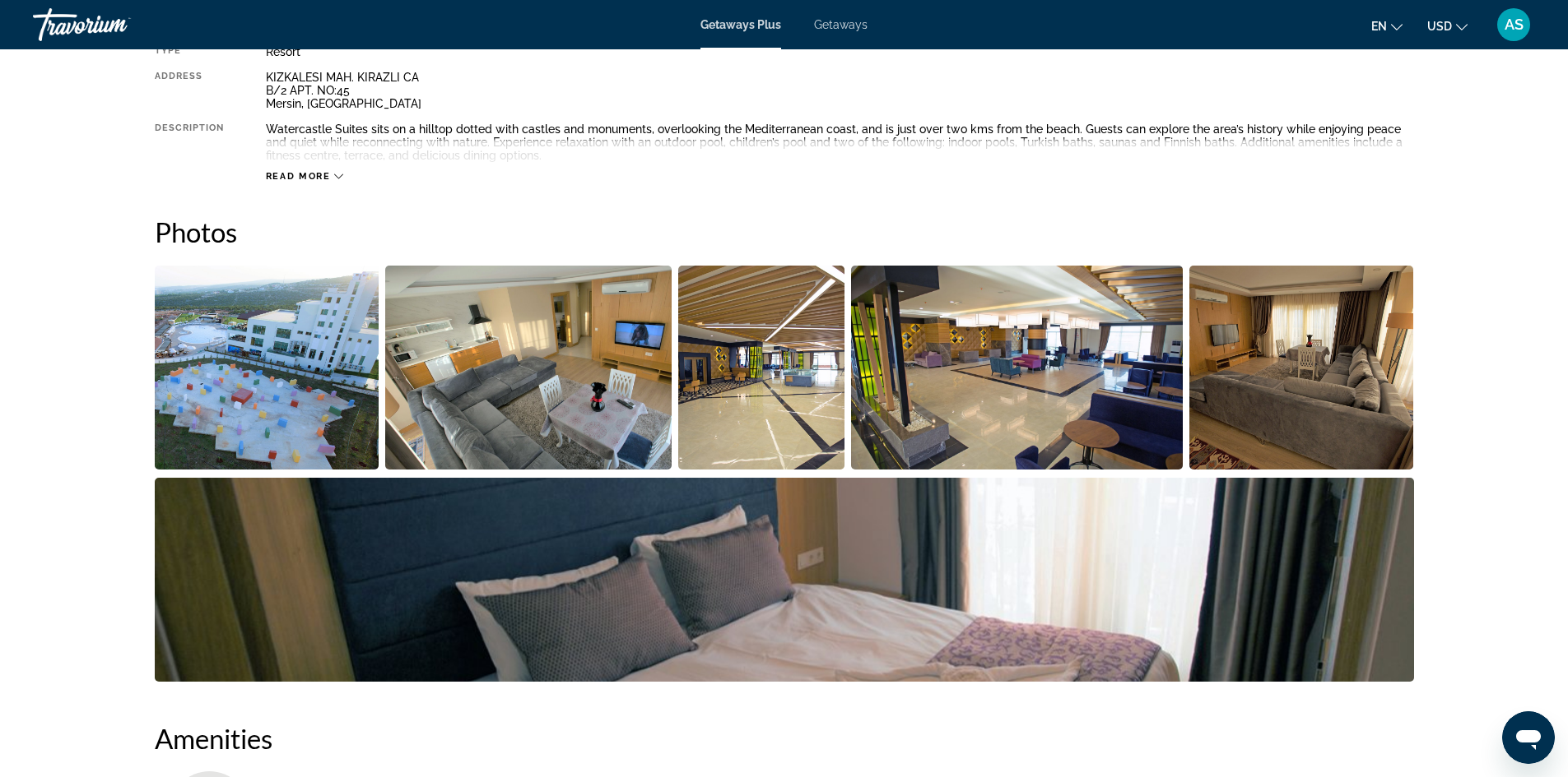
click at [306, 385] on img "Open full-screen image slider" at bounding box center [267, 368] width 225 height 204
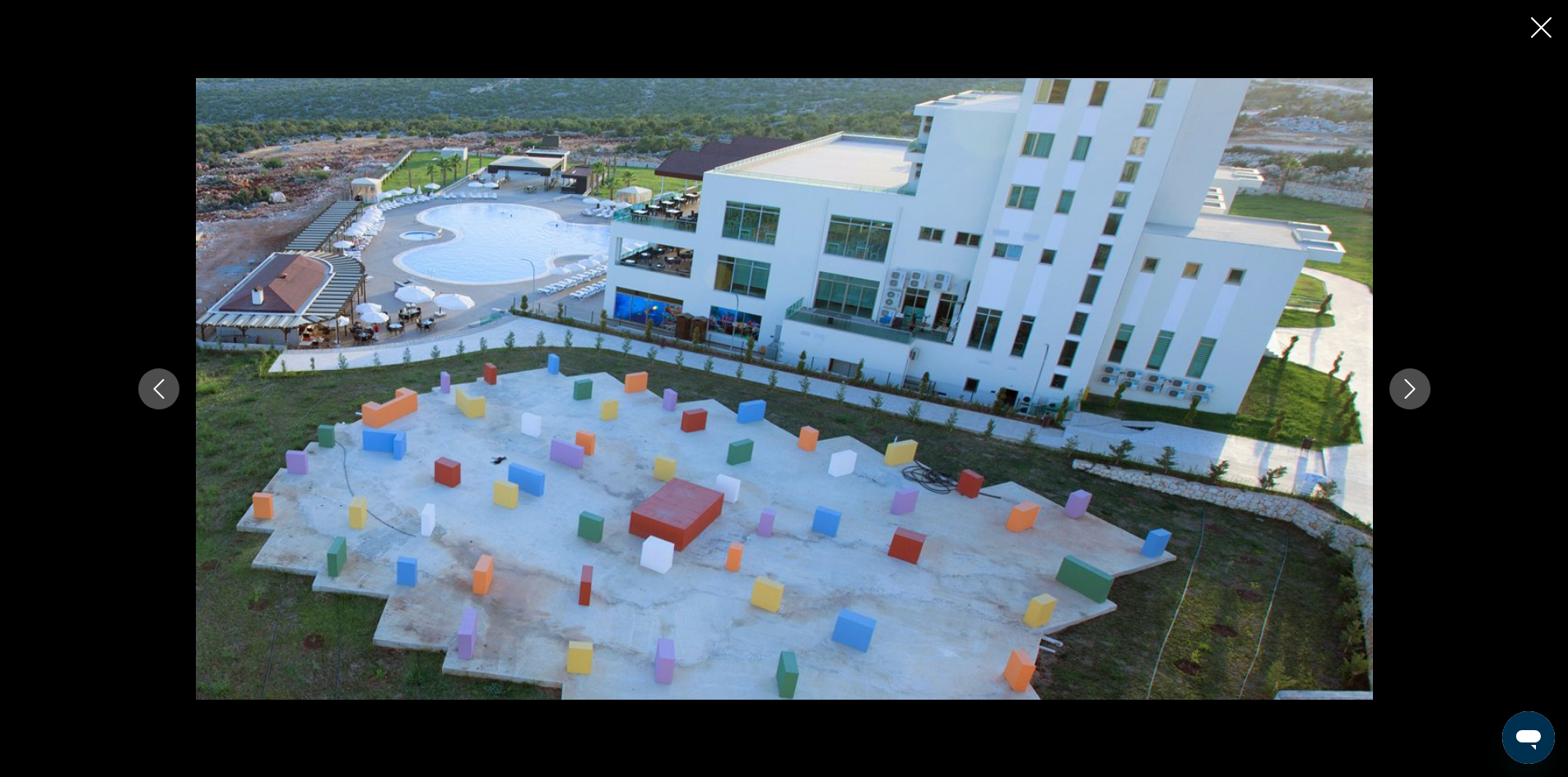
click at [1413, 388] on icon "Next image" at bounding box center [1409, 388] width 11 height 20
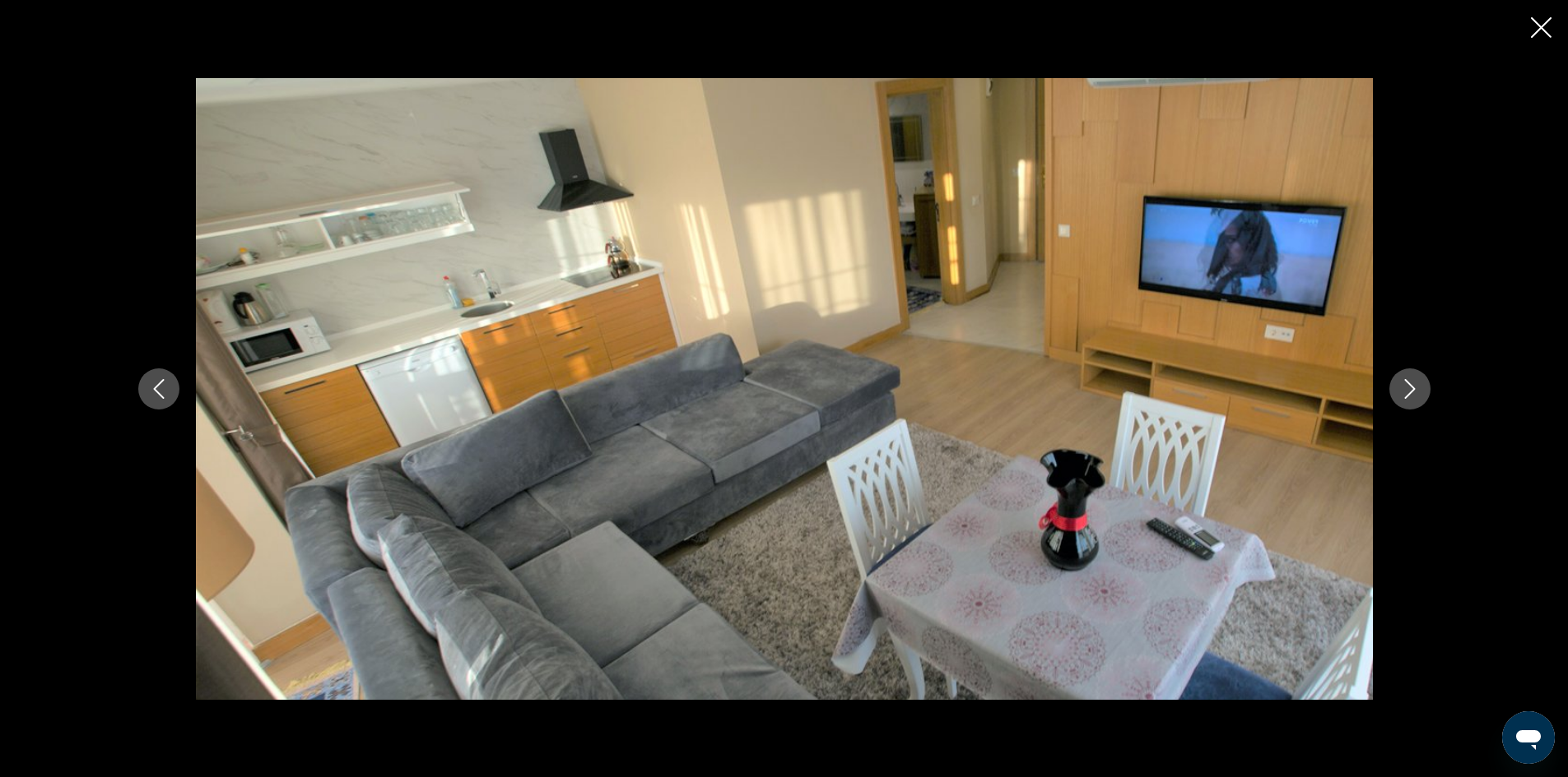
click at [1413, 388] on icon "Next image" at bounding box center [1409, 388] width 11 height 20
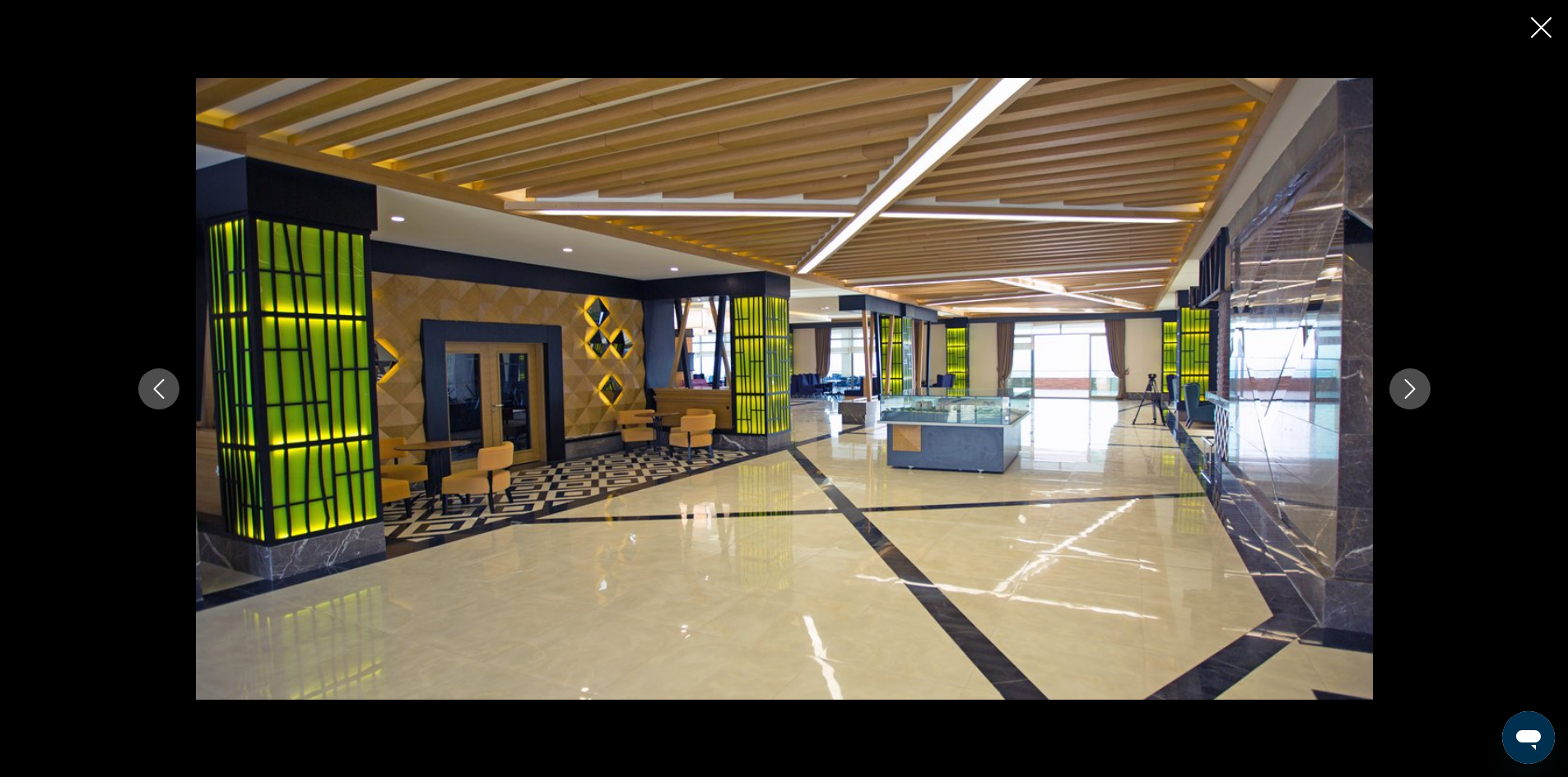
click at [1413, 388] on icon "Next image" at bounding box center [1409, 388] width 11 height 20
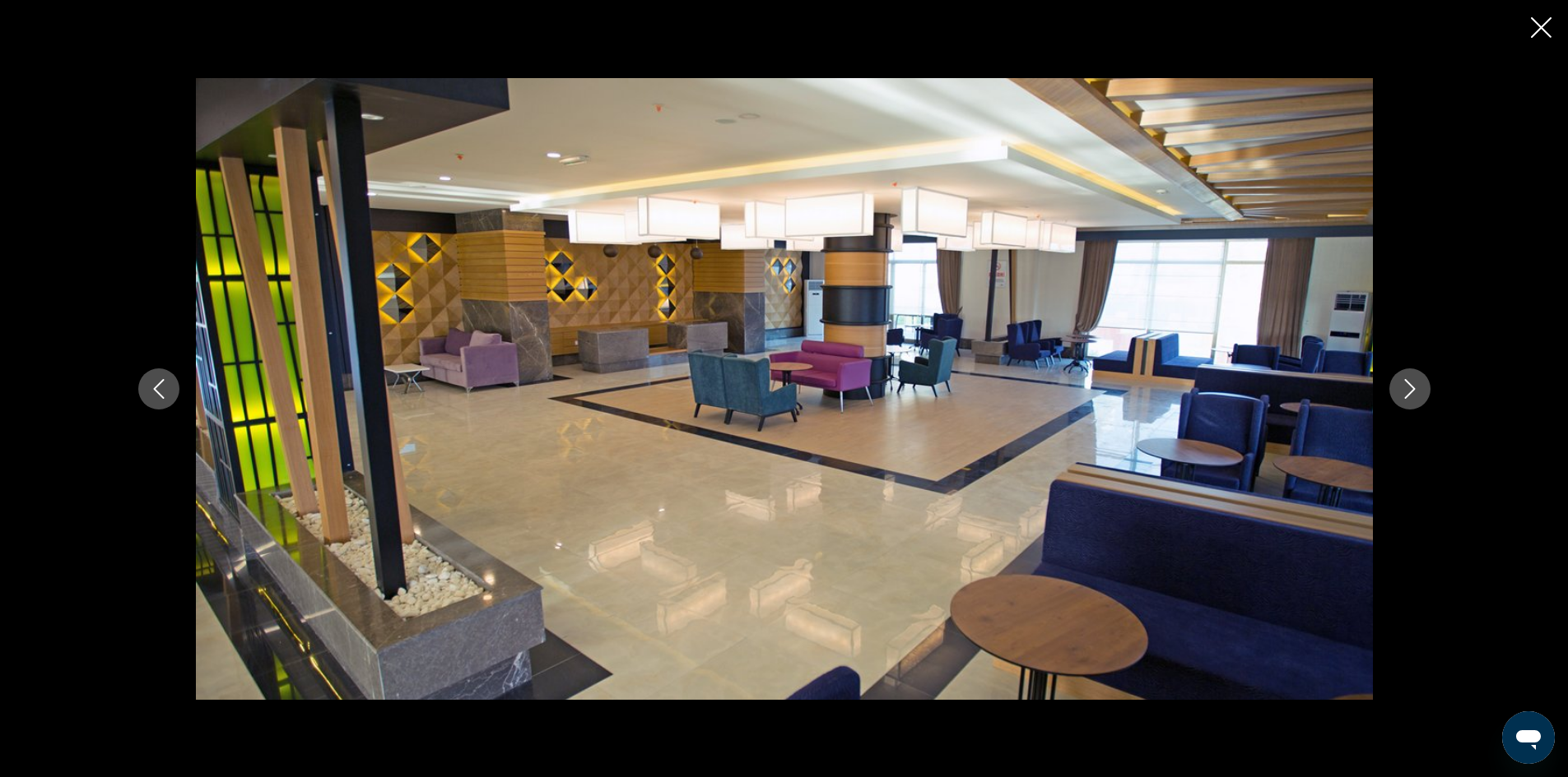
click at [1413, 388] on icon "Next image" at bounding box center [1409, 388] width 11 height 20
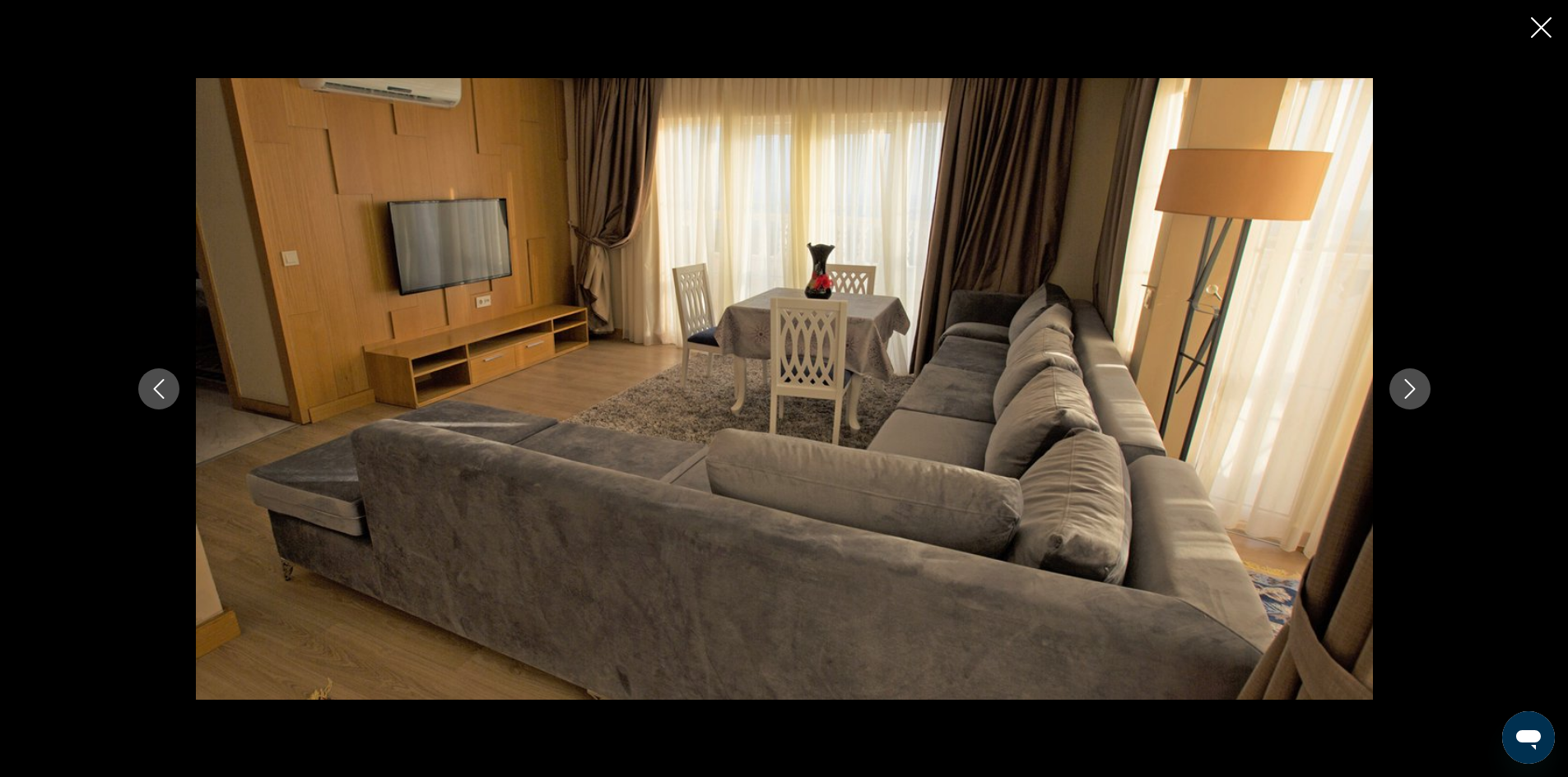
click at [1413, 388] on icon "Next image" at bounding box center [1409, 388] width 11 height 20
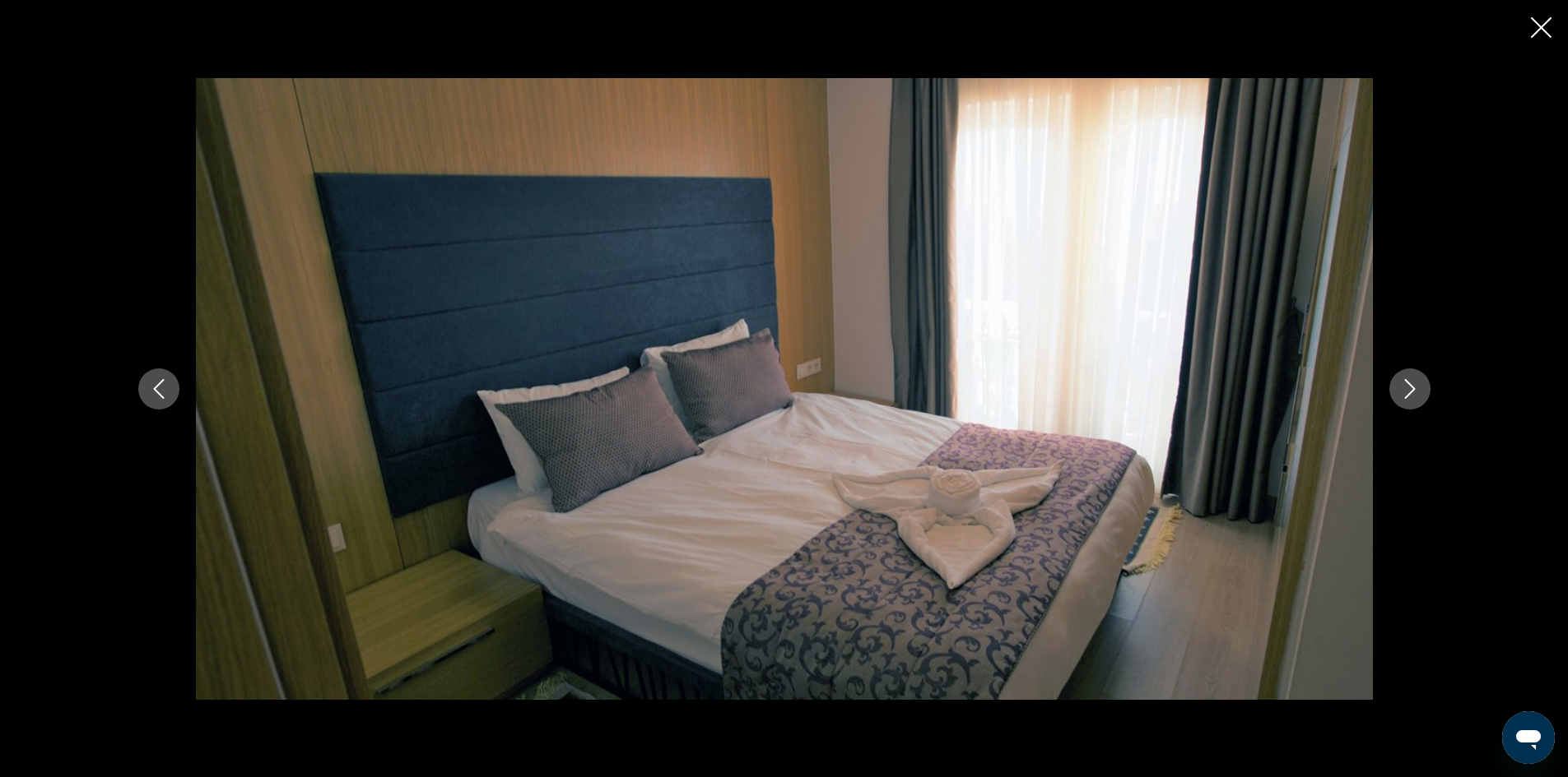
click at [1413, 388] on icon "Next image" at bounding box center [1409, 388] width 11 height 20
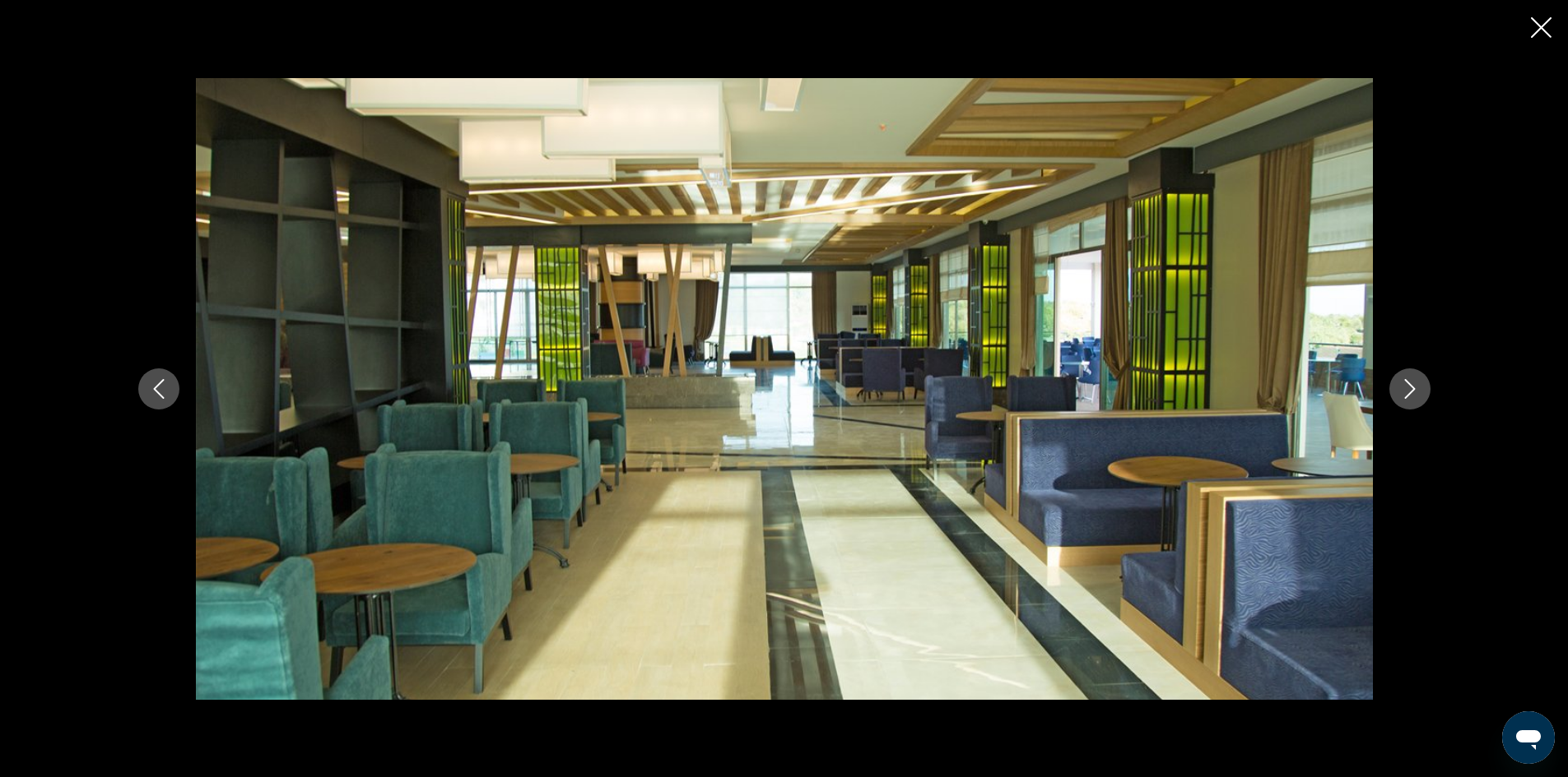
click at [1413, 388] on icon "Next image" at bounding box center [1409, 388] width 11 height 20
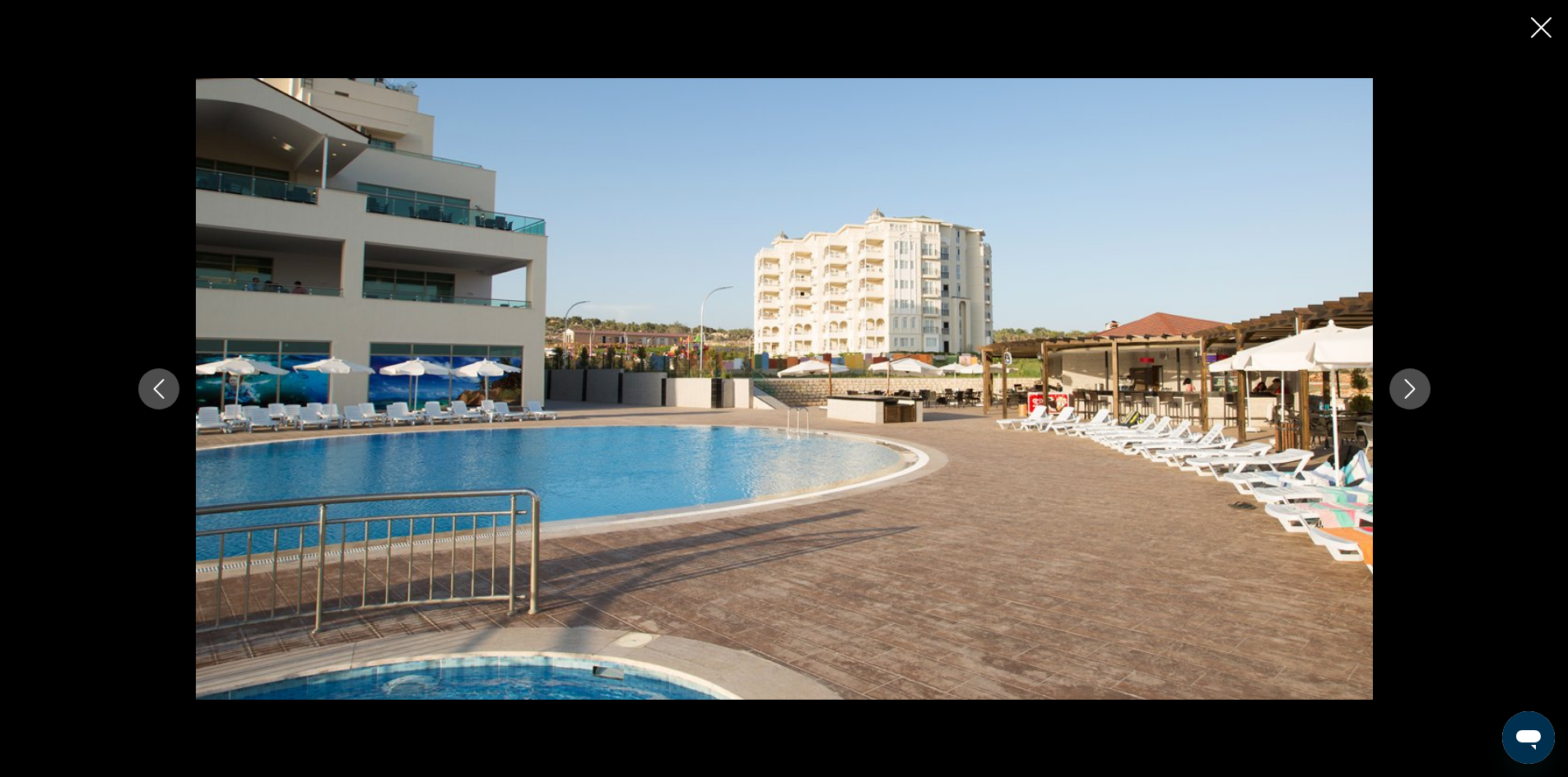
click at [1413, 388] on icon "Next image" at bounding box center [1409, 388] width 11 height 20
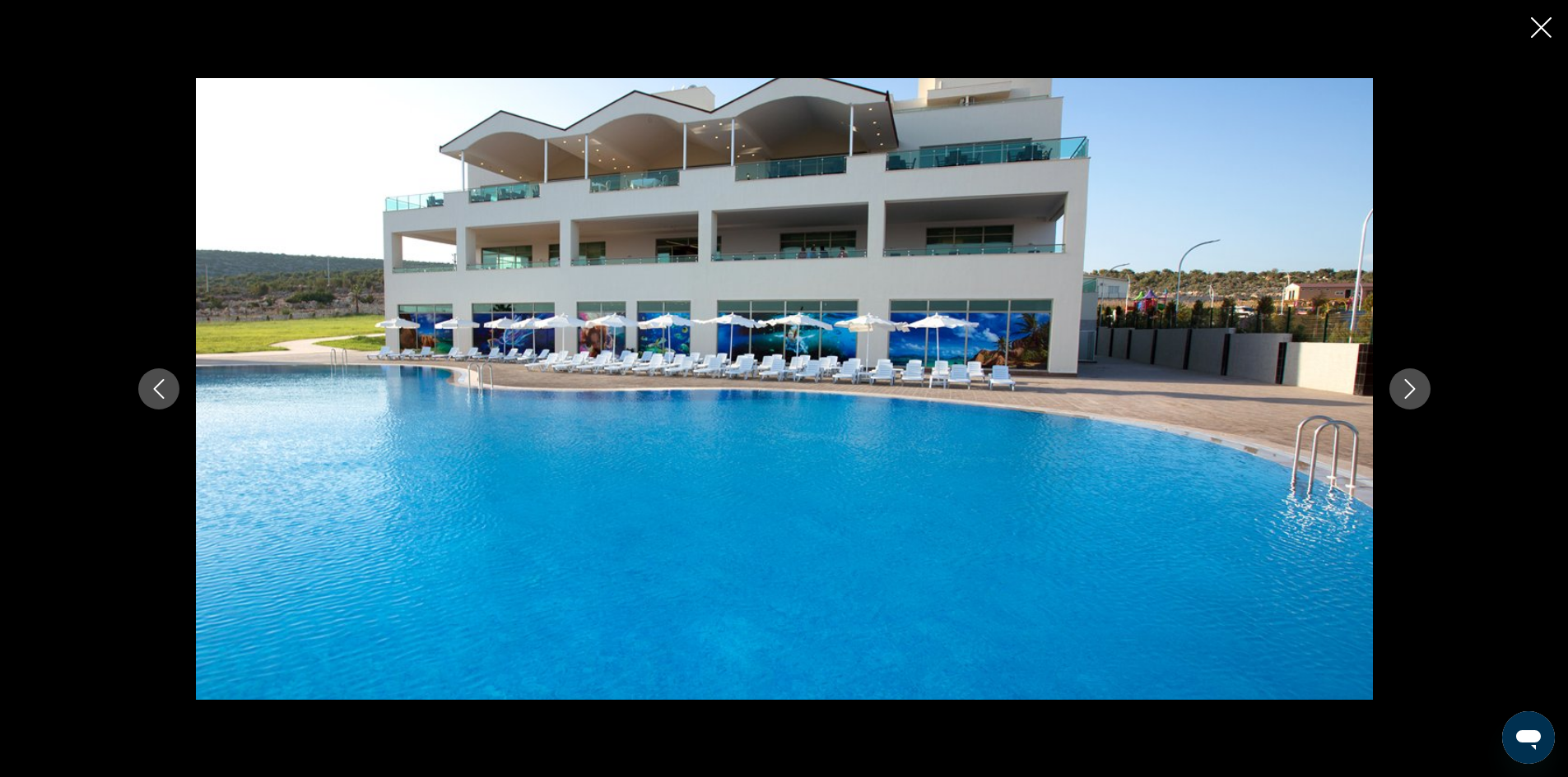
click at [1413, 388] on icon "Next image" at bounding box center [1409, 388] width 11 height 20
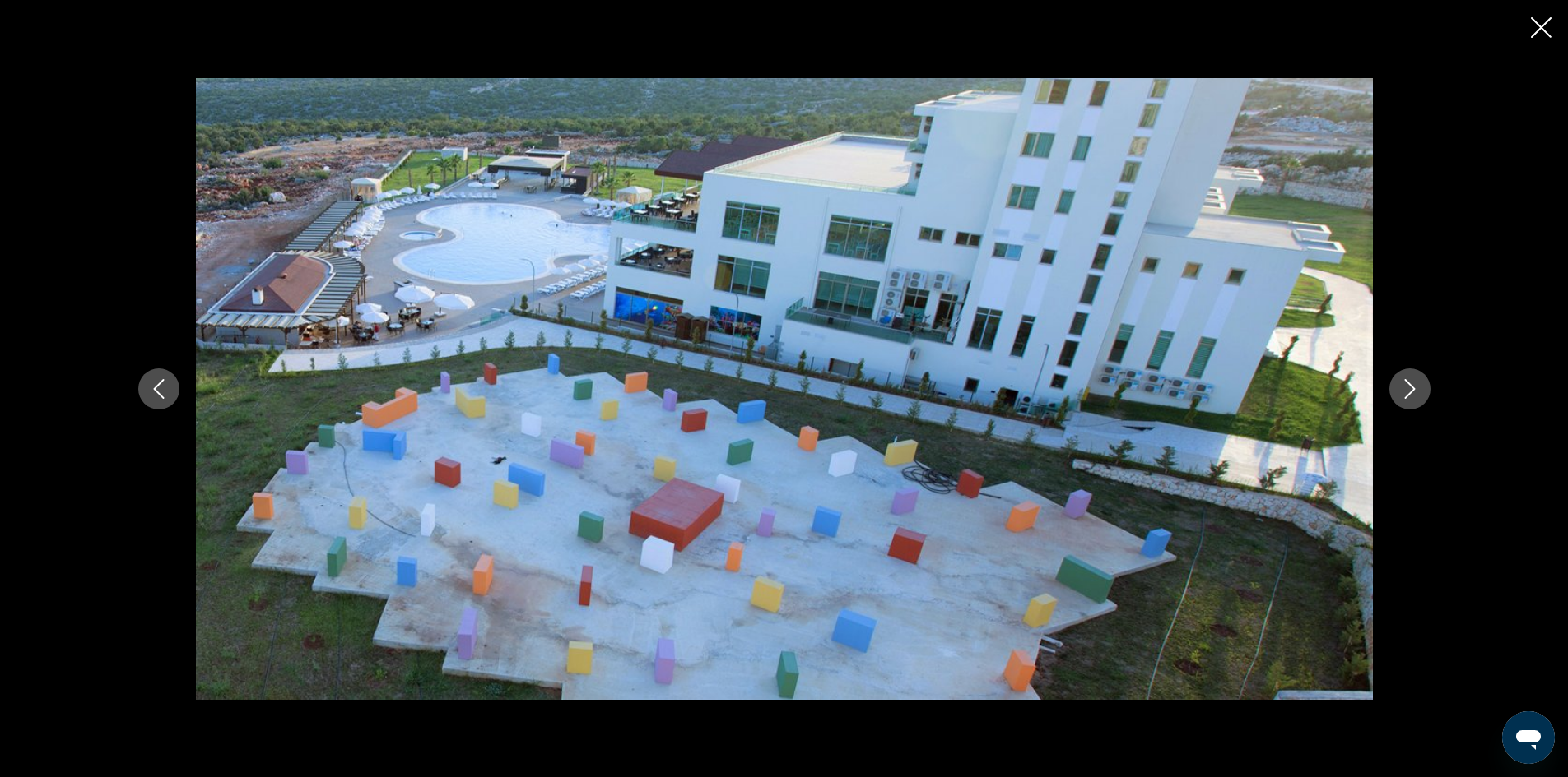
click at [1413, 388] on icon "Next image" at bounding box center [1409, 388] width 11 height 20
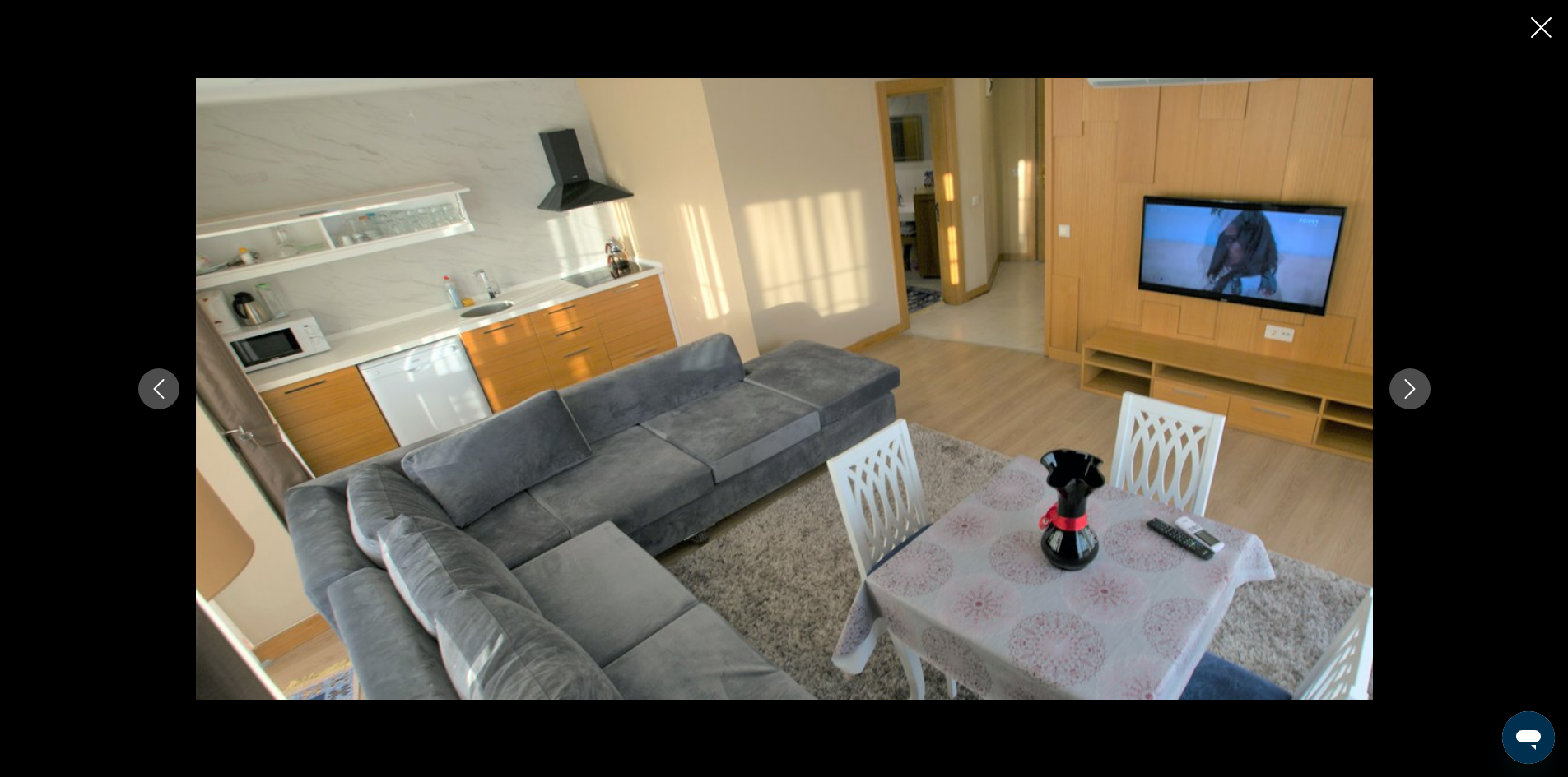
click at [1413, 388] on icon "Next image" at bounding box center [1409, 388] width 11 height 20
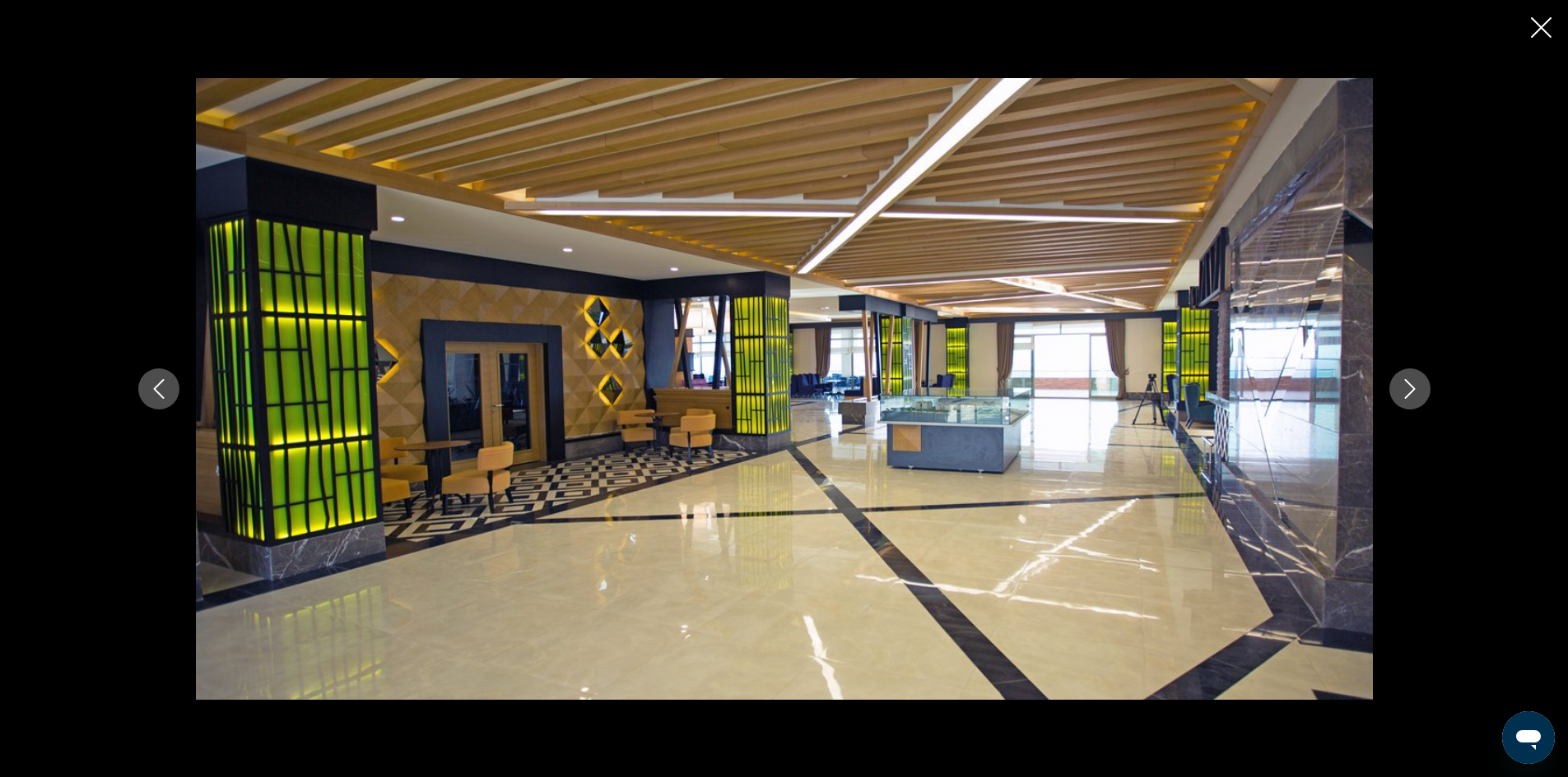
click at [1545, 24] on icon "Close slideshow" at bounding box center [1540, 27] width 20 height 20
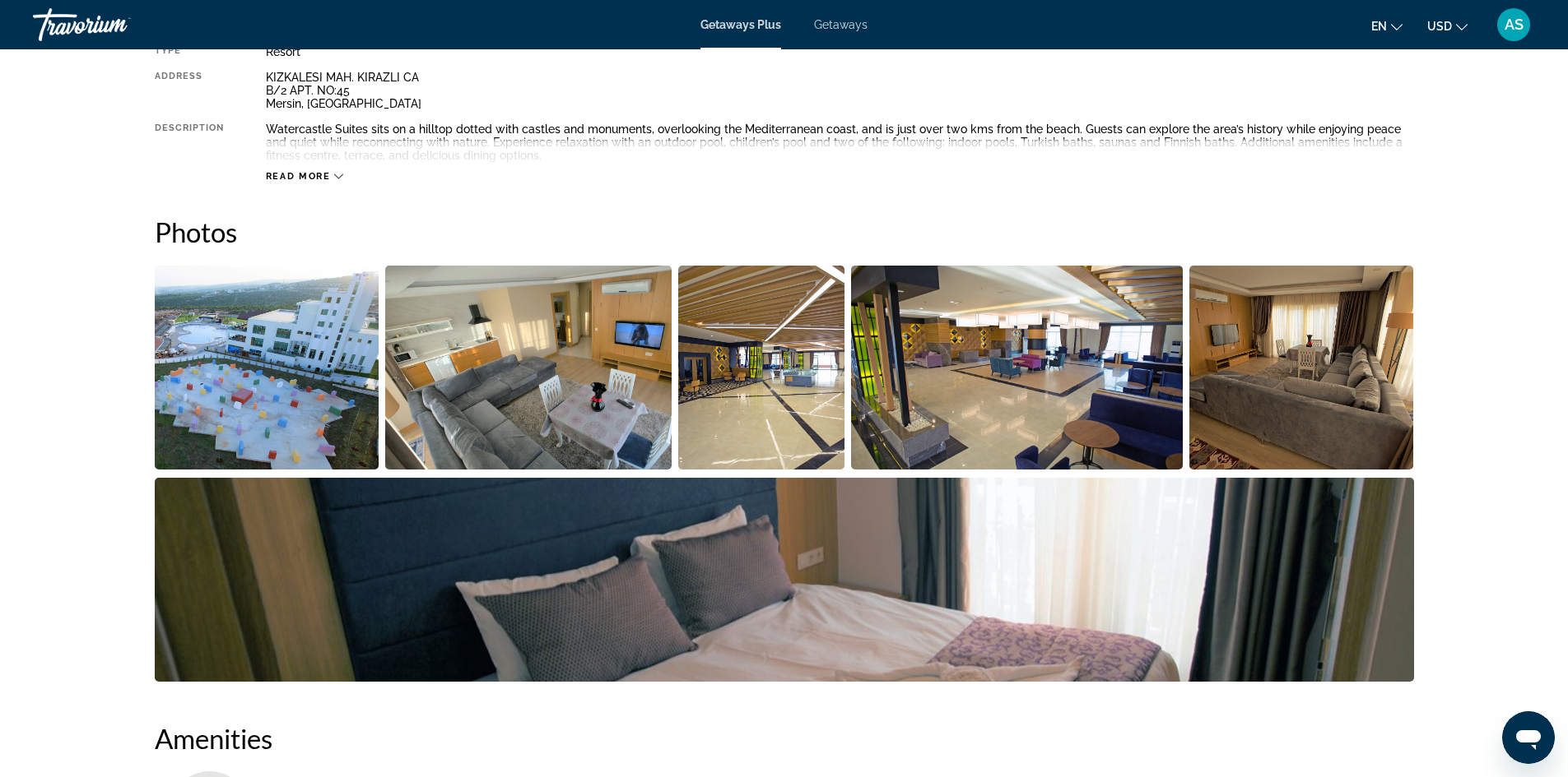
click at [327, 170] on div "Read more" at bounding box center [840, 160] width 1148 height 46
click at [313, 172] on span "Read more" at bounding box center [299, 177] width 65 height 10
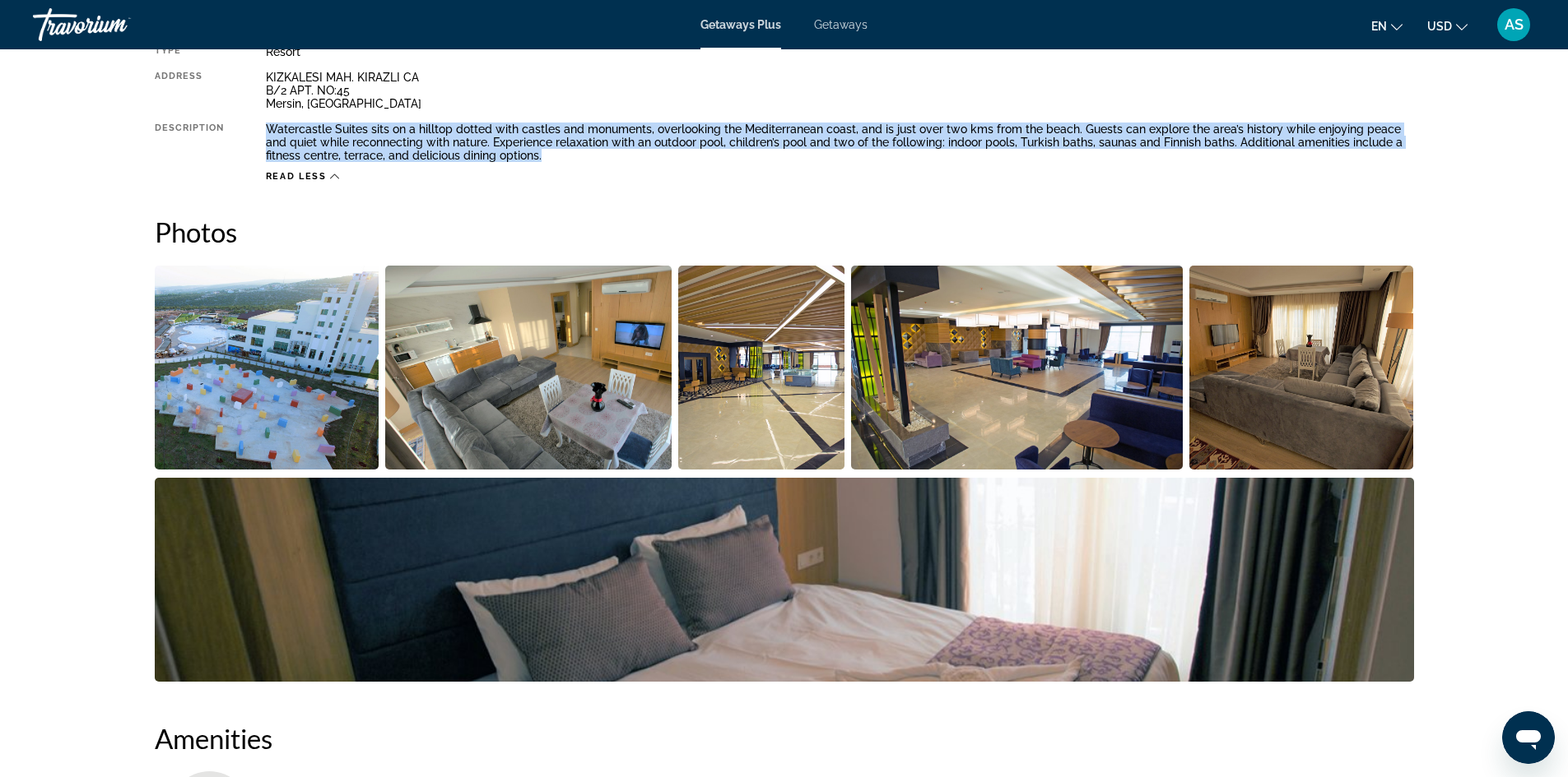
drag, startPoint x: 263, startPoint y: 121, endPoint x: 513, endPoint y: 155, distance: 252.3
click at [513, 155] on div "Type Resort All-Inclusive No All-Inclusive Address KIZKALESI MAH. KIRAZLI CA B/…" at bounding box center [784, 114] width 1259 height 137
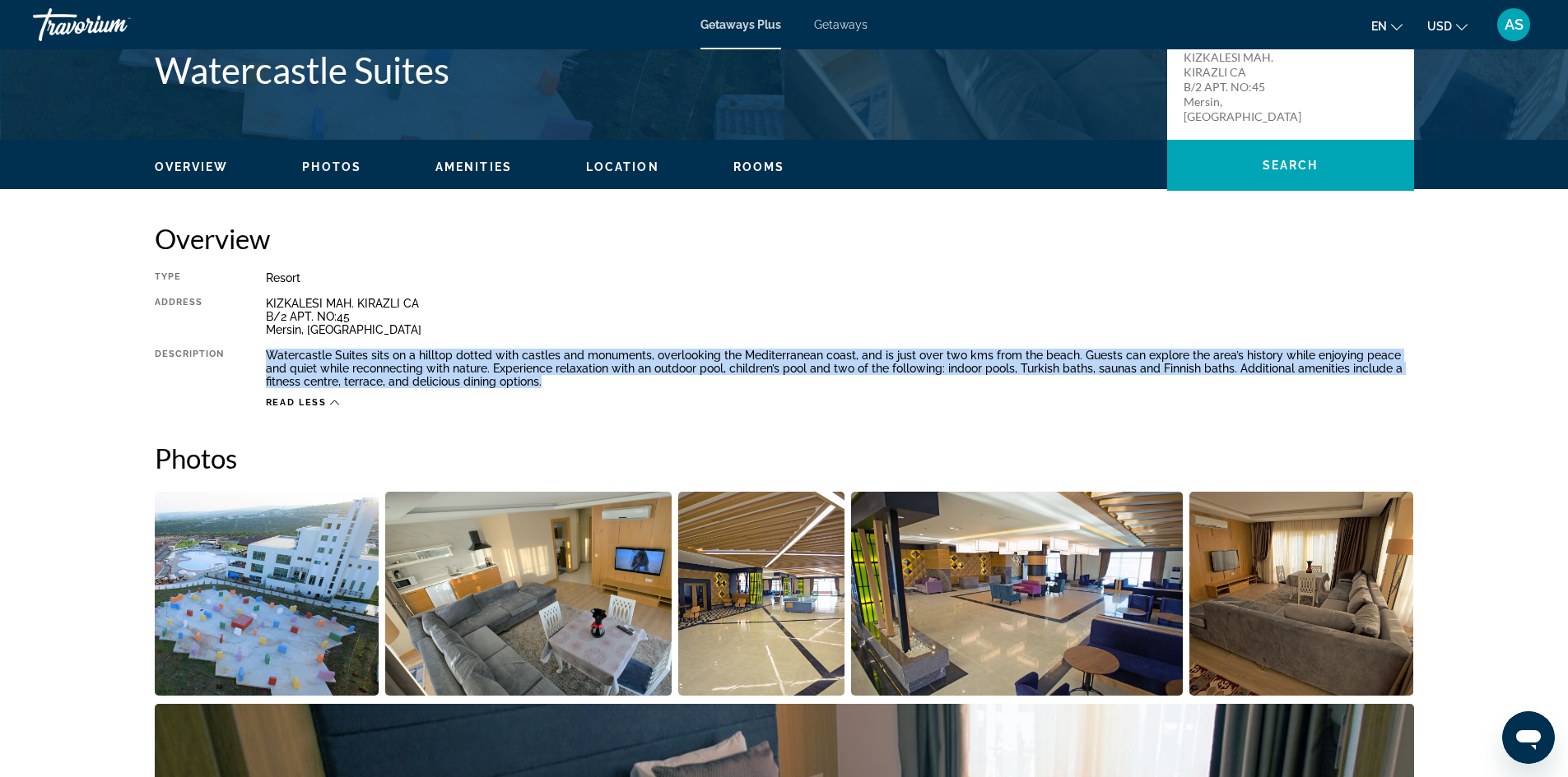
scroll to position [300, 0]
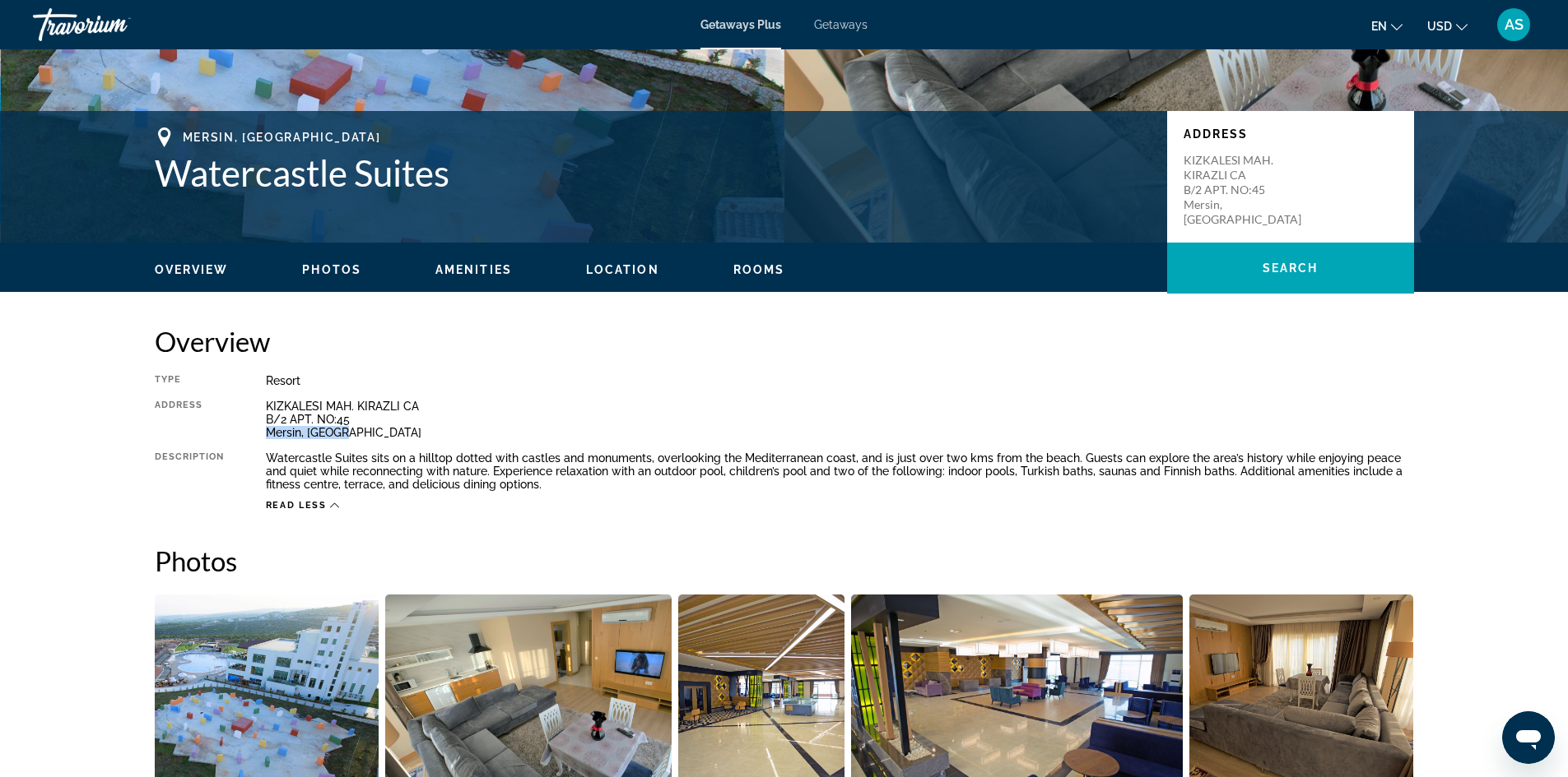
drag, startPoint x: 346, startPoint y: 436, endPoint x: 264, endPoint y: 437, distance: 82.0
click at [264, 437] on div "Type Resort All-Inclusive No All-Inclusive Address KIZKALESI MAH. KIRAZLI CA B/…" at bounding box center [784, 443] width 1259 height 137
copy div "Mersin, [GEOGRAPHIC_DATA]"
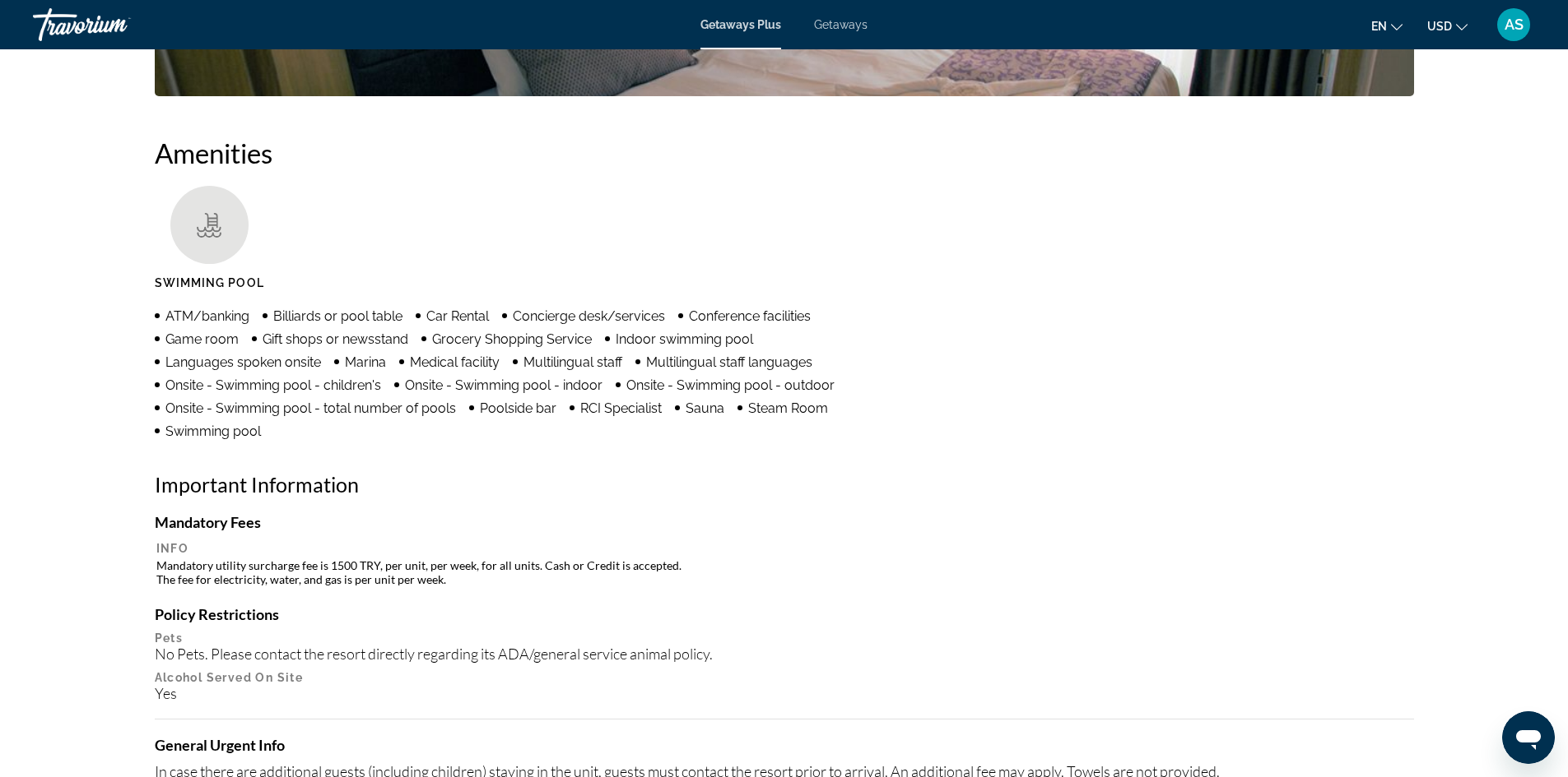
scroll to position [1205, 0]
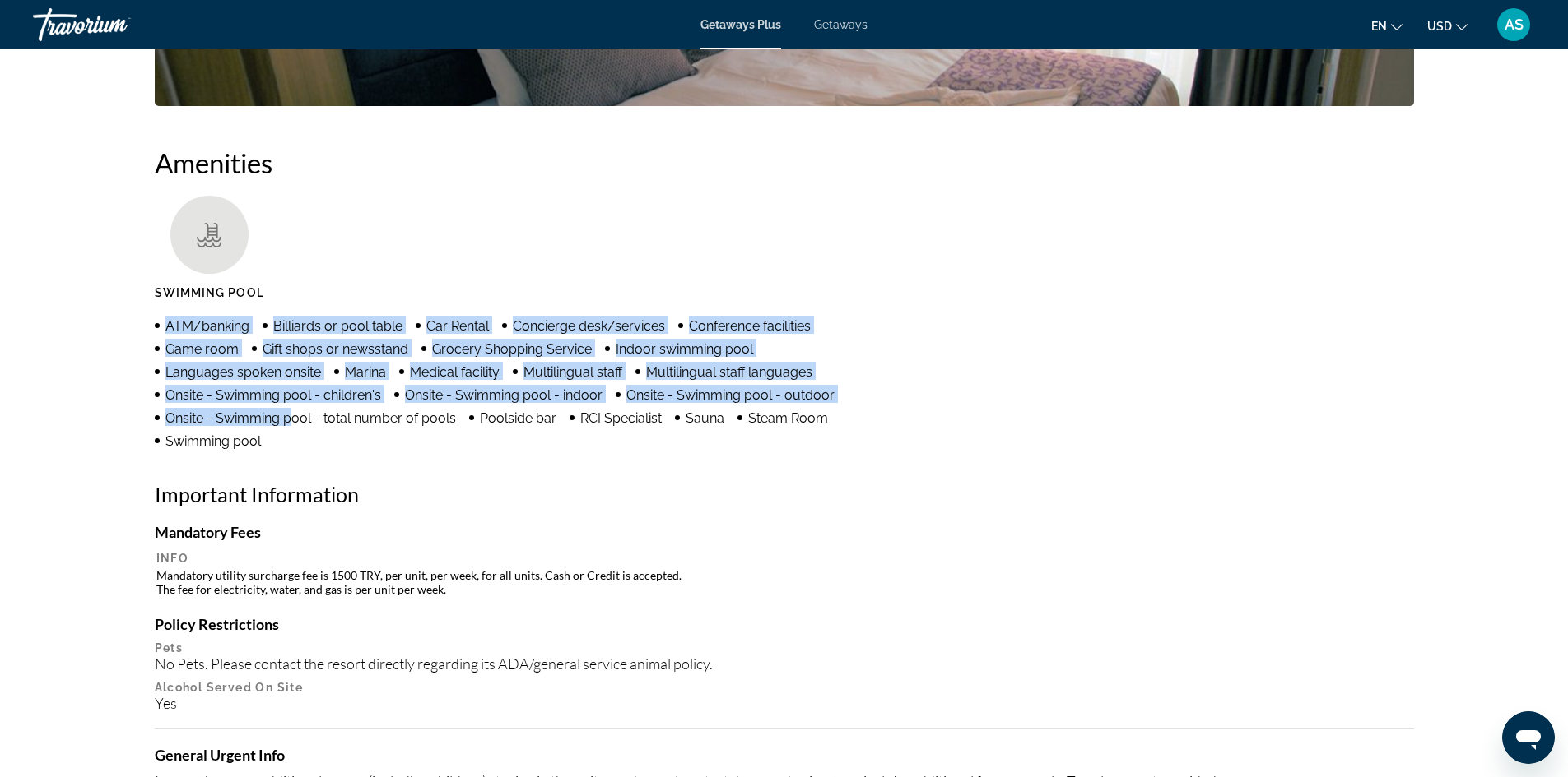
drag, startPoint x: 292, startPoint y: 444, endPoint x: 126, endPoint y: 326, distance: 203.7
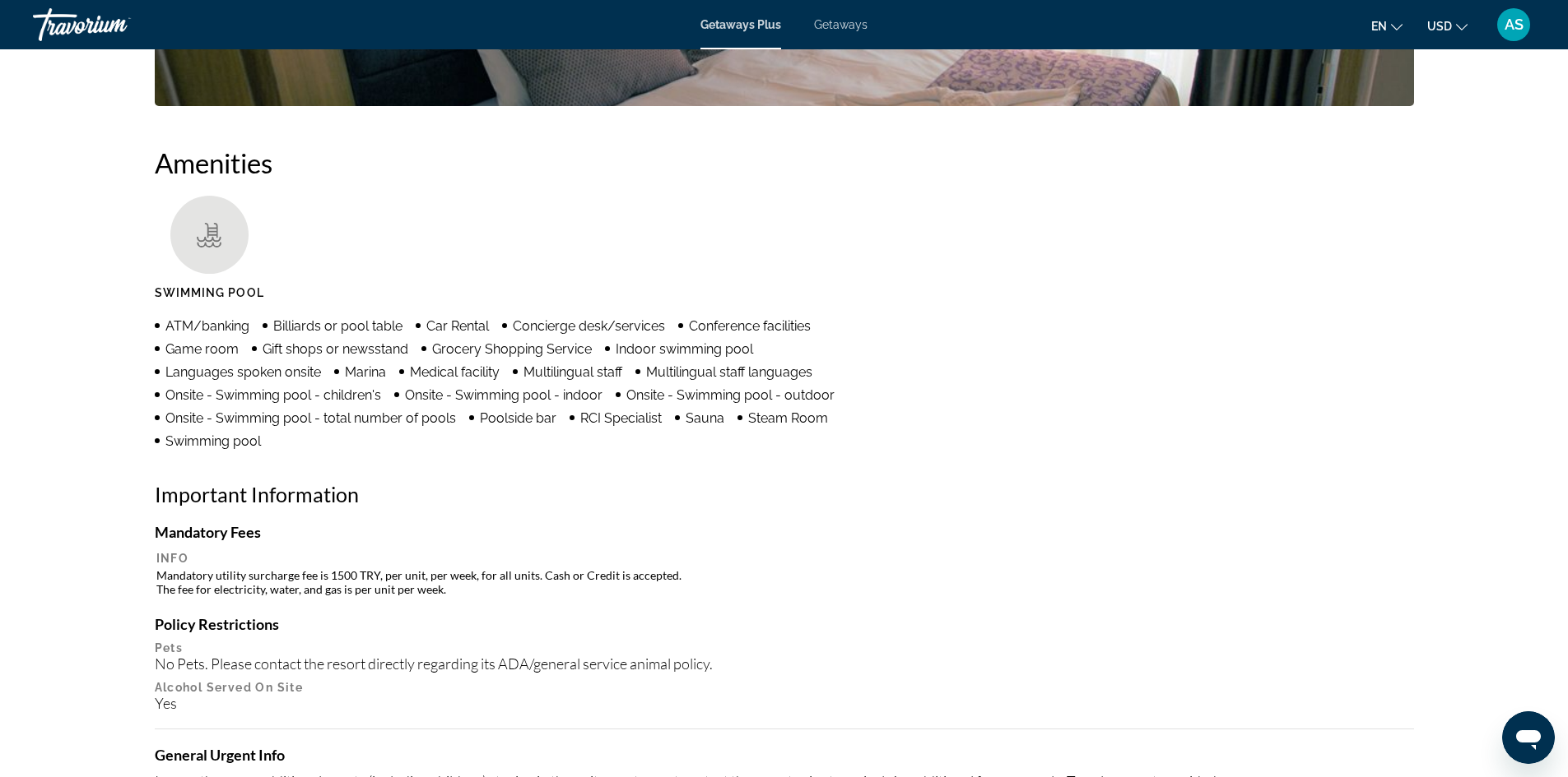
click at [581, 496] on h2 "Important Information" at bounding box center [784, 494] width 1259 height 24
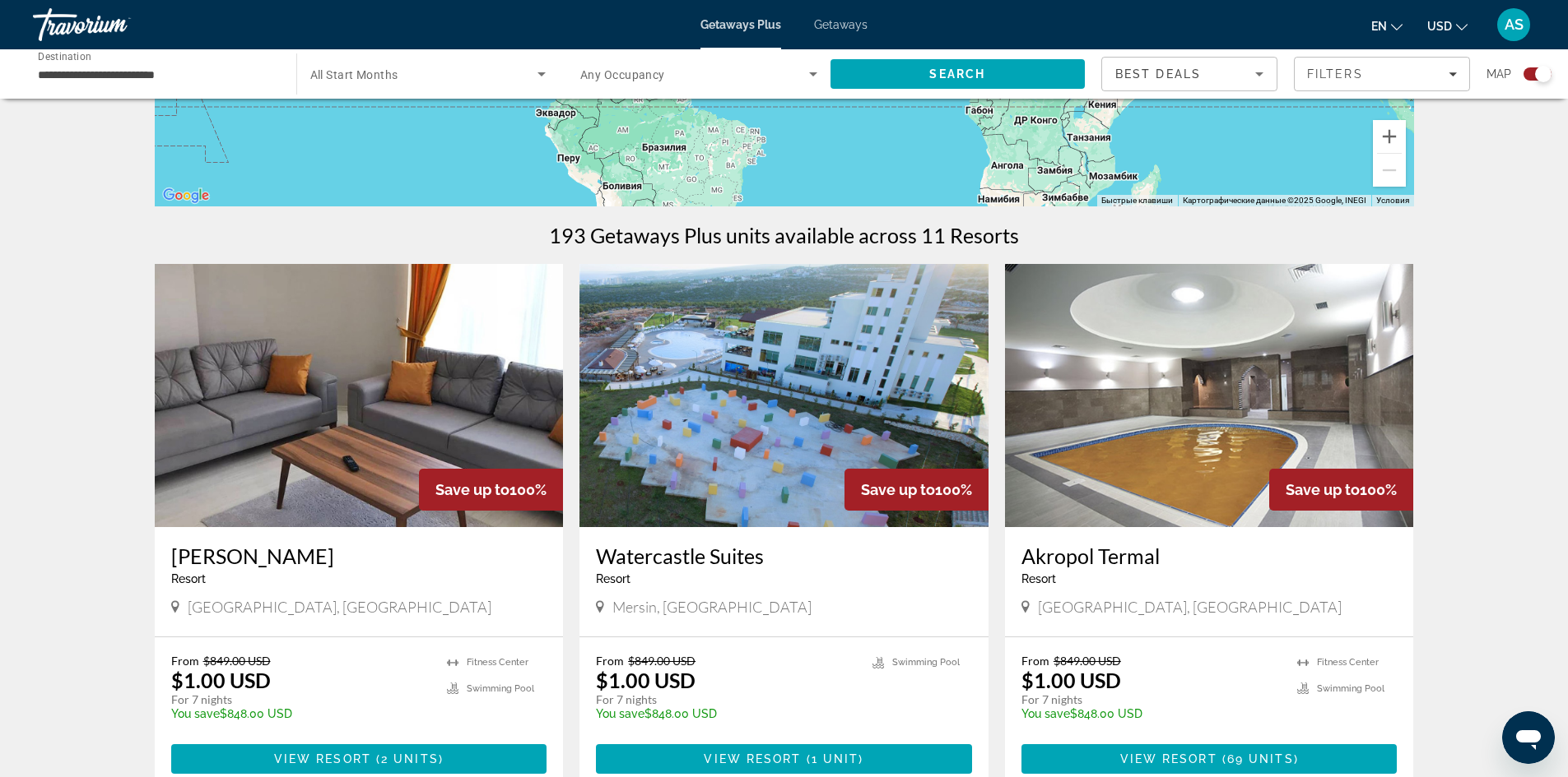
scroll to position [658, 0]
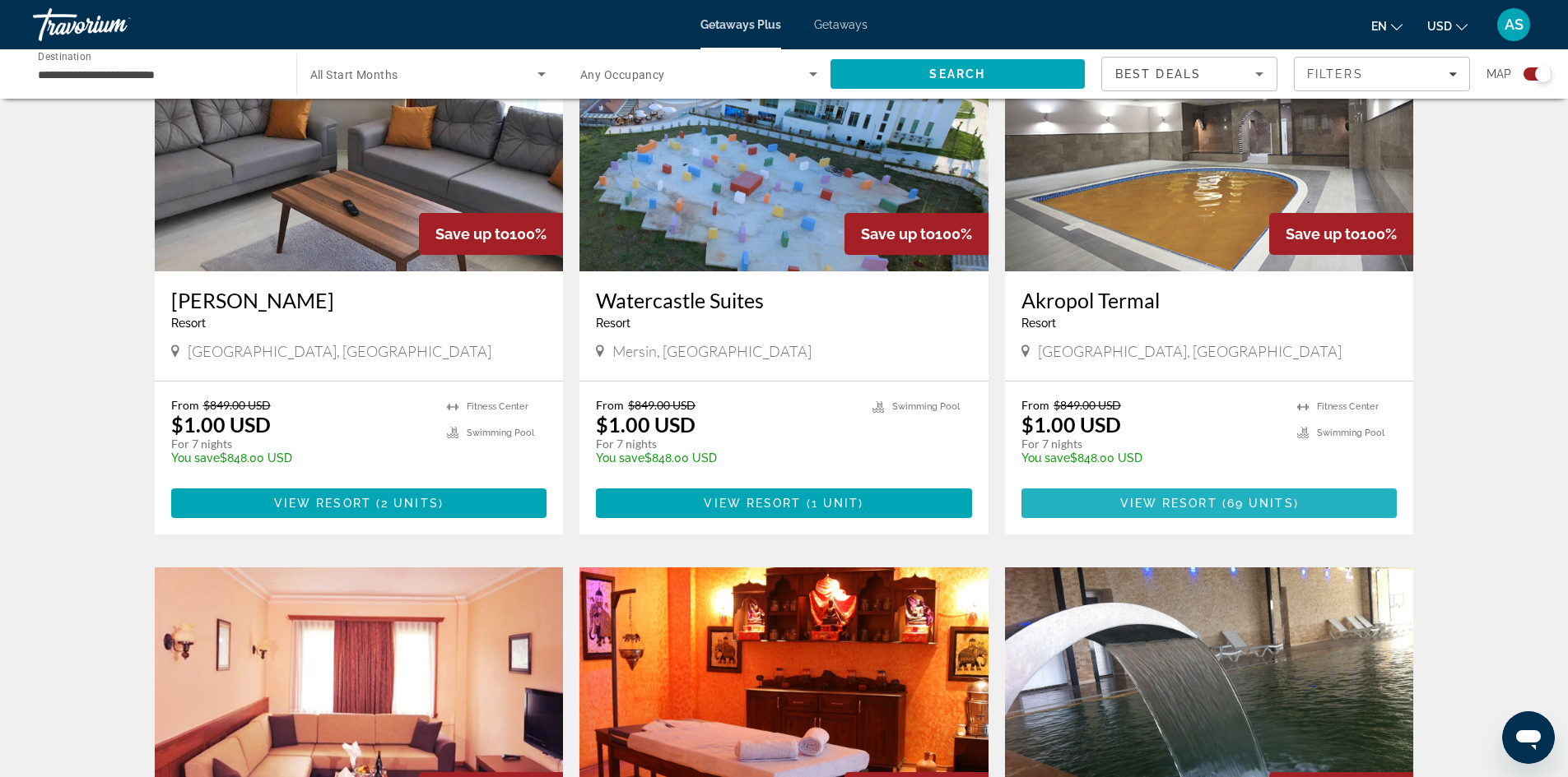
click at [1225, 507] on span "( 69 units )" at bounding box center [1257, 503] width 81 height 13
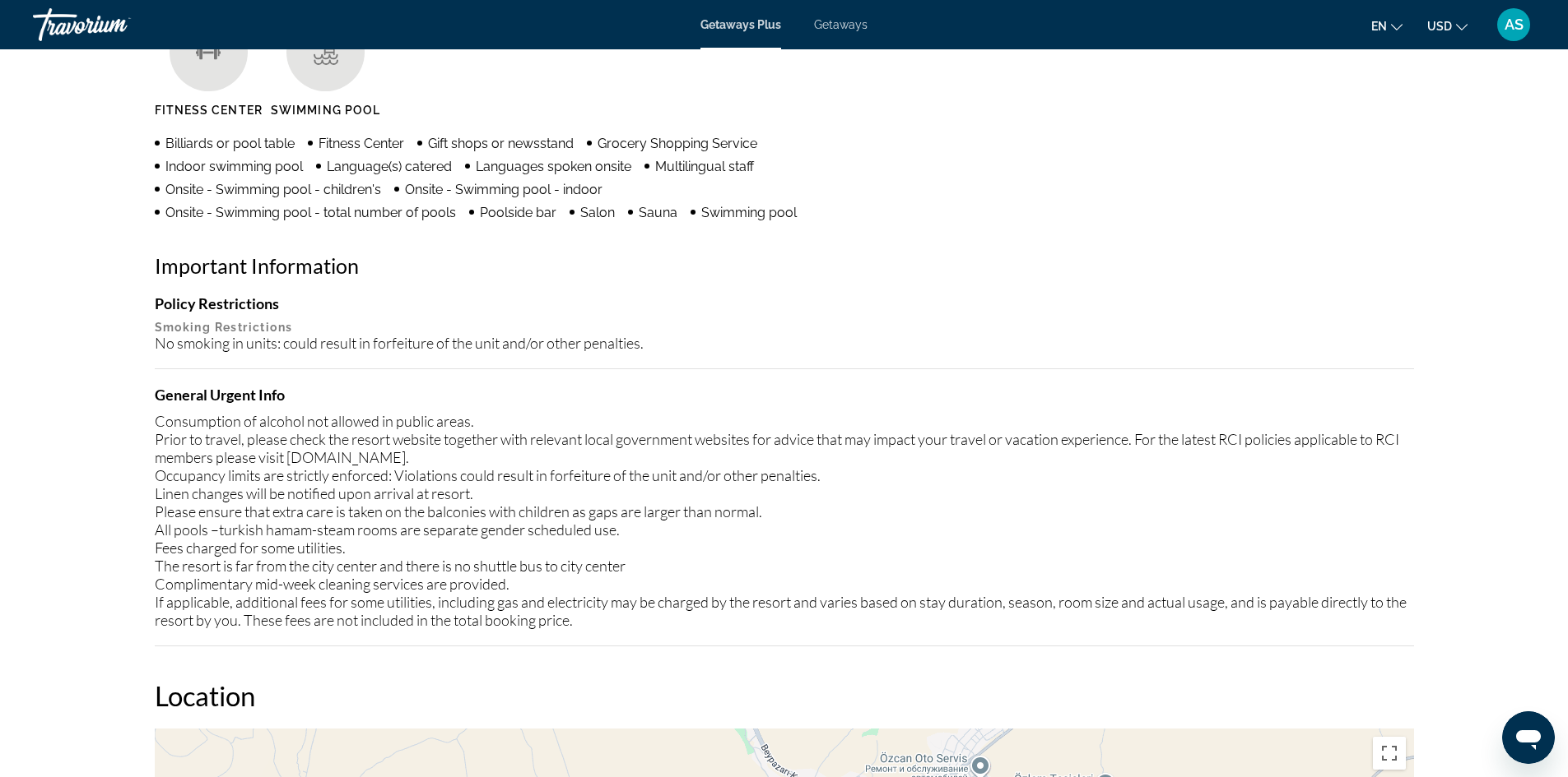
scroll to position [1398, 0]
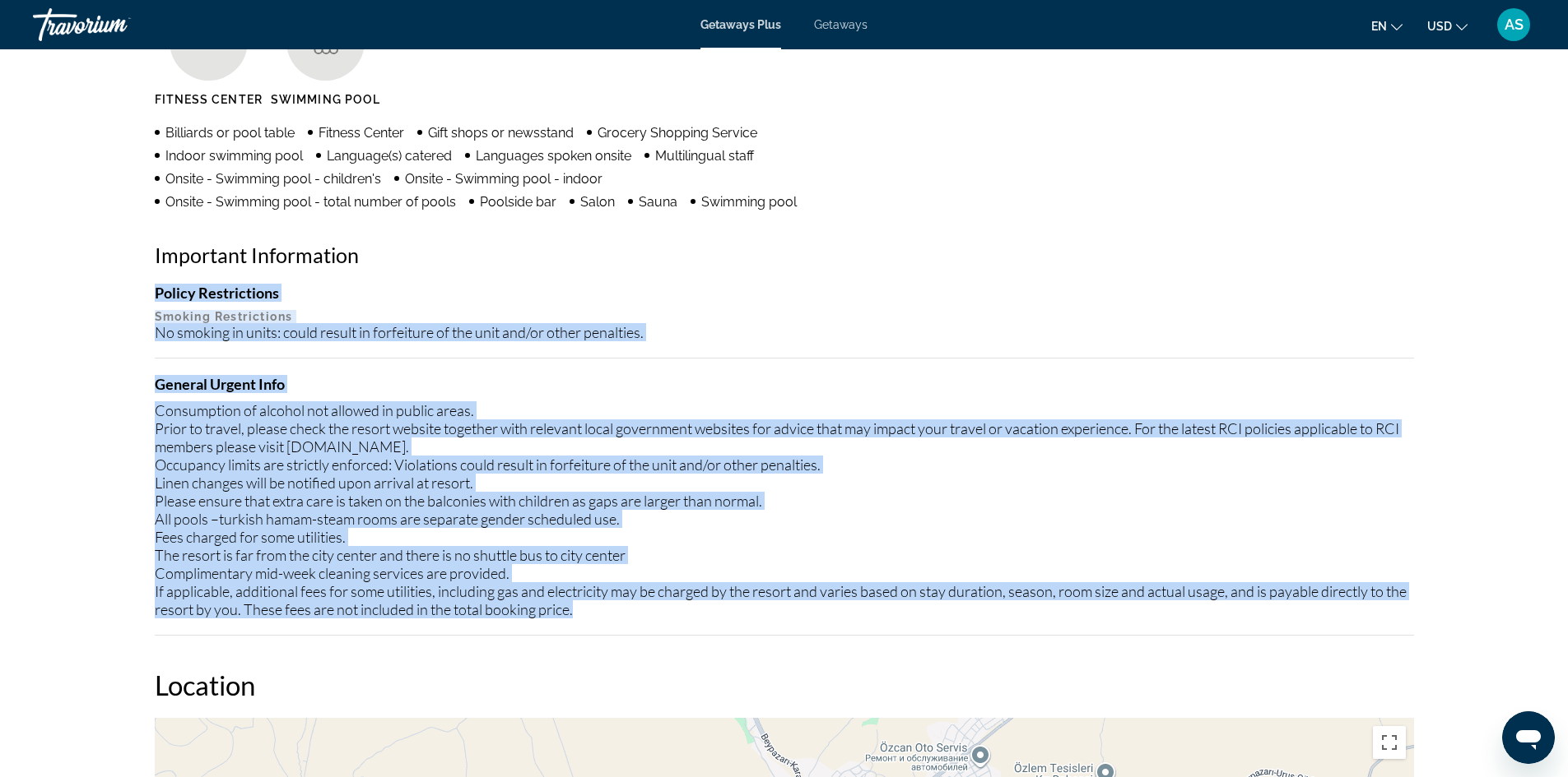
drag, startPoint x: 155, startPoint y: 289, endPoint x: 729, endPoint y: 623, distance: 664.1
click at [729, 623] on div "Overview Type Resort All-Inclusive No All-Inclusive Address Boztepe Mevkii [GEO…" at bounding box center [784, 318] width 1276 height 2182
click at [833, 304] on div "Policy Restrictions Smoking Restrictions No smoking in units: could result in f…" at bounding box center [784, 312] width 1259 height 58
click at [807, 296] on h4 "Policy Restrictions" at bounding box center [784, 292] width 1259 height 18
click at [650, 278] on div "Amenities [GEOGRAPHIC_DATA] Swimming Pool Billiards or pool table Fitness Cente…" at bounding box center [784, 294] width 1259 height 682
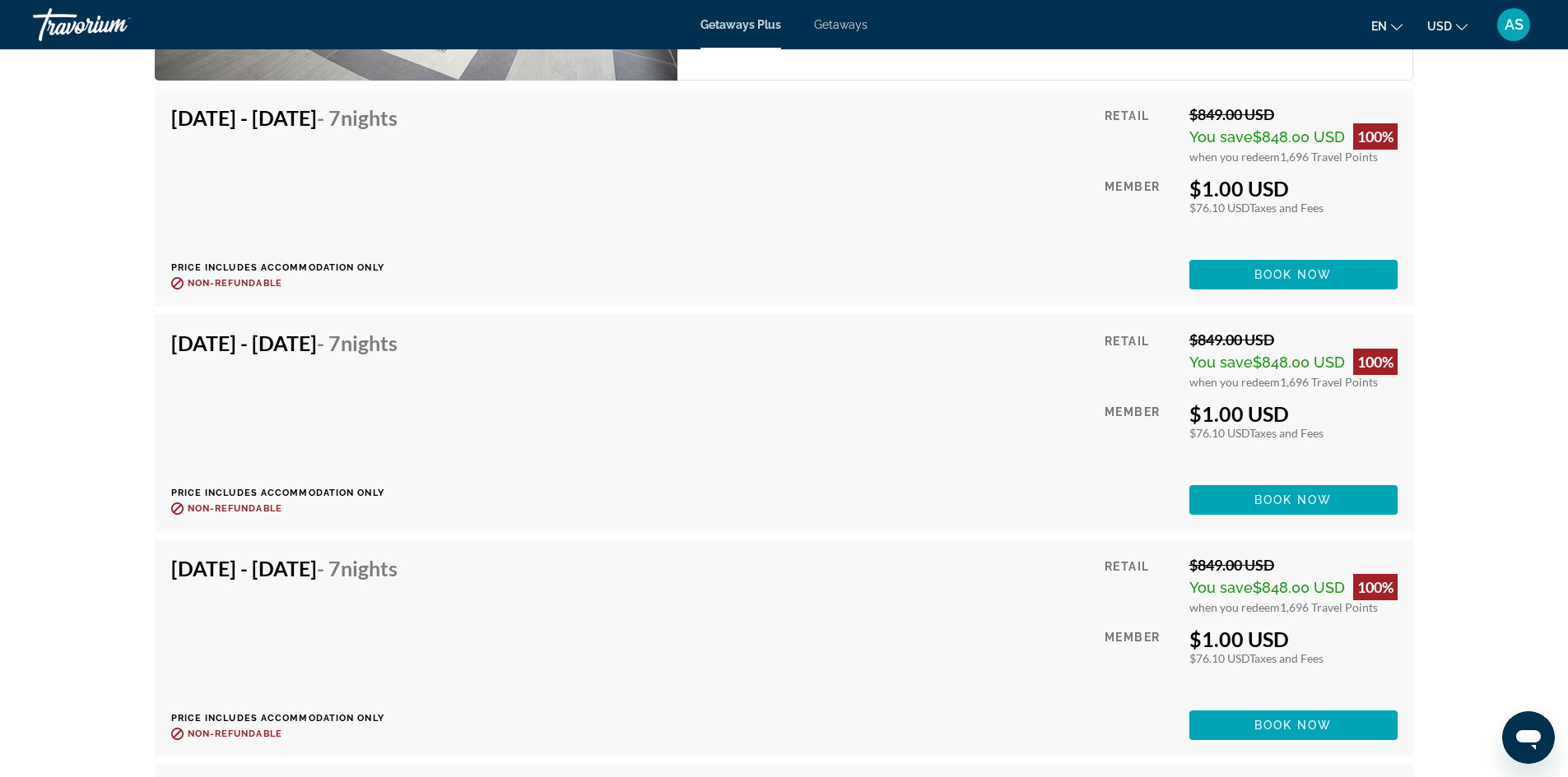
scroll to position [3126, 0]
drag, startPoint x: 308, startPoint y: 504, endPoint x: 448, endPoint y: 444, distance: 152.3
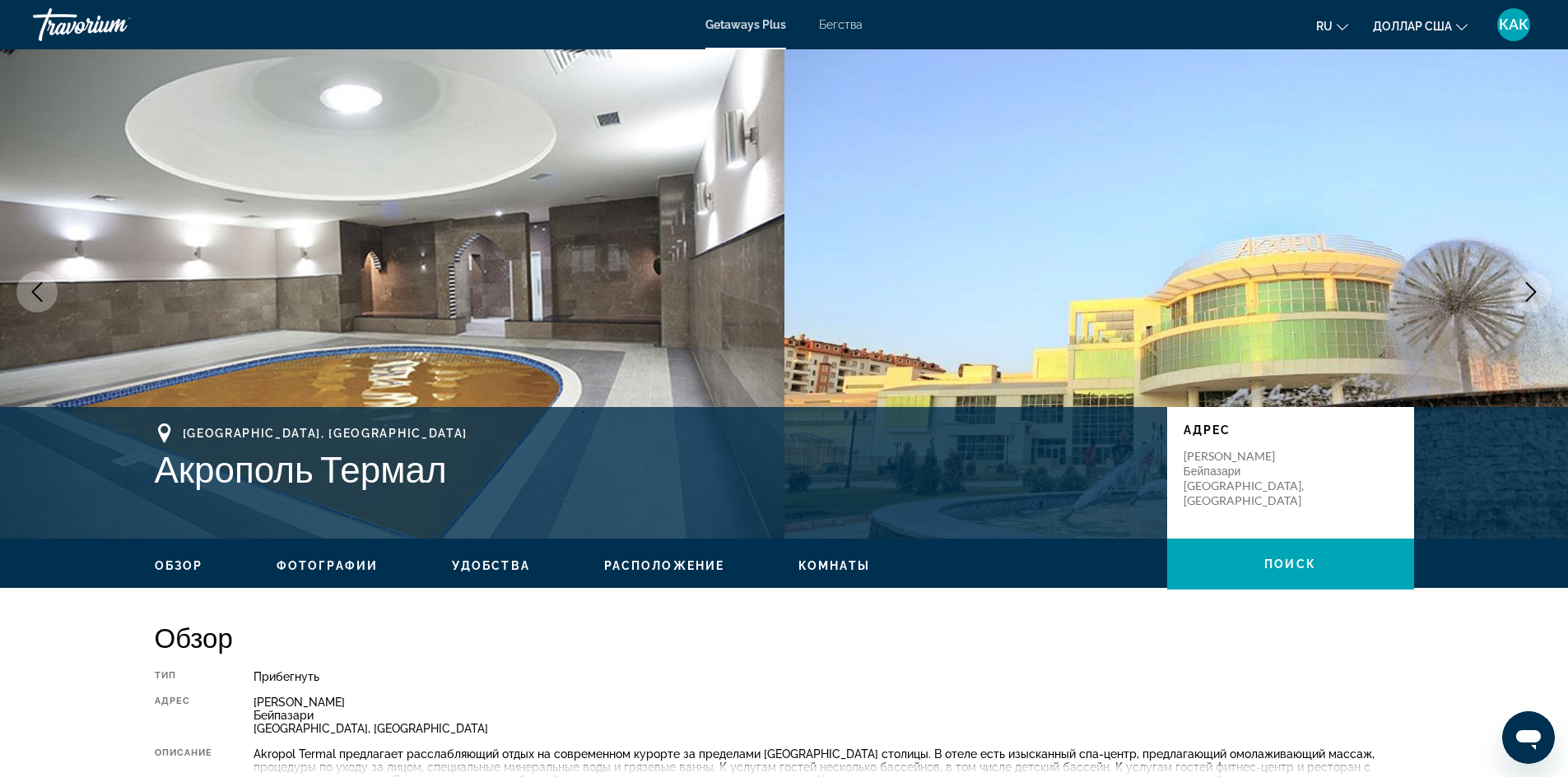
scroll to position [0, 0]
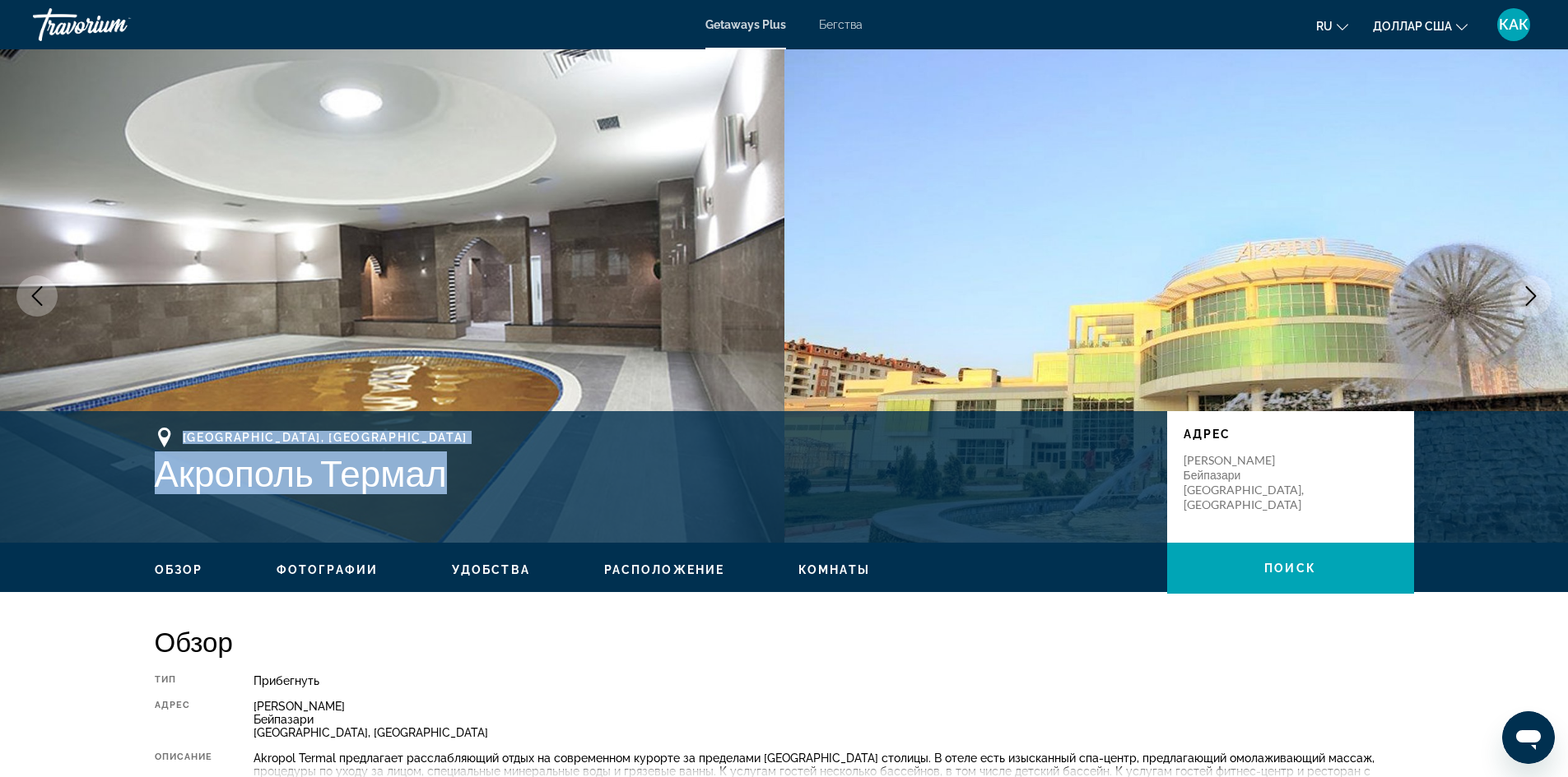
drag, startPoint x: 444, startPoint y: 465, endPoint x: 172, endPoint y: 430, distance: 274.2
click at [160, 436] on div "[GEOGRAPHIC_DATA], [GEOGRAPHIC_DATA] Акрополь Термал" at bounding box center [652, 461] width 995 height 66
drag, startPoint x: 281, startPoint y: 446, endPoint x: 285, endPoint y: 438, distance: 8.9
click at [281, 446] on div "[GEOGRAPHIC_DATA], [GEOGRAPHIC_DATA]" at bounding box center [652, 438] width 995 height 20
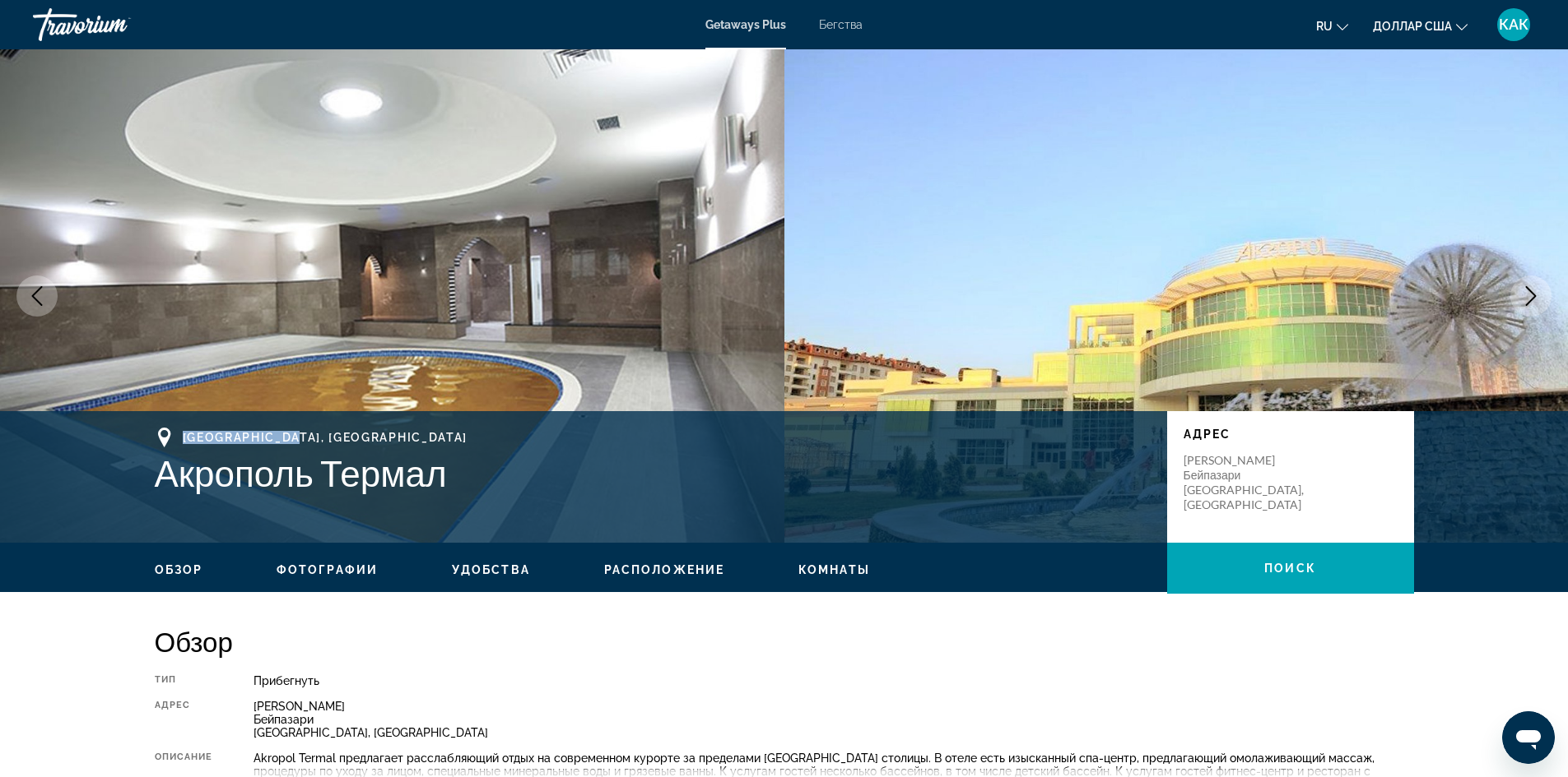
drag, startPoint x: 300, startPoint y: 435, endPoint x: 186, endPoint y: 436, distance: 114.0
click at [186, 436] on div "[GEOGRAPHIC_DATA], [GEOGRAPHIC_DATA]" at bounding box center [652, 438] width 995 height 20
copy font "[GEOGRAPHIC_DATA], [GEOGRAPHIC_DATA]"
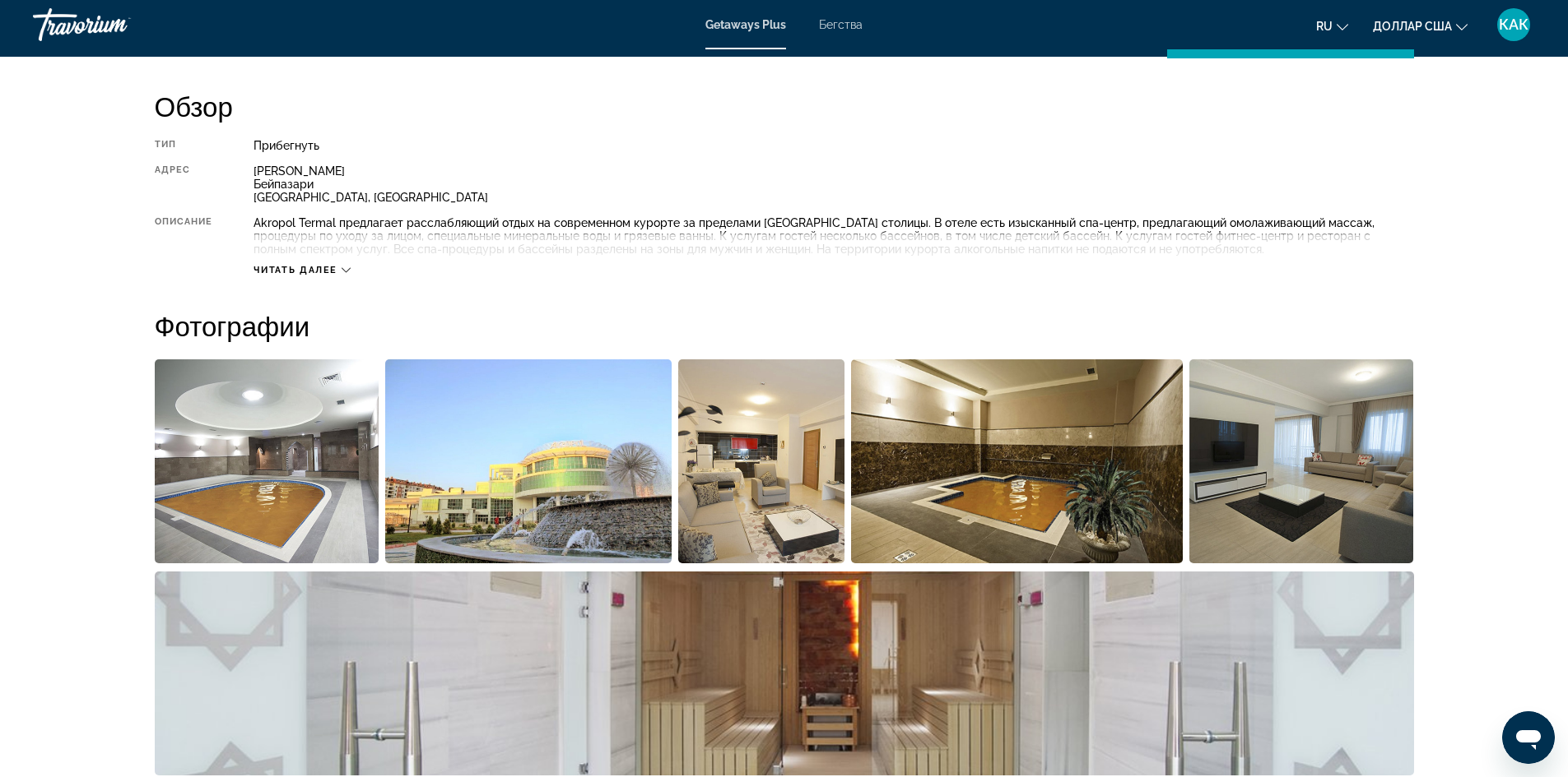
scroll to position [576, 0]
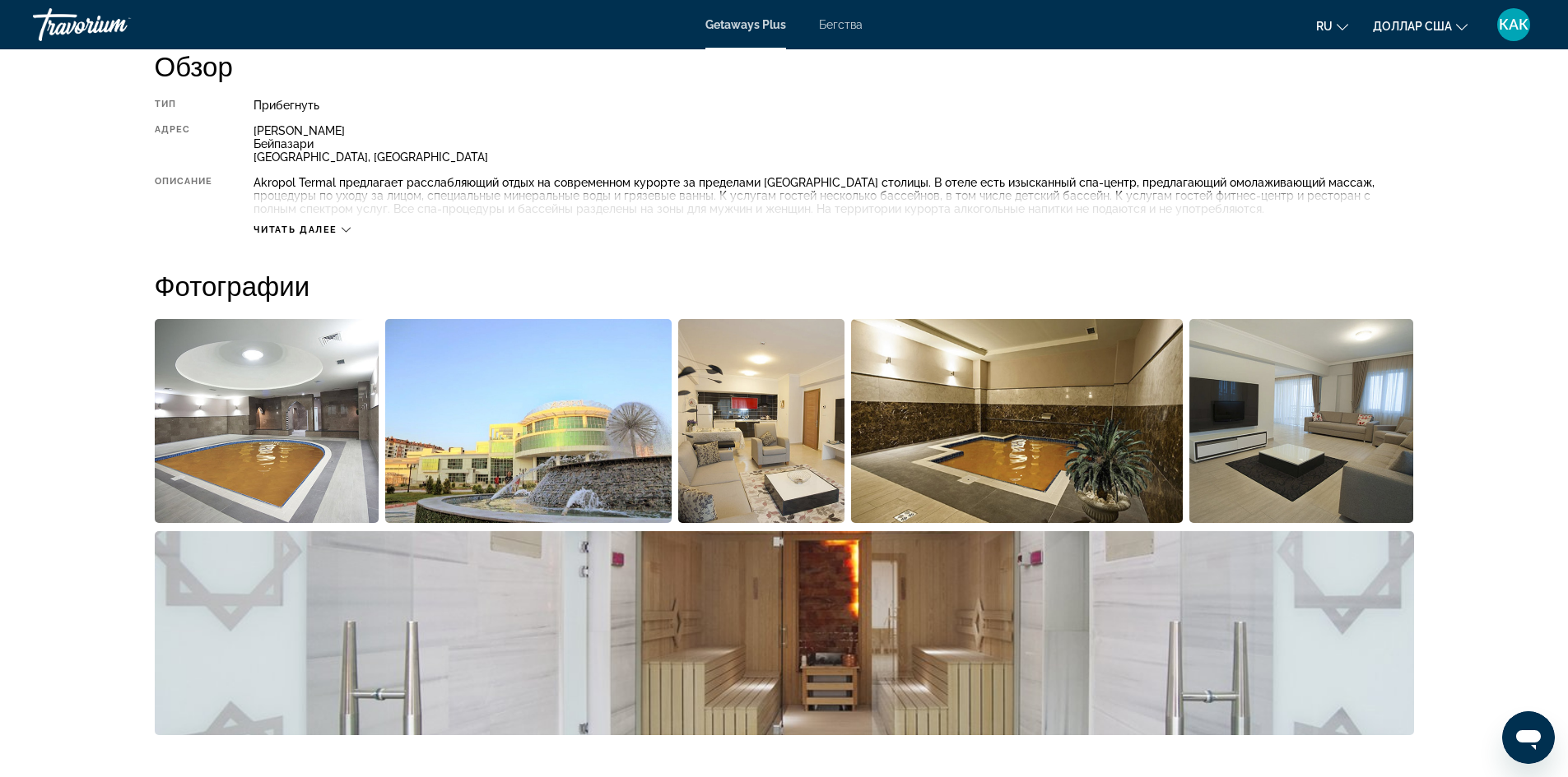
click at [286, 234] on font "Читать далее" at bounding box center [295, 230] width 84 height 10
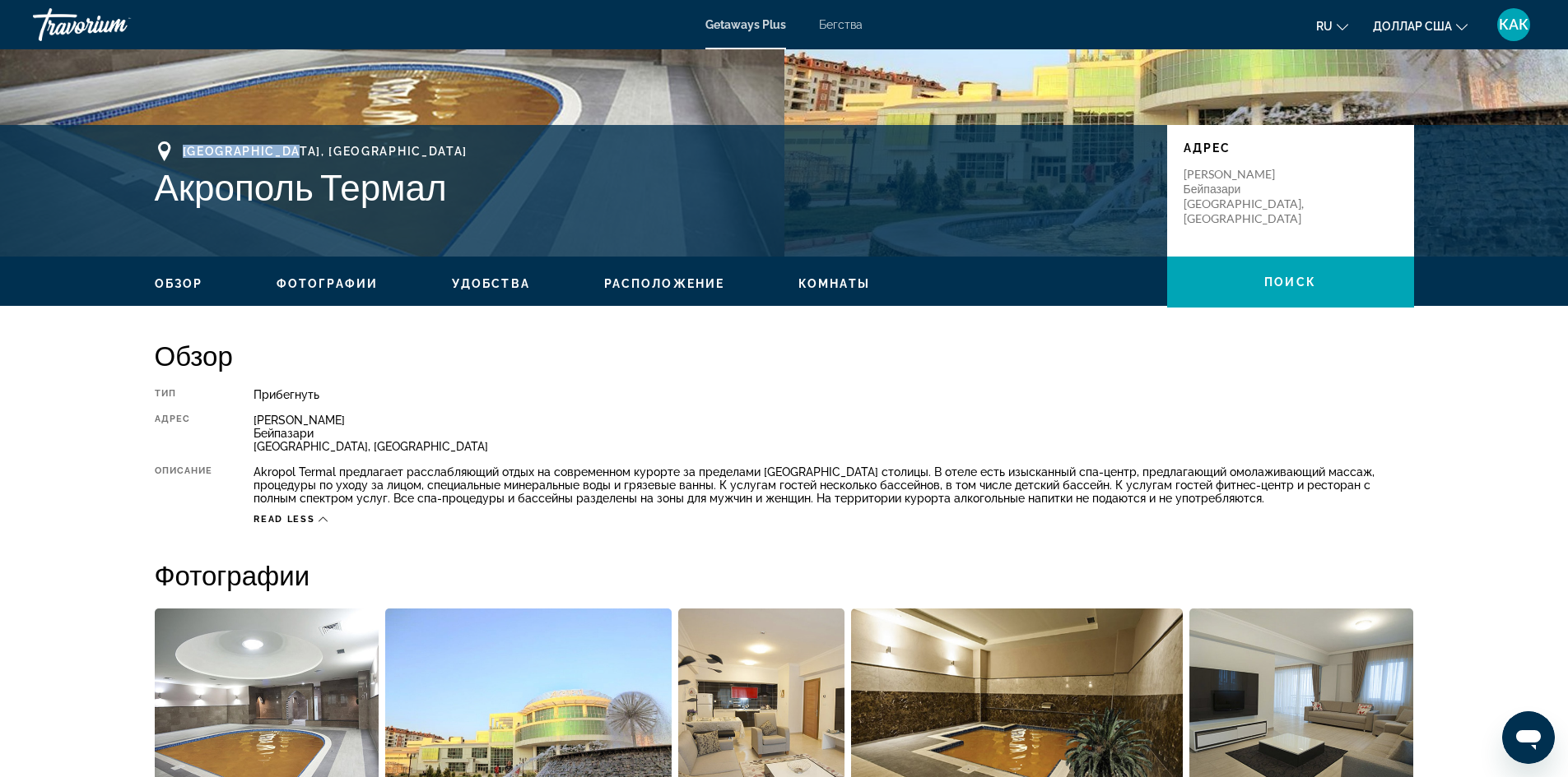
scroll to position [429, 0]
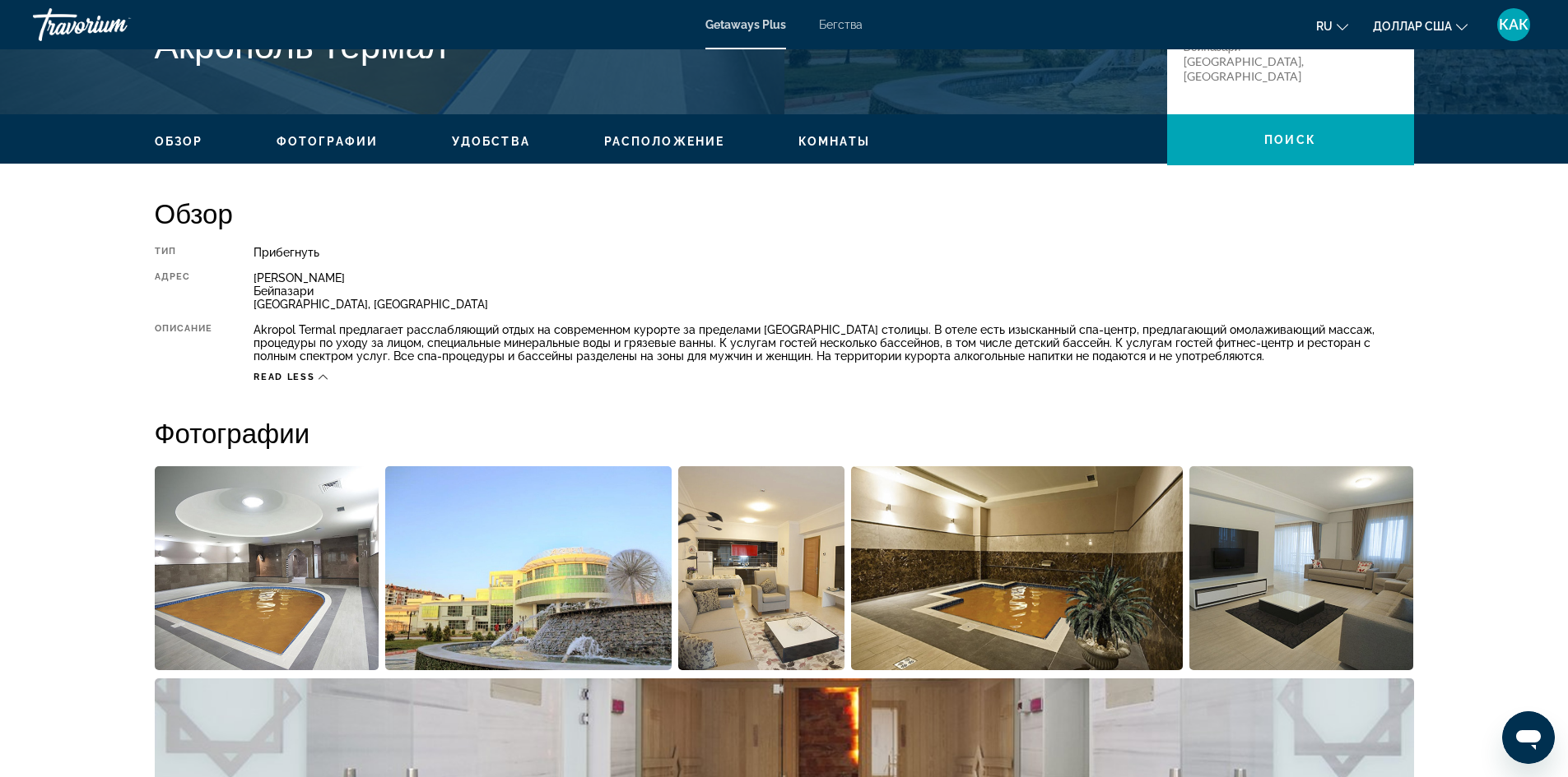
click at [470, 137] on font "Удобства" at bounding box center [490, 141] width 78 height 13
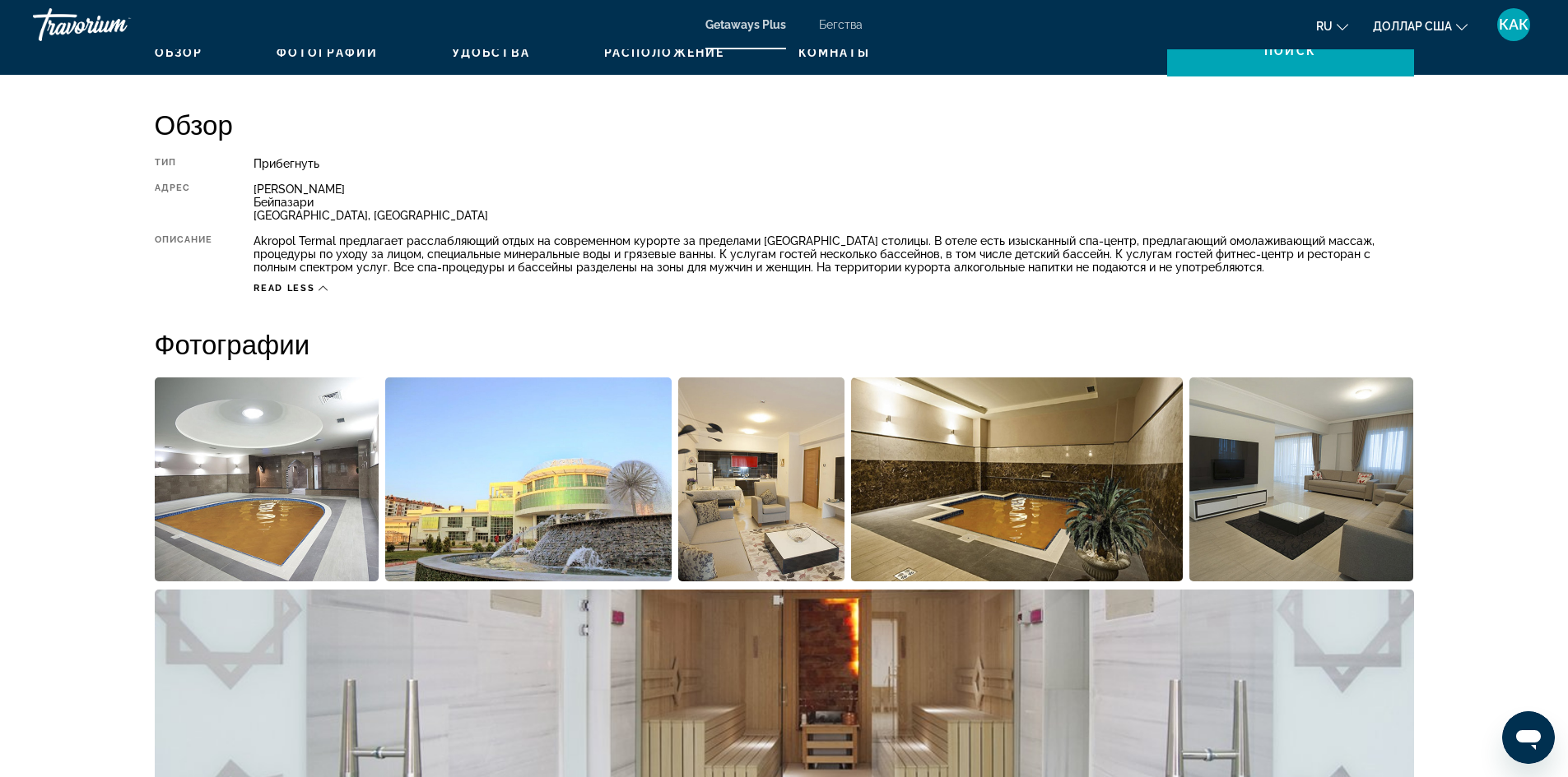
scroll to position [513, 0]
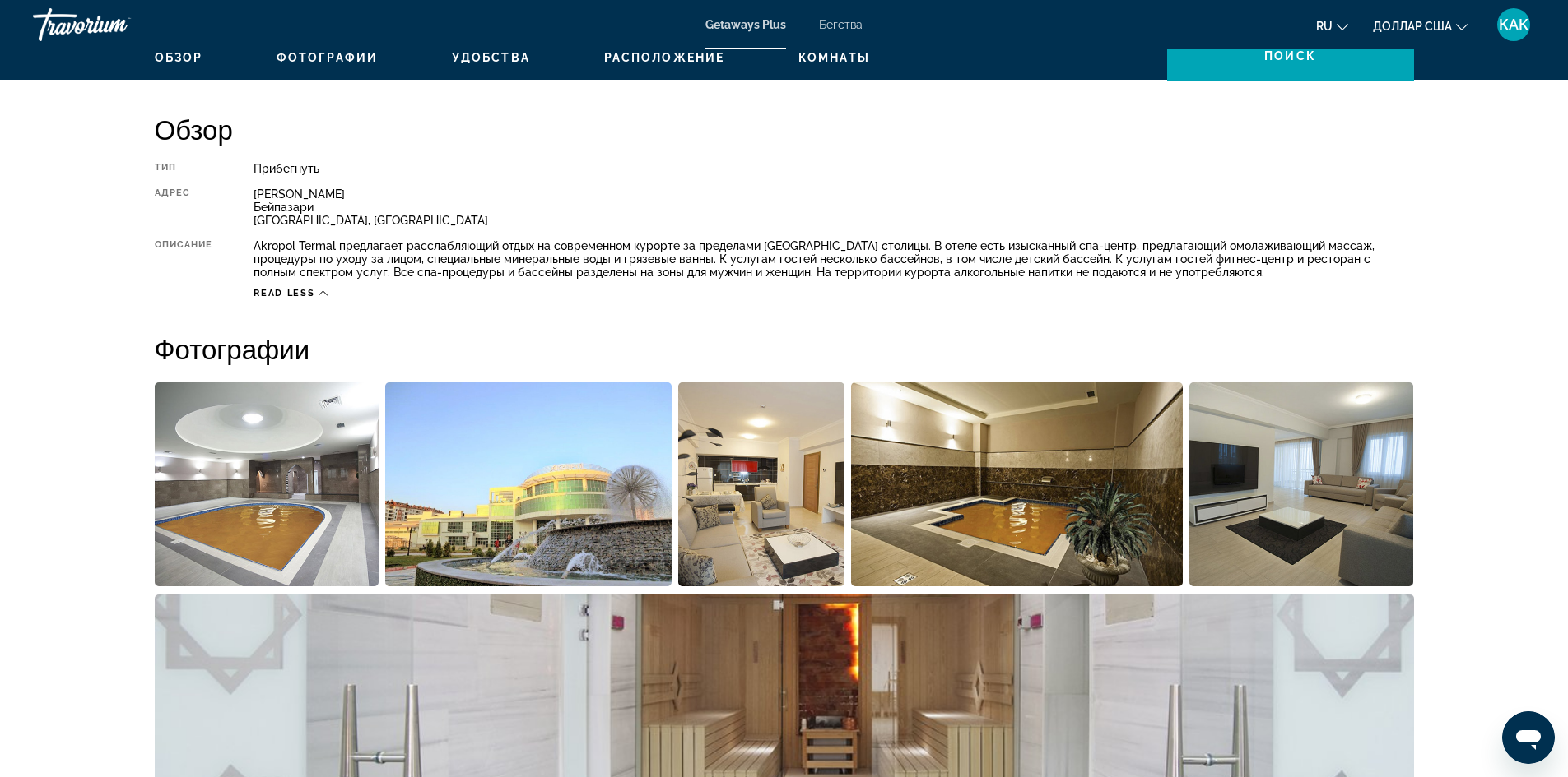
click at [742, 455] on img "Открыть полноэкранный слайдер изображений" at bounding box center [761, 484] width 167 height 204
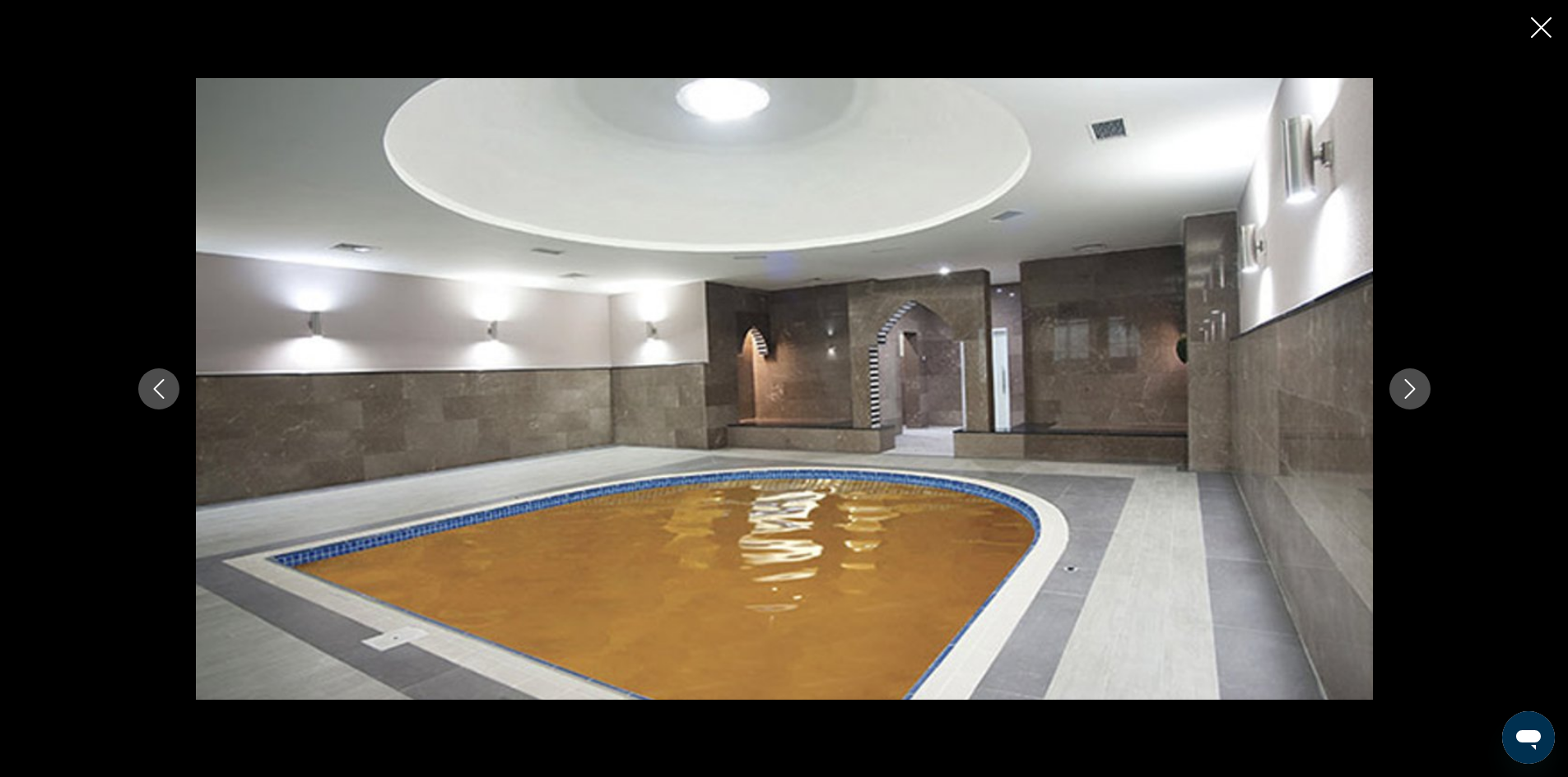
click at [1548, 31] on icon "Close slideshow" at bounding box center [1540, 27] width 20 height 20
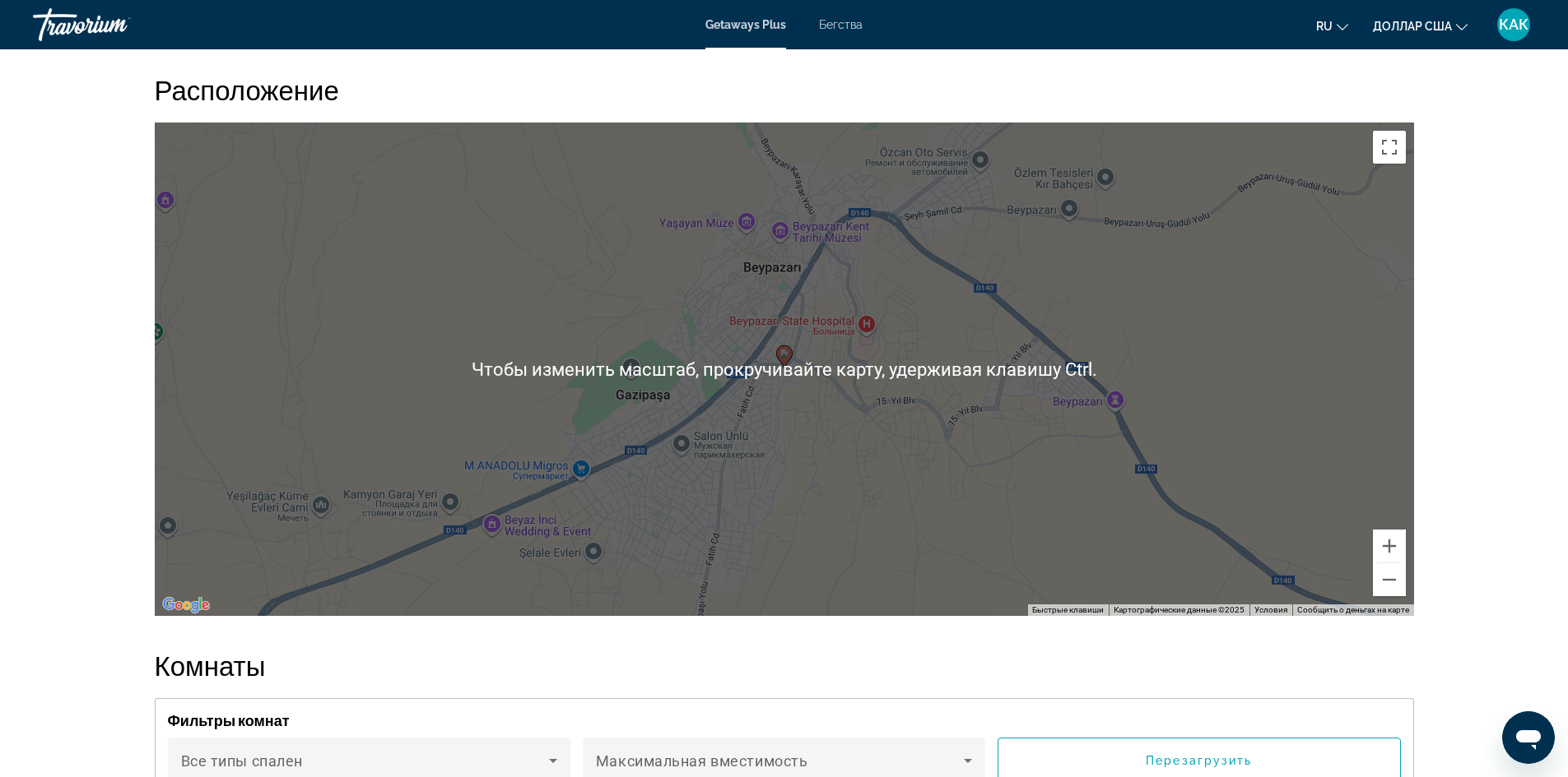
scroll to position [1992, 0]
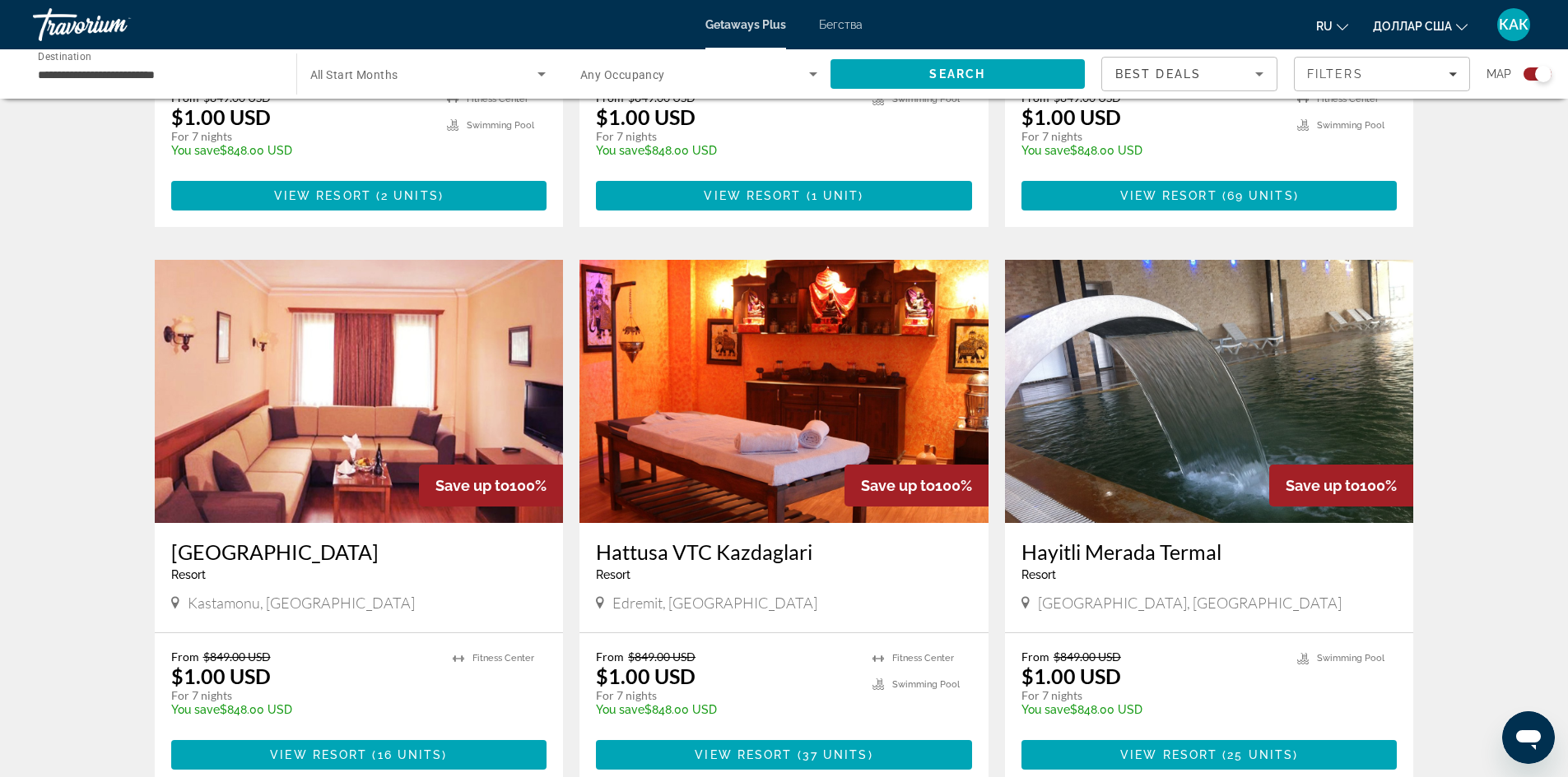
scroll to position [987, 0]
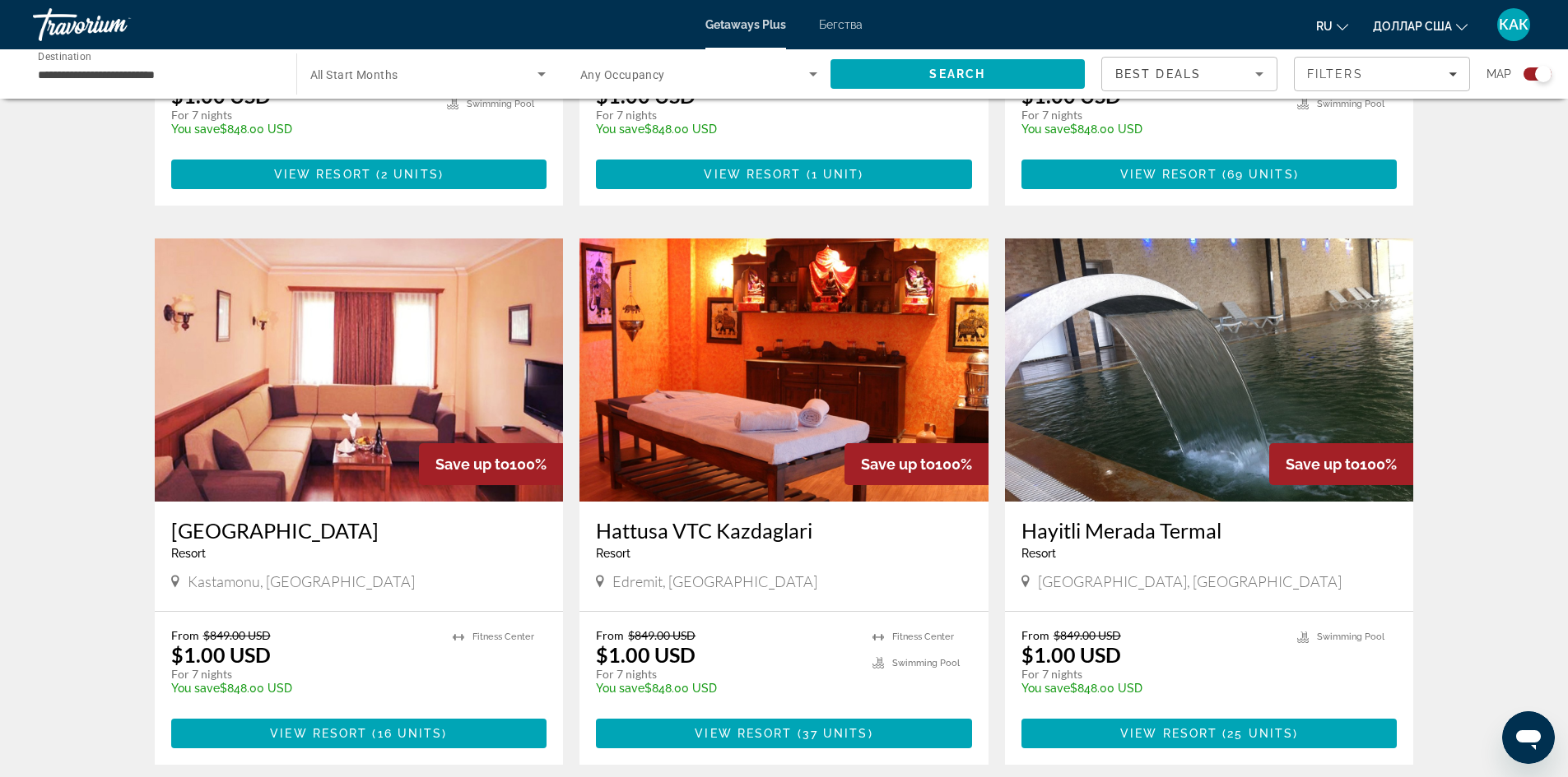
click at [1156, 450] on img "Основное содержание" at bounding box center [1209, 370] width 409 height 263
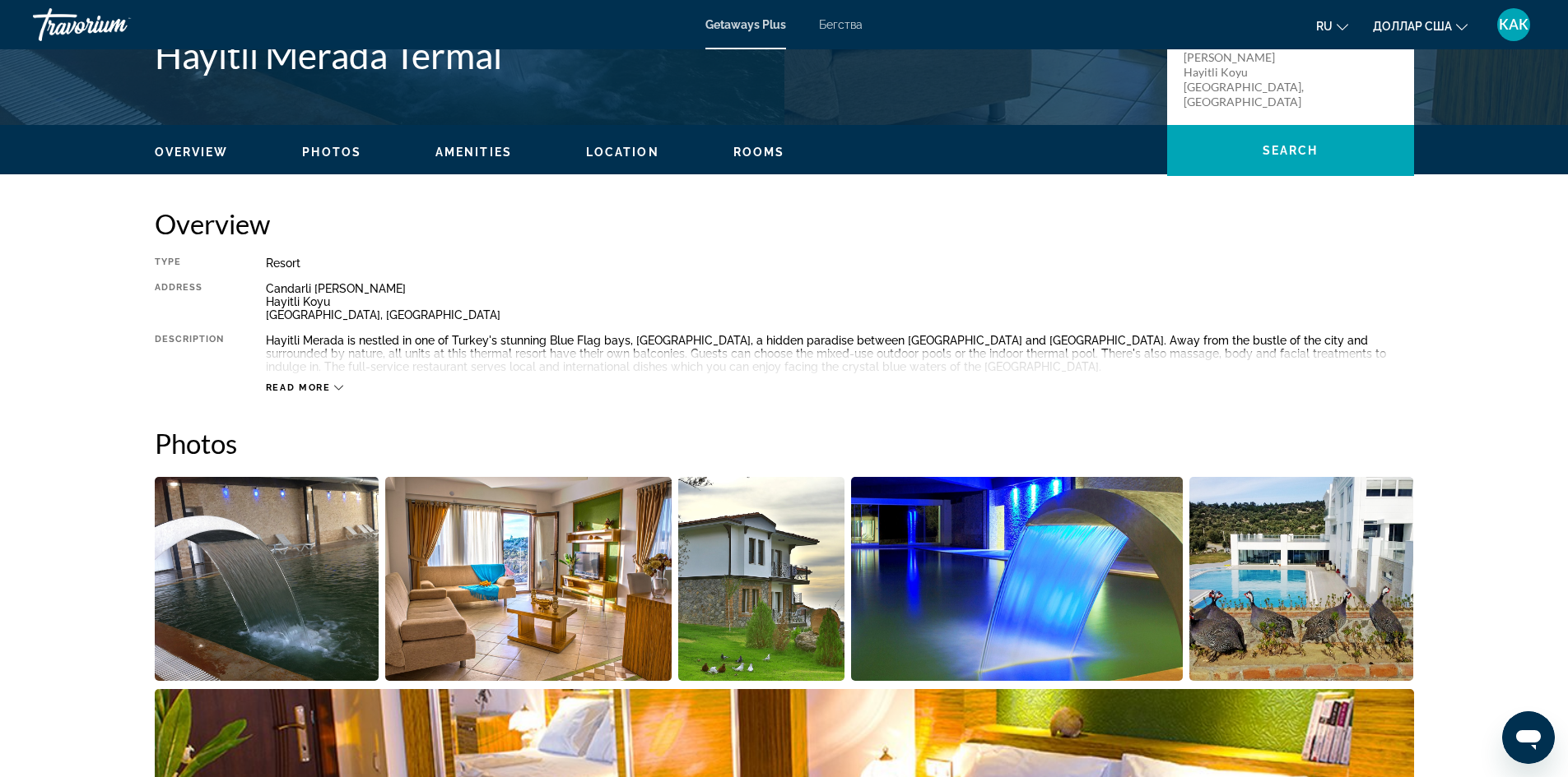
scroll to position [411, 0]
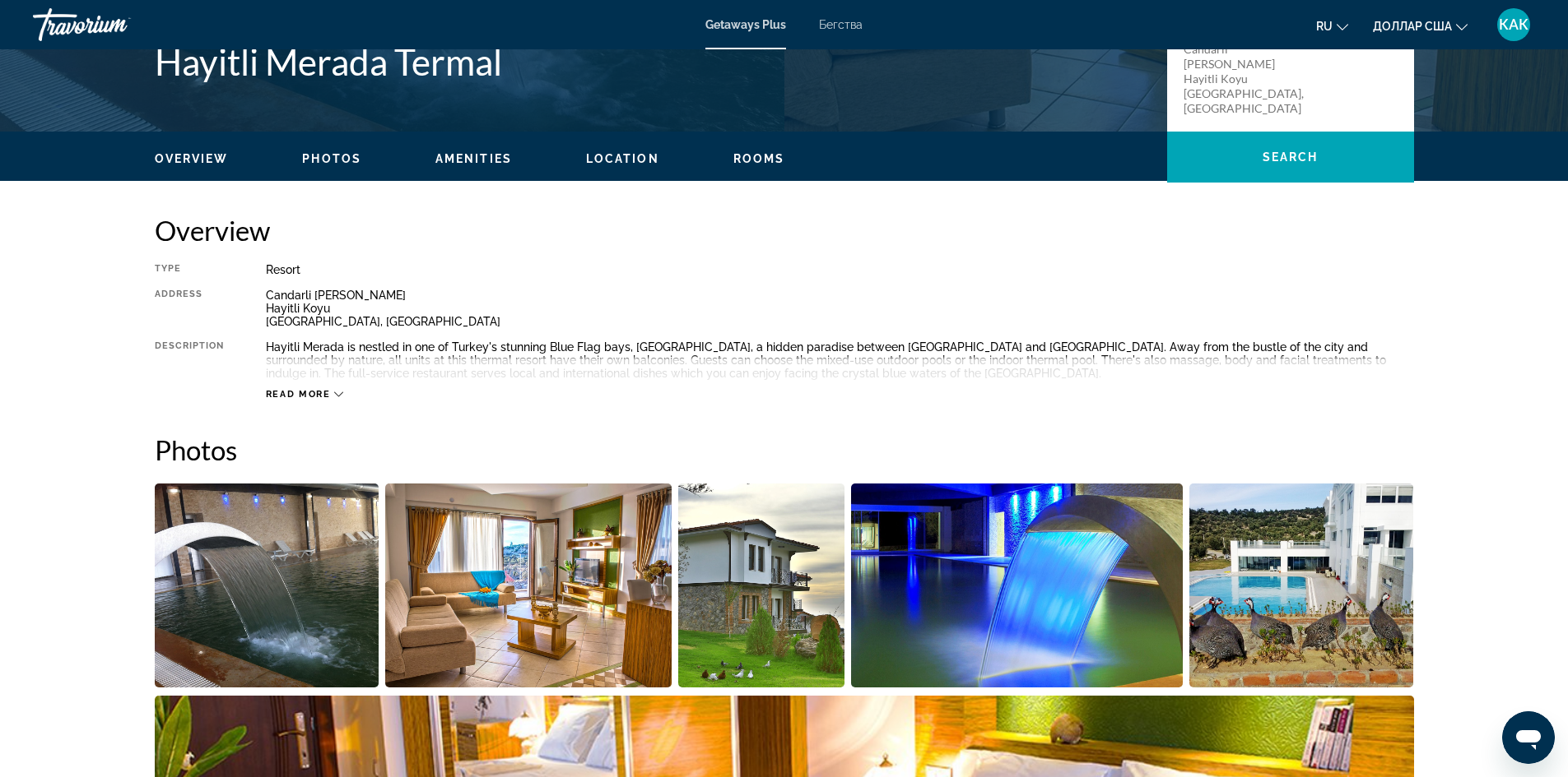
click at [303, 395] on span "Read more" at bounding box center [299, 395] width 65 height 10
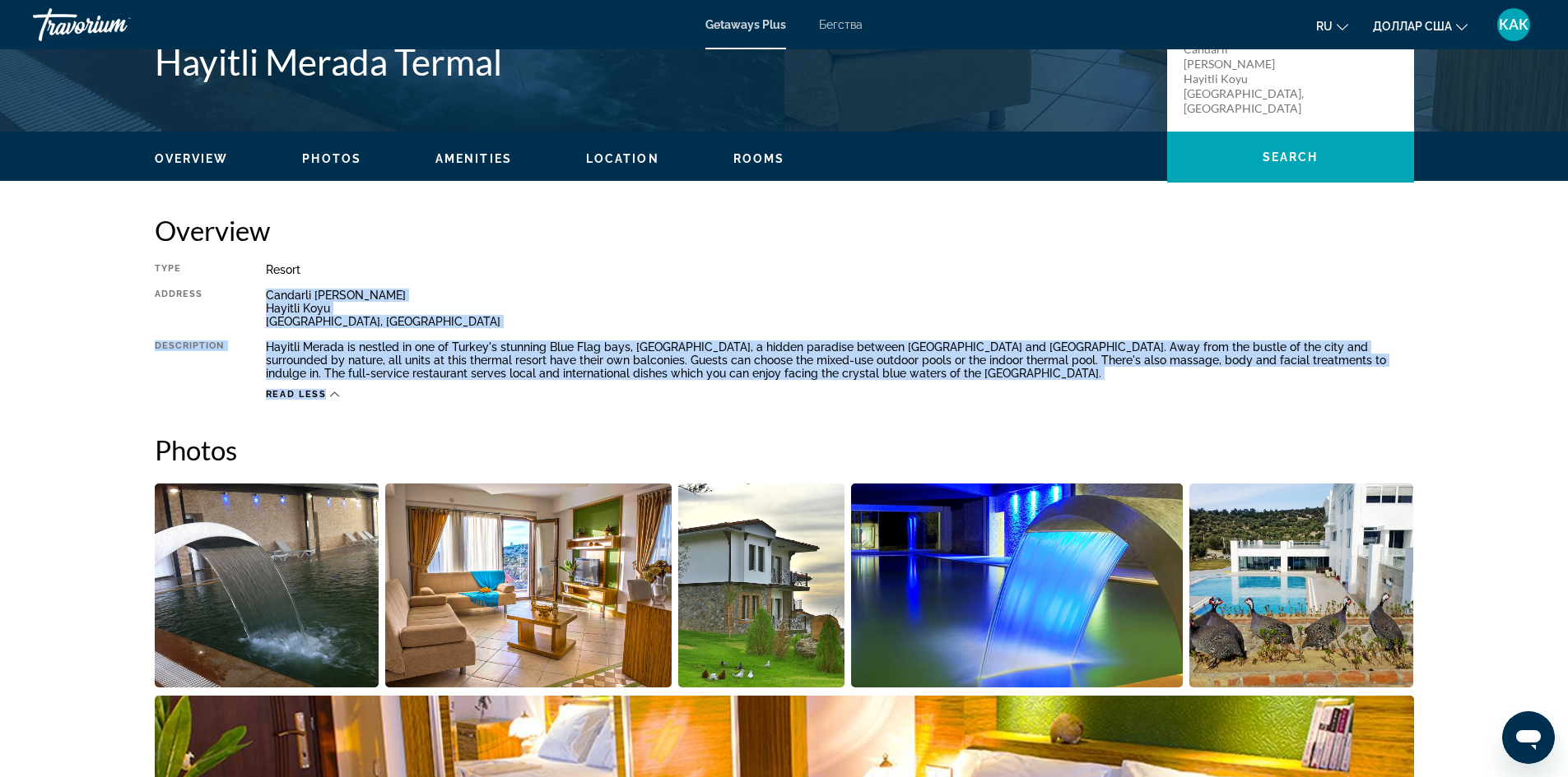
drag, startPoint x: 260, startPoint y: 284, endPoint x: 849, endPoint y: 391, distance: 598.6
click at [849, 391] on div "Type Resort All-Inclusive No All-Inclusive Address [GEOGRAPHIC_DATA] [PERSON_NA…" at bounding box center [784, 332] width 1259 height 137
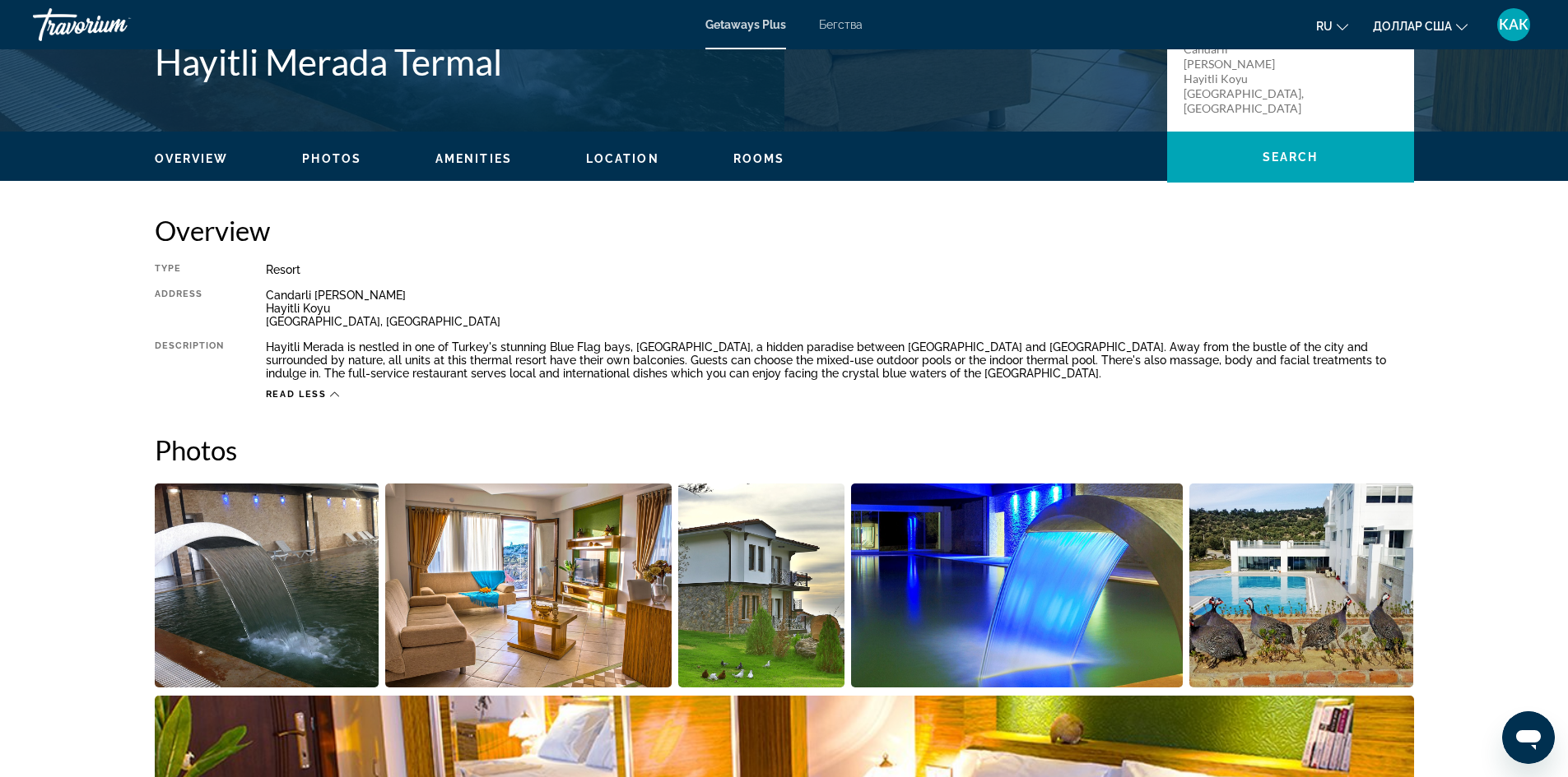
click at [301, 641] on img "Open full-screen image slider" at bounding box center [267, 585] width 225 height 204
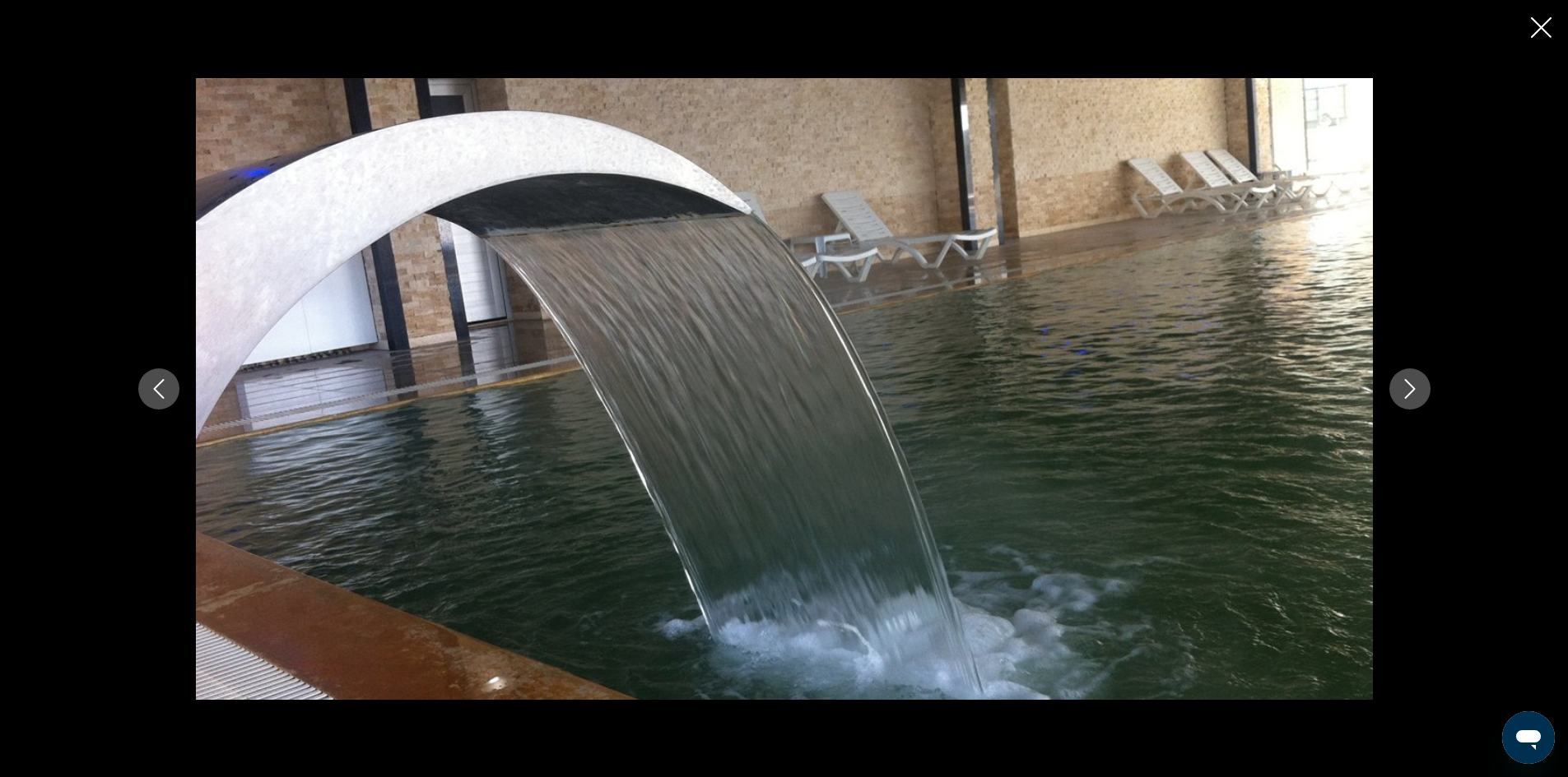
click at [1423, 390] on button "Next image" at bounding box center [1410, 388] width 41 height 41
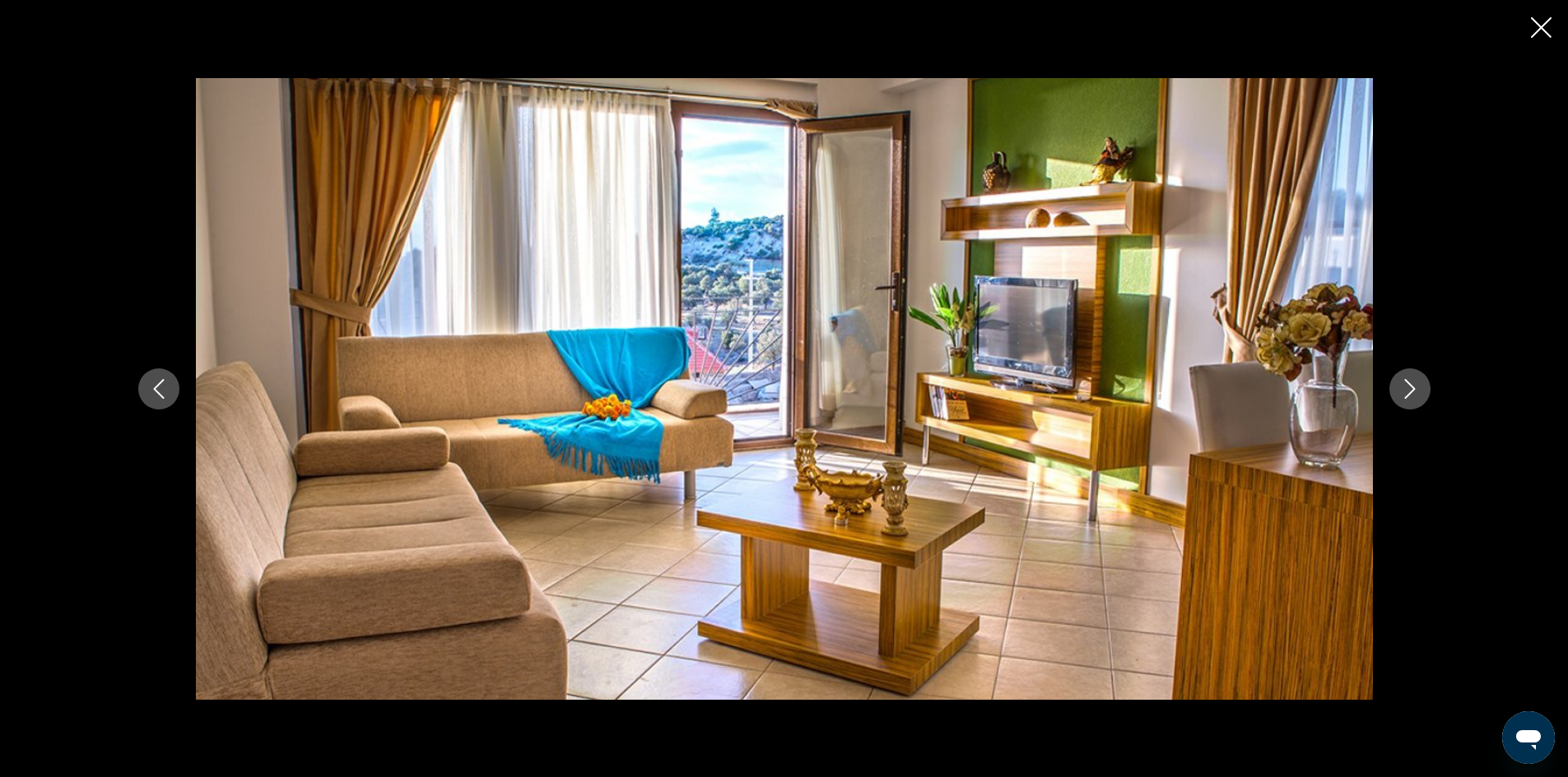
click at [1421, 390] on button "Next image" at bounding box center [1410, 388] width 41 height 41
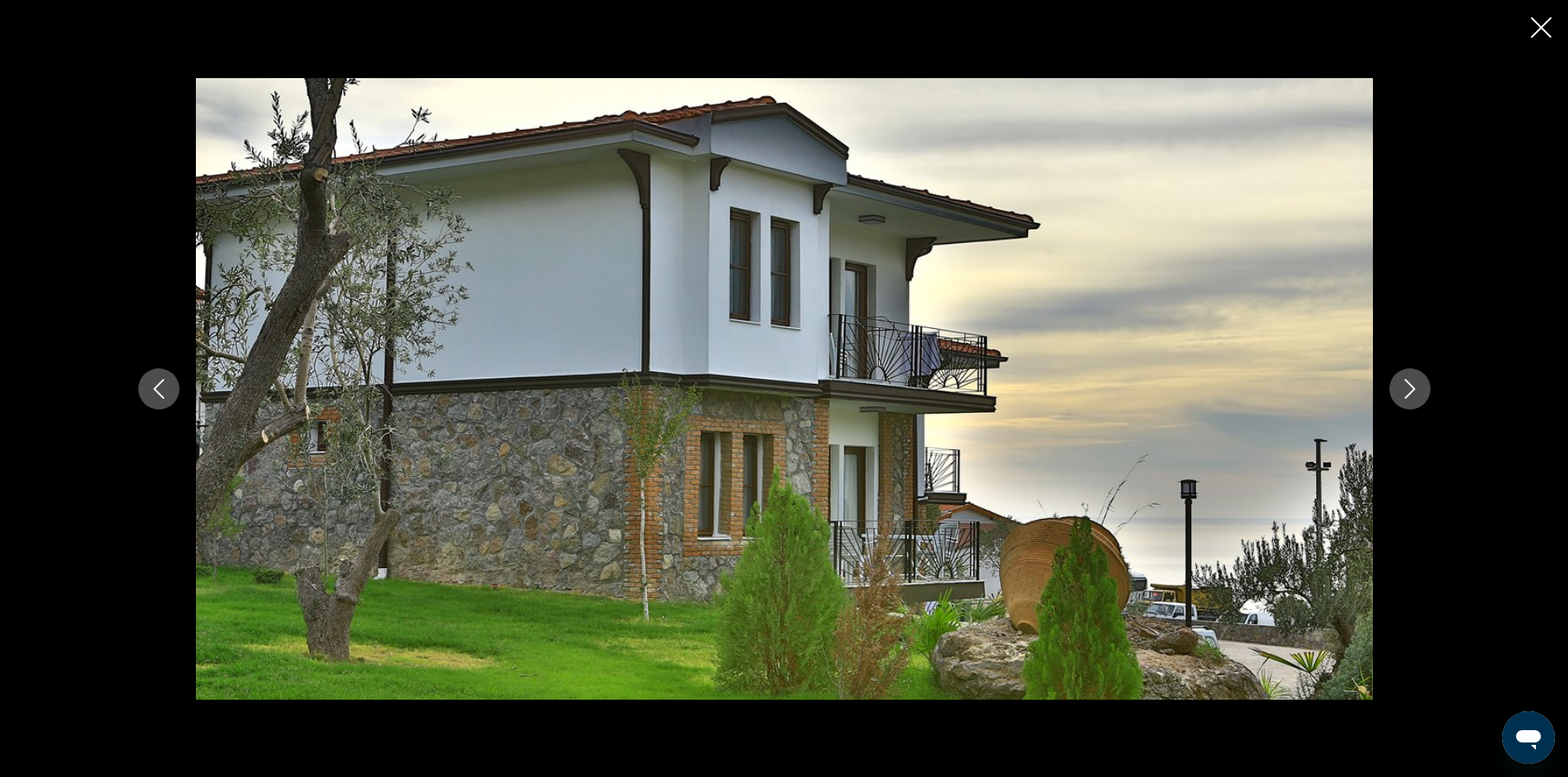
click at [1419, 390] on button "Next image" at bounding box center [1410, 388] width 41 height 41
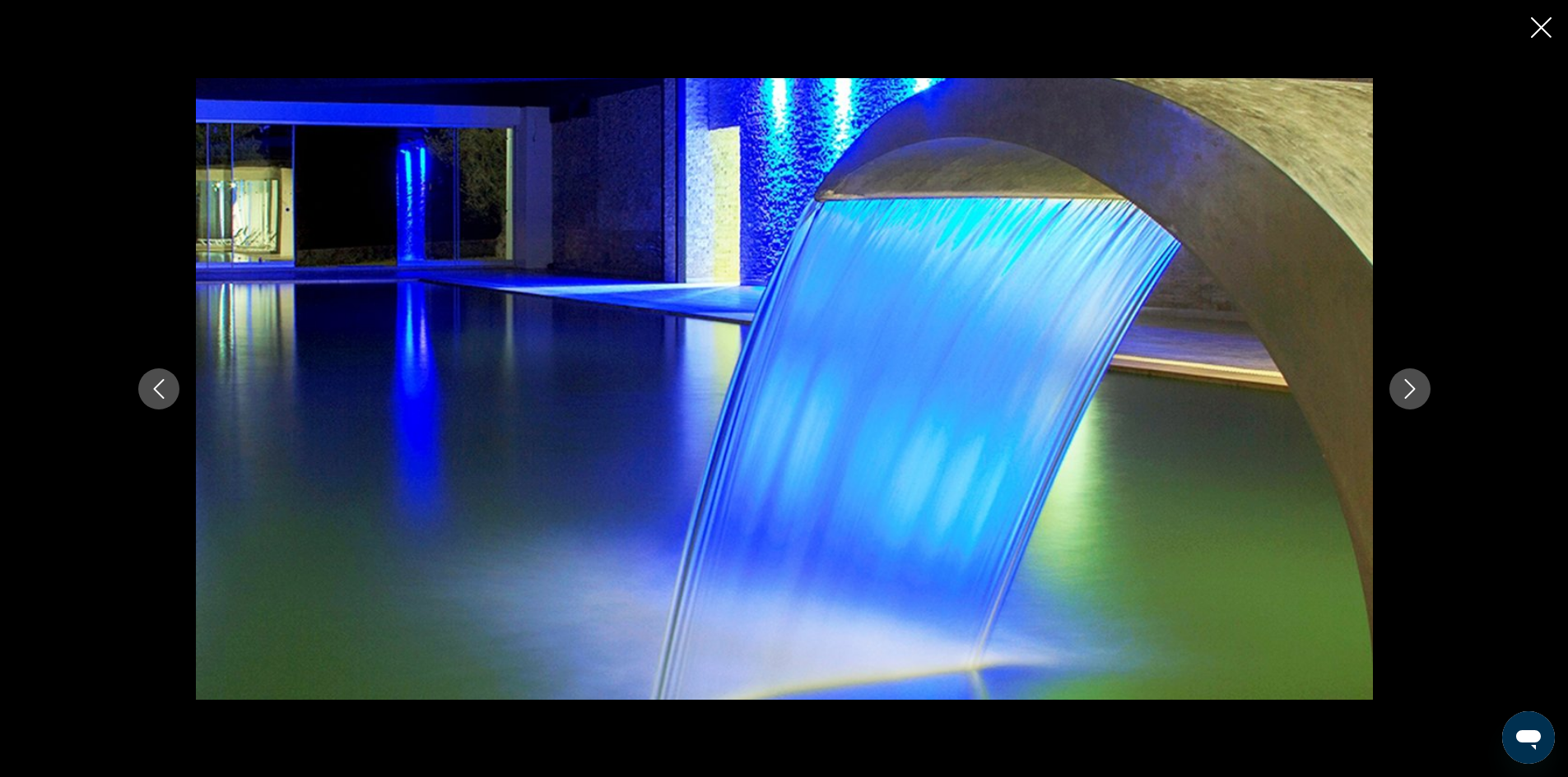
click at [1417, 392] on icon "Next image" at bounding box center [1410, 388] width 20 height 20
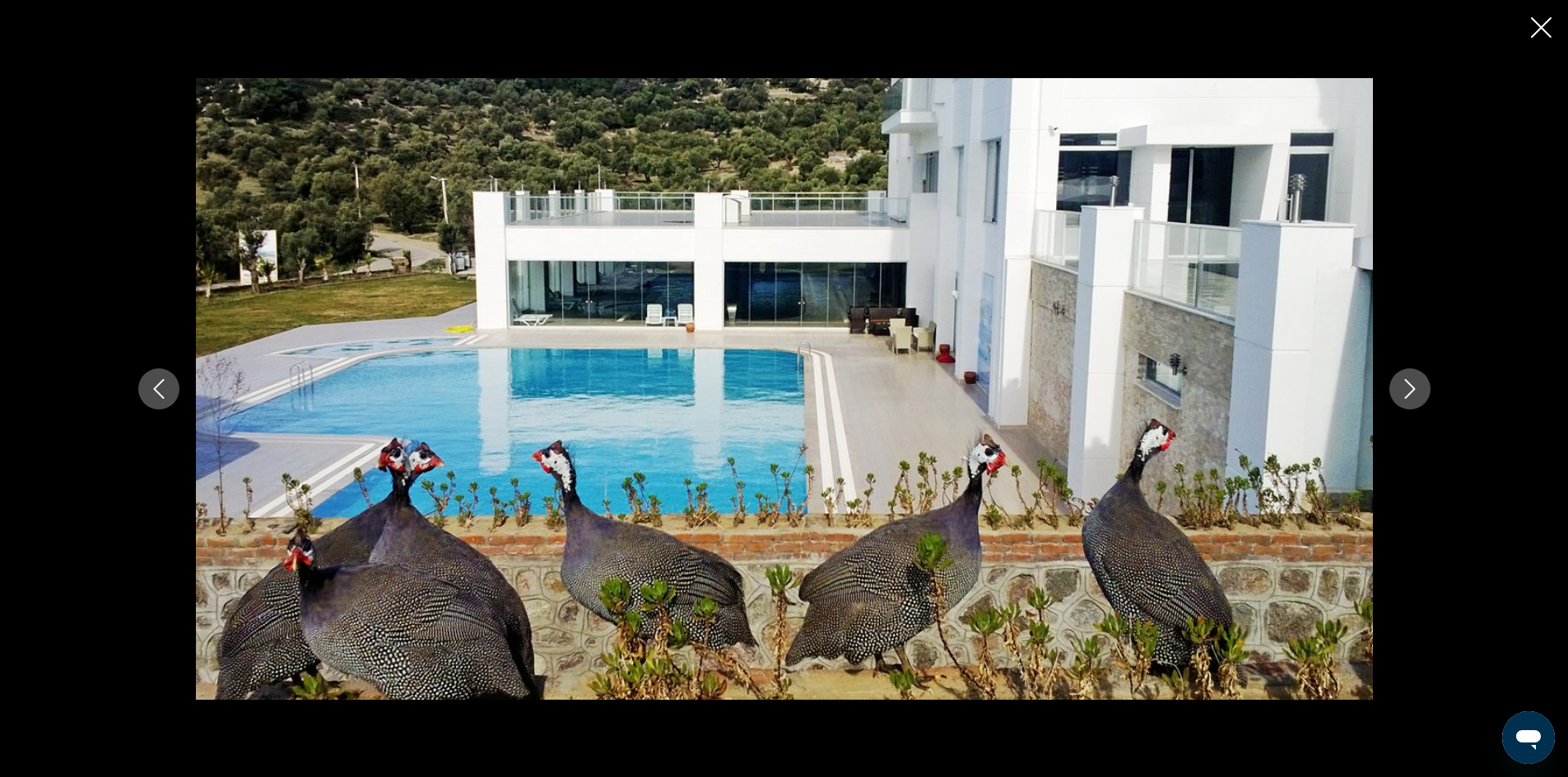
click at [1417, 392] on icon "Next image" at bounding box center [1410, 388] width 20 height 20
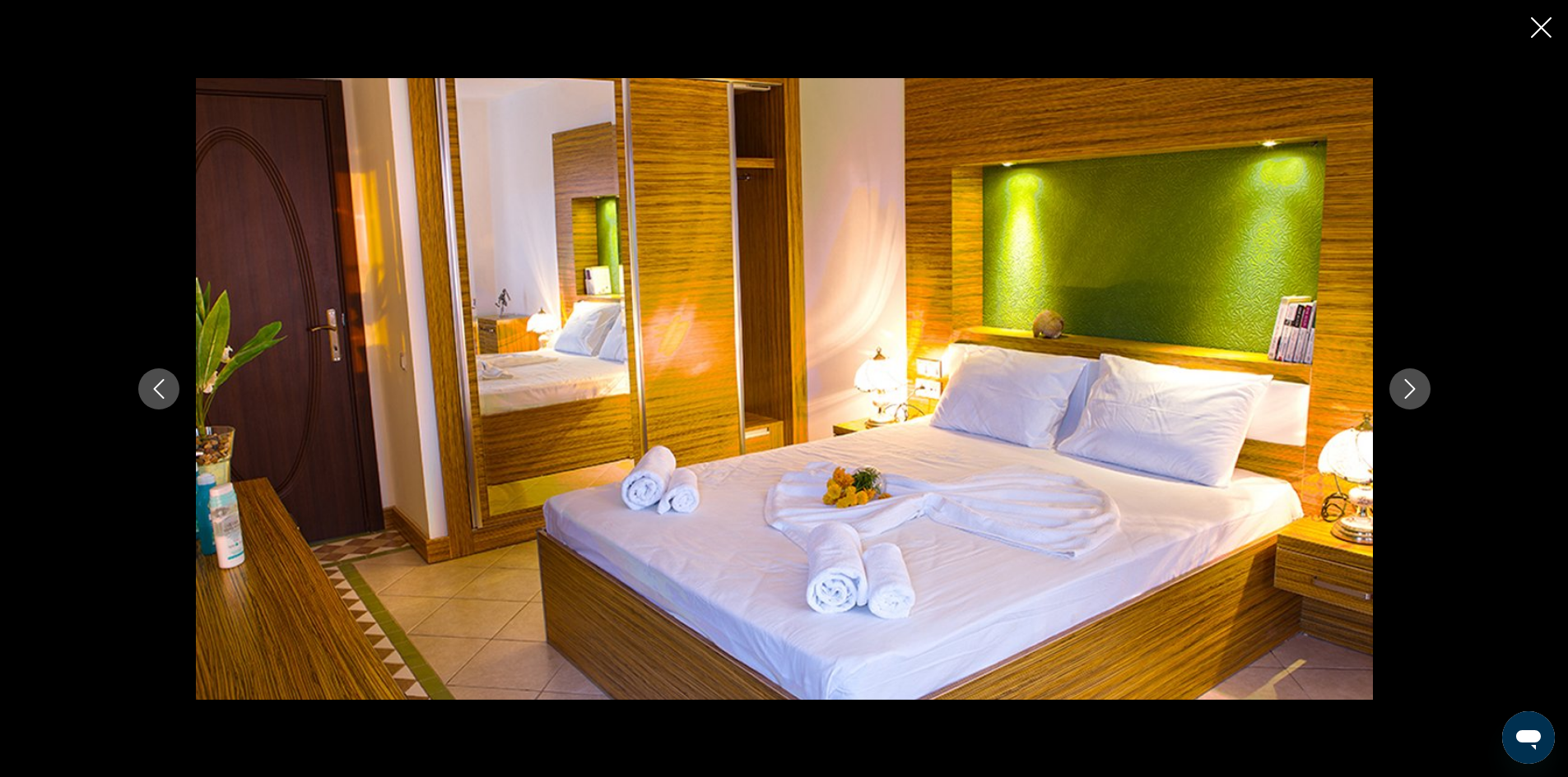
click at [1417, 392] on icon "Next image" at bounding box center [1410, 388] width 20 height 20
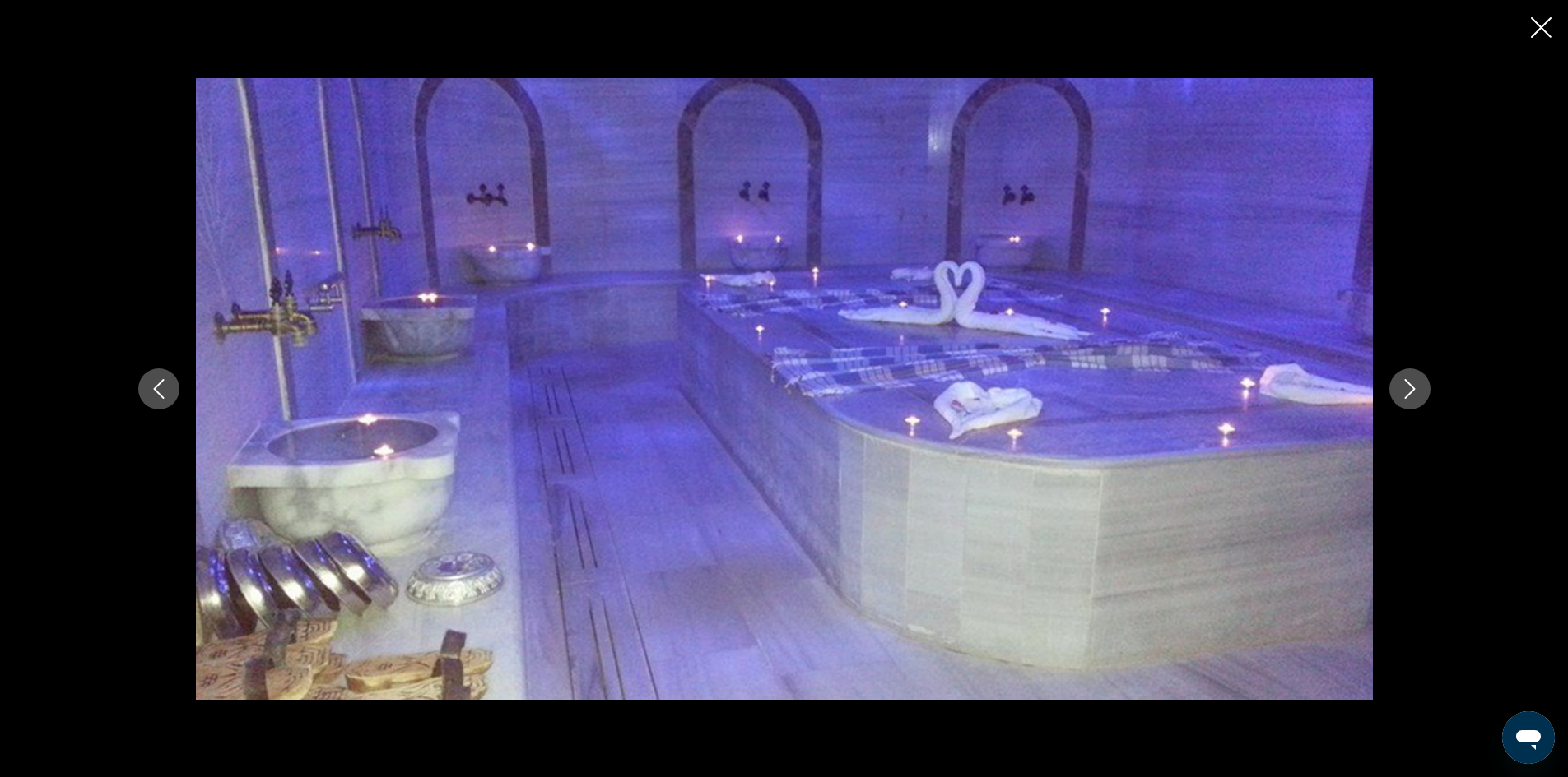
click at [1417, 392] on icon "Next image" at bounding box center [1410, 388] width 20 height 20
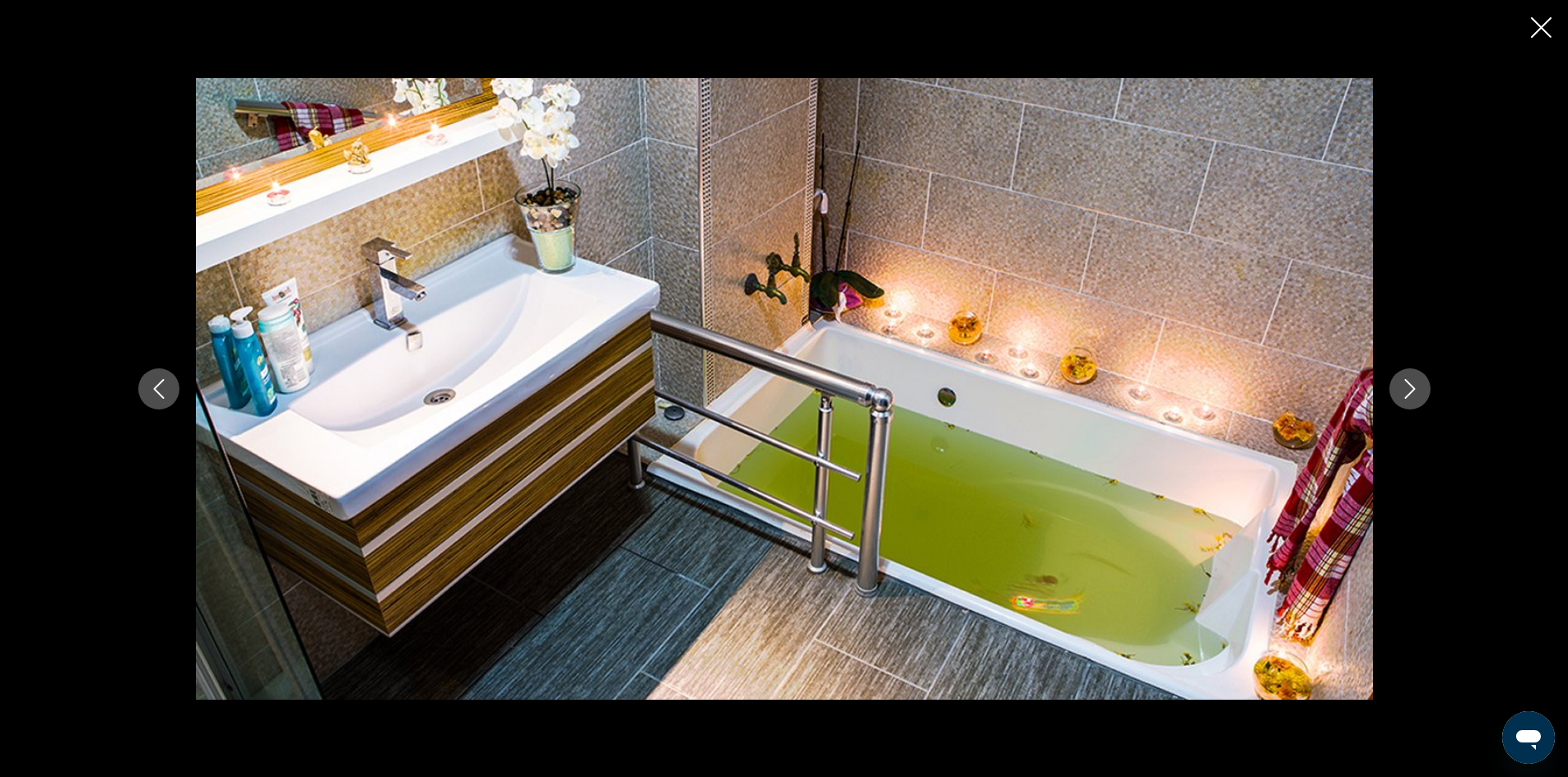
click at [1417, 392] on icon "Next image" at bounding box center [1410, 388] width 20 height 20
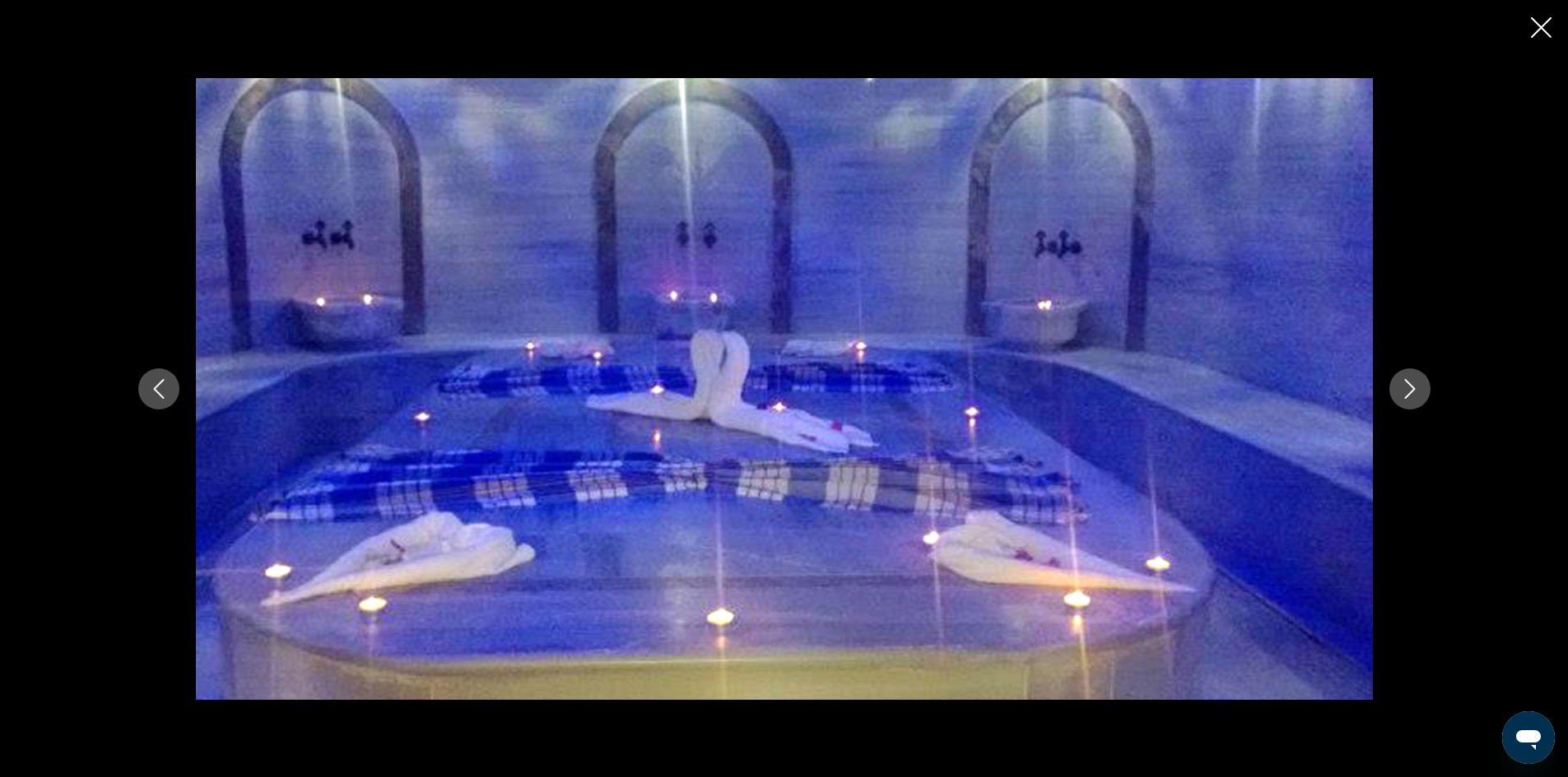
click at [1417, 392] on icon "Next image" at bounding box center [1410, 388] width 20 height 20
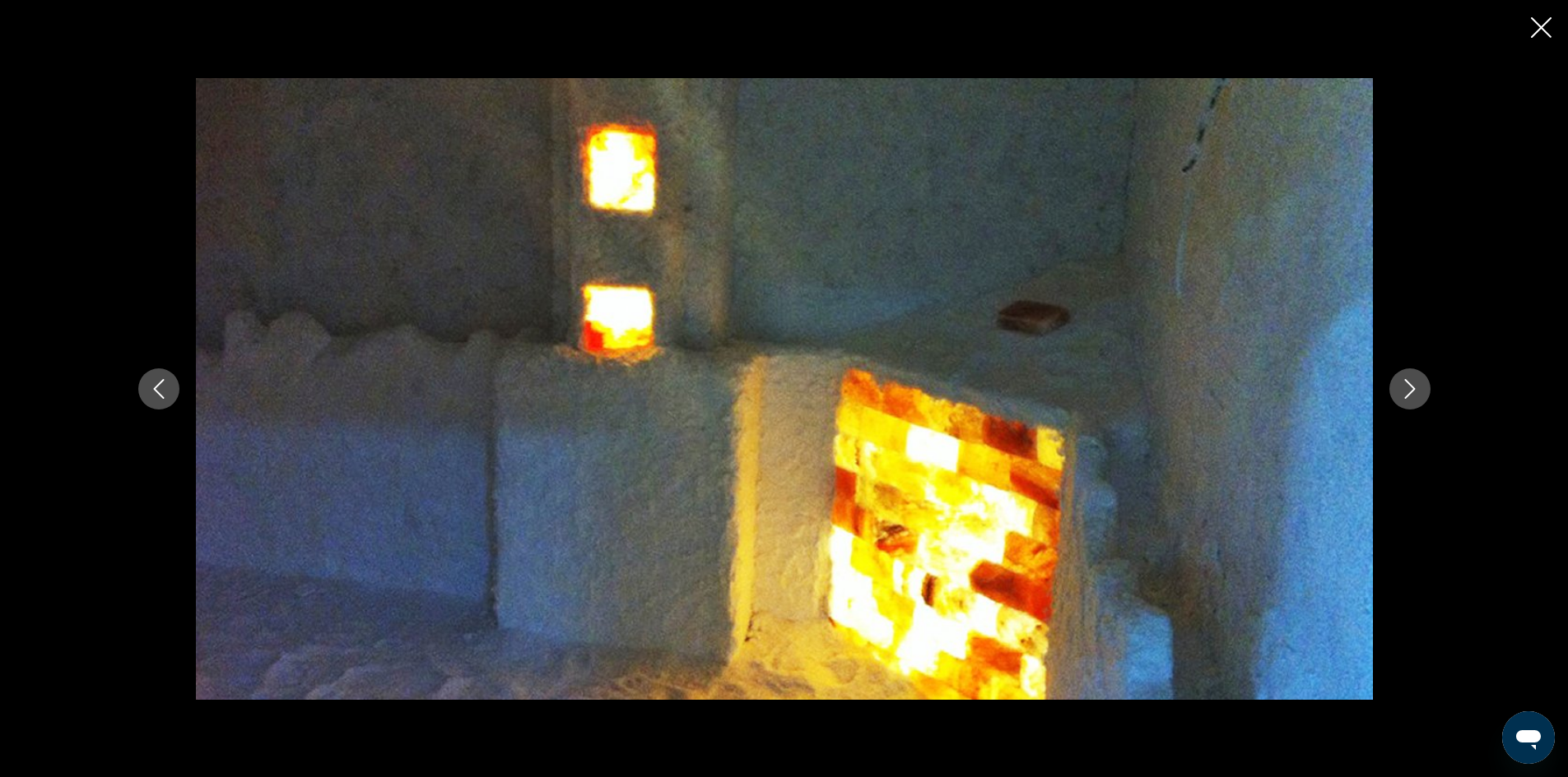
click at [1417, 392] on icon "Next image" at bounding box center [1410, 388] width 20 height 20
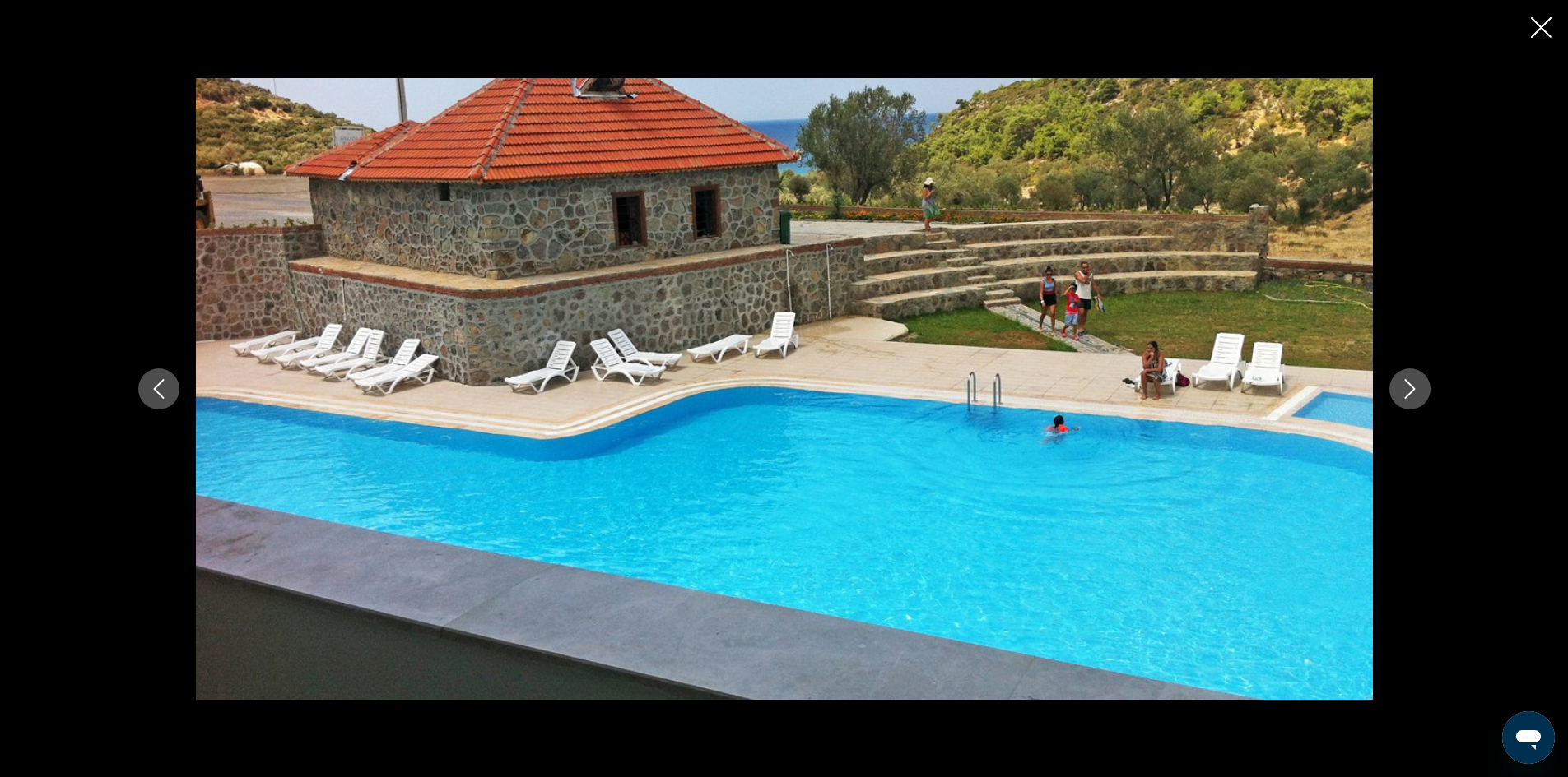
click at [1417, 392] on icon "Next image" at bounding box center [1410, 388] width 20 height 20
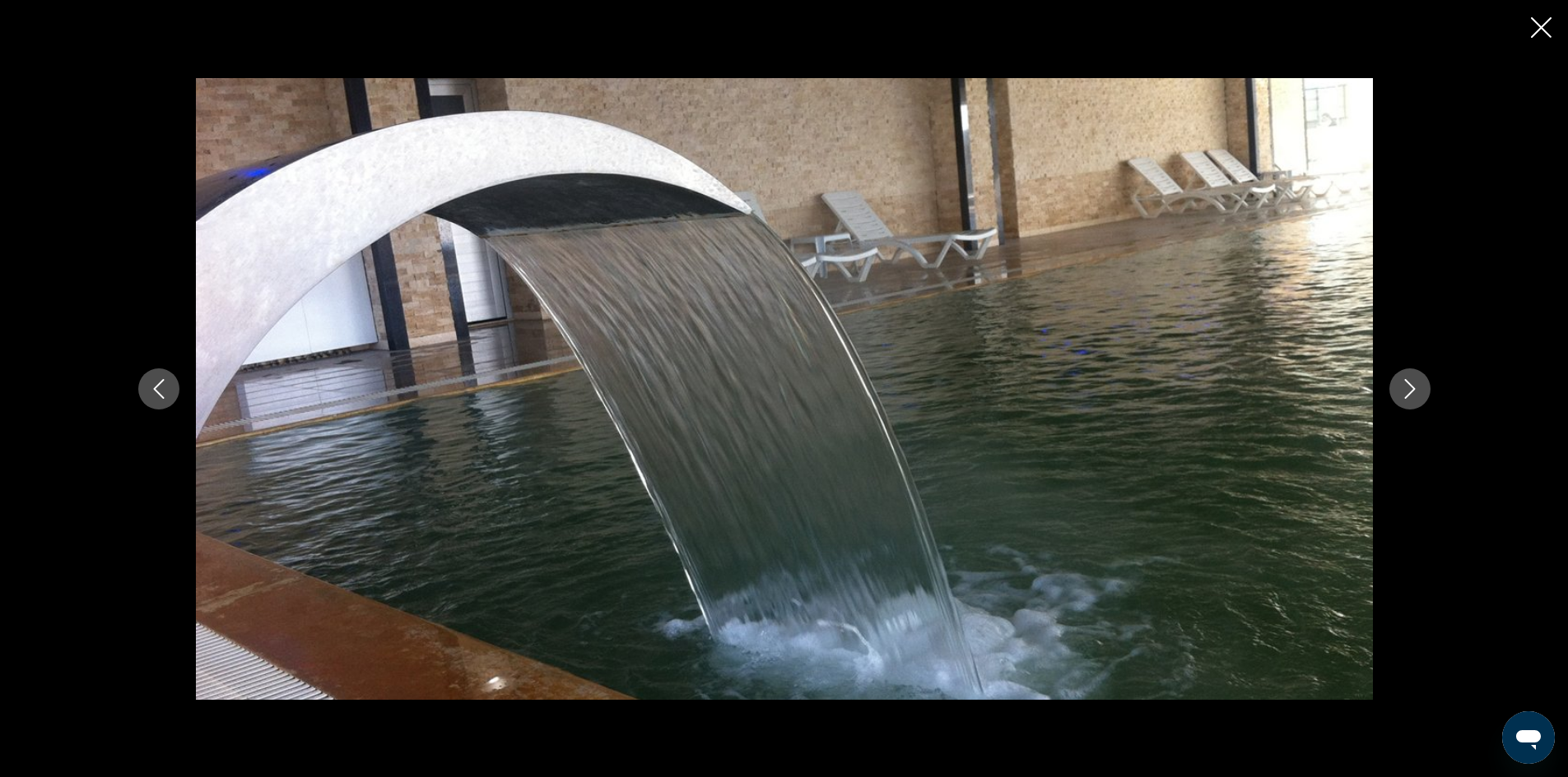
click at [1417, 392] on icon "Next image" at bounding box center [1410, 388] width 20 height 20
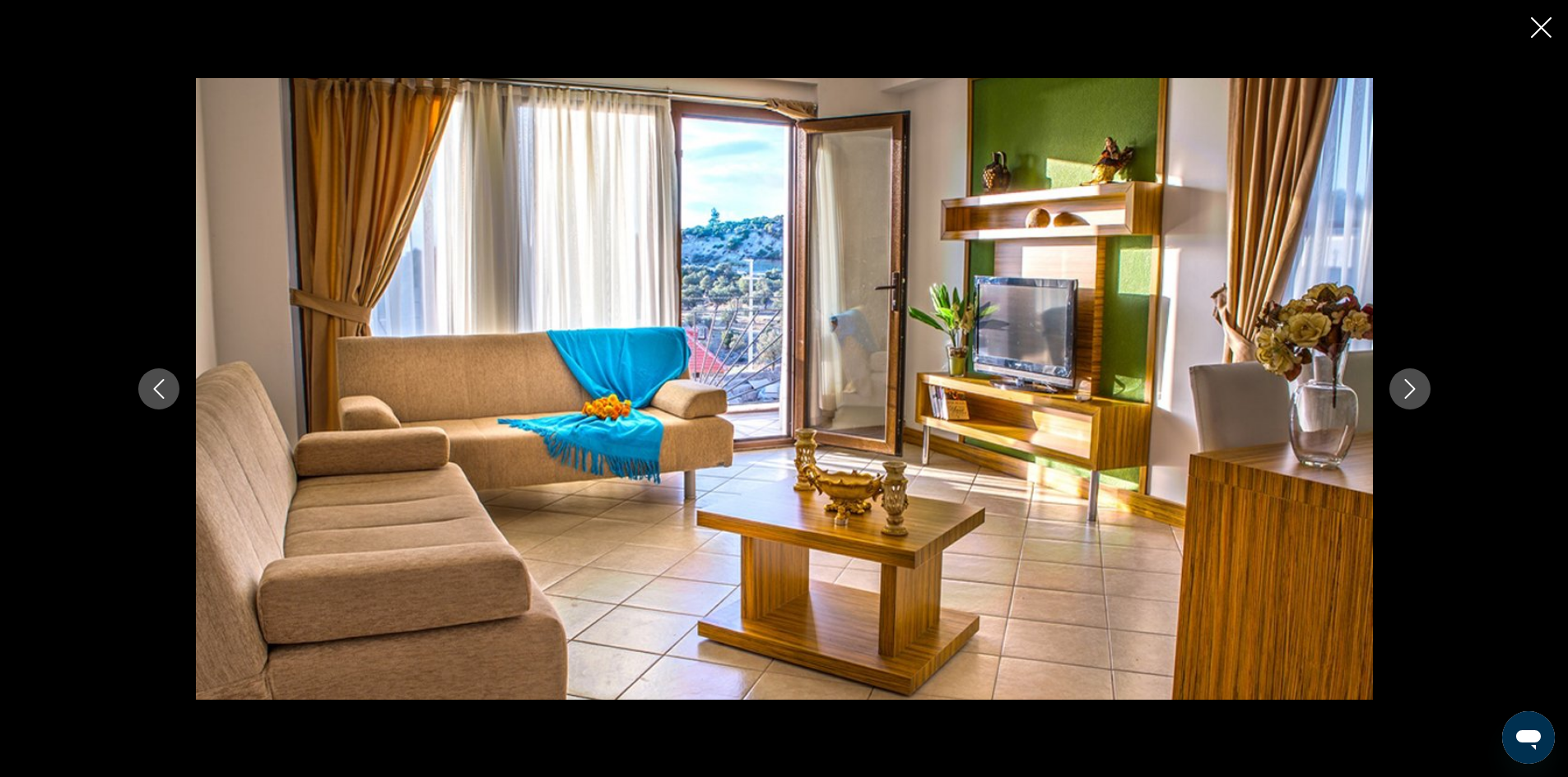
click at [1536, 24] on icon "Close slideshow" at bounding box center [1540, 27] width 20 height 20
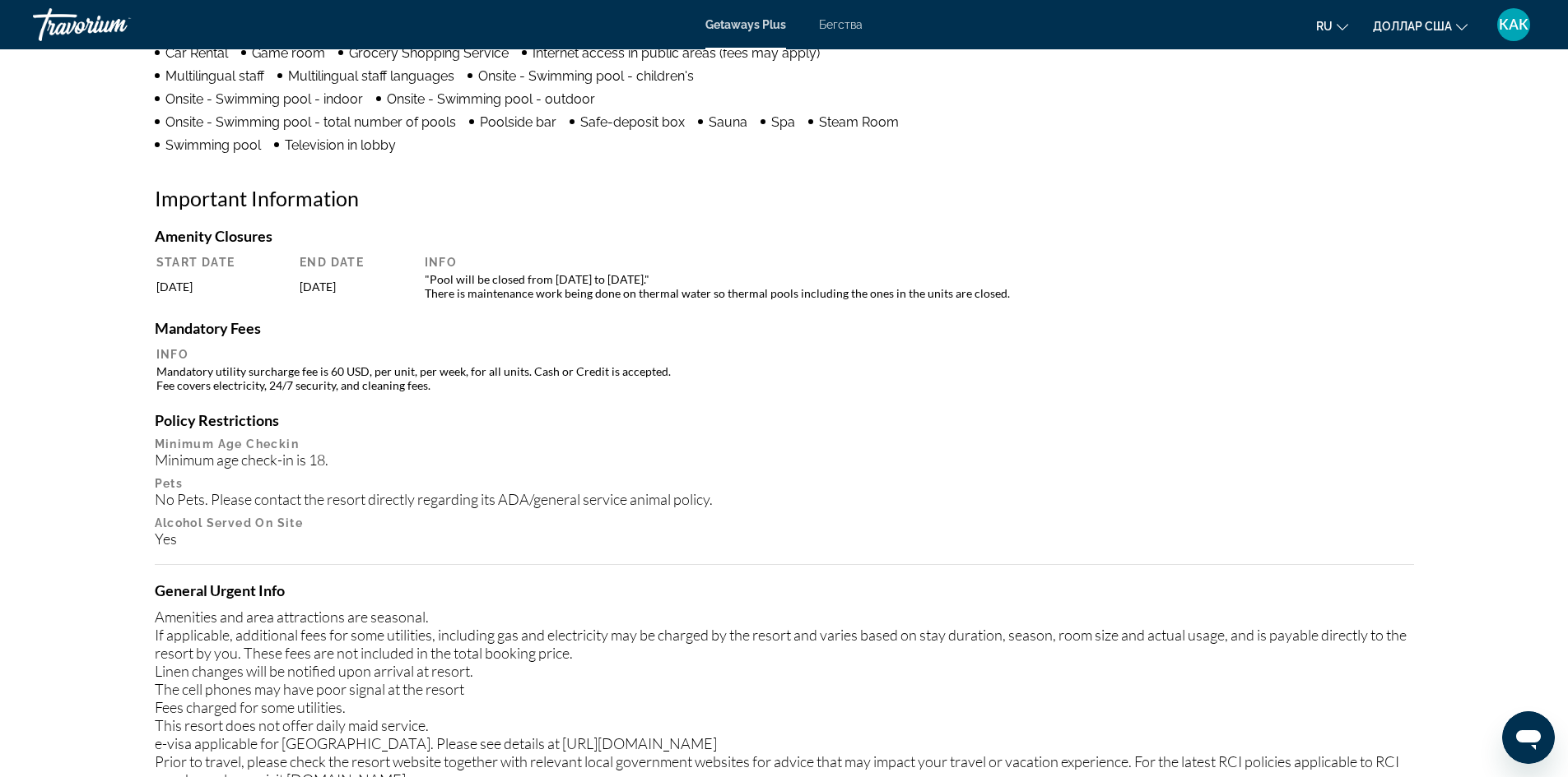
scroll to position [1480, 0]
click at [1309, 250] on div "Amenity Closures Start Date End Date Info [DATE] [DATE] "Pool will be closed fr…" at bounding box center [784, 262] width 1259 height 75
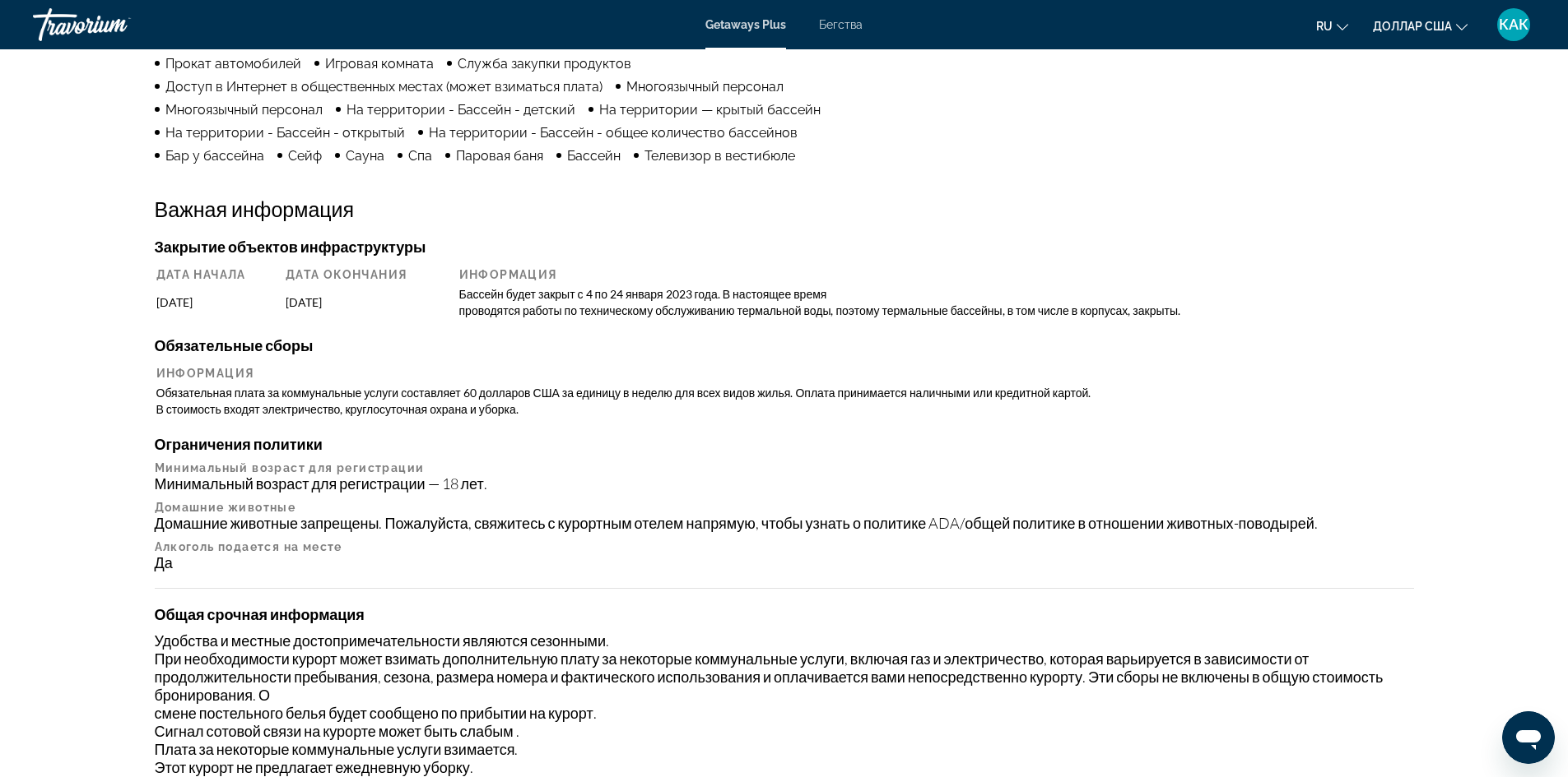
click at [1376, 172] on div "Удобства Бассейн Прокат автомобилей Игровая комната Служба закупки продуктов До…" at bounding box center [784, 366] width 1259 height 964
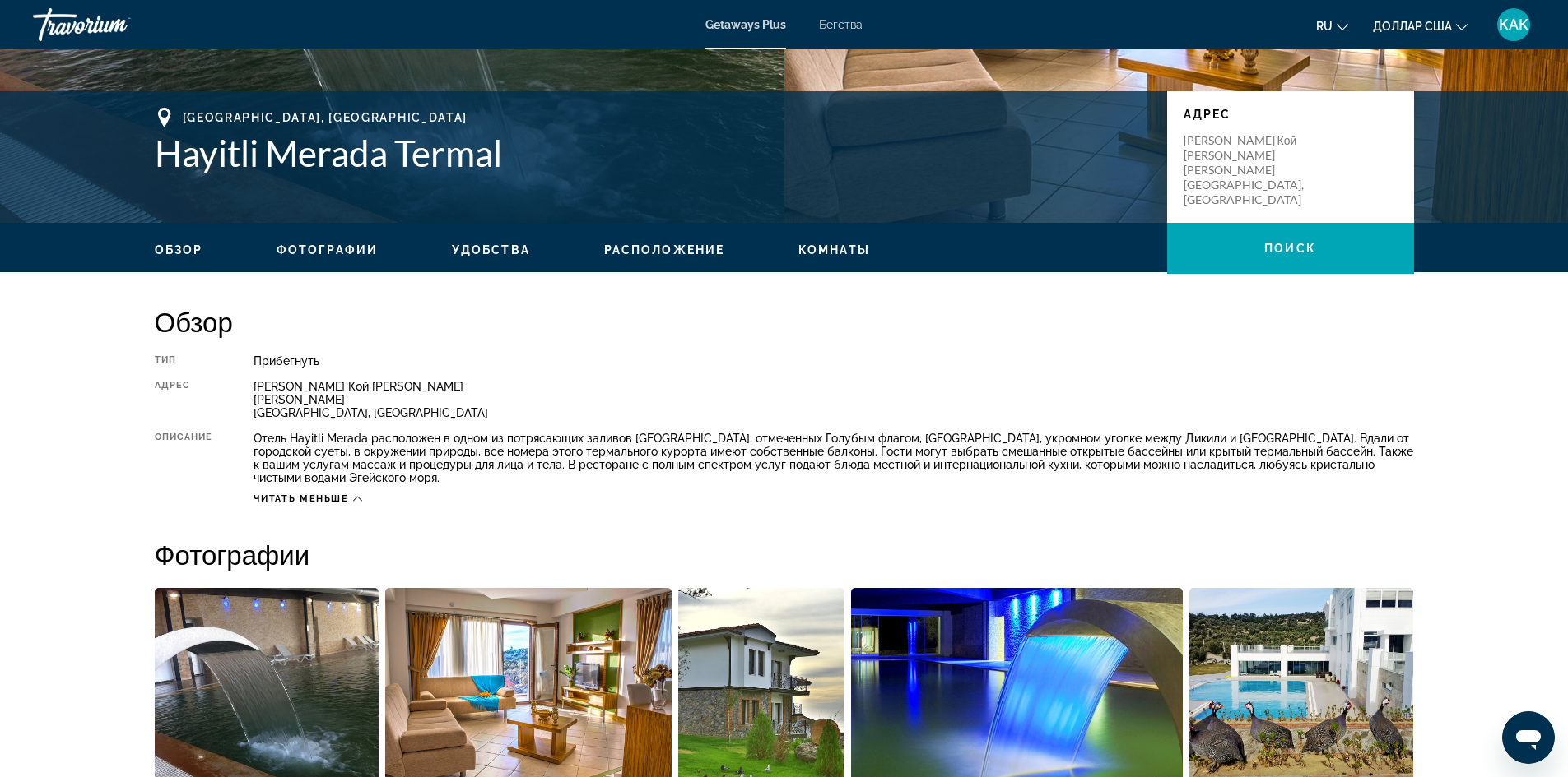
scroll to position [164, 0]
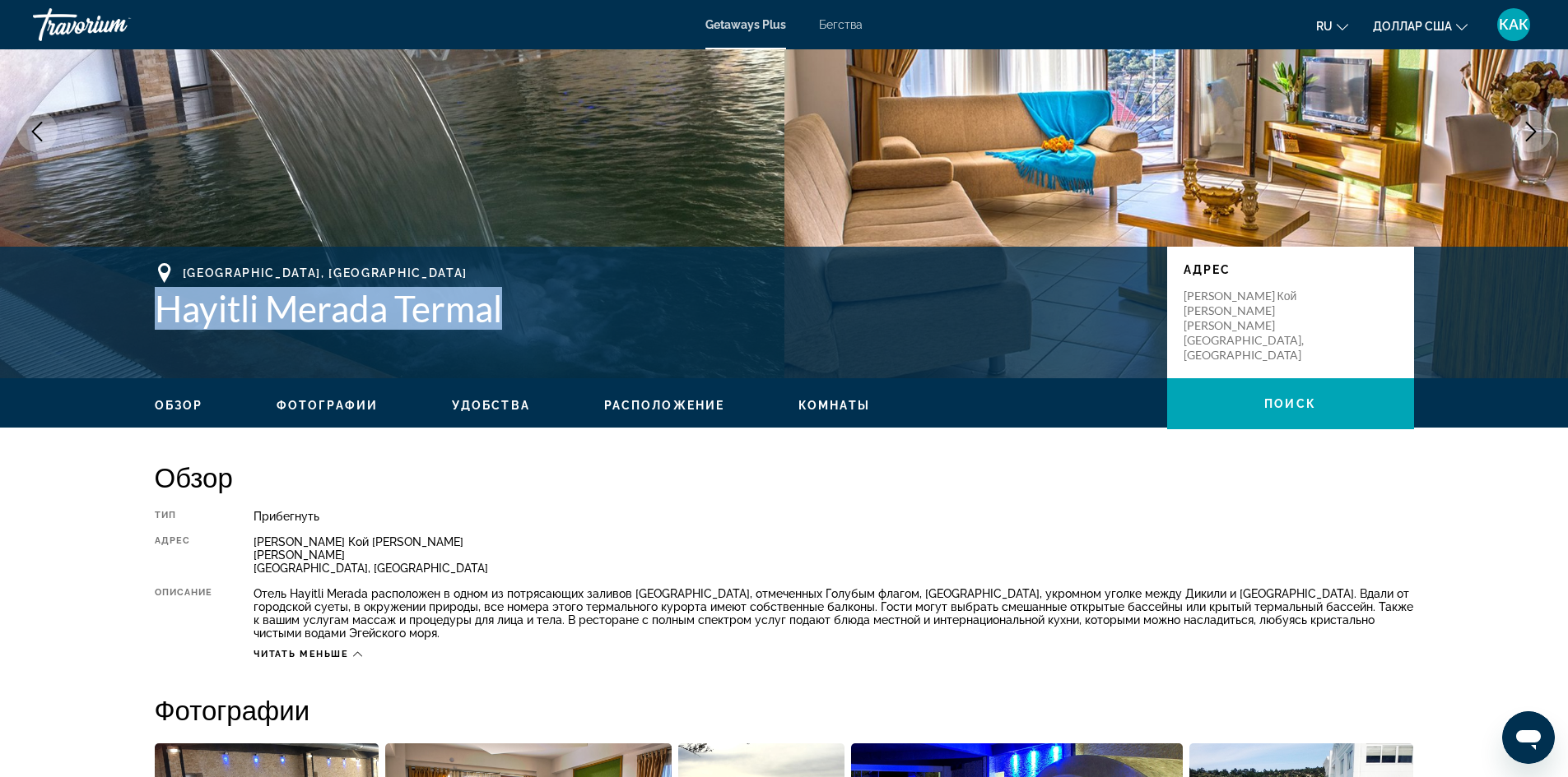
drag, startPoint x: 465, startPoint y: 313, endPoint x: 155, endPoint y: 309, distance: 310.0
click at [155, 309] on h1 "Hayitli Merada Termal" at bounding box center [652, 308] width 995 height 43
copy font "Hayitli Merada Termal"
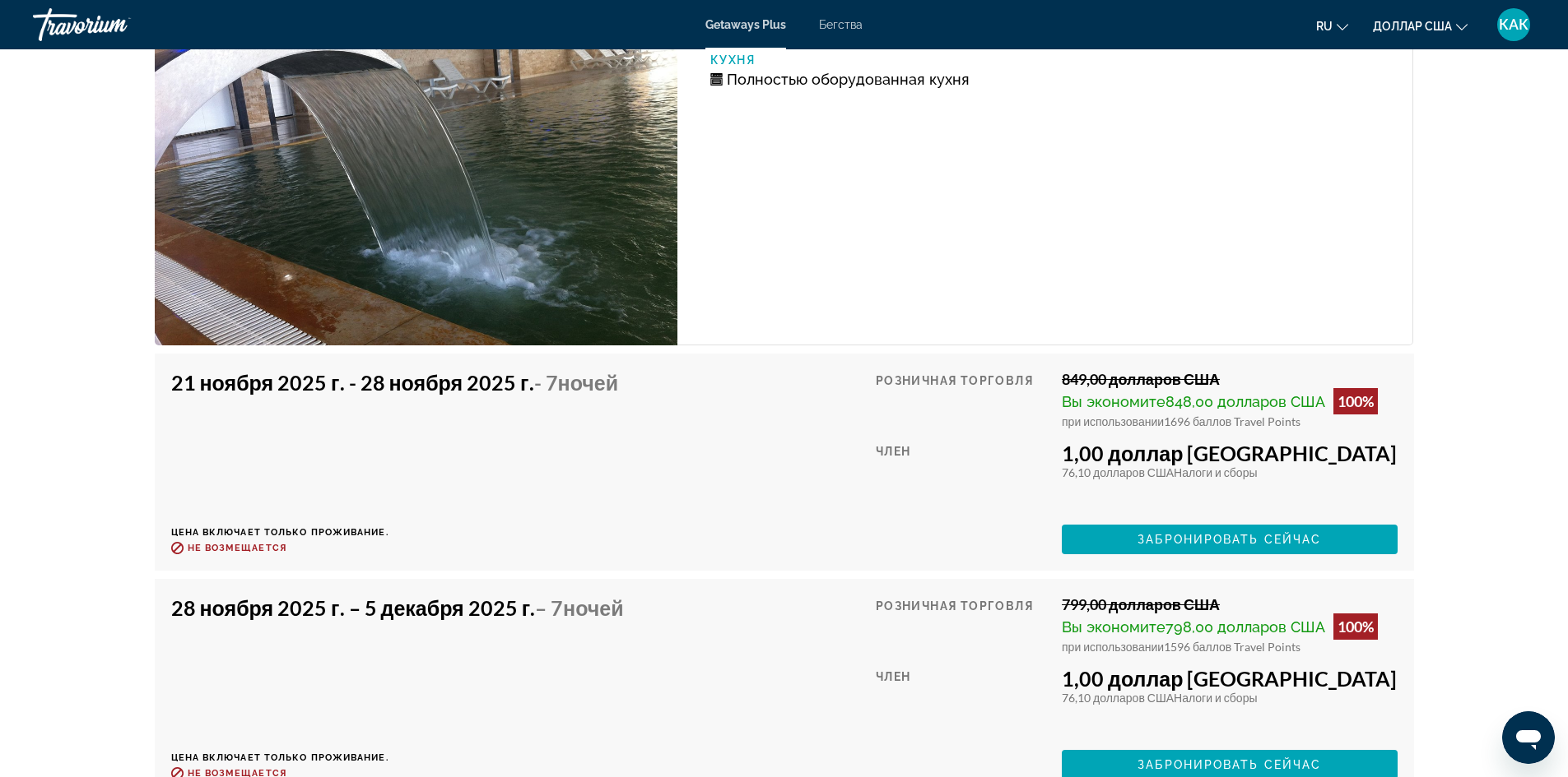
scroll to position [2970, 0]
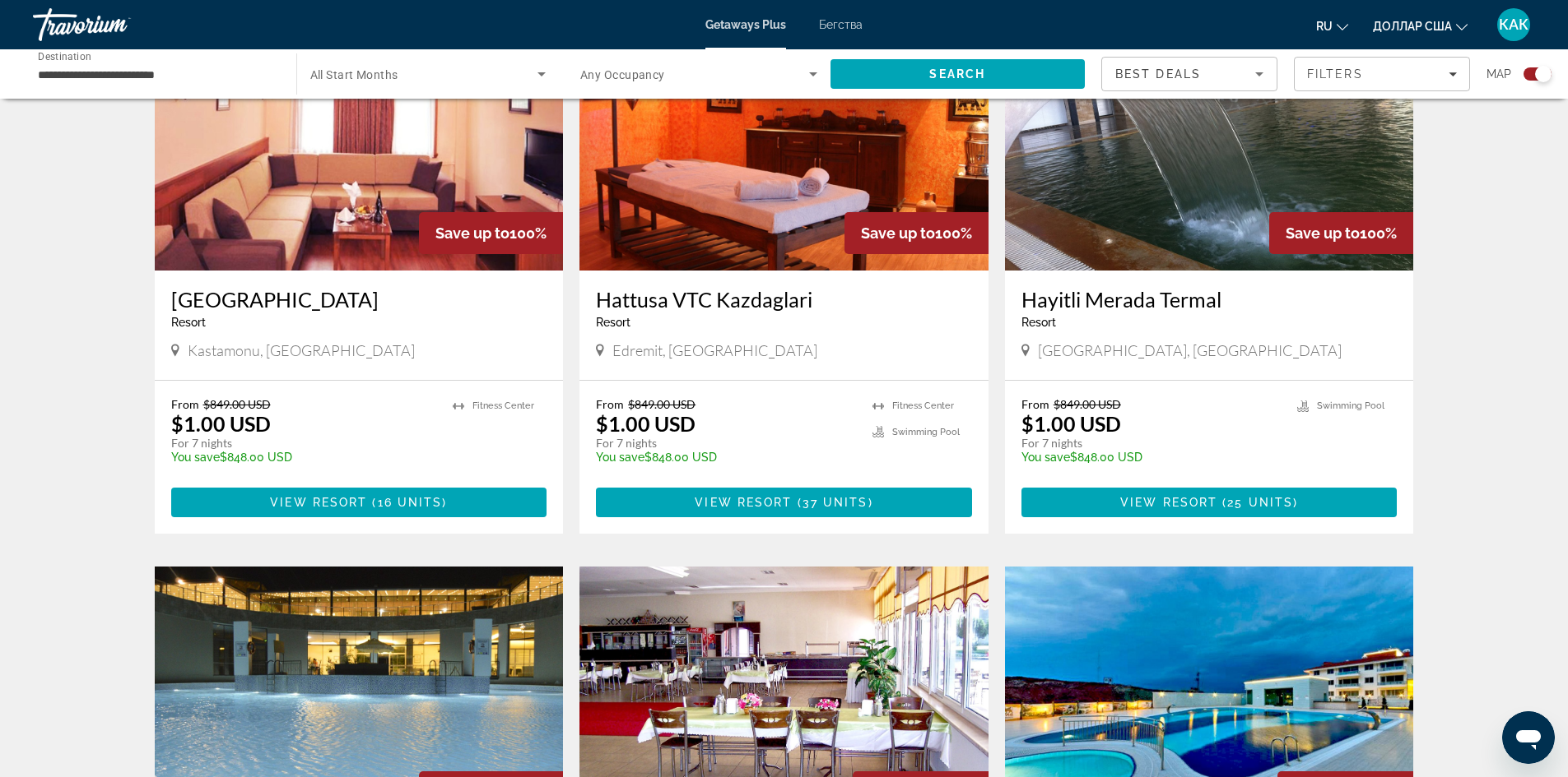
scroll to position [1159, 0]
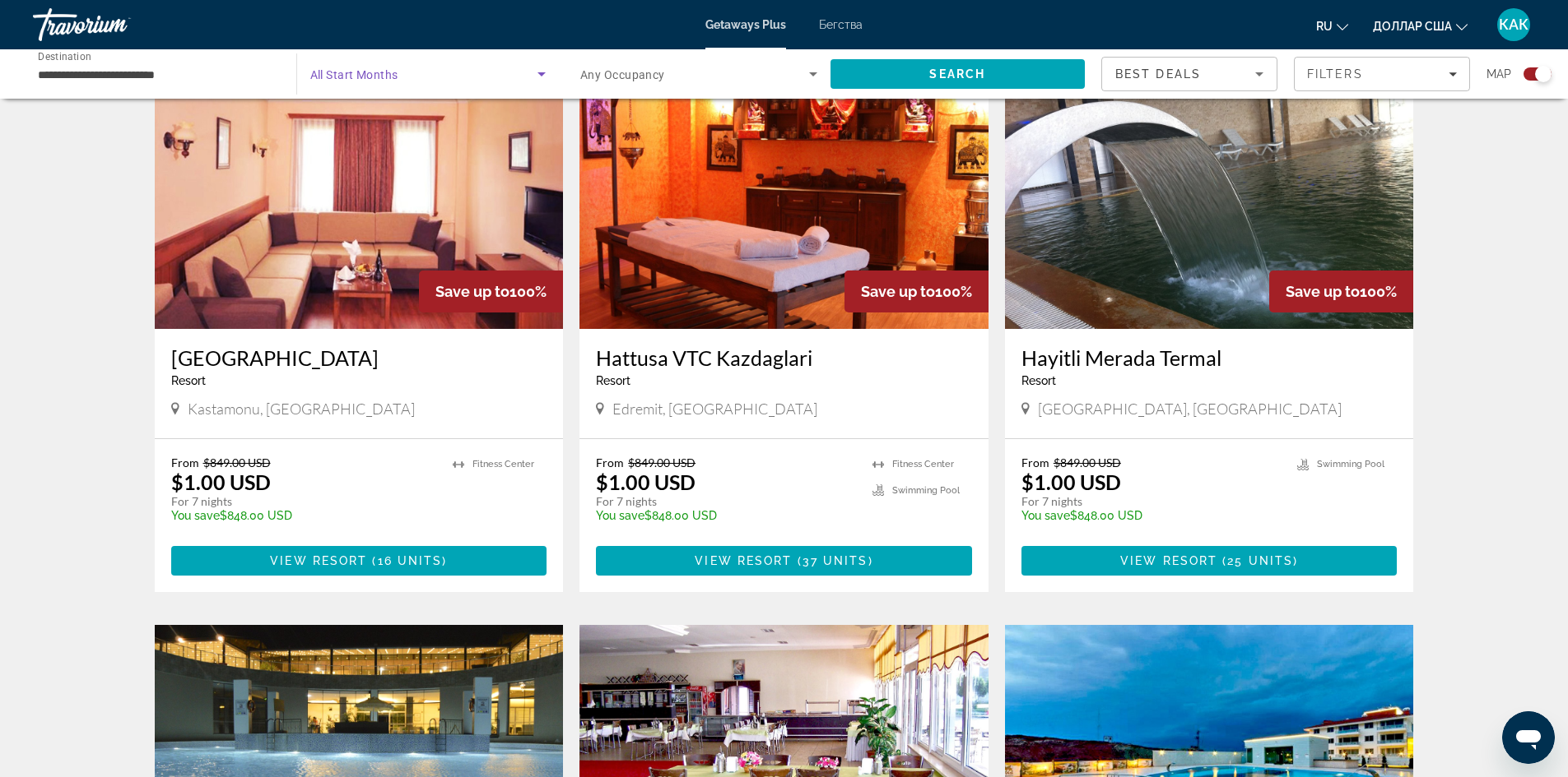
click at [420, 67] on span "Search widget" at bounding box center [424, 74] width 228 height 20
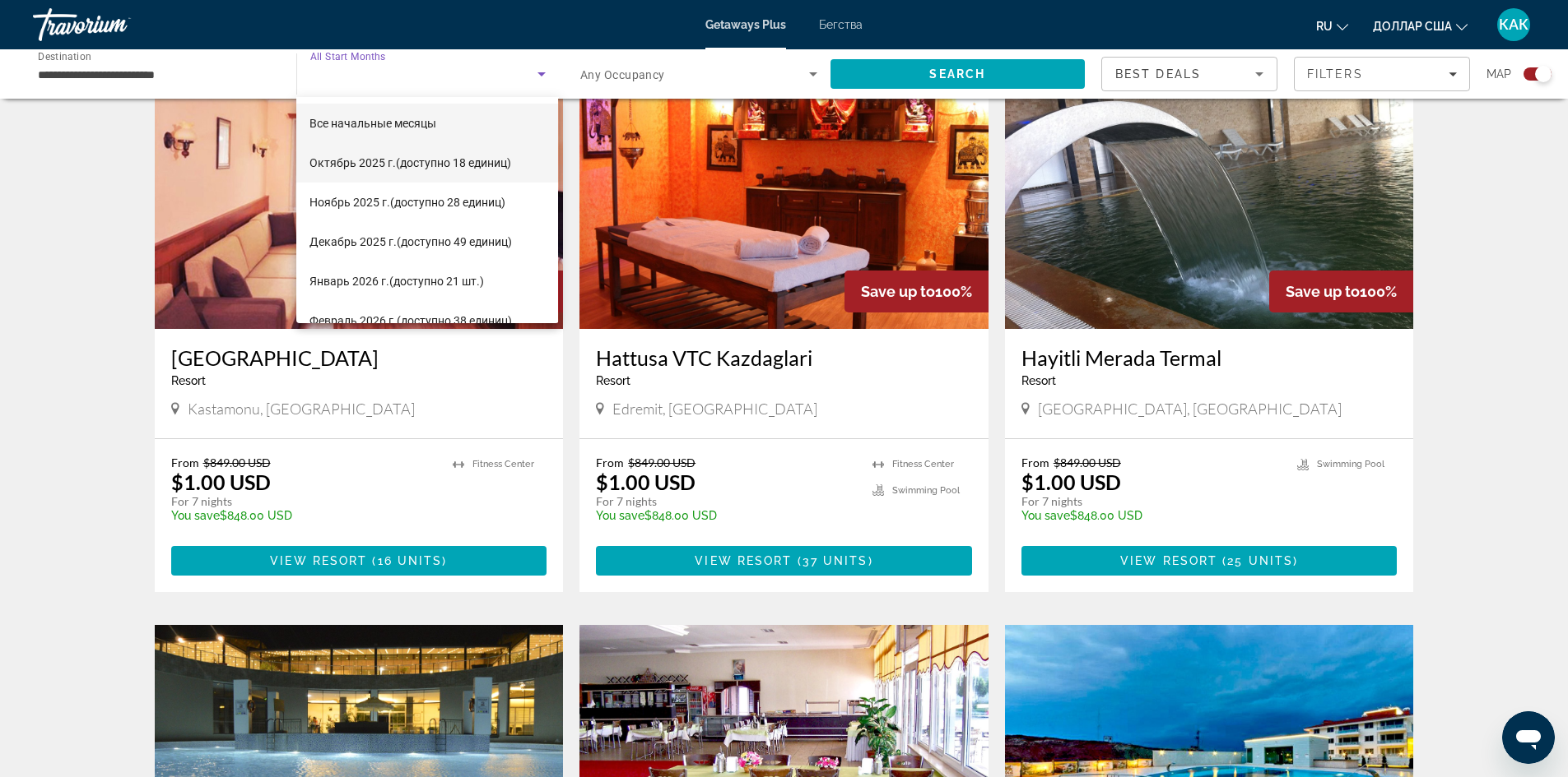
click at [390, 150] on mat-option "Октябрь 2025 г. (доступно 18 единиц)" at bounding box center [426, 163] width 262 height 39
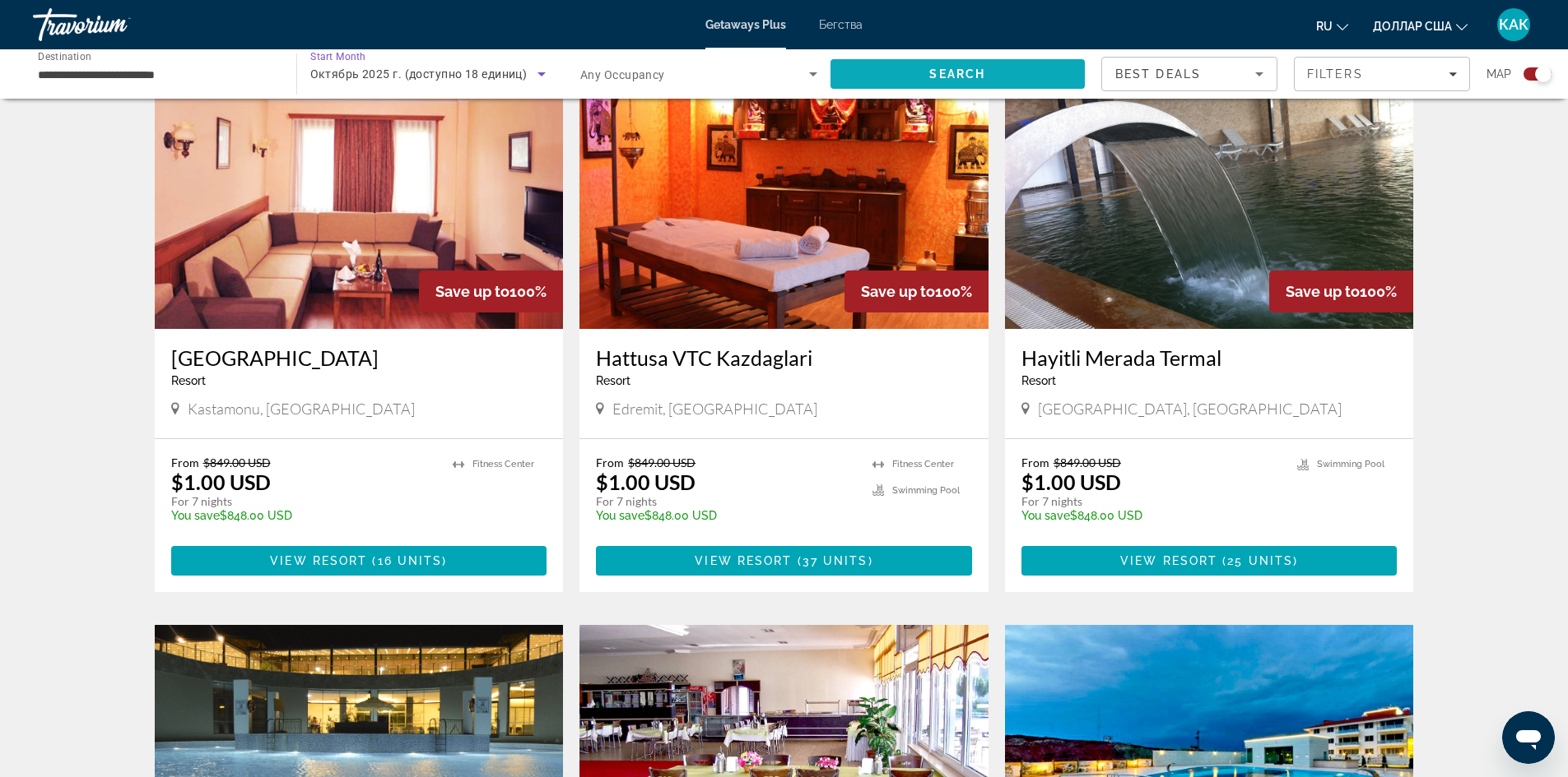
click at [945, 75] on span "Search" at bounding box center [957, 74] width 56 height 13
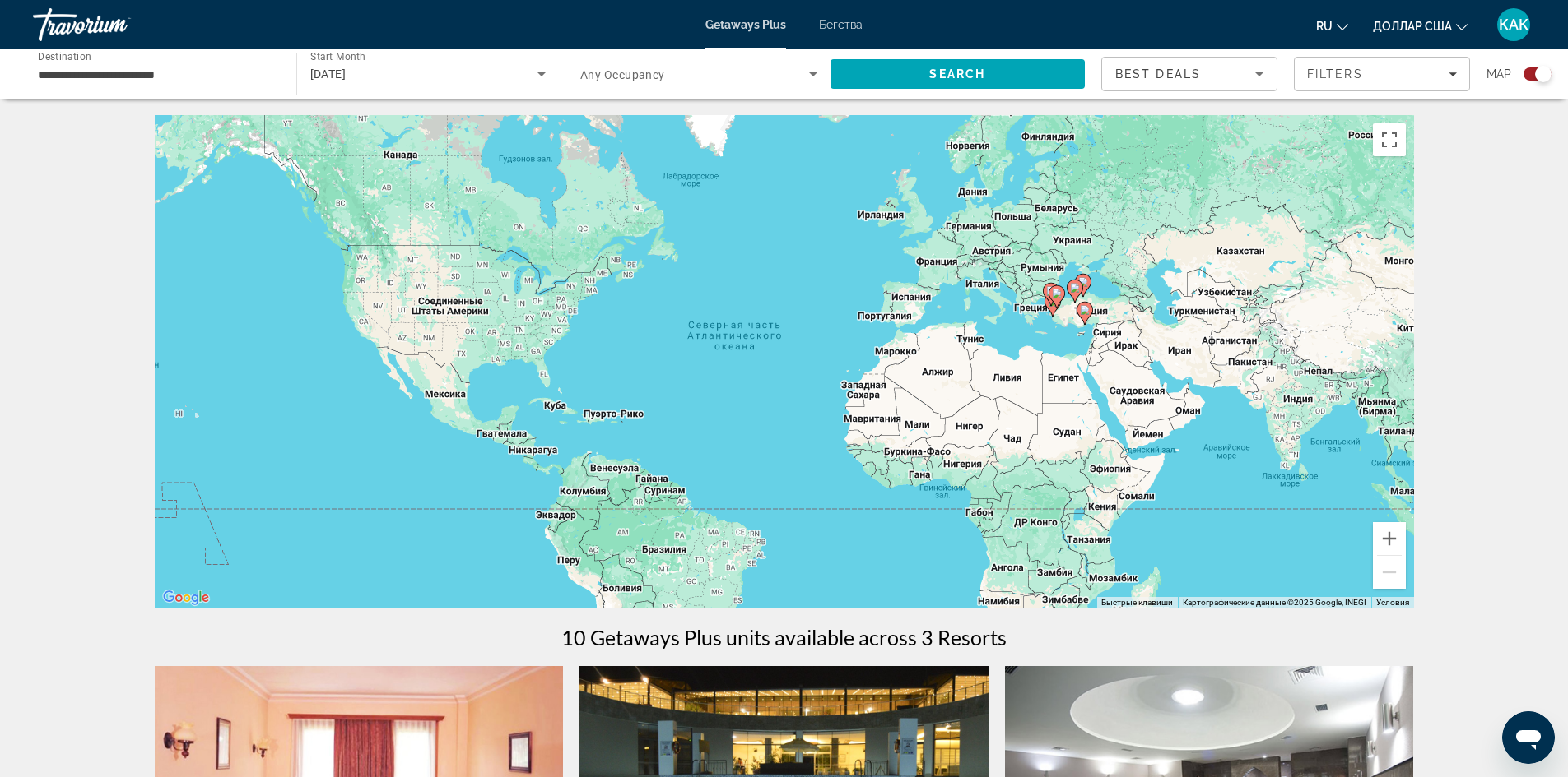
click at [513, 92] on div "[DATE]" at bounding box center [428, 74] width 236 height 46
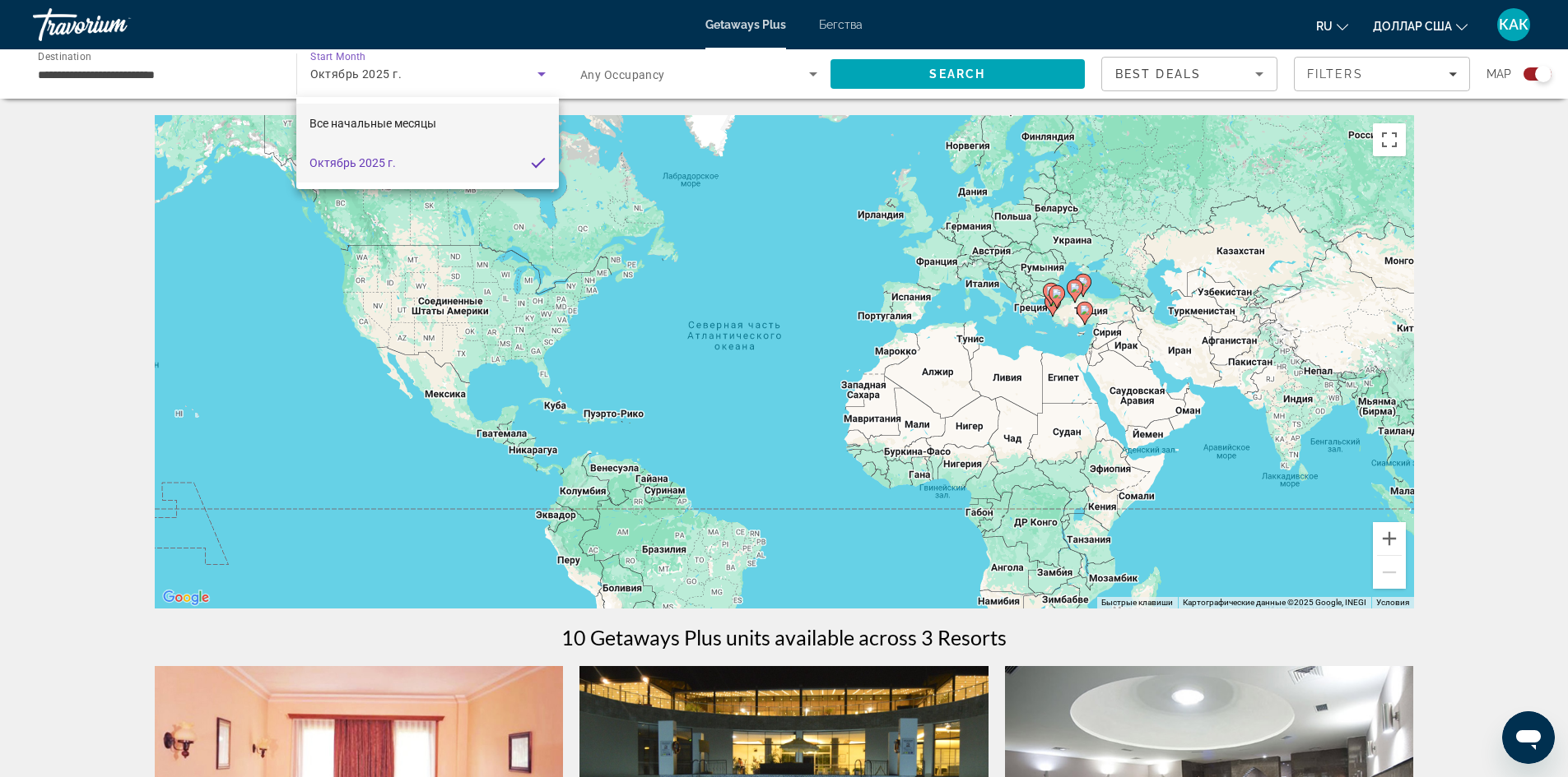
click at [466, 130] on mat-option "Все начальные месяцы" at bounding box center [426, 122] width 262 height 39
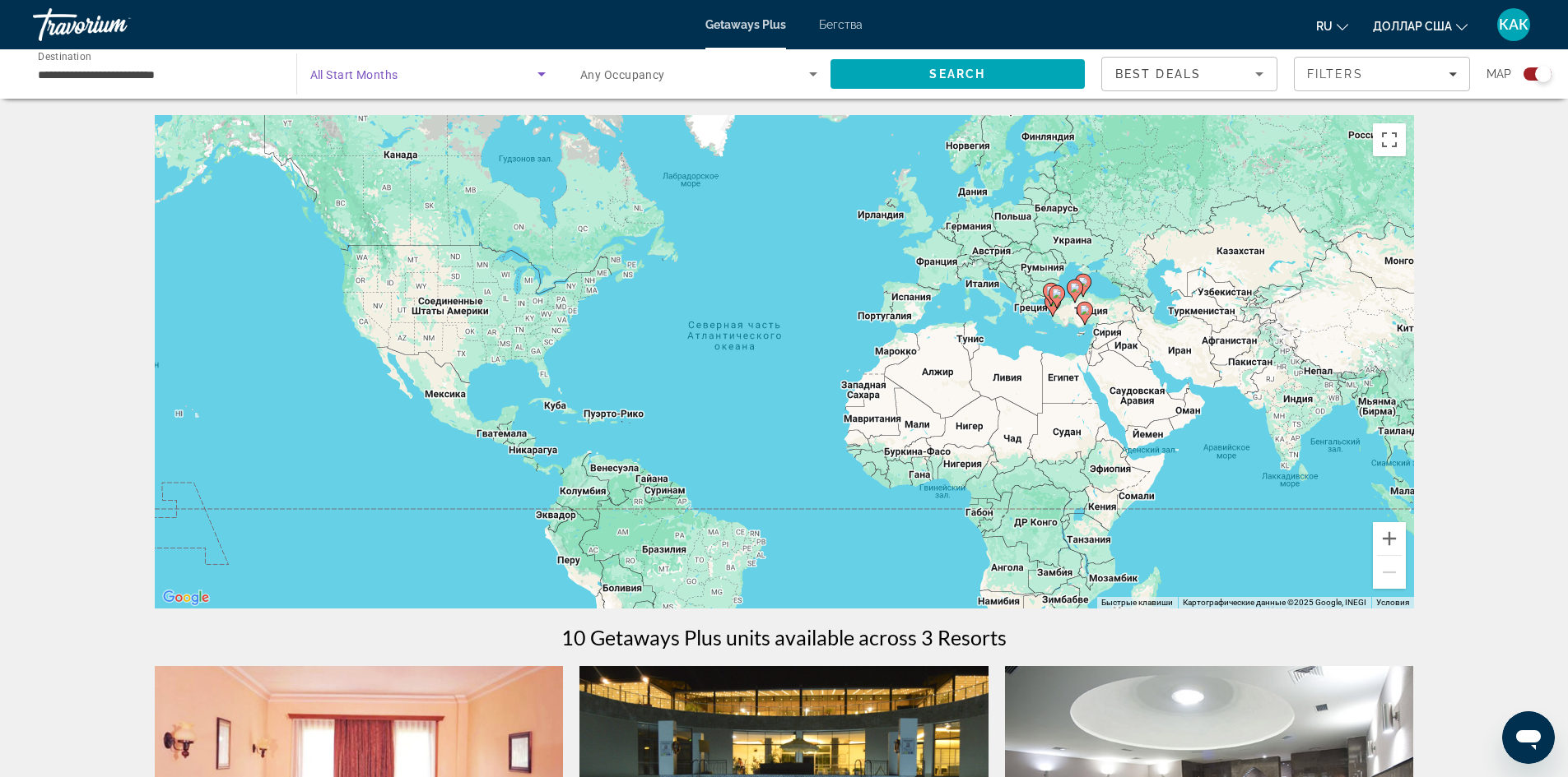
click at [758, 89] on div "Search widget" at bounding box center [699, 74] width 237 height 46
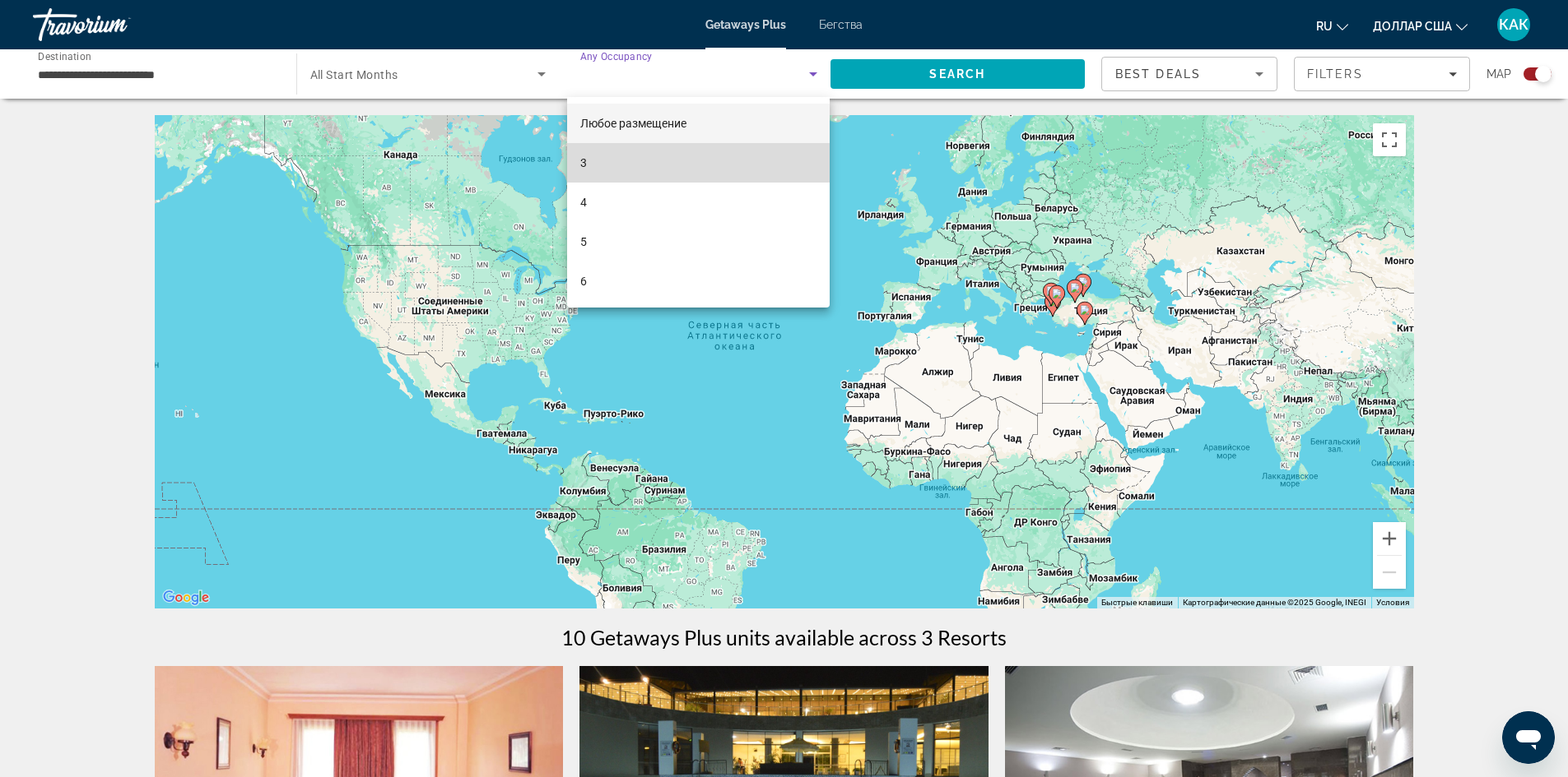
click at [651, 150] on mat-option "3" at bounding box center [699, 163] width 263 height 39
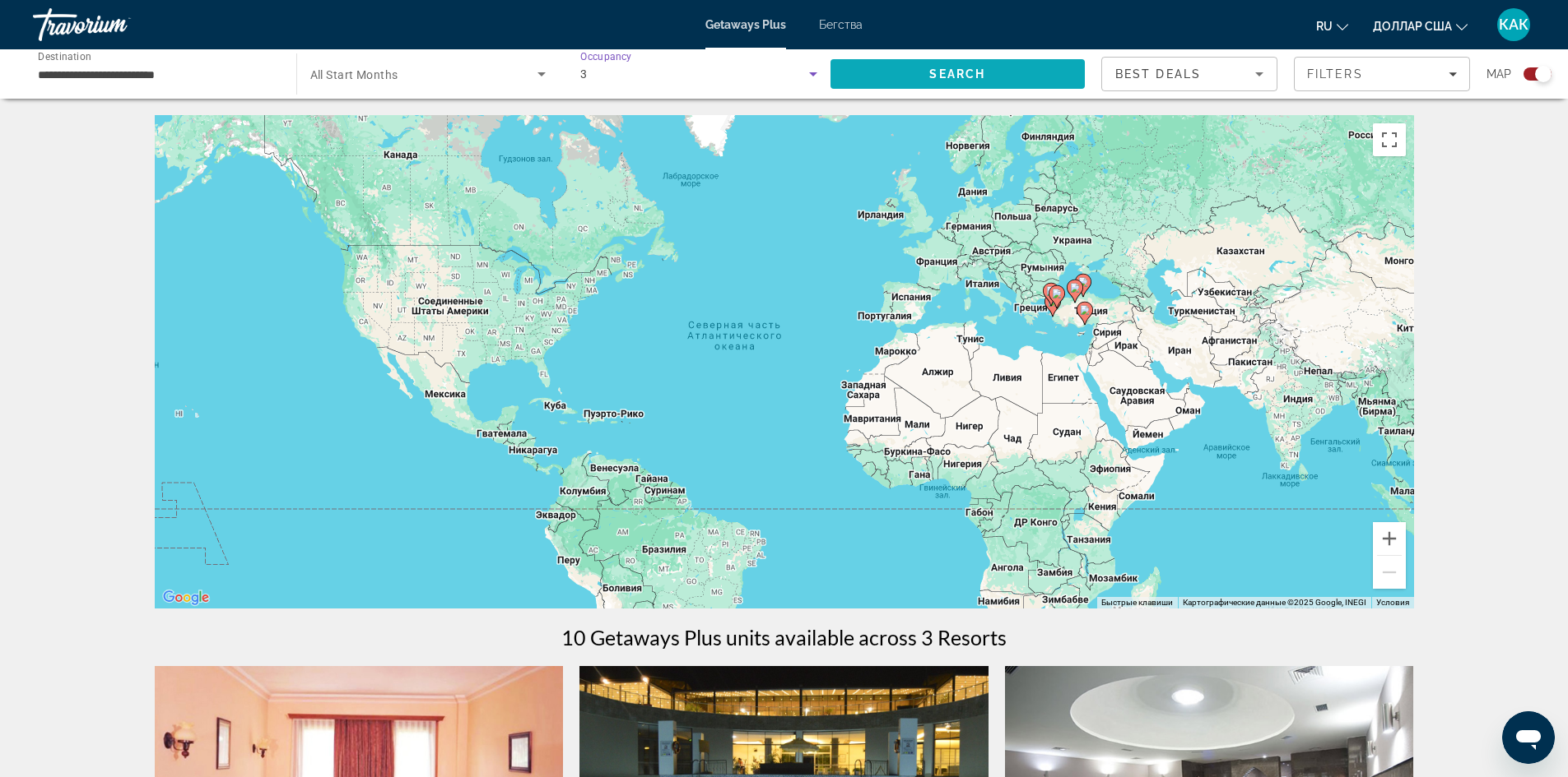
click at [1022, 72] on span "Search" at bounding box center [957, 74] width 255 height 39
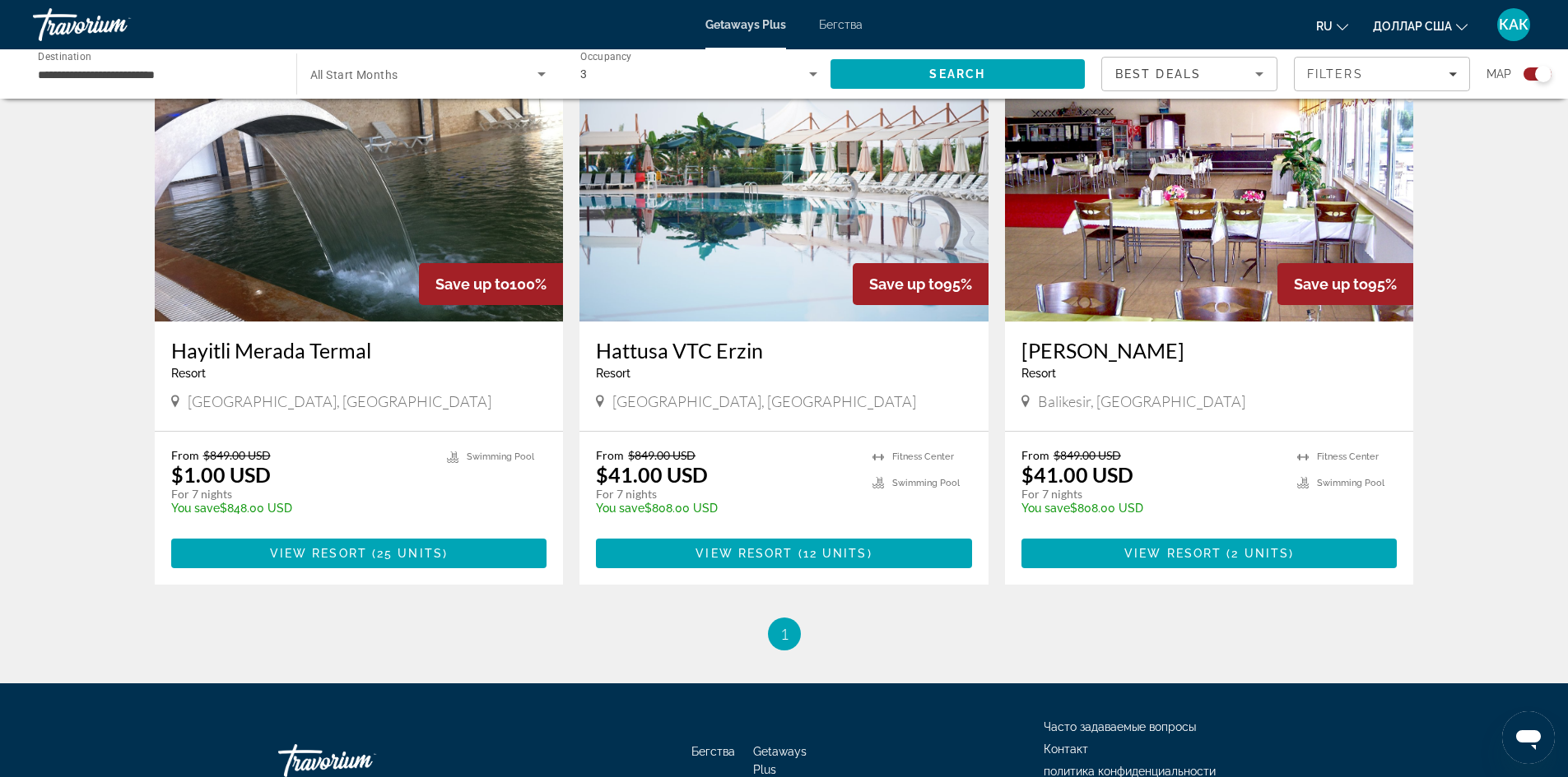
scroll to position [1727, 0]
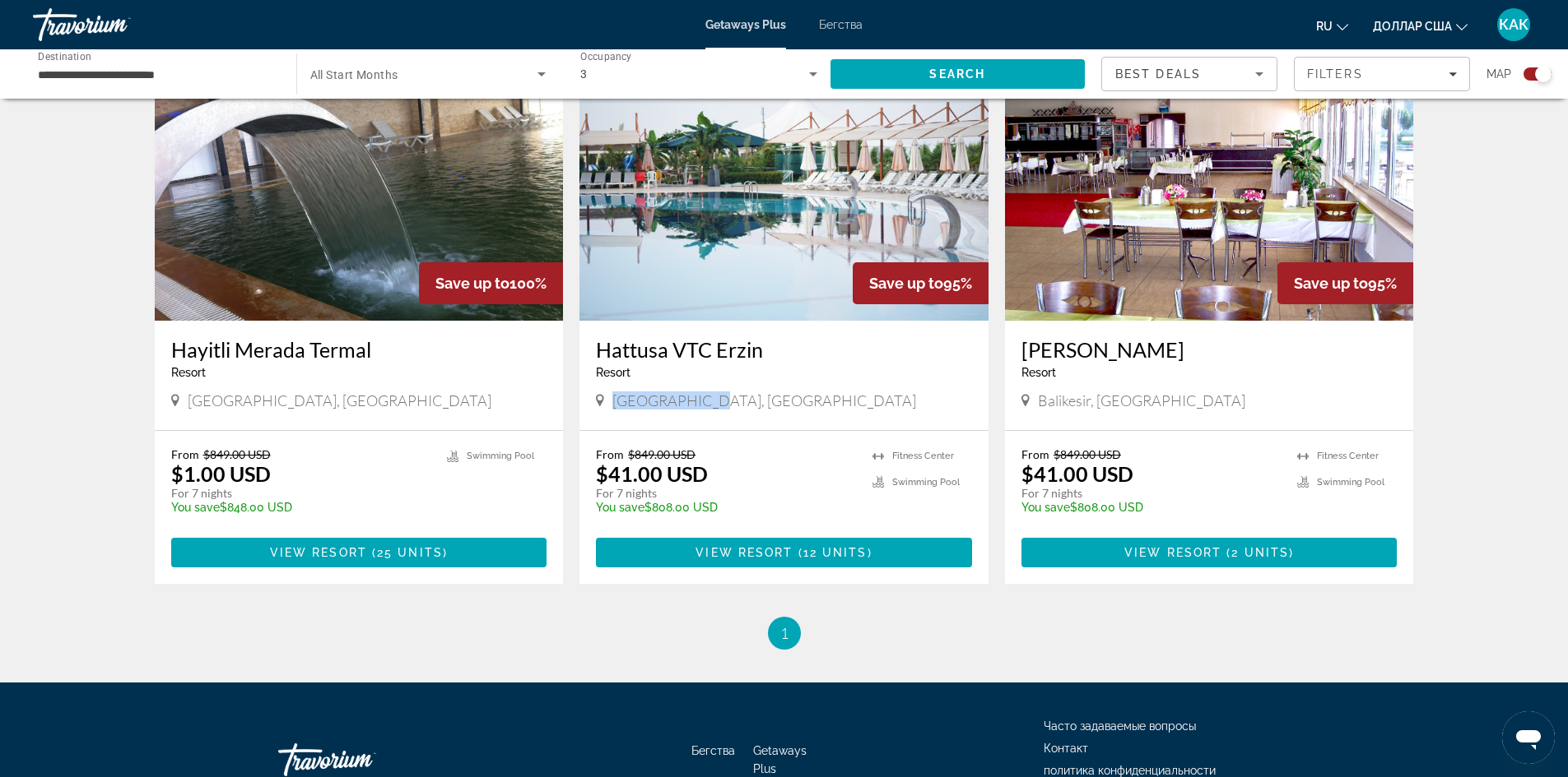
drag, startPoint x: 714, startPoint y: 403, endPoint x: 631, endPoint y: 405, distance: 83.0
click at [609, 408] on div "[GEOGRAPHIC_DATA], [GEOGRAPHIC_DATA]" at bounding box center [784, 400] width 376 height 18
copy span "[GEOGRAPHIC_DATA], [GEOGRAPHIC_DATA]"
click at [747, 254] on img "Основное содержание" at bounding box center [784, 189] width 409 height 263
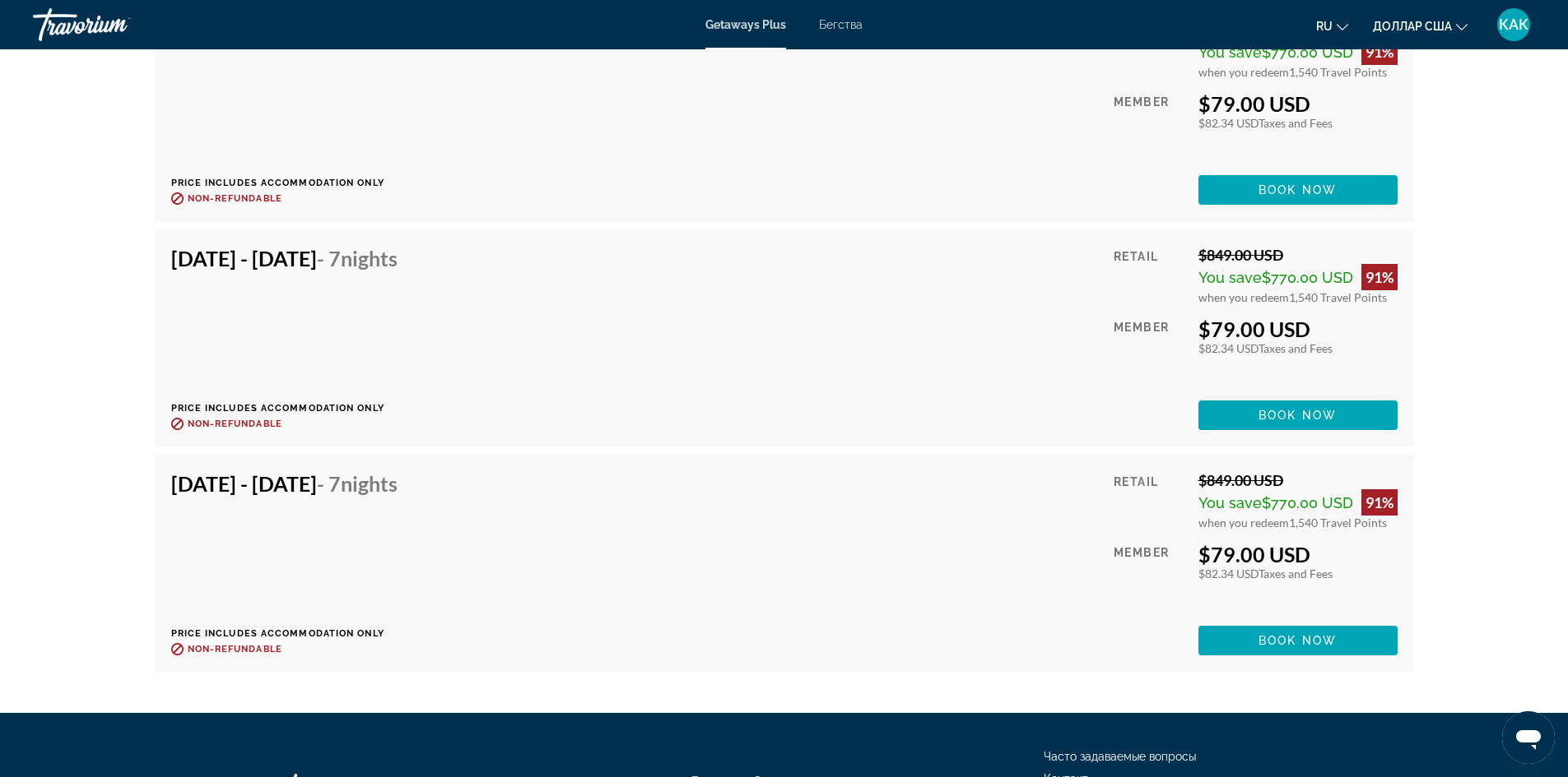
scroll to position [5099, 0]
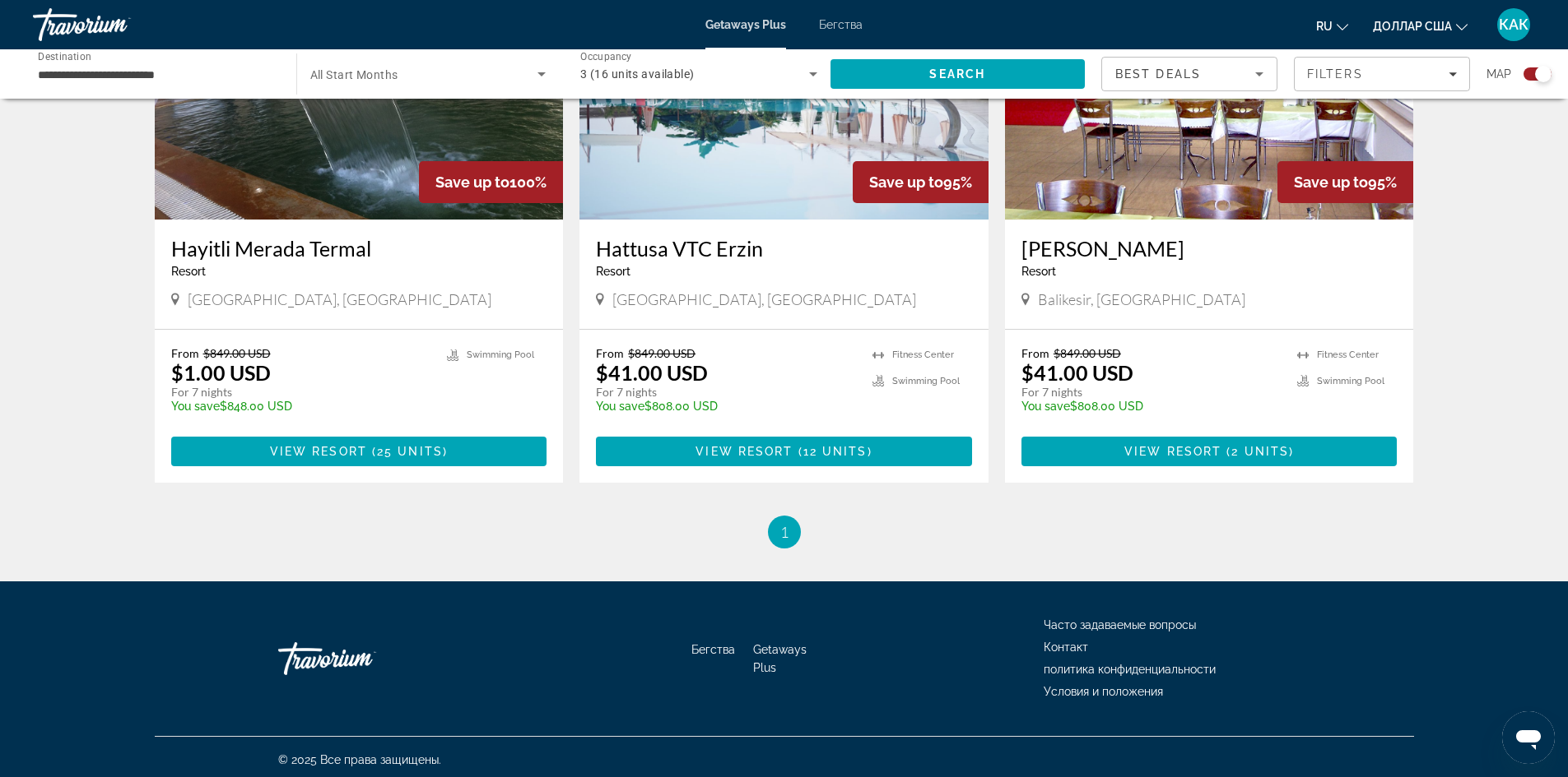
scroll to position [1834, 0]
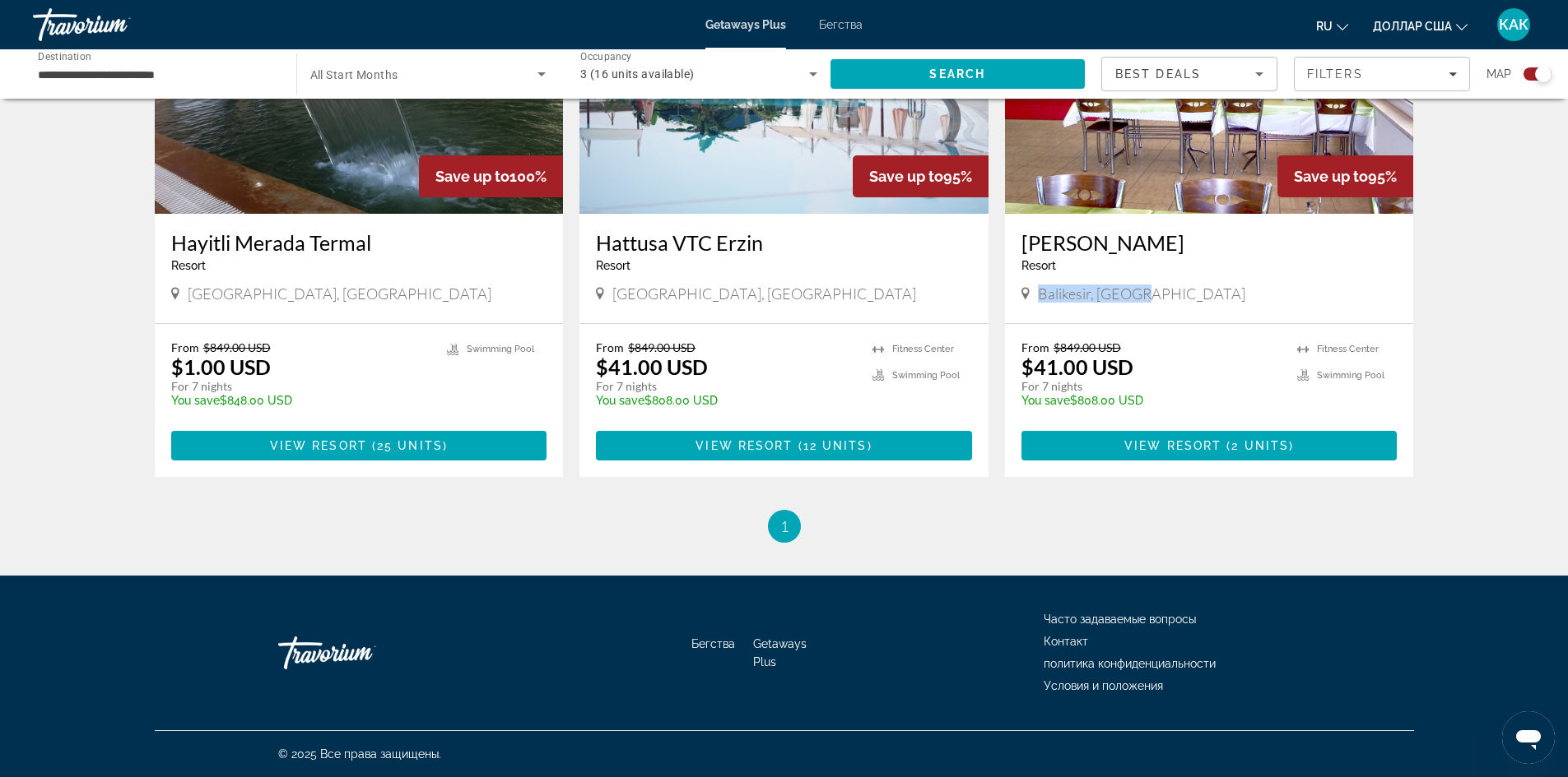
drag, startPoint x: 1143, startPoint y: 294, endPoint x: 1029, endPoint y: 299, distance: 114.1
click at [1029, 299] on div "Balikesir, [GEOGRAPHIC_DATA]" at bounding box center [1209, 293] width 376 height 18
copy span "Balikesir, [GEOGRAPHIC_DATA]"
click at [1179, 202] on img "Основное содержание" at bounding box center [1209, 82] width 409 height 263
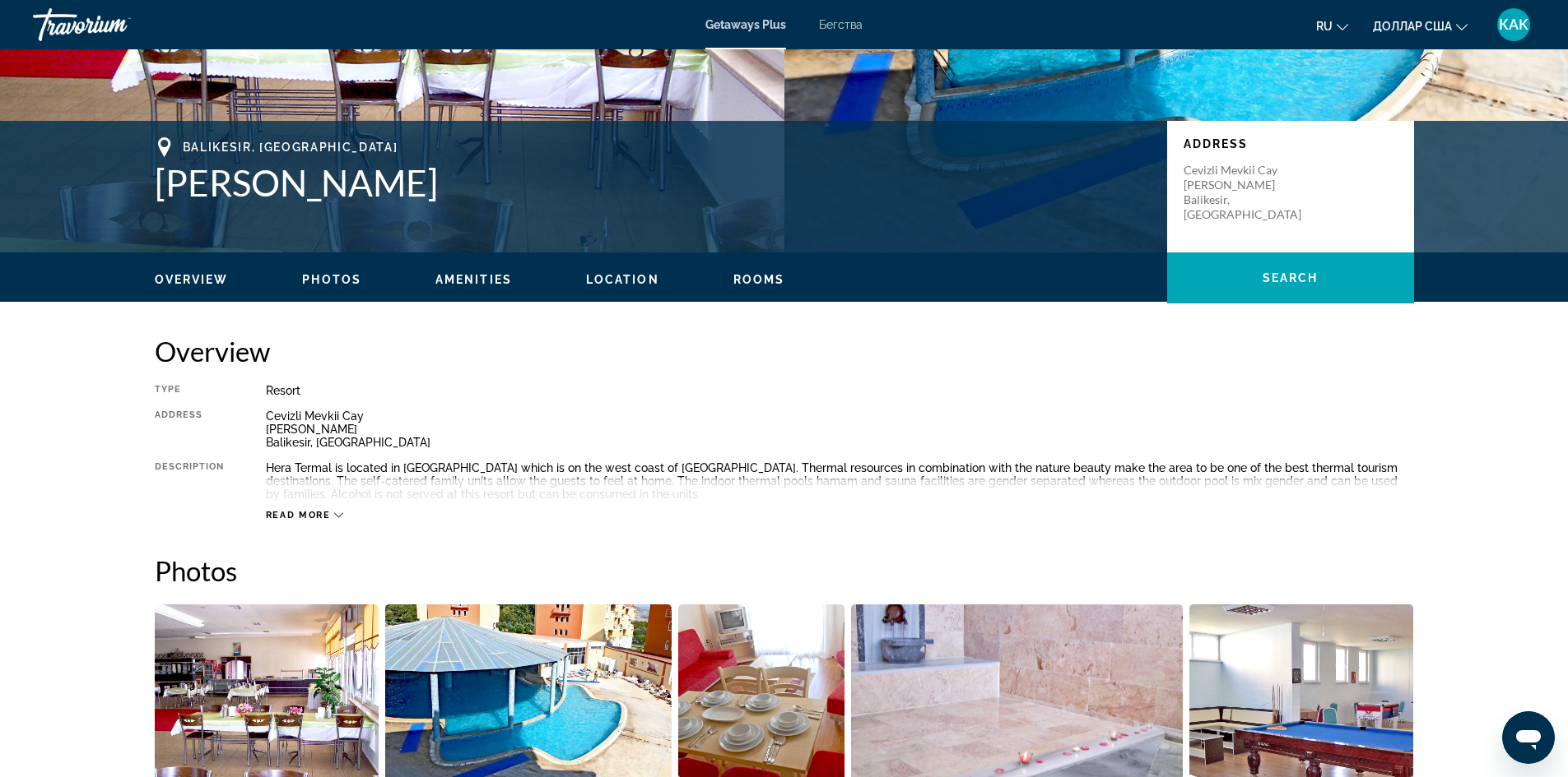
scroll to position [494, 0]
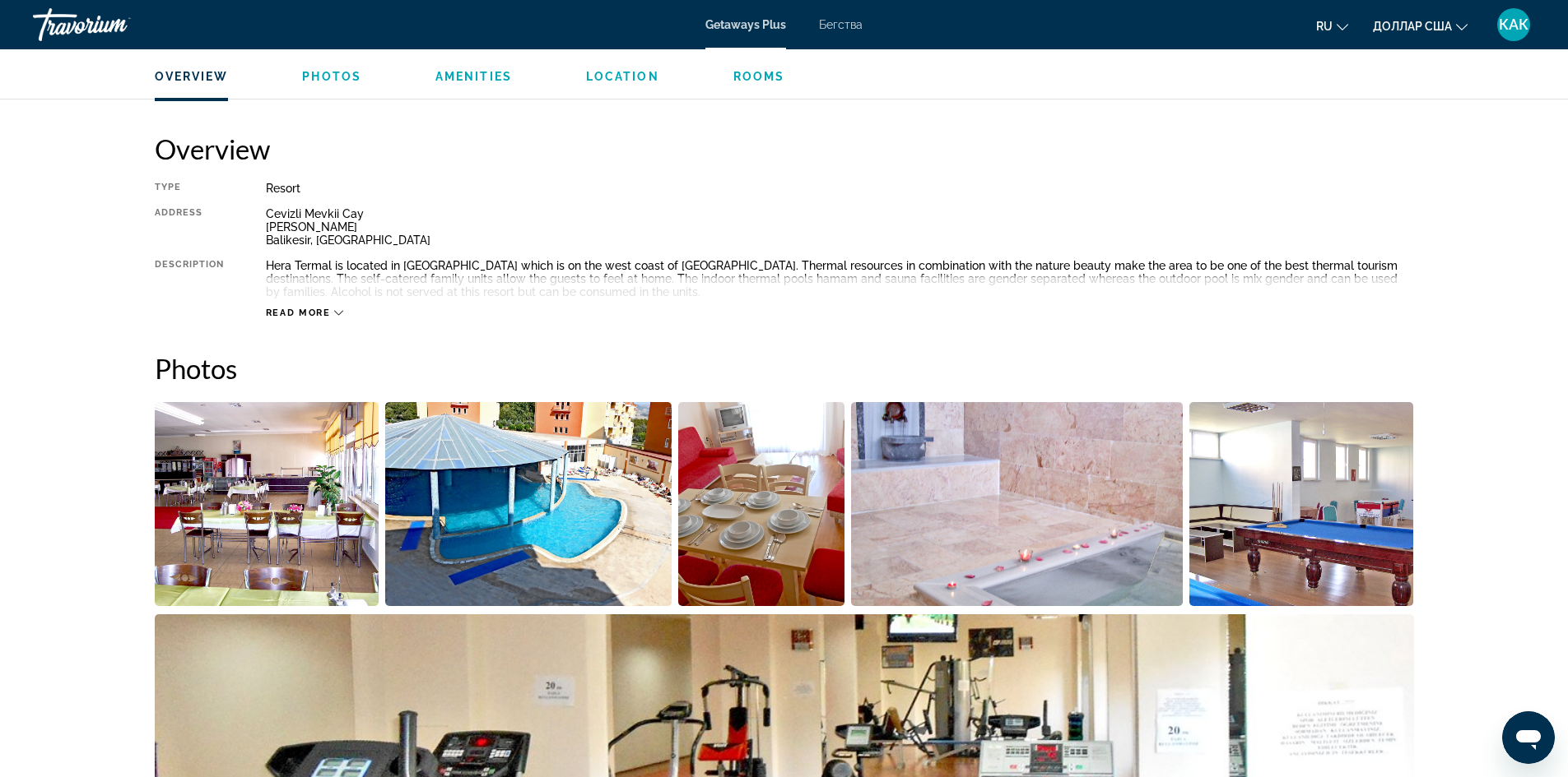
click at [322, 304] on div "Read more" at bounding box center [840, 297] width 1148 height 46
click at [322, 308] on span "Read more" at bounding box center [299, 313] width 65 height 10
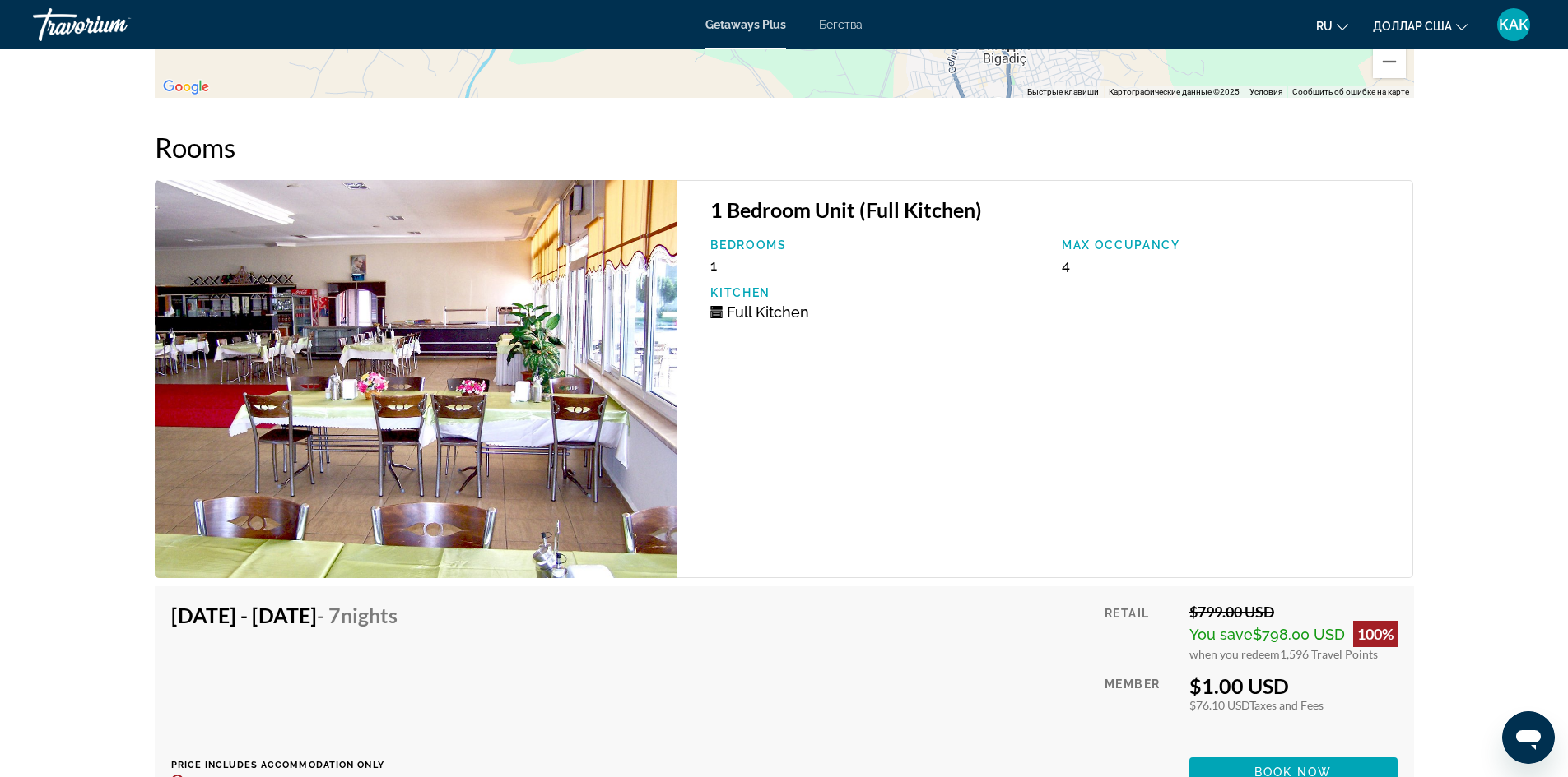
scroll to position [2129, 0]
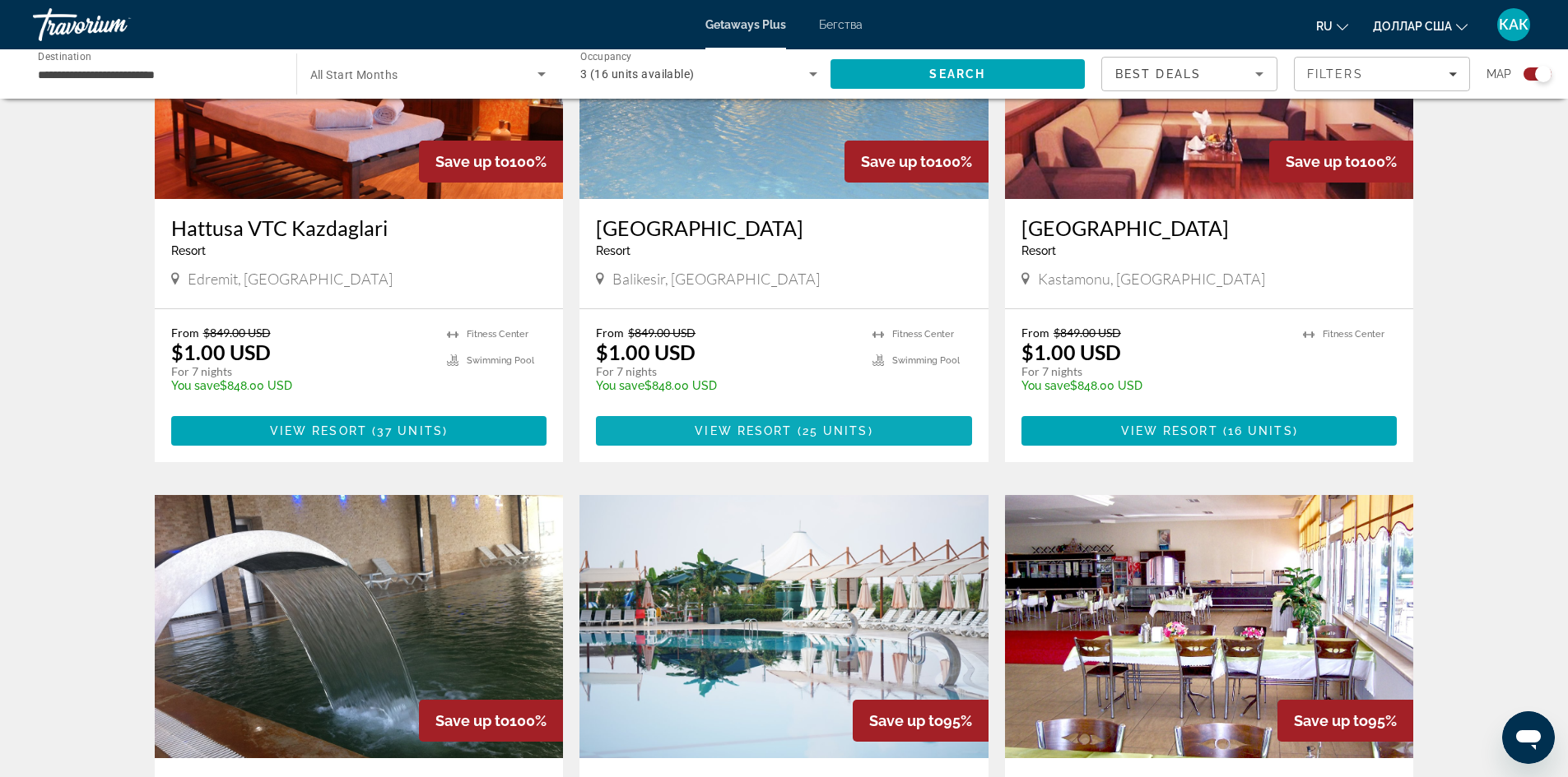
scroll to position [1234, 0]
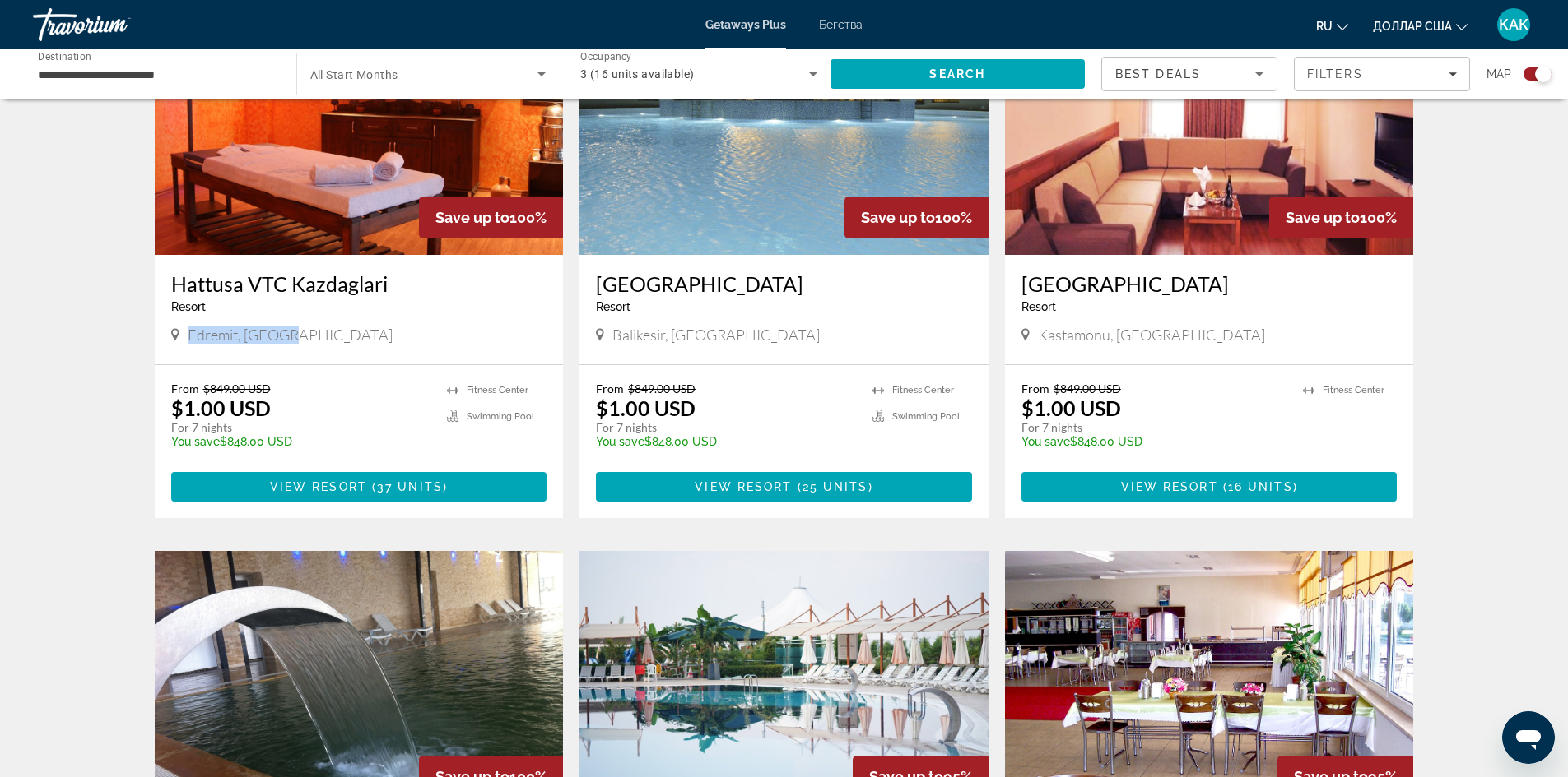
drag, startPoint x: 285, startPoint y: 339, endPoint x: 154, endPoint y: 331, distance: 131.2
click at [155, 331] on div "Hattusa VTC [GEOGRAPHIC_DATA] - This is an adults only resort Edremit, [GEOGRAP…" at bounding box center [359, 309] width 409 height 109
copy span "Edremit, [GEOGRAPHIC_DATA]"
click at [337, 164] on img "Основное содержание" at bounding box center [359, 123] width 409 height 263
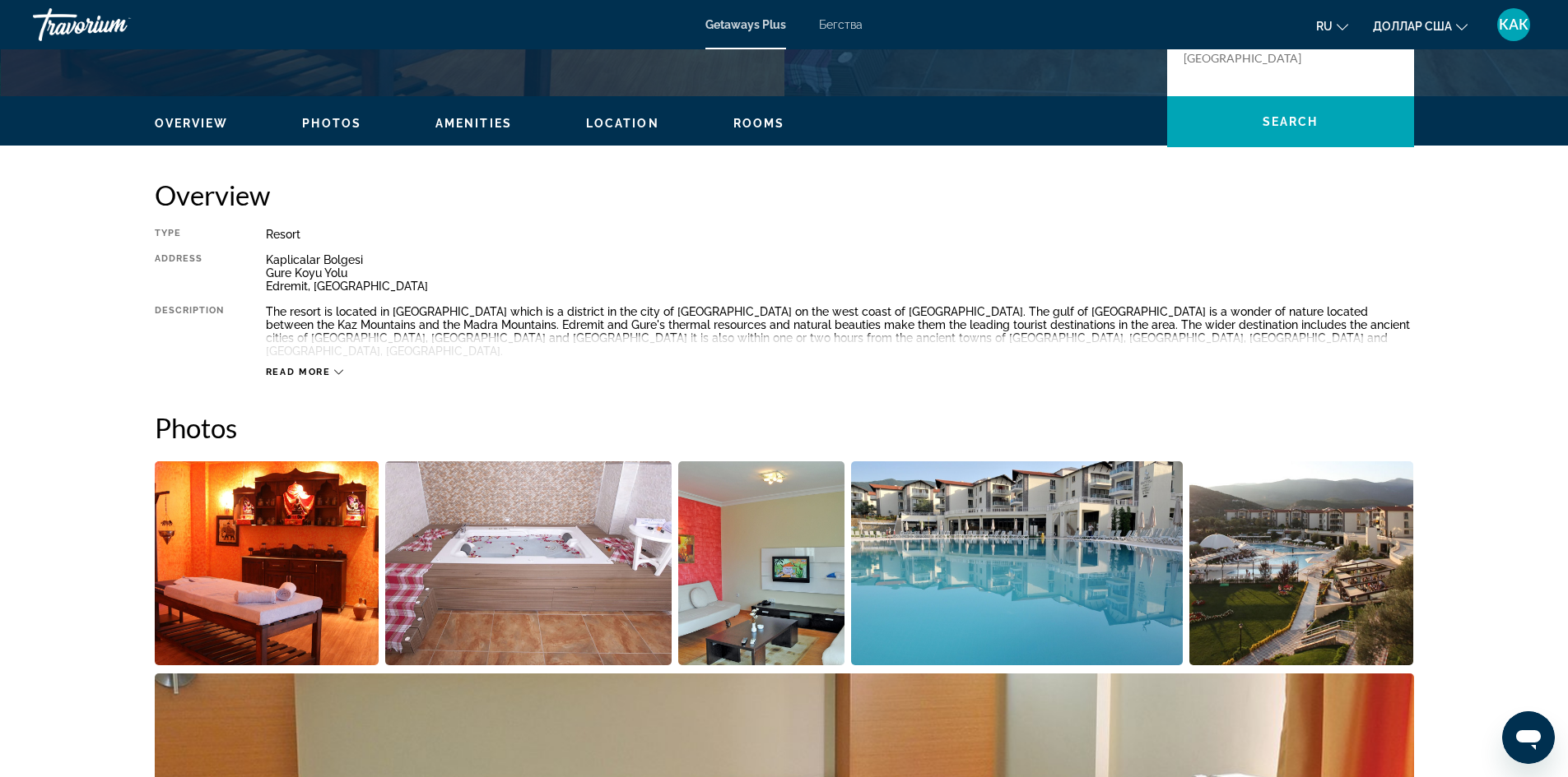
scroll to position [494, 0]
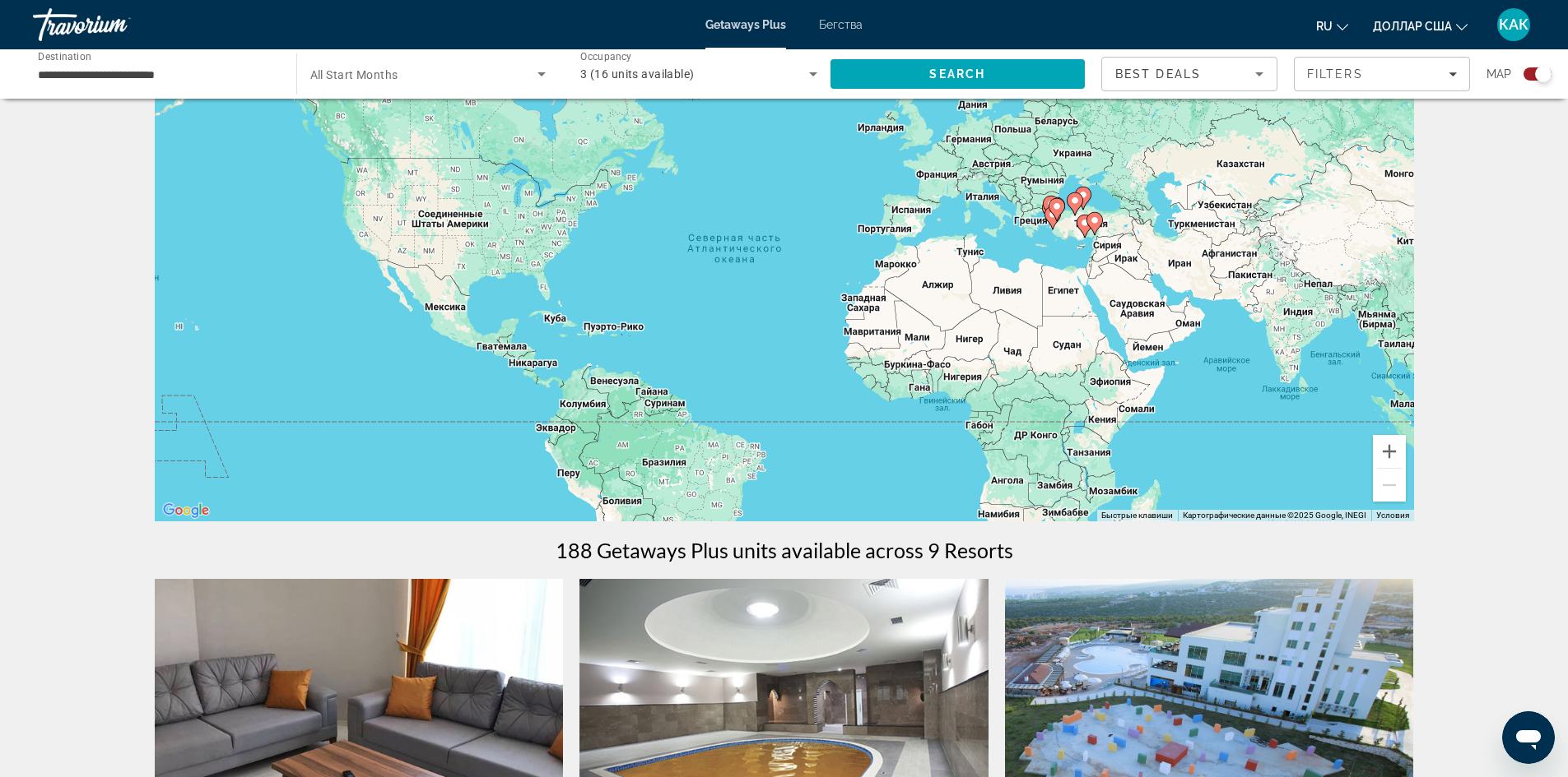
scroll to position [82, 0]
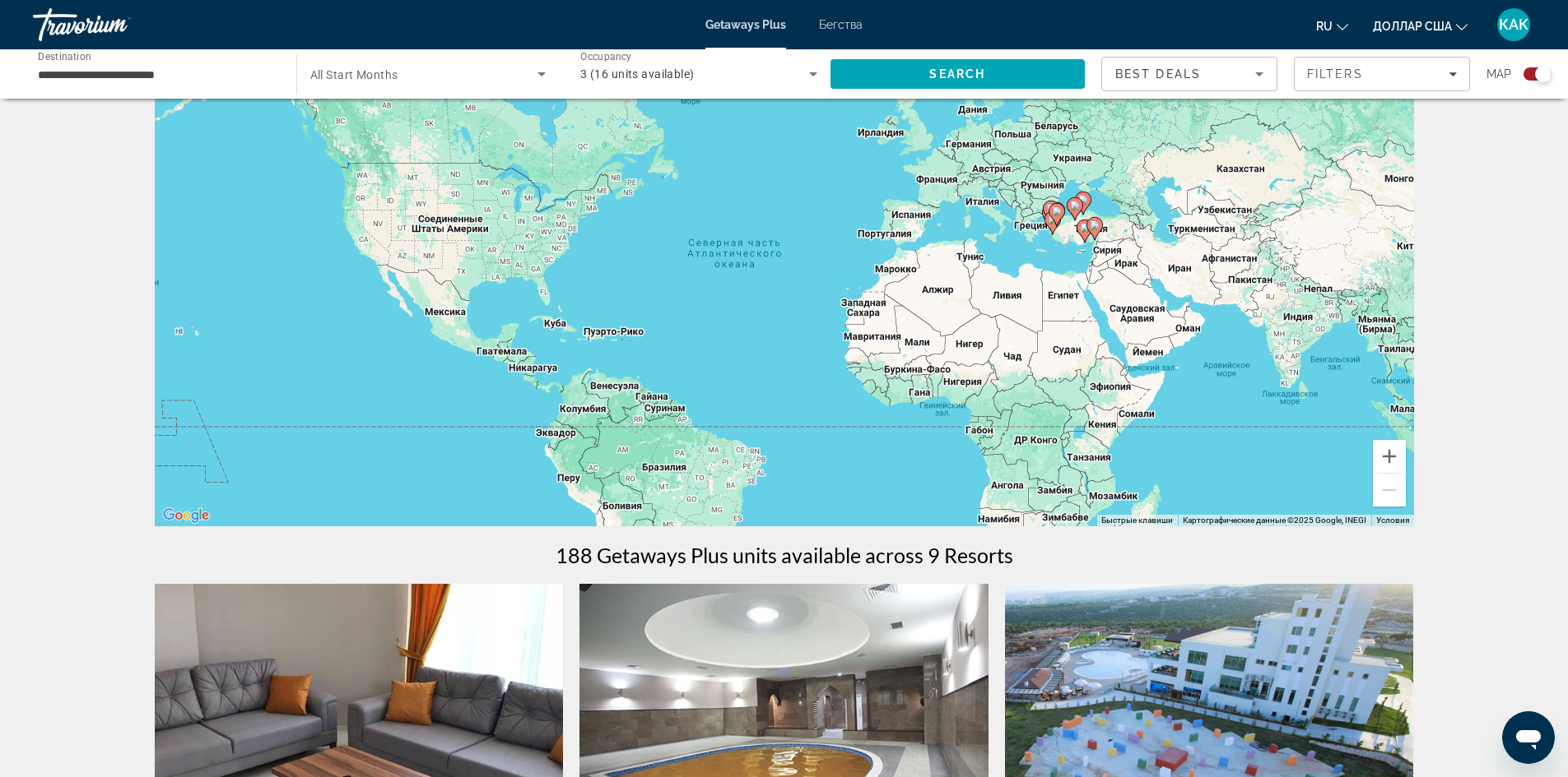
click at [850, 29] on font "Бегства" at bounding box center [840, 24] width 44 height 13
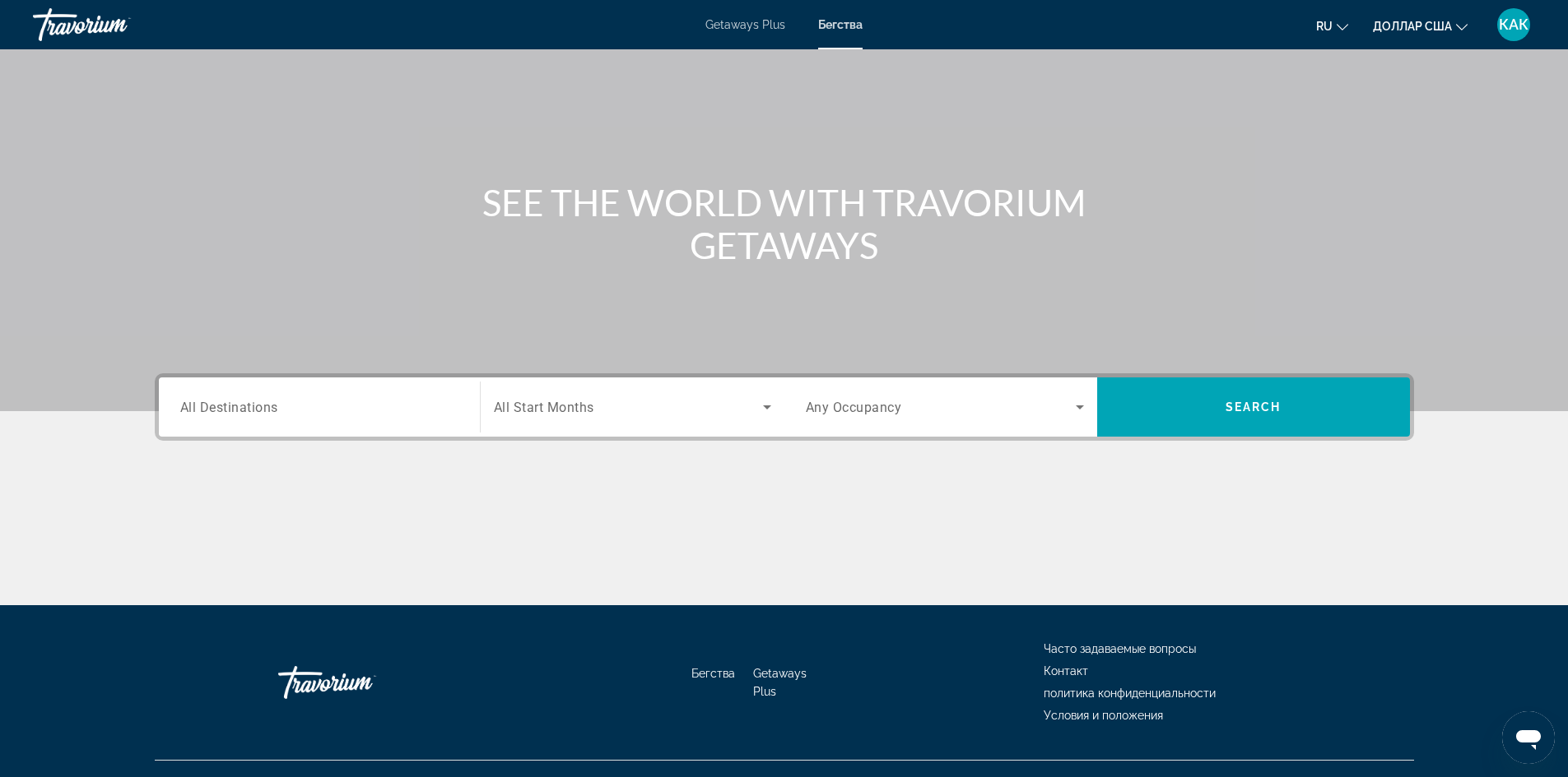
click at [336, 426] on div "Search widget" at bounding box center [320, 408] width 278 height 47
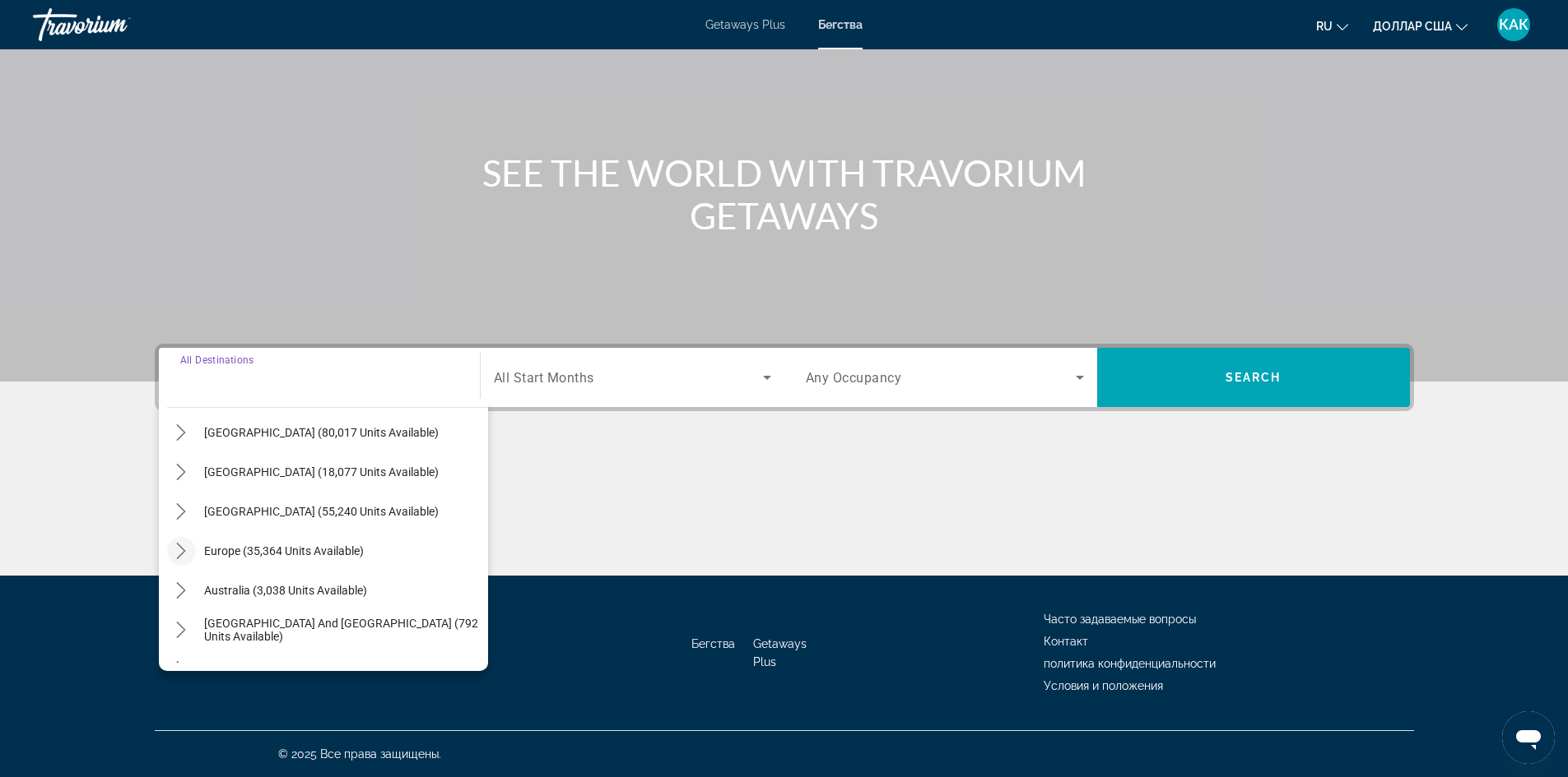
click at [193, 541] on mat-icon "Toggle Europe (35,364 units available) submenu" at bounding box center [181, 551] width 29 height 29
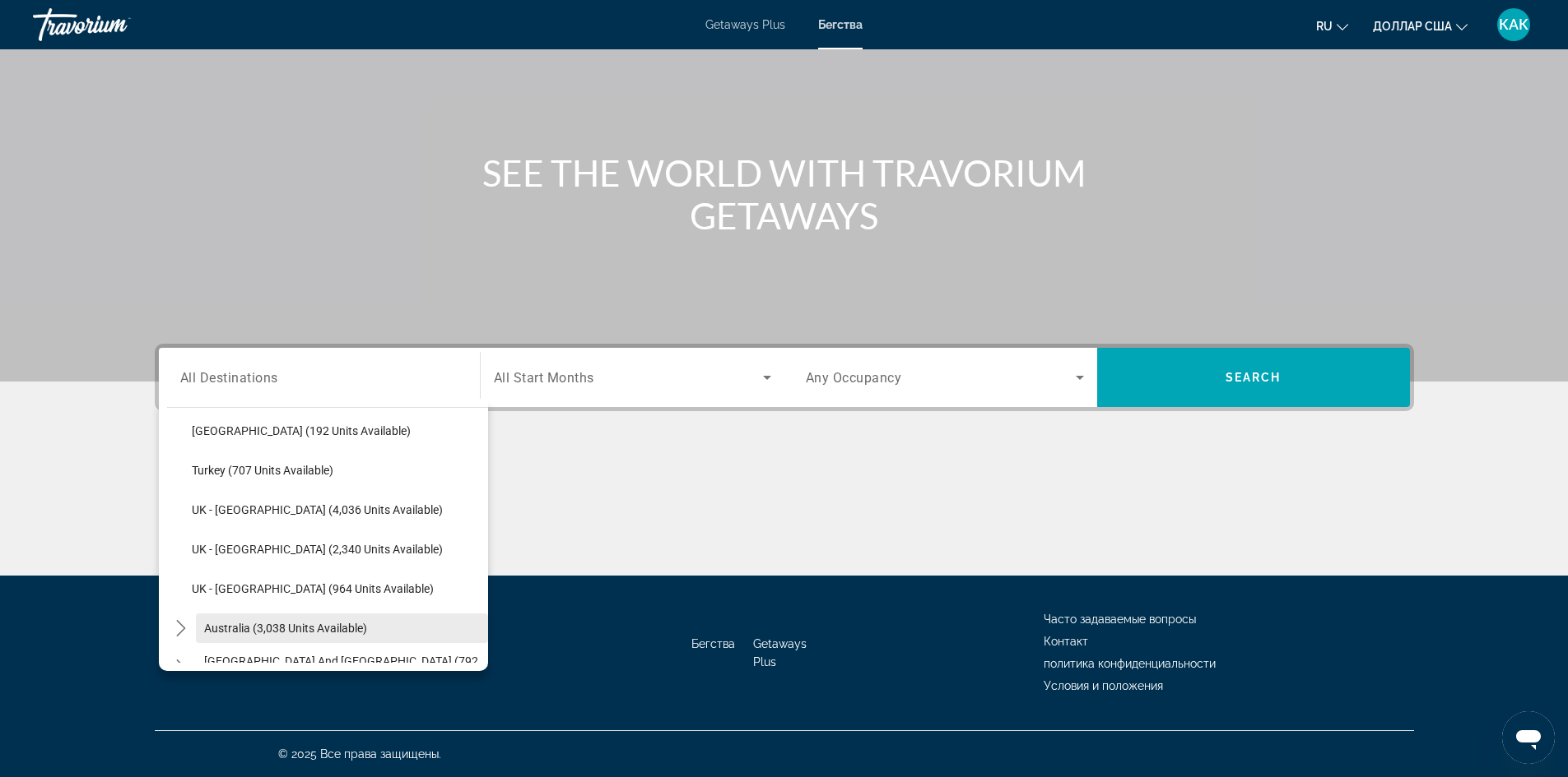
scroll to position [946, 0]
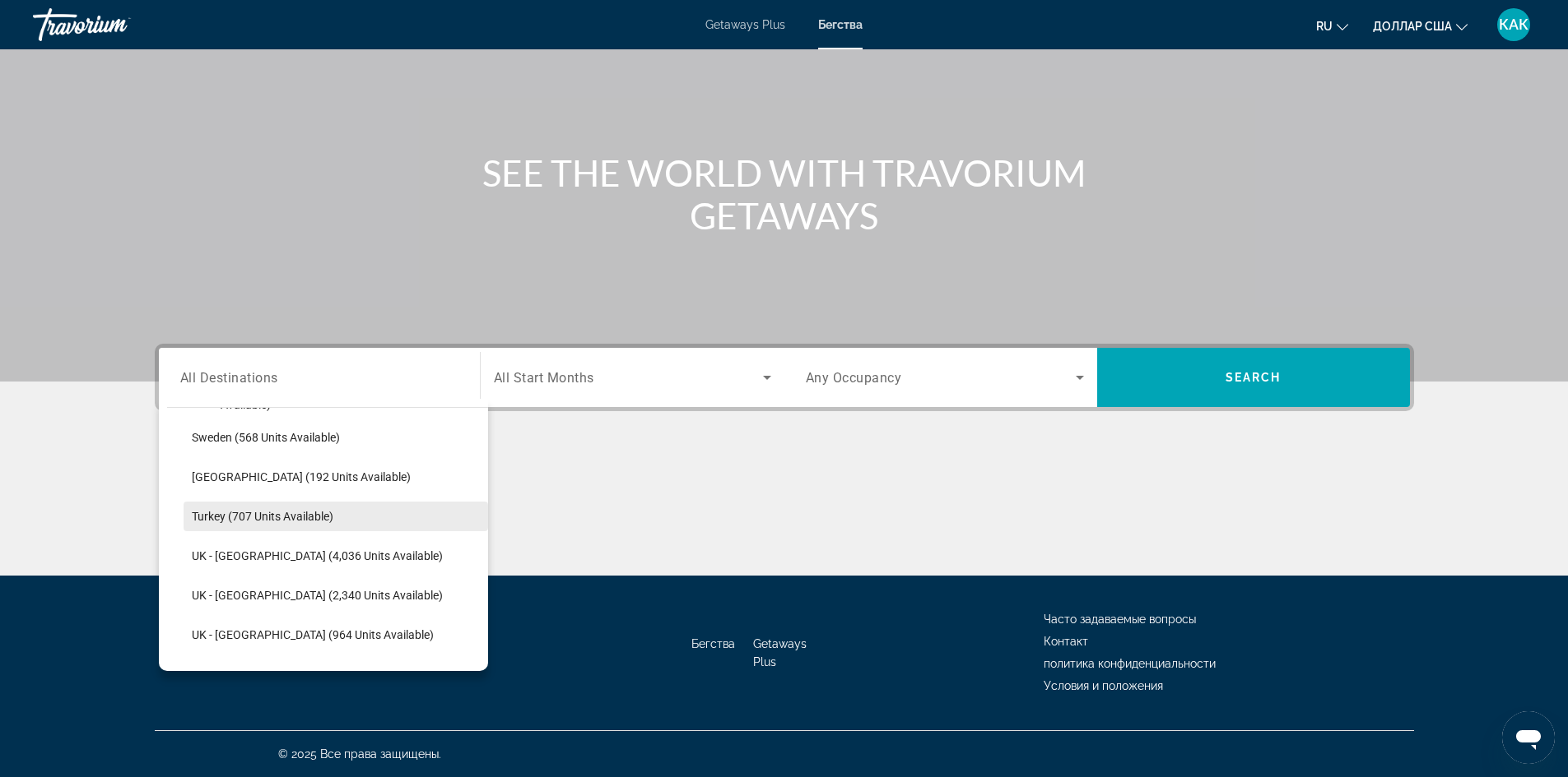
click at [238, 519] on span "Turkey (707 units available)" at bounding box center [263, 516] width 142 height 13
type input "**********"
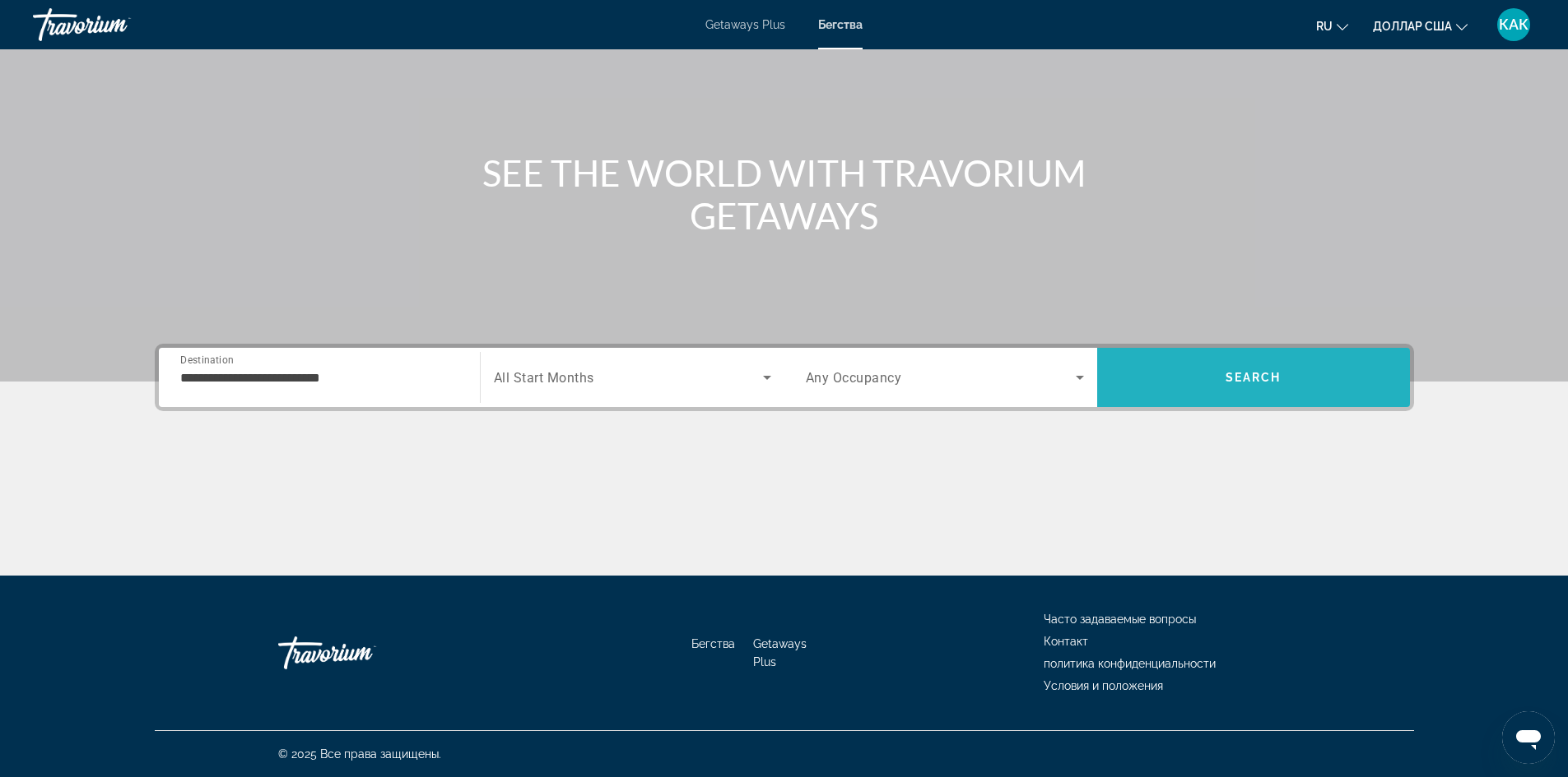
click at [1226, 383] on span "Search" at bounding box center [1254, 377] width 56 height 13
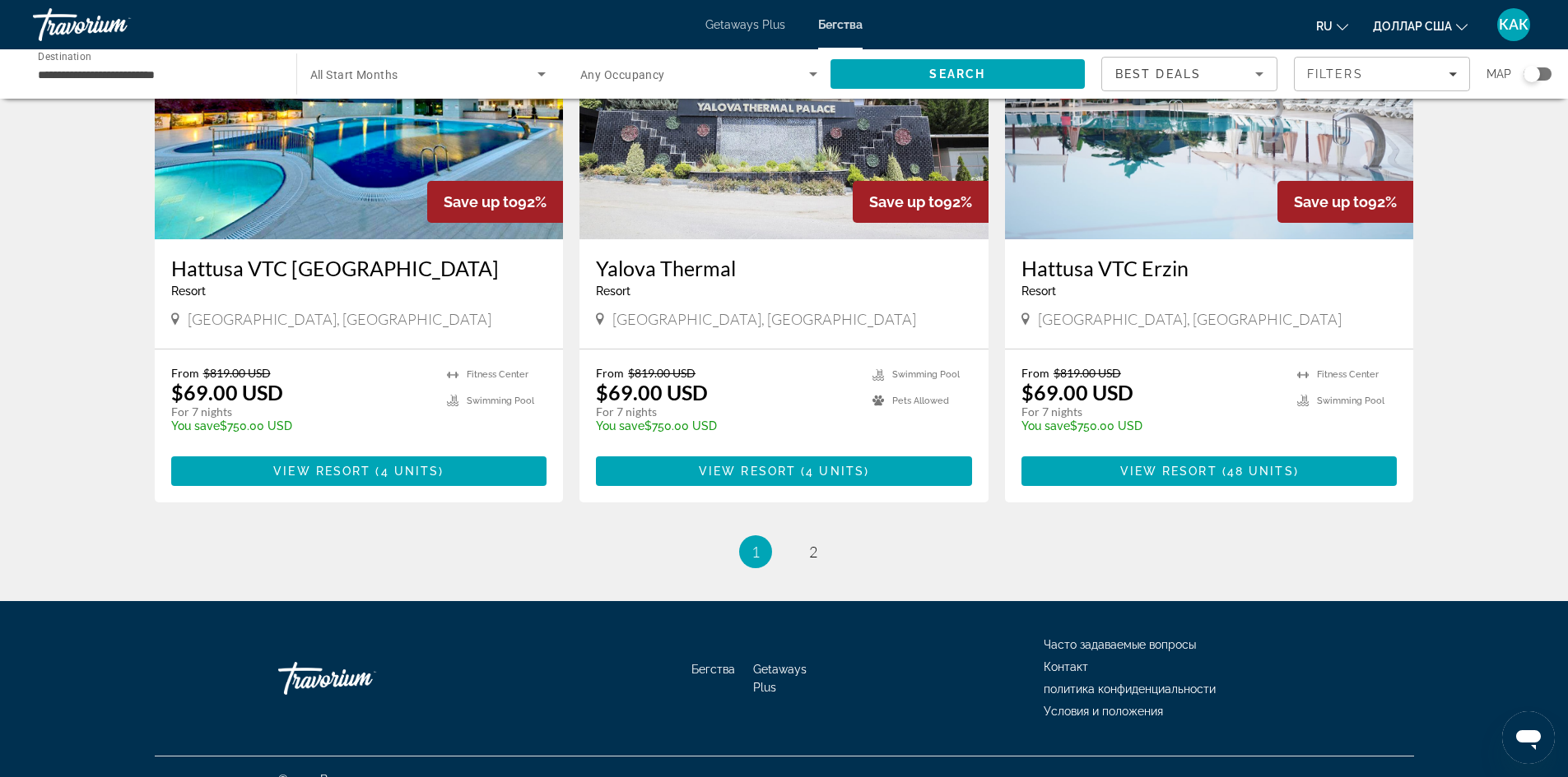
scroll to position [1883, 0]
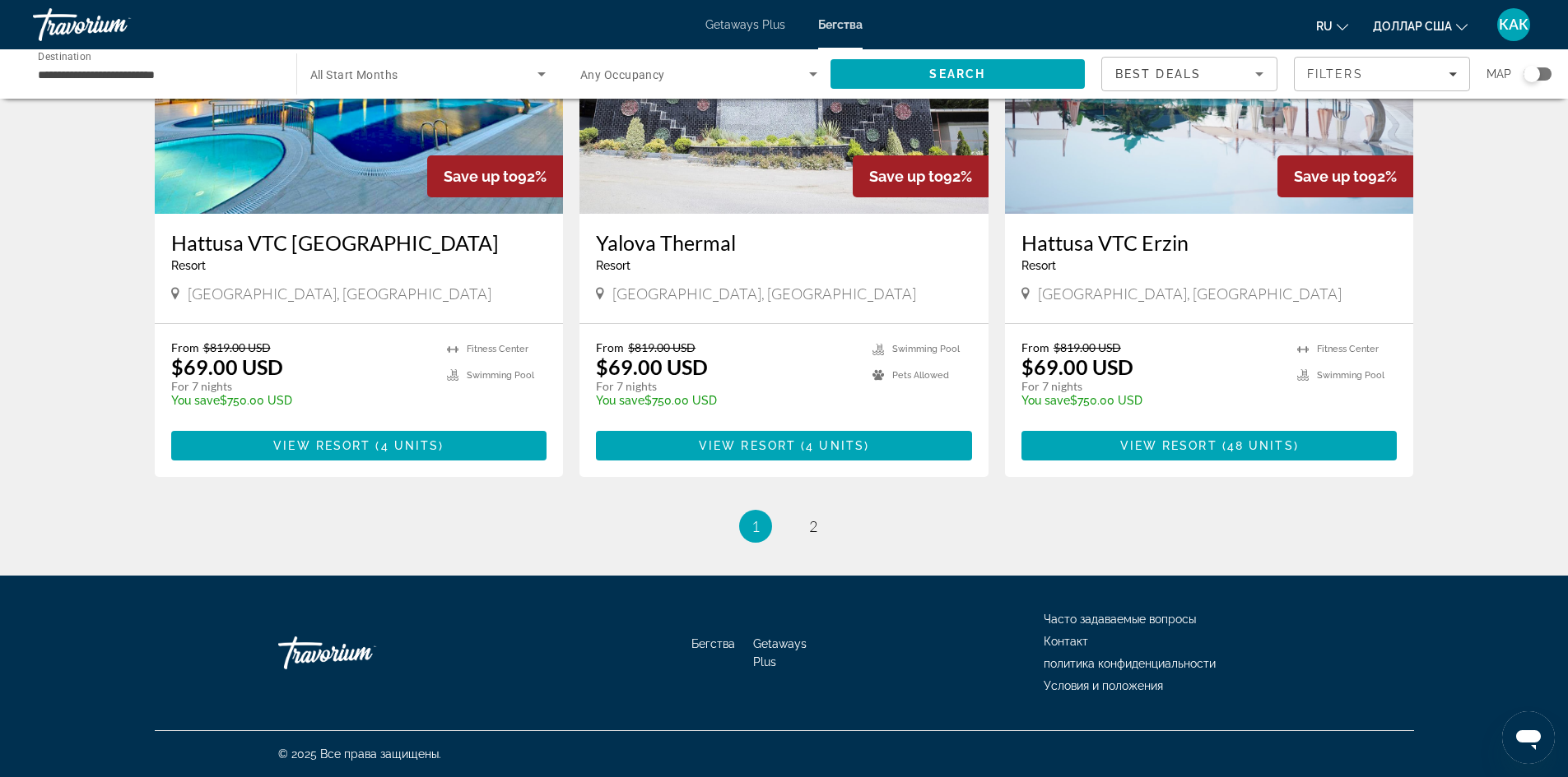
click at [802, 538] on li "page 2" at bounding box center [813, 527] width 33 height 33
click at [815, 536] on link "page 2" at bounding box center [812, 527] width 29 height 29
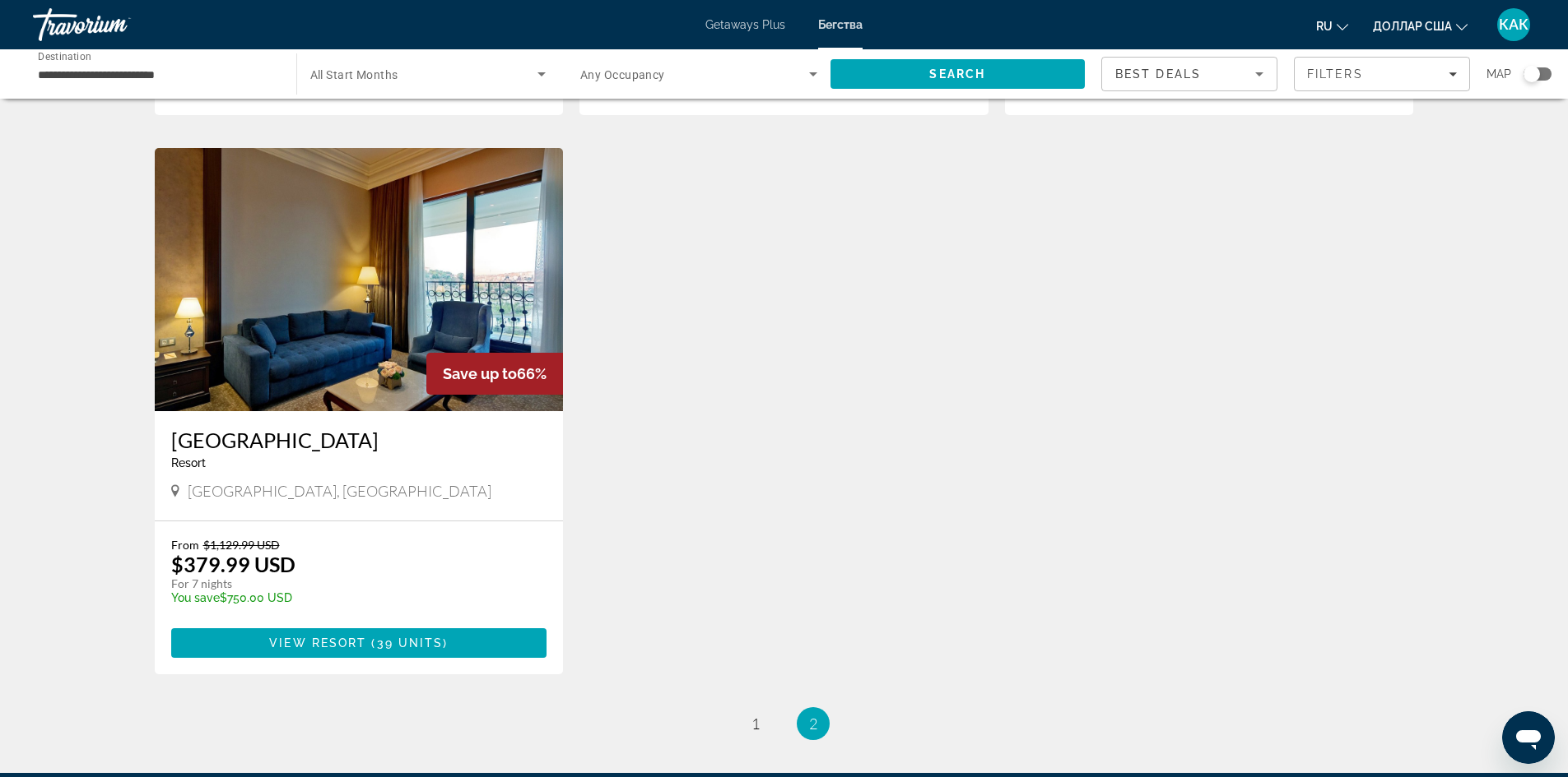
scroll to position [766, 0]
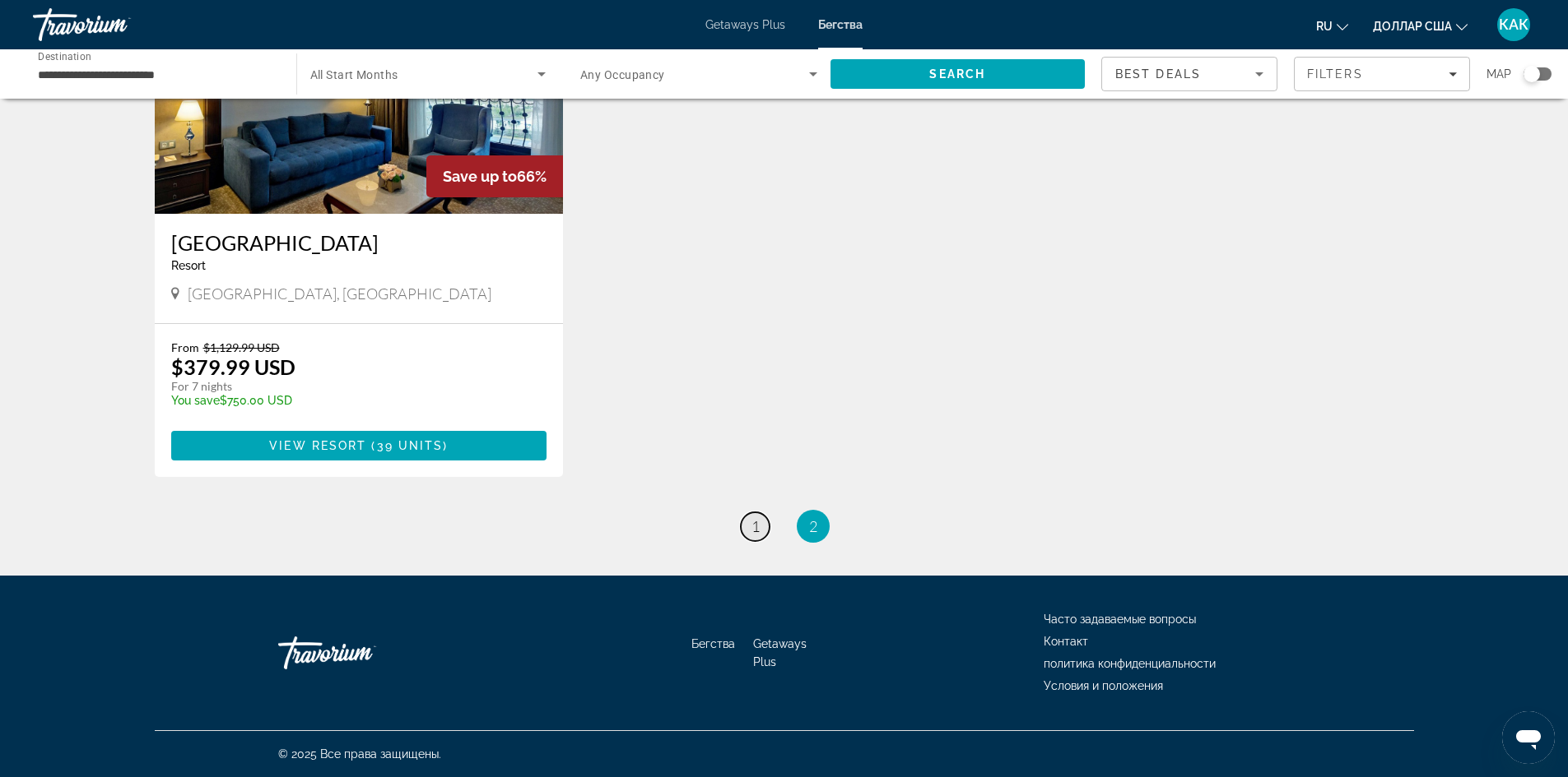
click at [751, 526] on span "1" at bounding box center [755, 526] width 8 height 18
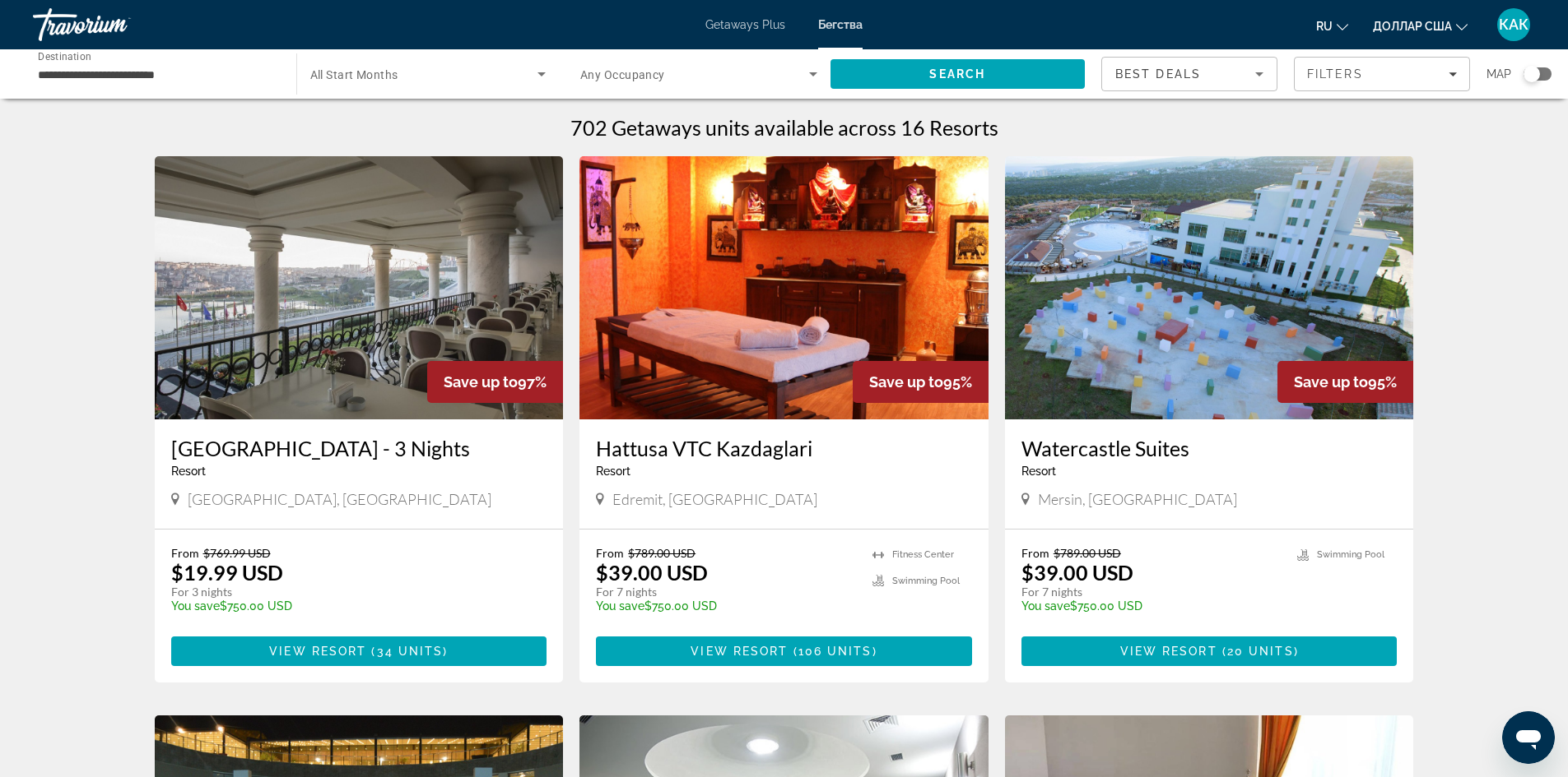
click at [371, 282] on img "Основное содержание" at bounding box center [359, 288] width 409 height 263
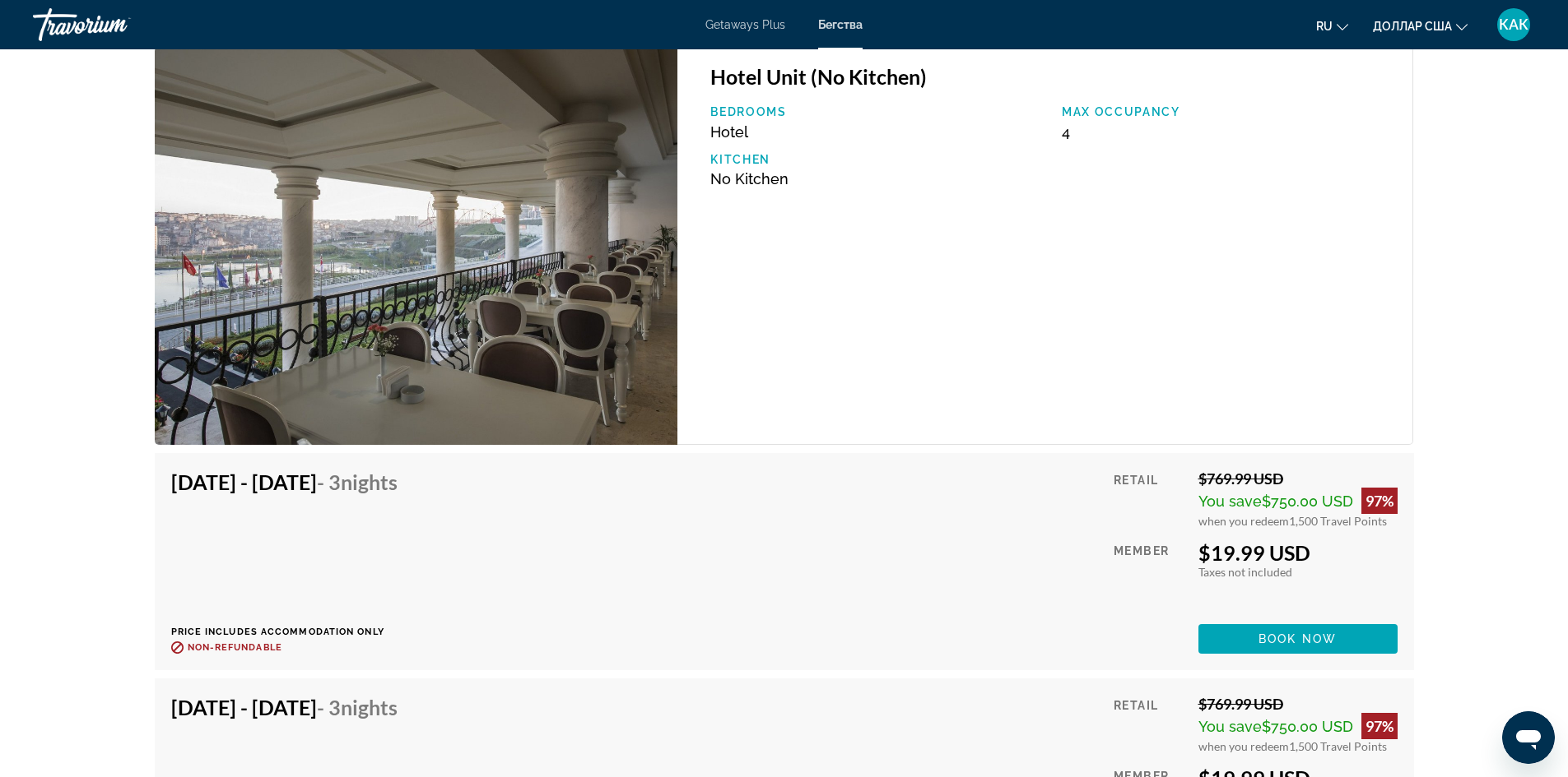
scroll to position [2440, 0]
